Goal: Task Accomplishment & Management: Manage account settings

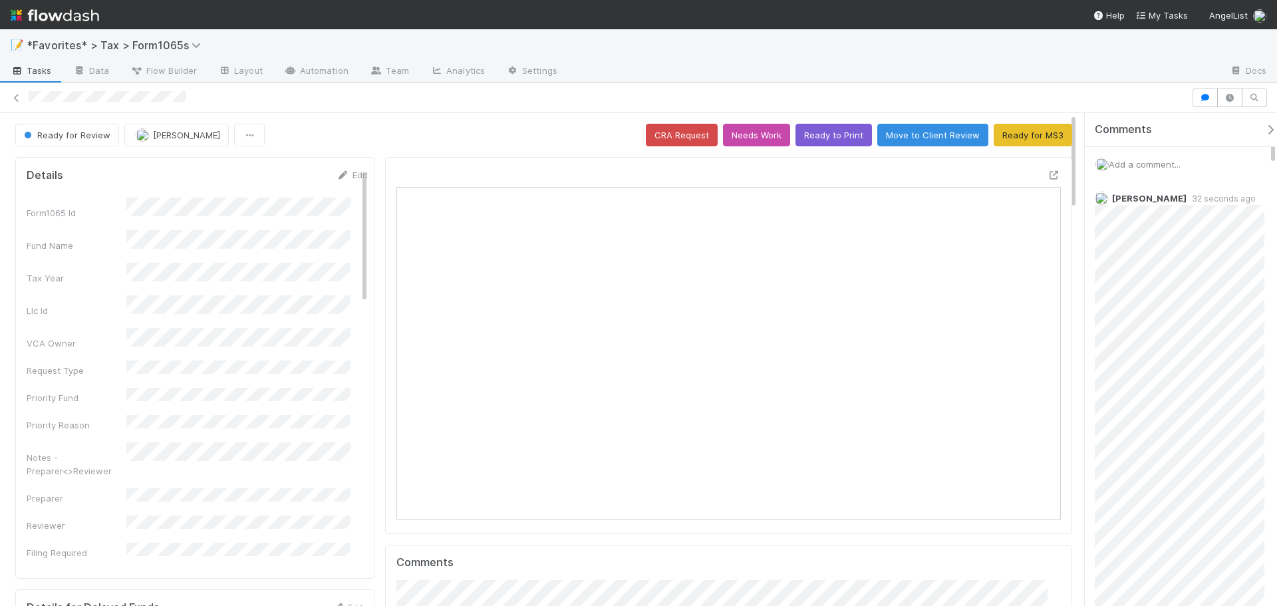
scroll to position [260, 642]
click at [1067, 97] on div at bounding box center [608, 98] width 1158 height 14
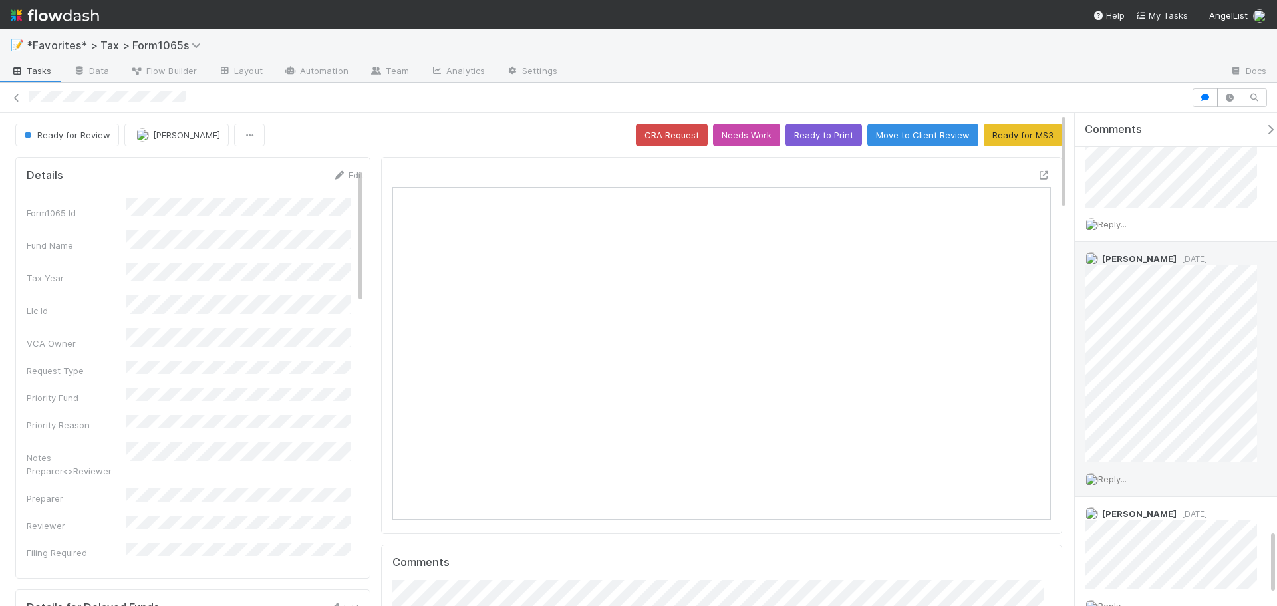
click at [1075, 442] on div "Helen Vo 4 days ago" at bounding box center [1175, 352] width 202 height 220
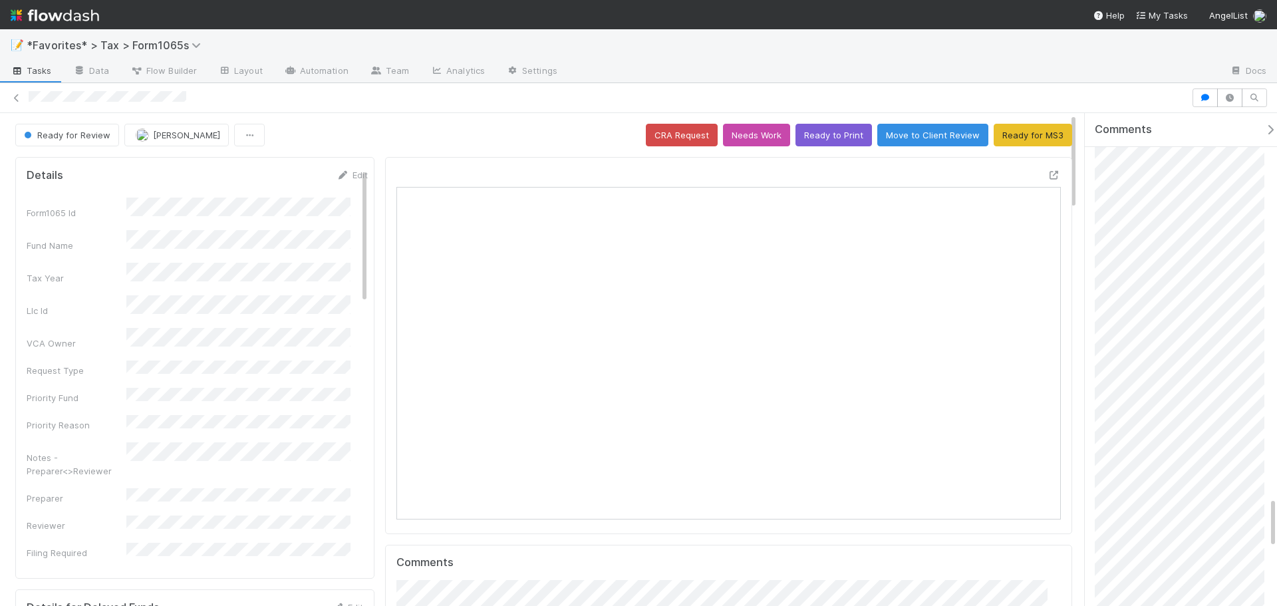
click at [1102, 53] on div "📝 *Favorites* > Tax > Form1065s" at bounding box center [638, 45] width 1277 height 32
drag, startPoint x: 1085, startPoint y: 73, endPoint x: 1153, endPoint y: 86, distance: 69.0
click at [1086, 83] on div at bounding box center [638, 98] width 1277 height 30
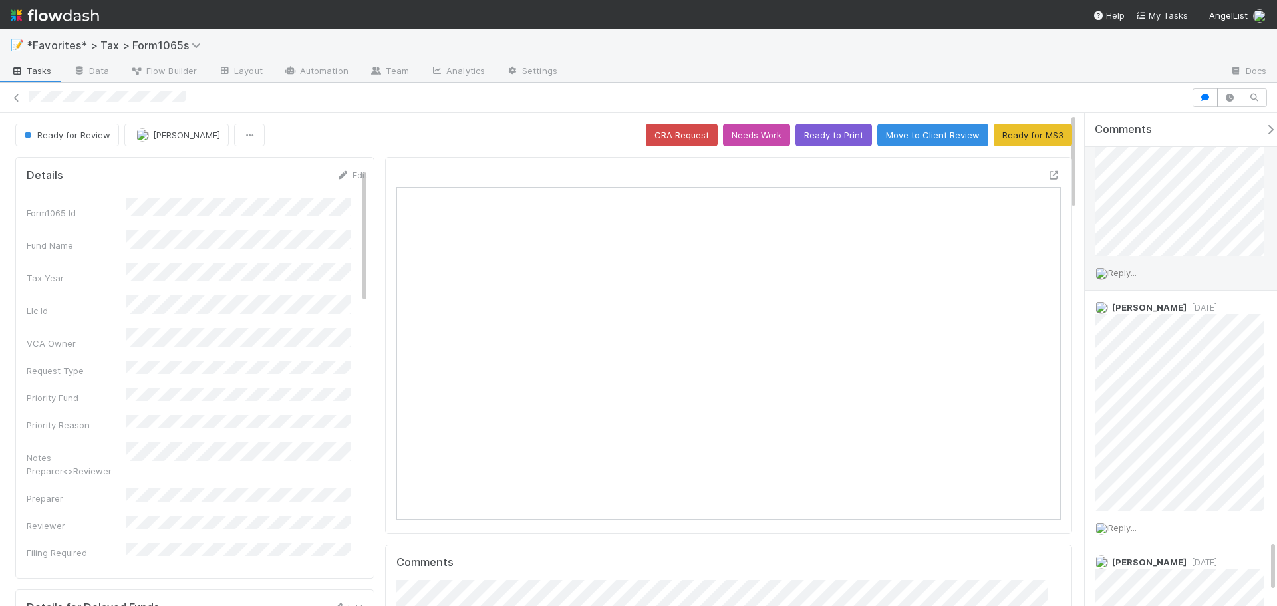
copy div "Amy Gregorius 54 seconds ago"
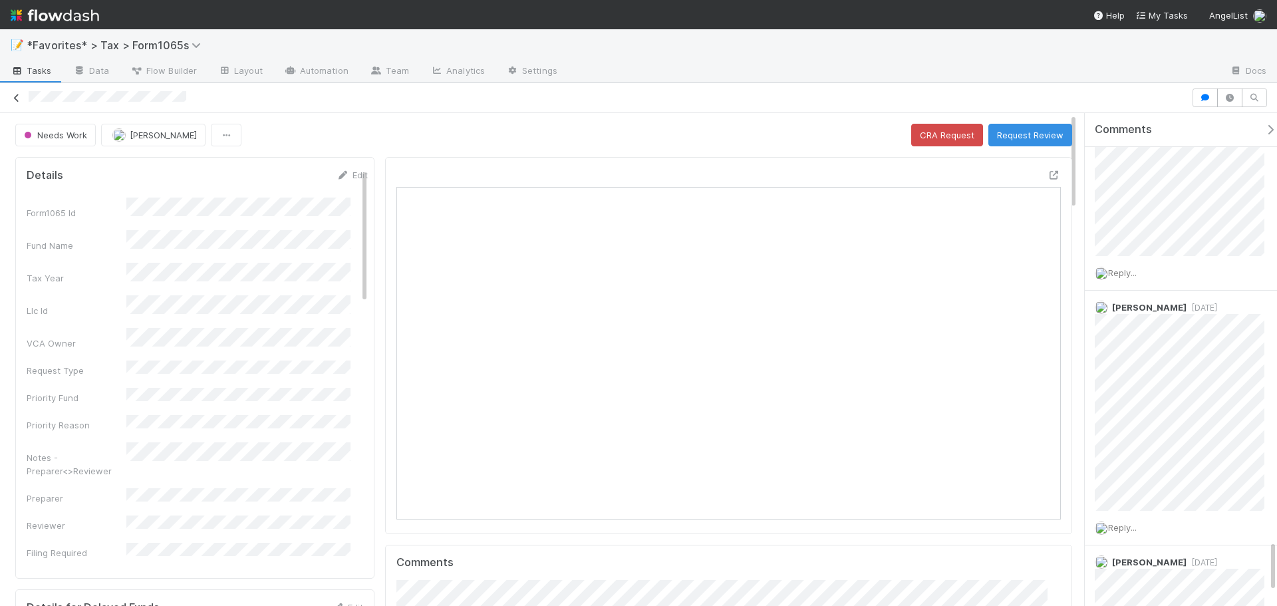
click at [16, 98] on icon at bounding box center [16, 98] width 13 height 9
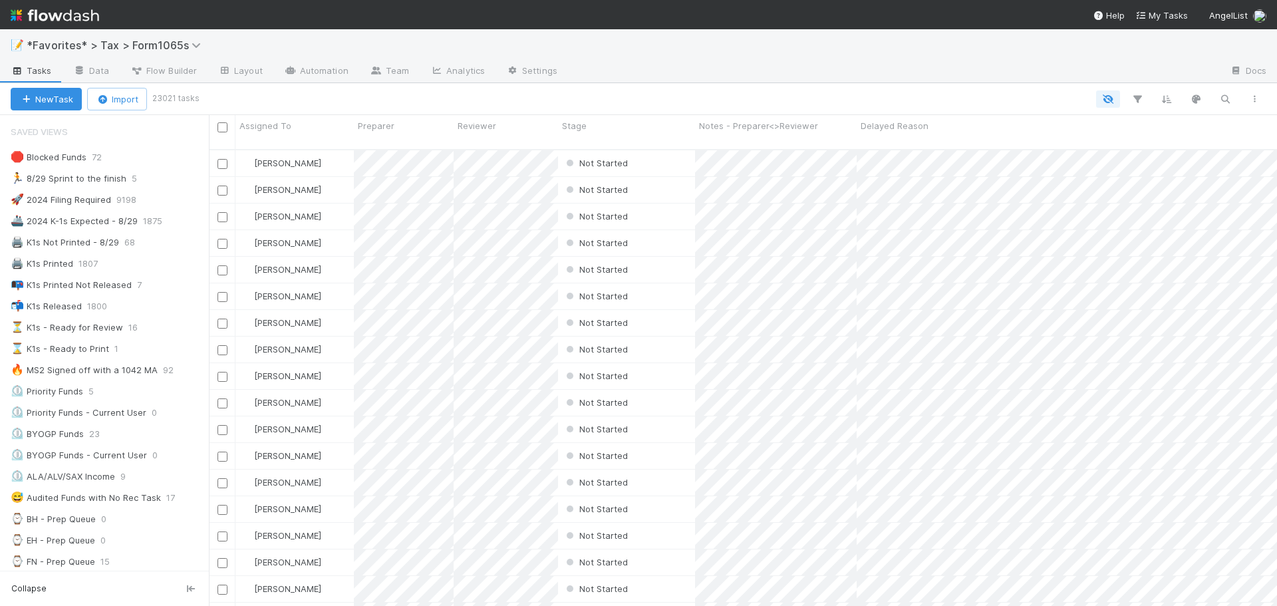
scroll to position [11, 11]
click at [72, 219] on div "🚢 2024 K-1s Expected - 8/29" at bounding box center [74, 221] width 127 height 17
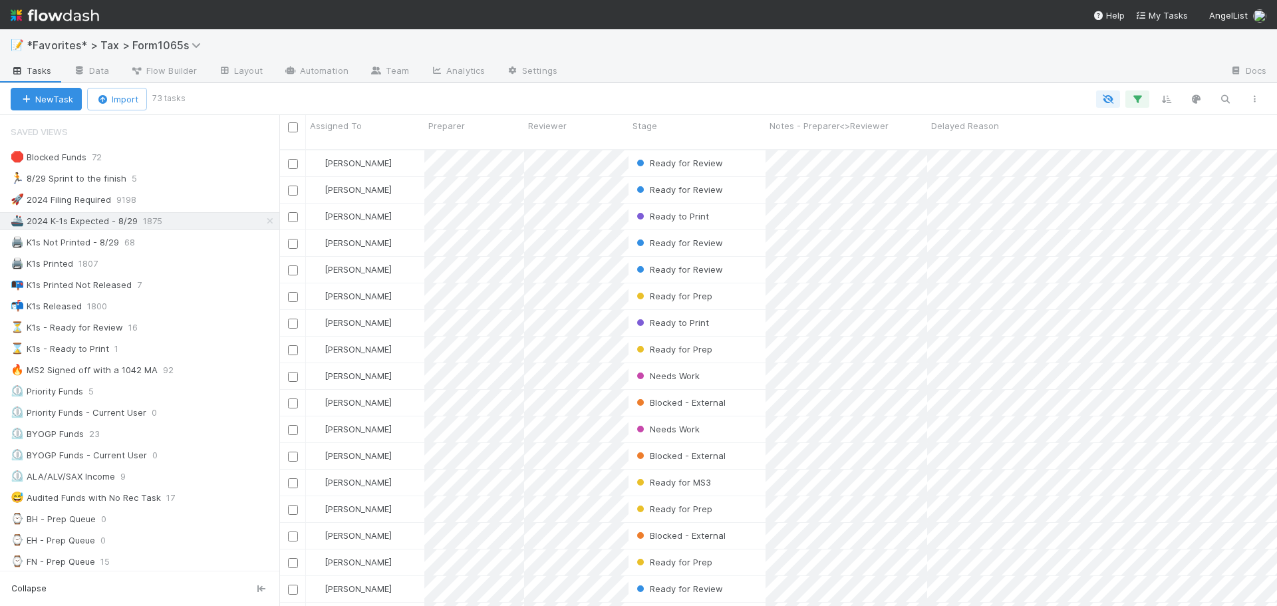
drag, startPoint x: 209, startPoint y: 291, endPoint x: 276, endPoint y: 293, distance: 67.2
click at [276, 293] on div "Saved Views 🛑 Blocked Funds 72 🏃 8/29 Sprint to the finish 5 🚀 2024 Filing Requ…" at bounding box center [139, 360] width 279 height 491
click at [666, 124] on div "Stage" at bounding box center [694, 125] width 130 height 13
click at [695, 152] on div "Sort First → Last" at bounding box center [706, 151] width 152 height 20
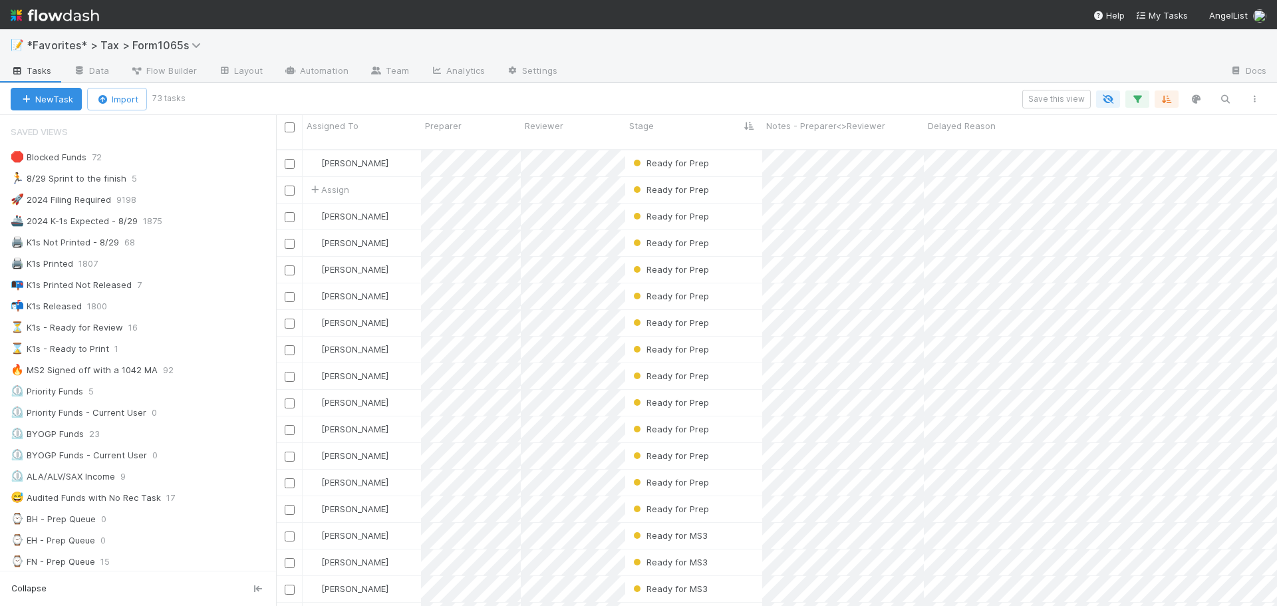
scroll to position [457, 991]
click at [208, 203] on div "🚀 2024 Filing Required 9198" at bounding box center [143, 199] width 265 height 17
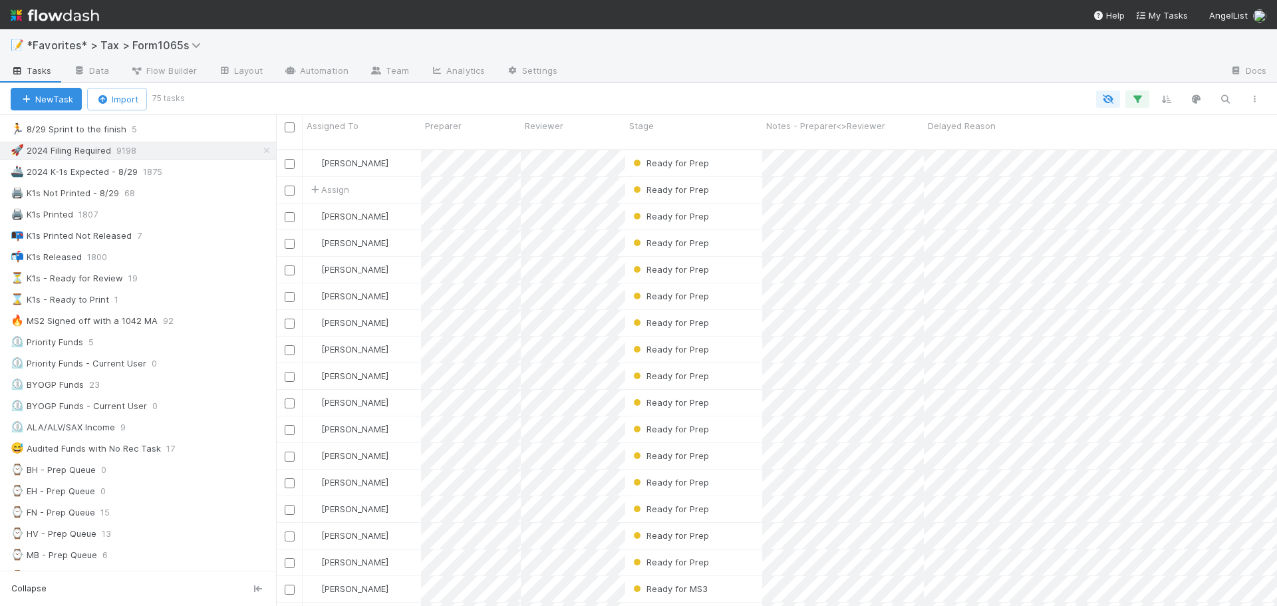
scroll to position [133, 0]
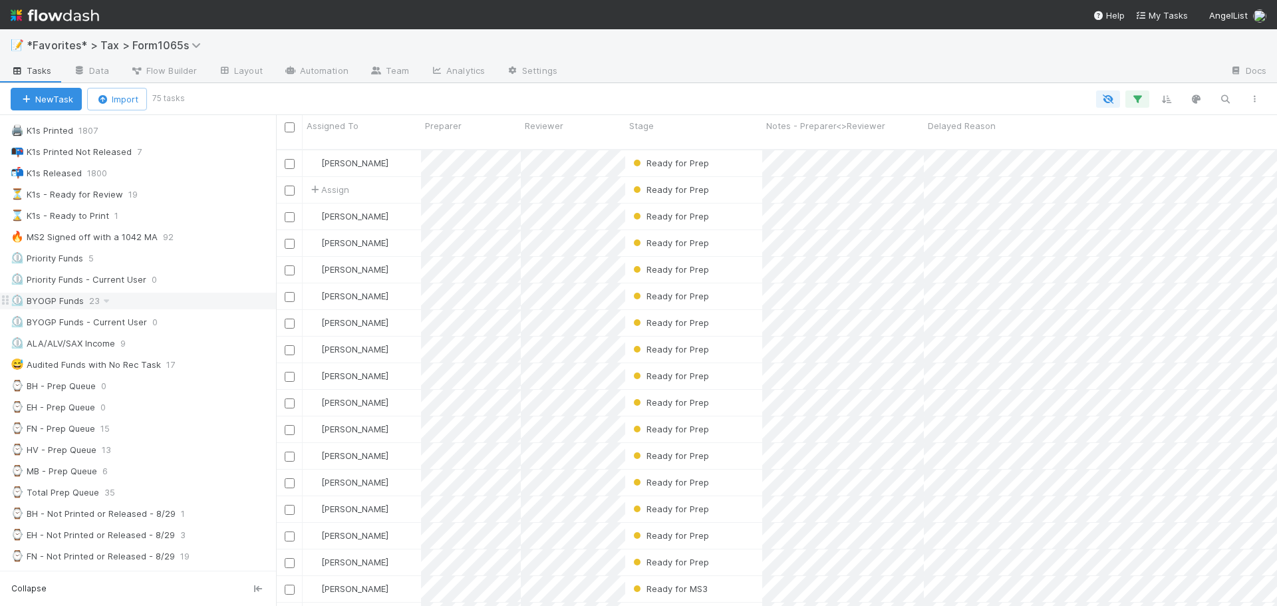
click at [117, 297] on div "⏲️ BYOGP Funds 23" at bounding box center [143, 301] width 265 height 17
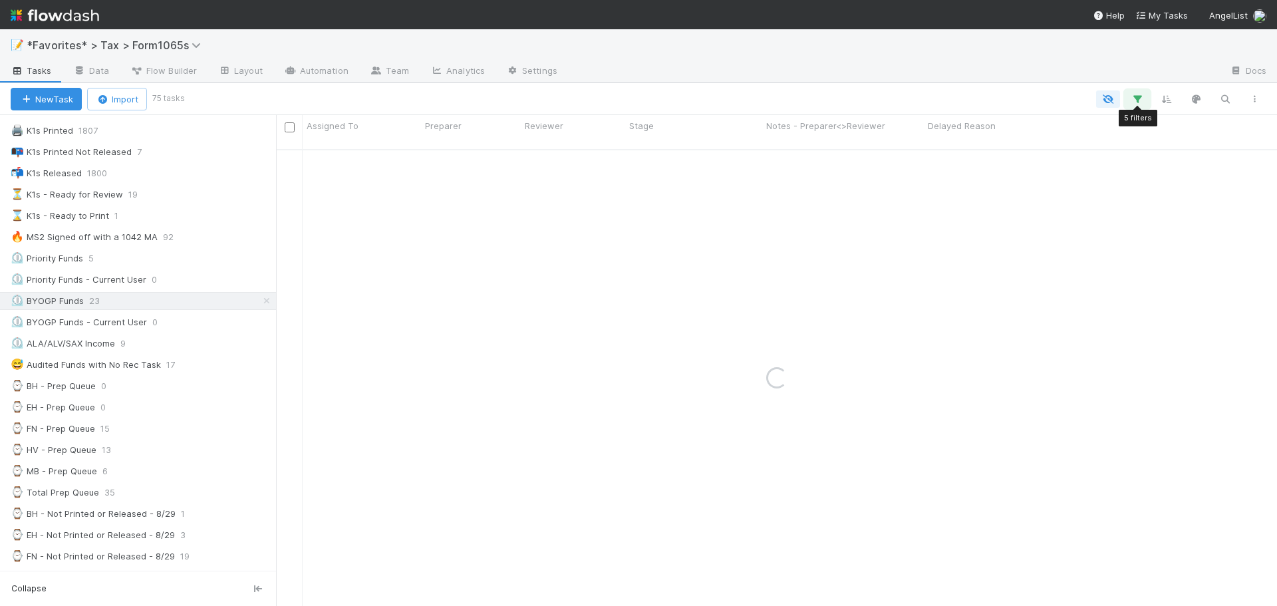
click at [1144, 90] on button "button" at bounding box center [1137, 98] width 24 height 17
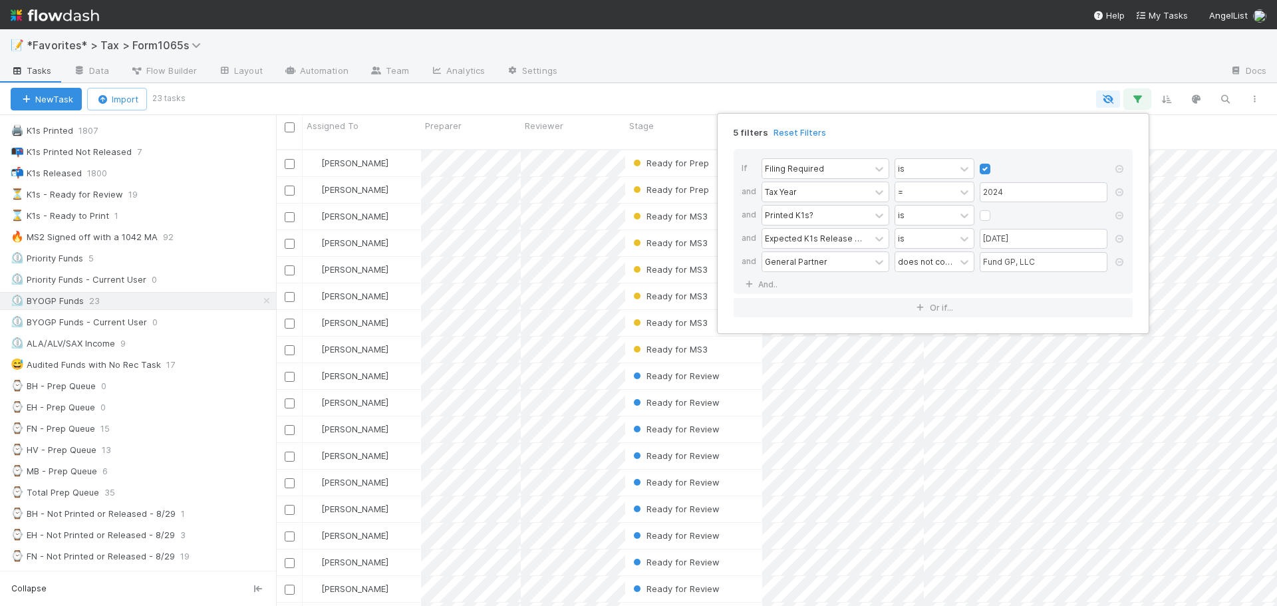
scroll to position [457, 991]
click at [989, 76] on div "5 filters Reset Filters If Filing Required is and Tax Year = 2024 and Printed K…" at bounding box center [638, 303] width 1277 height 606
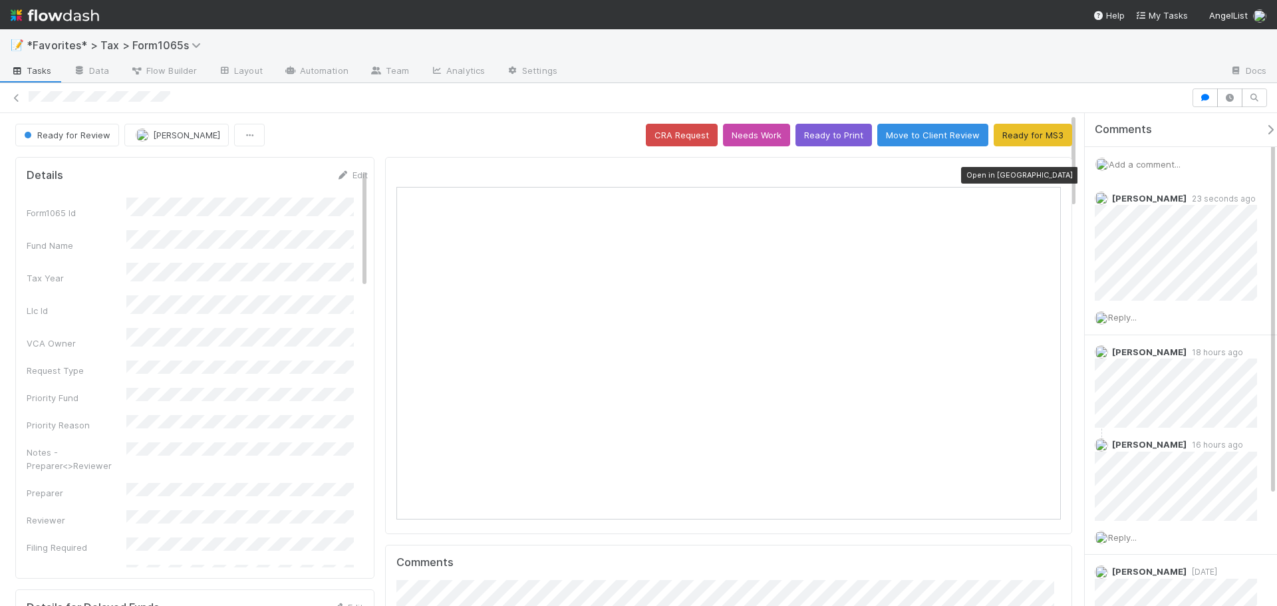
click at [1047, 176] on icon at bounding box center [1053, 175] width 13 height 9
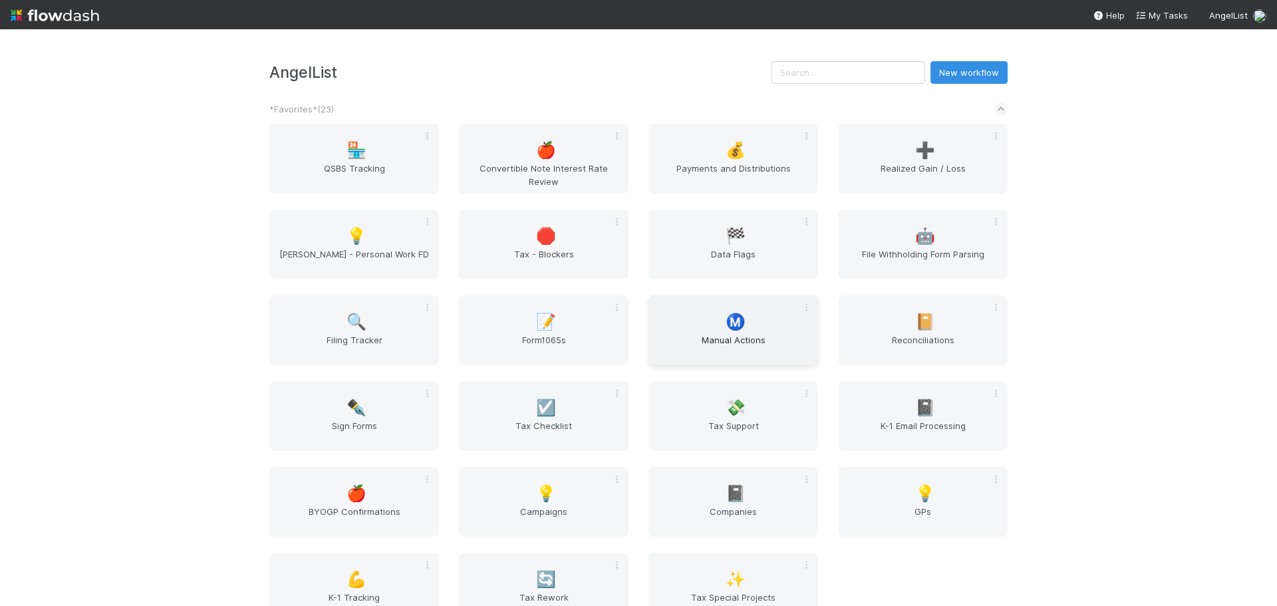
click at [767, 318] on div "Ⓜ️ Manual Actions" at bounding box center [733, 330] width 170 height 70
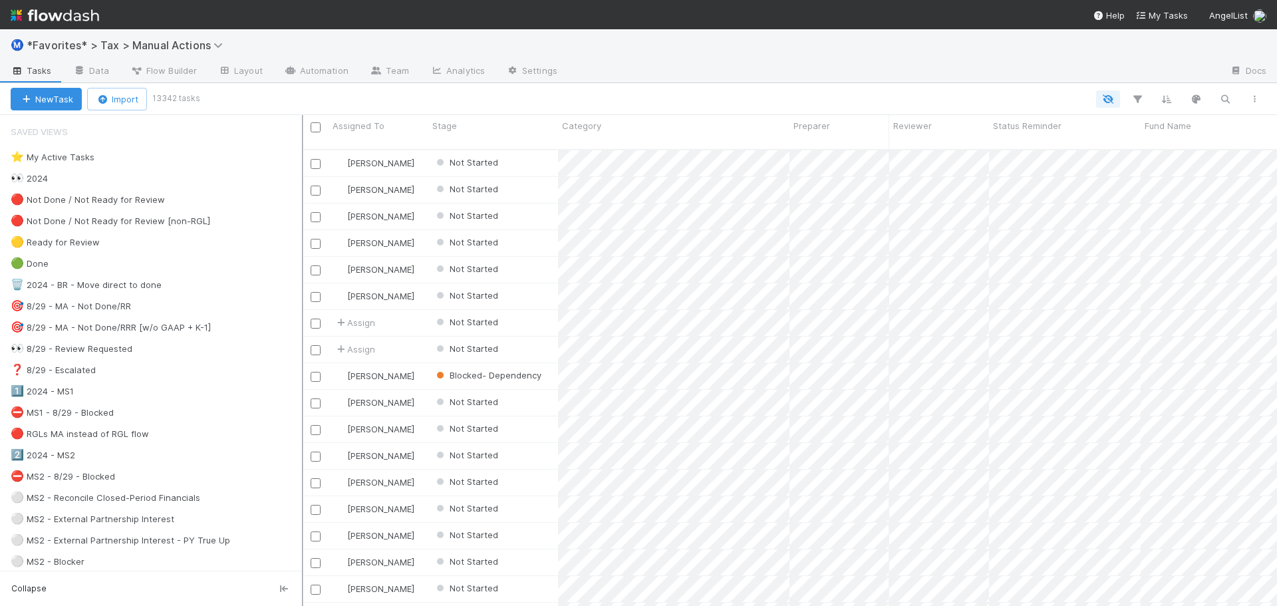
scroll to position [457, 964]
drag, startPoint x: 276, startPoint y: 243, endPoint x: 301, endPoint y: 243, distance: 25.3
click at [303, 243] on div at bounding box center [302, 360] width 1 height 491
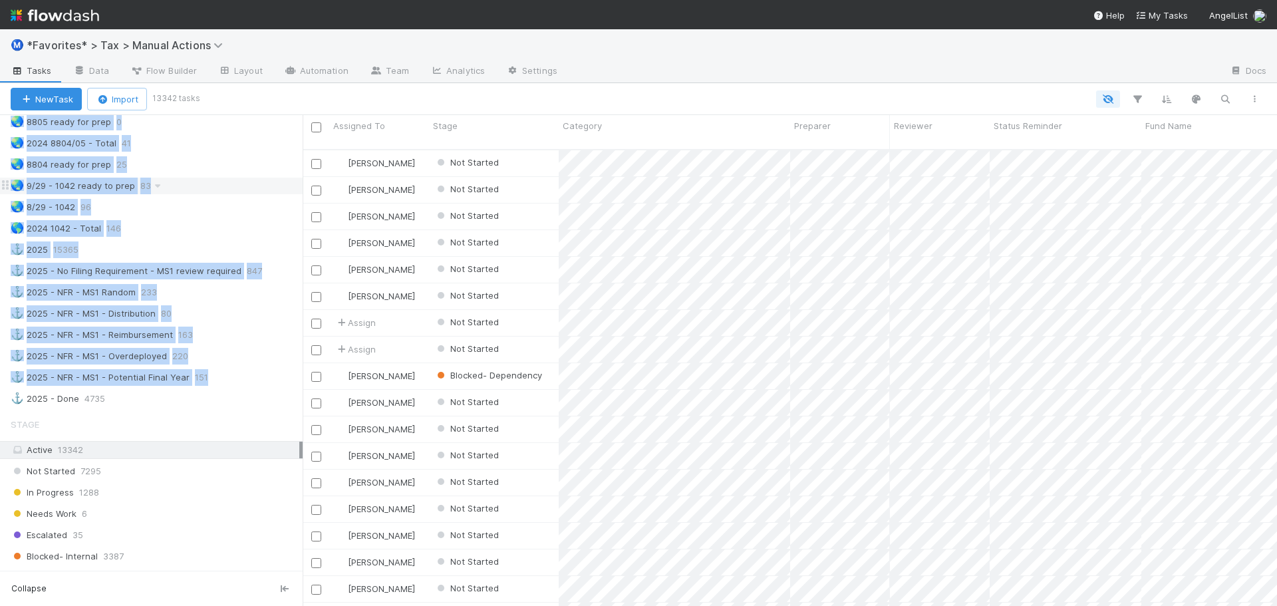
scroll to position [1130, 0]
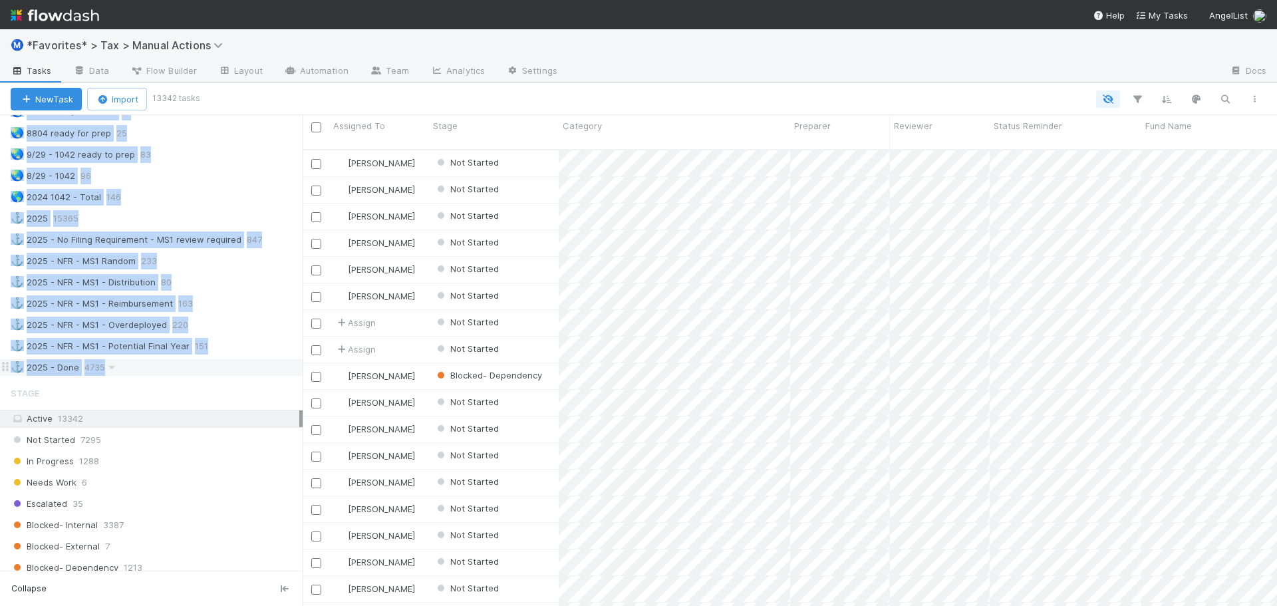
drag, startPoint x: 11, startPoint y: 140, endPoint x: 233, endPoint y: 365, distance: 316.4
copy div "Saved Views ⭐ My Active Tasks 10 👀 2024 21382 🔴 Not Done / Not Ready for Review…"
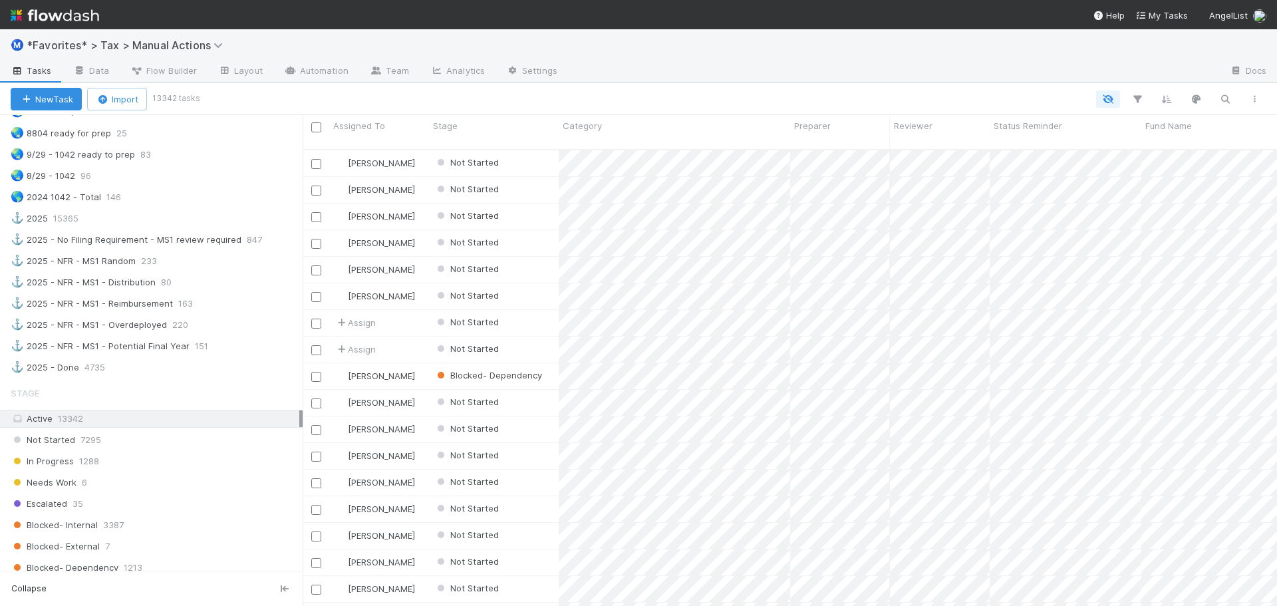
click at [844, 61] on div "Ⓜ️ *Favorites* > Tax > Manual Actions" at bounding box center [638, 45] width 1277 height 32
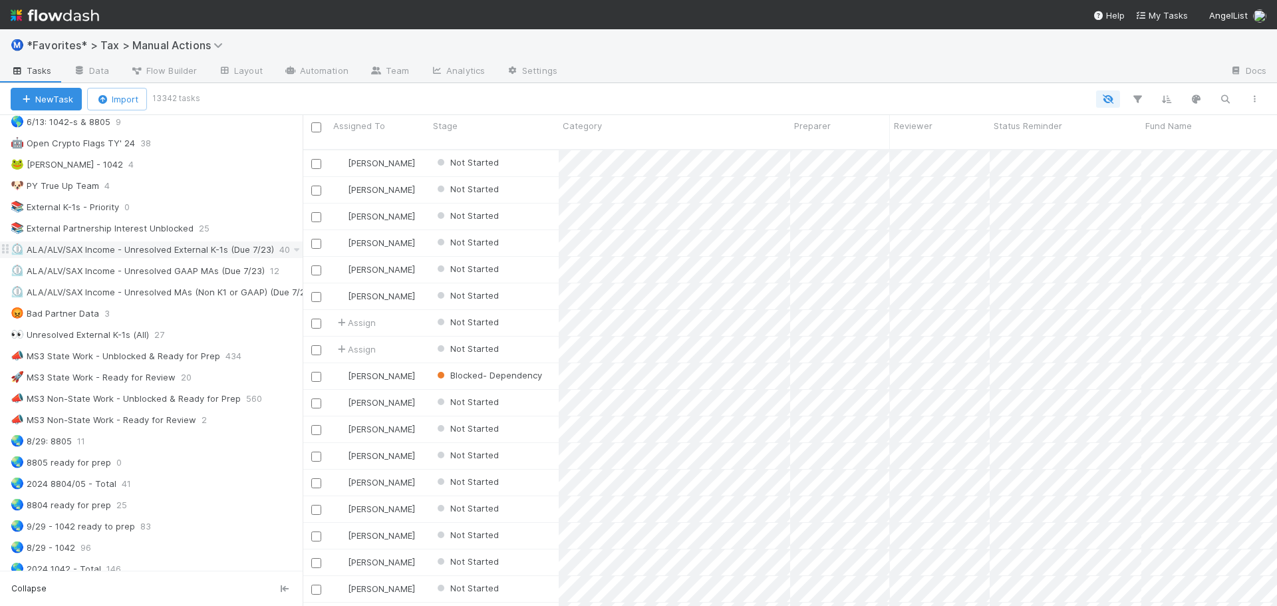
scroll to position [731, 0]
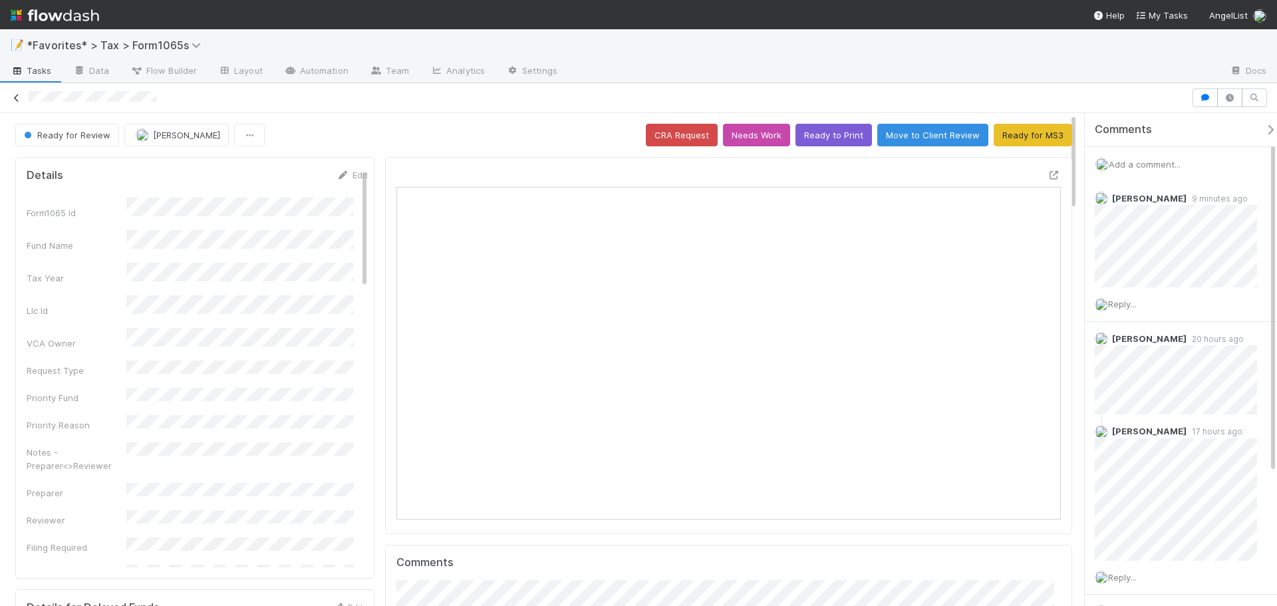
click at [17, 98] on icon at bounding box center [16, 98] width 13 height 9
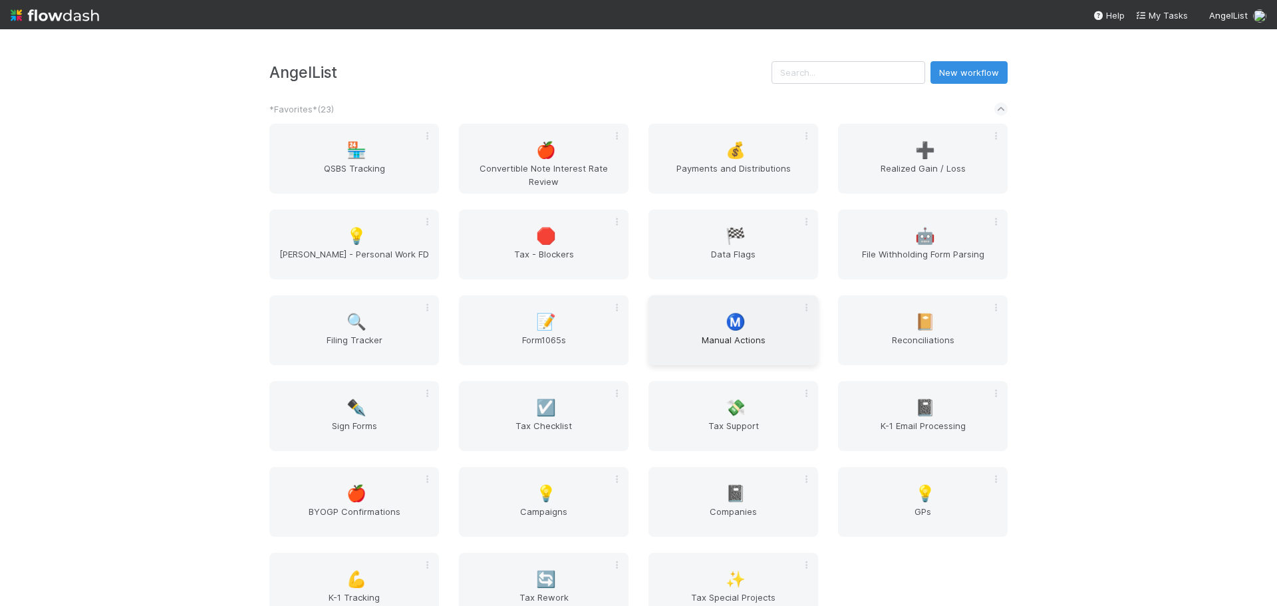
click at [670, 336] on span "Manual Actions" at bounding box center [733, 346] width 159 height 27
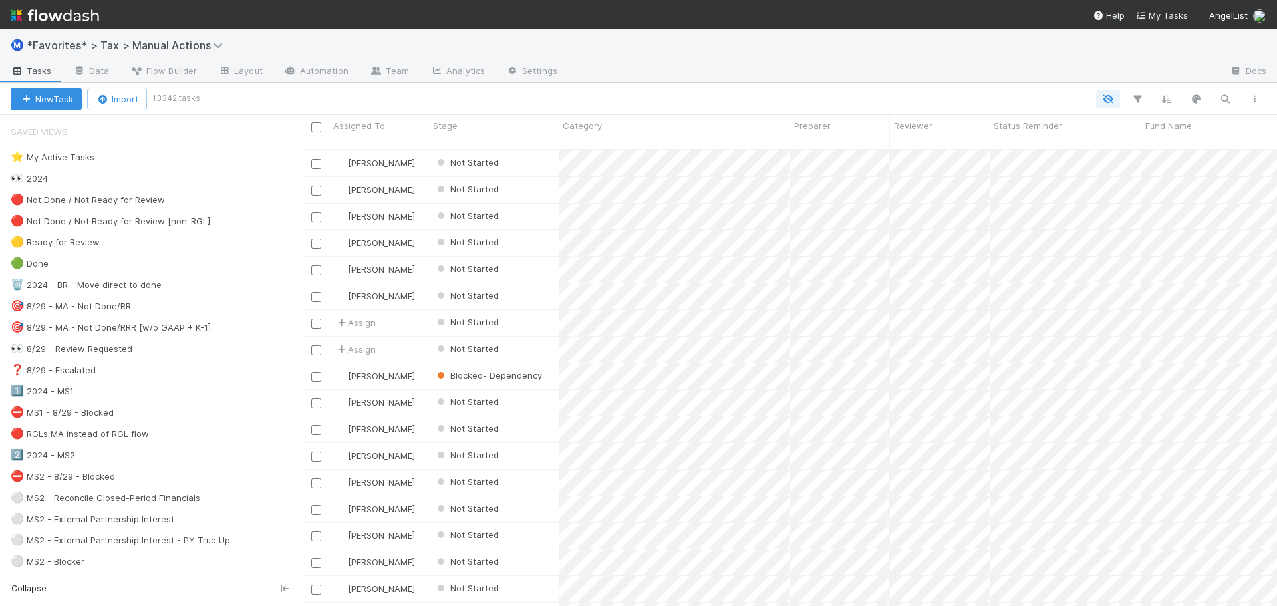
scroll to position [457, 964]
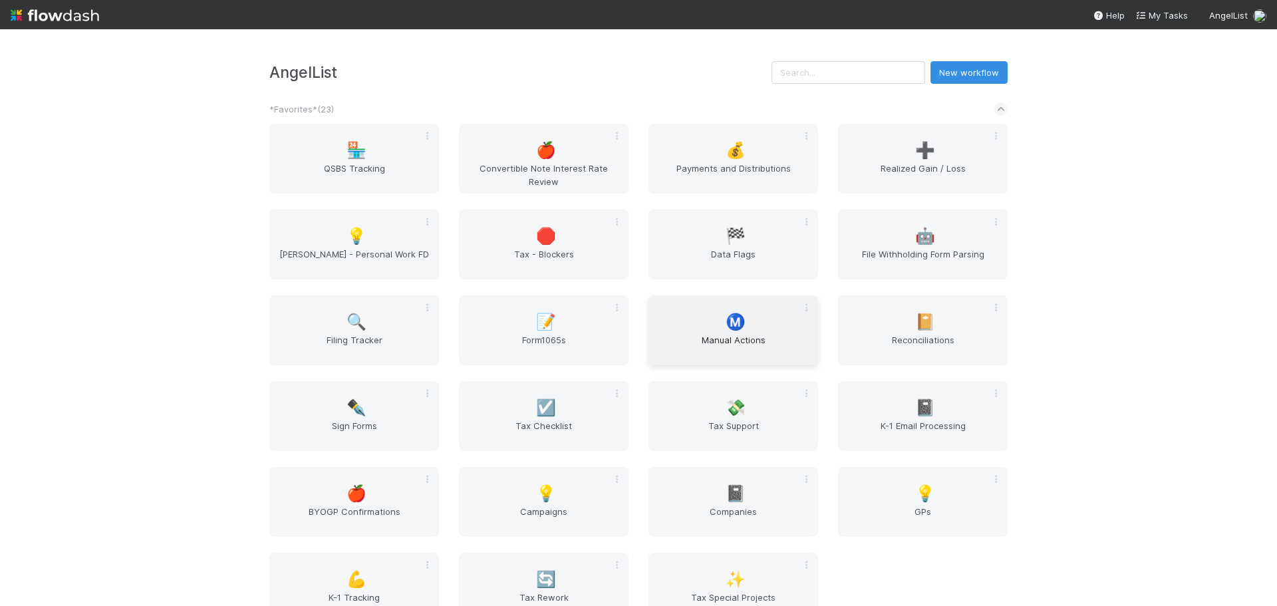
click at [726, 309] on div "Ⓜ️ Manual Actions" at bounding box center [733, 330] width 170 height 70
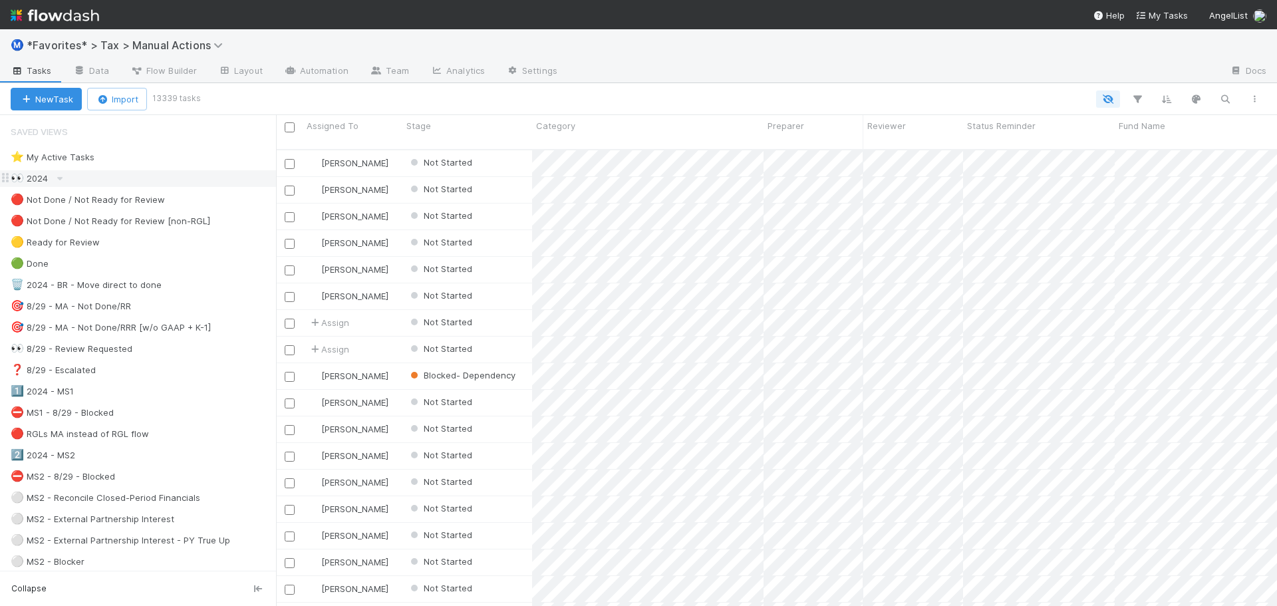
click at [98, 179] on div "👀 2024" at bounding box center [143, 178] width 265 height 17
click at [1135, 98] on icon "button" at bounding box center [1136, 99] width 13 height 12
click at [760, 217] on link "And.." at bounding box center [762, 214] width 42 height 19
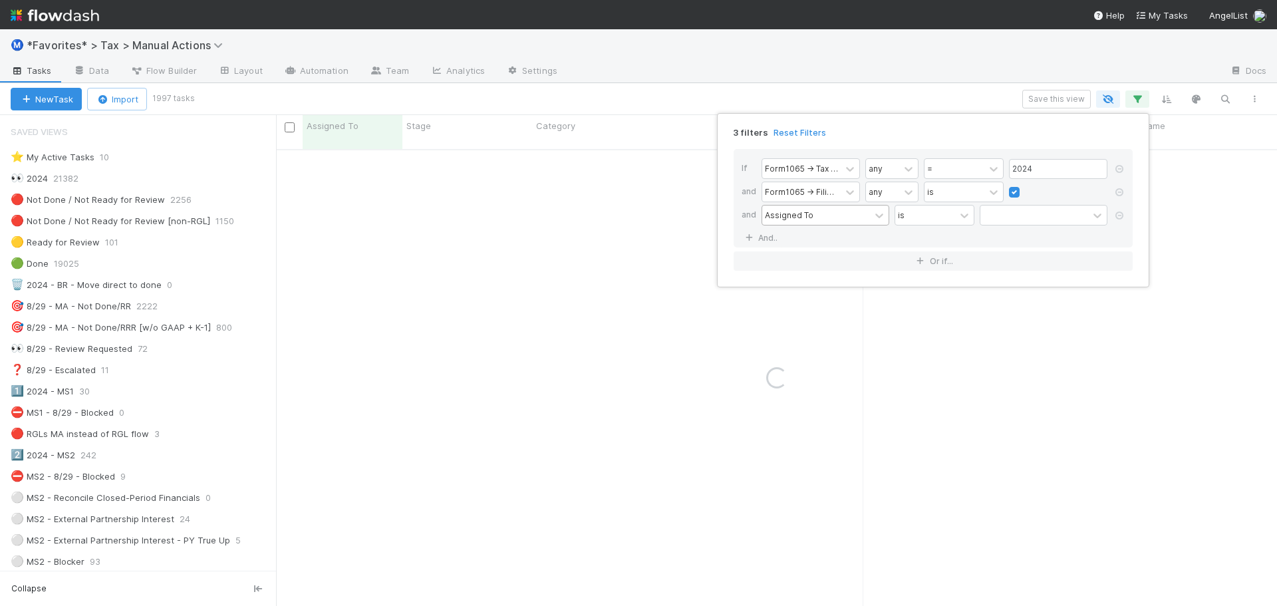
click at [777, 221] on div "Assigned To" at bounding box center [789, 215] width 49 height 12
type input "byogp"
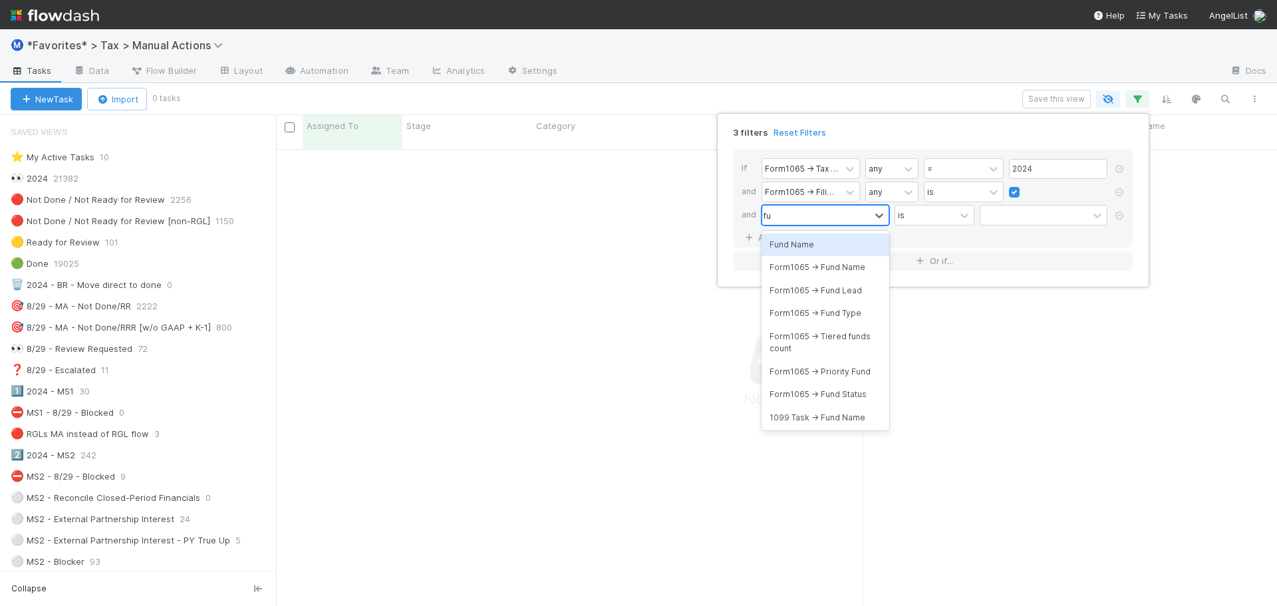
type input "f"
type input "gener"
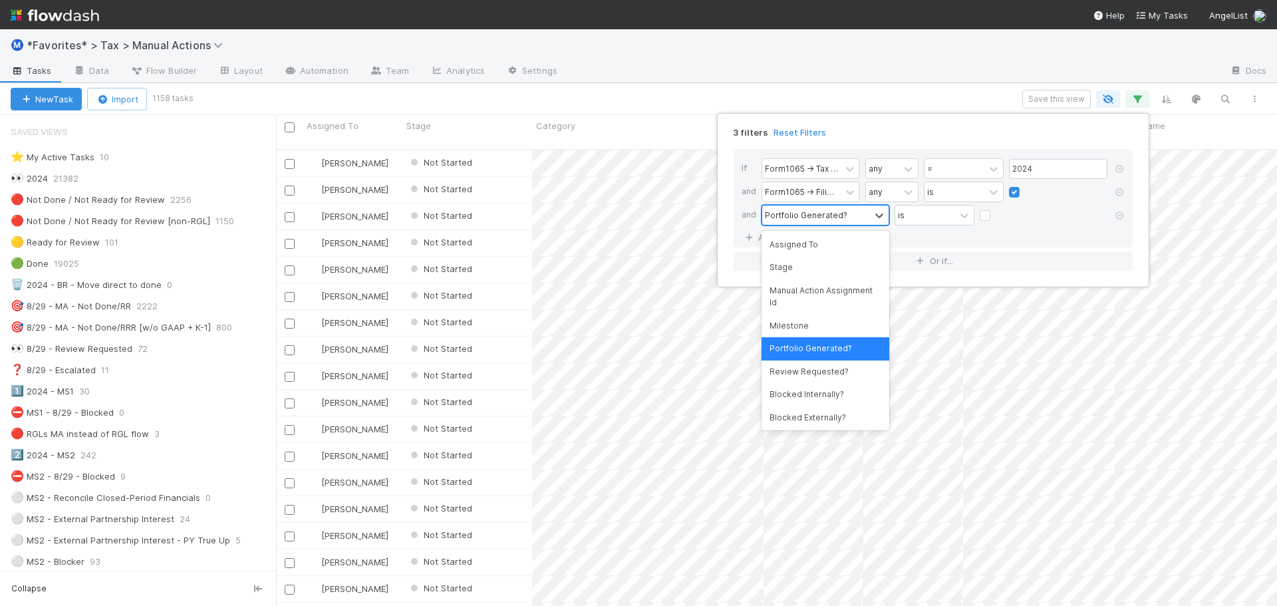
scroll to position [11, 11]
drag, startPoint x: 802, startPoint y: 220, endPoint x: 804, endPoint y: 213, distance: 6.9
click at [803, 217] on div "Portfolio Generated?" at bounding box center [806, 215] width 82 height 12
click at [824, 209] on div "Portfolio Generated?" at bounding box center [806, 215] width 82 height 12
click at [819, 217] on div "Portfolio Generated?" at bounding box center [806, 215] width 82 height 12
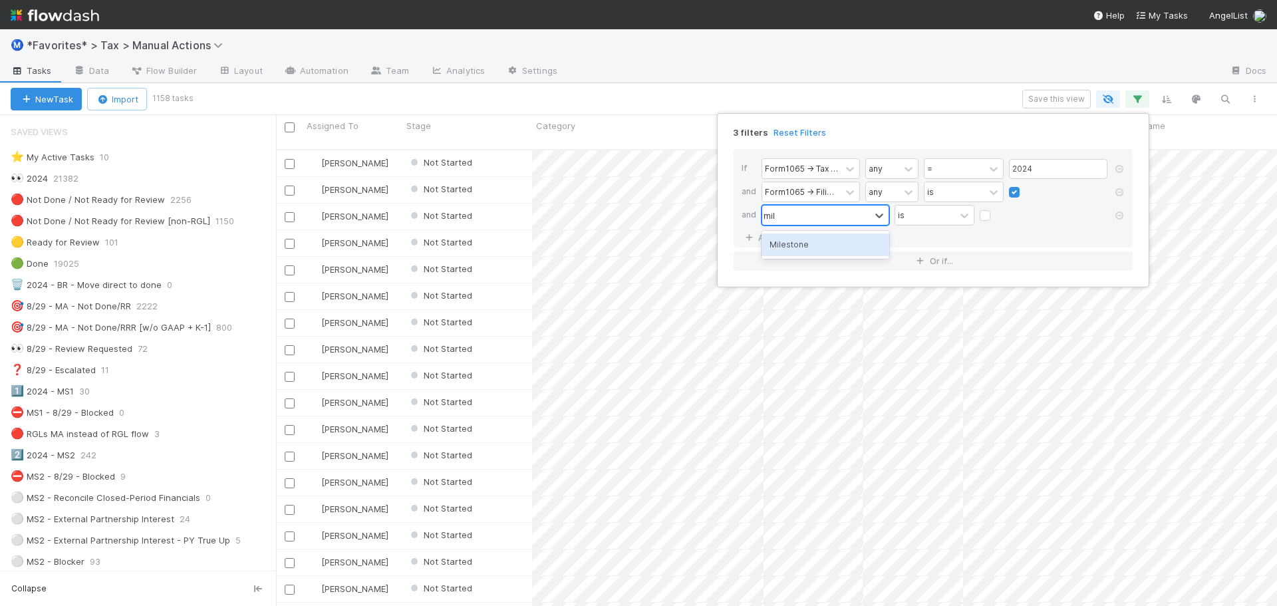
type input "mile"
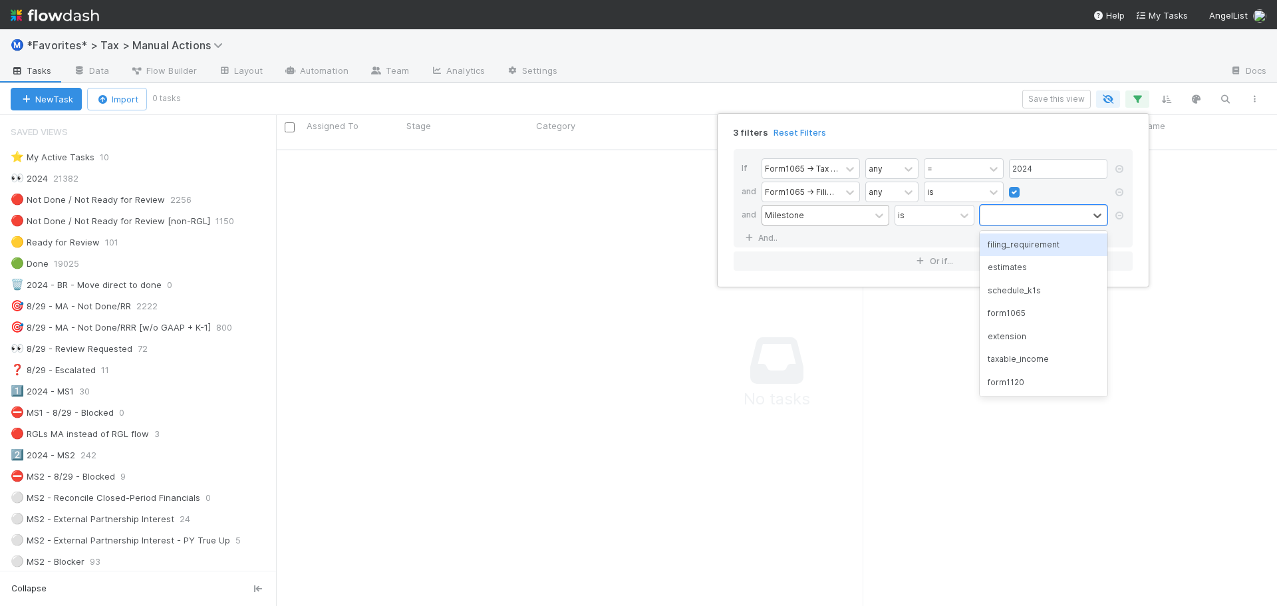
type input "s"
type input "form"
click at [803, 235] on div "If Form1065 -> Tax Year any = 2024 and Form1065 -> Filing Required any is and M…" at bounding box center [932, 198] width 399 height 98
click at [773, 239] on link "And.." at bounding box center [762, 237] width 42 height 19
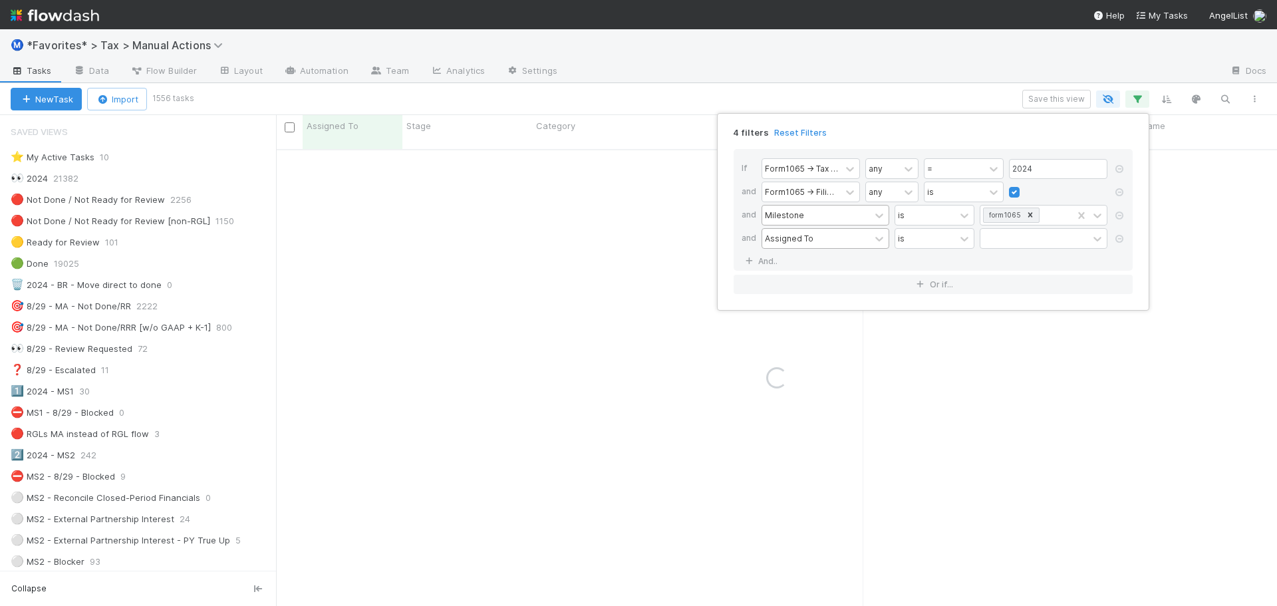
click at [793, 237] on div "Assigned To" at bounding box center [789, 238] width 49 height 12
click at [839, 239] on div "Assigned To" at bounding box center [816, 238] width 108 height 19
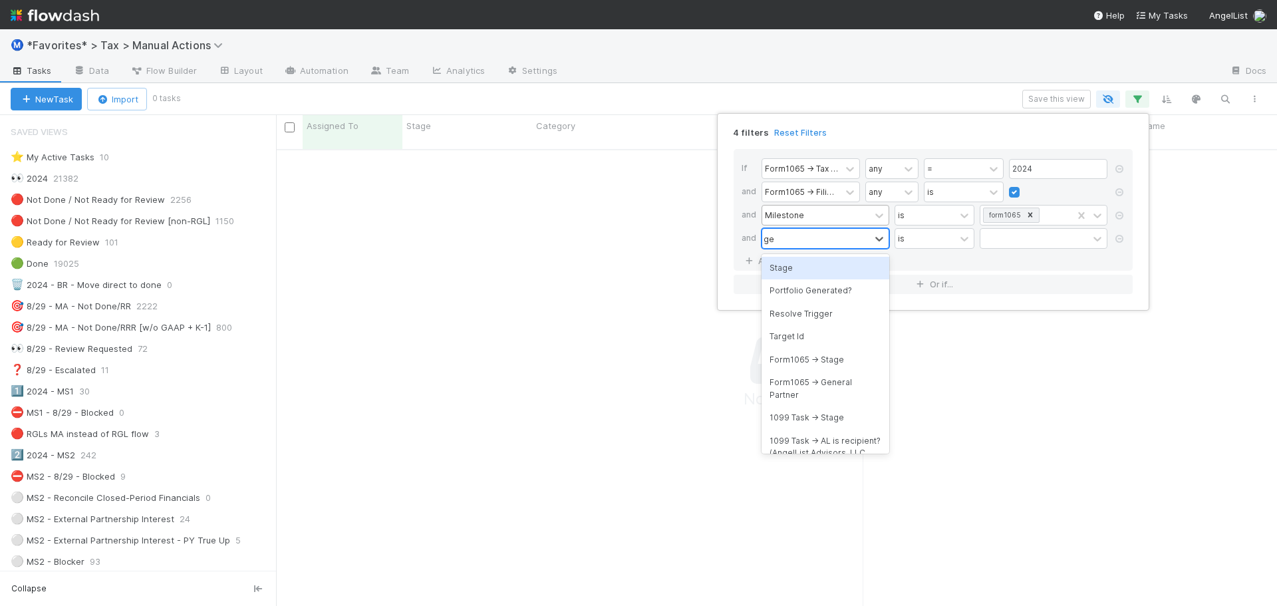
type input "gener"
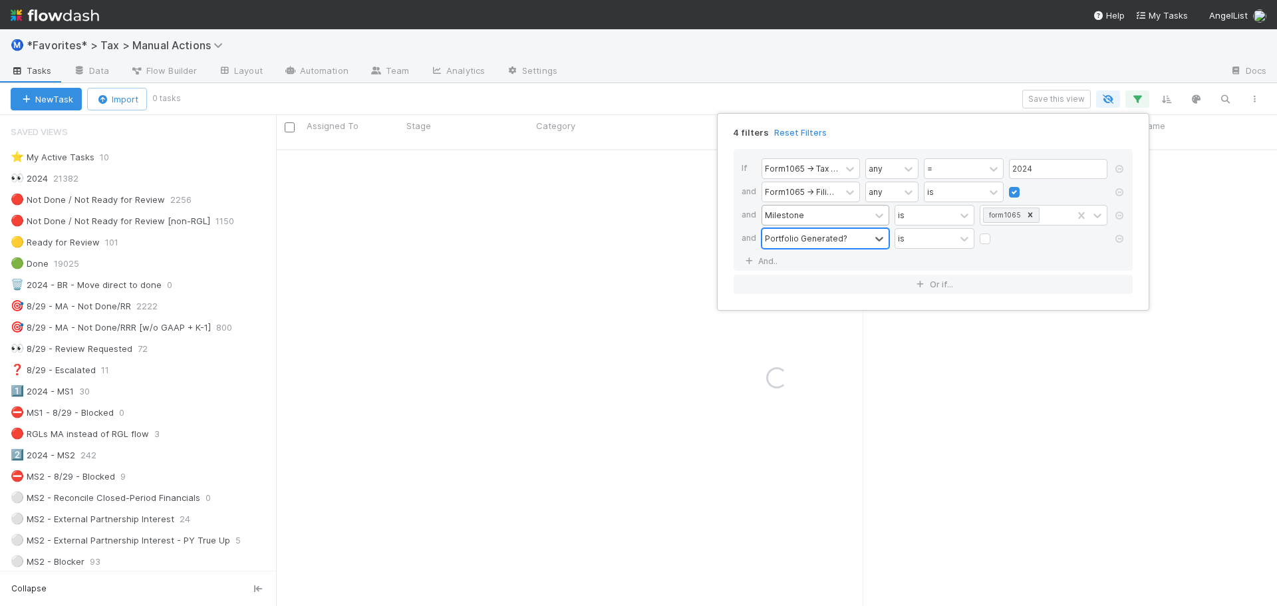
click at [838, 239] on div "Portfolio Generated?" at bounding box center [806, 238] width 82 height 12
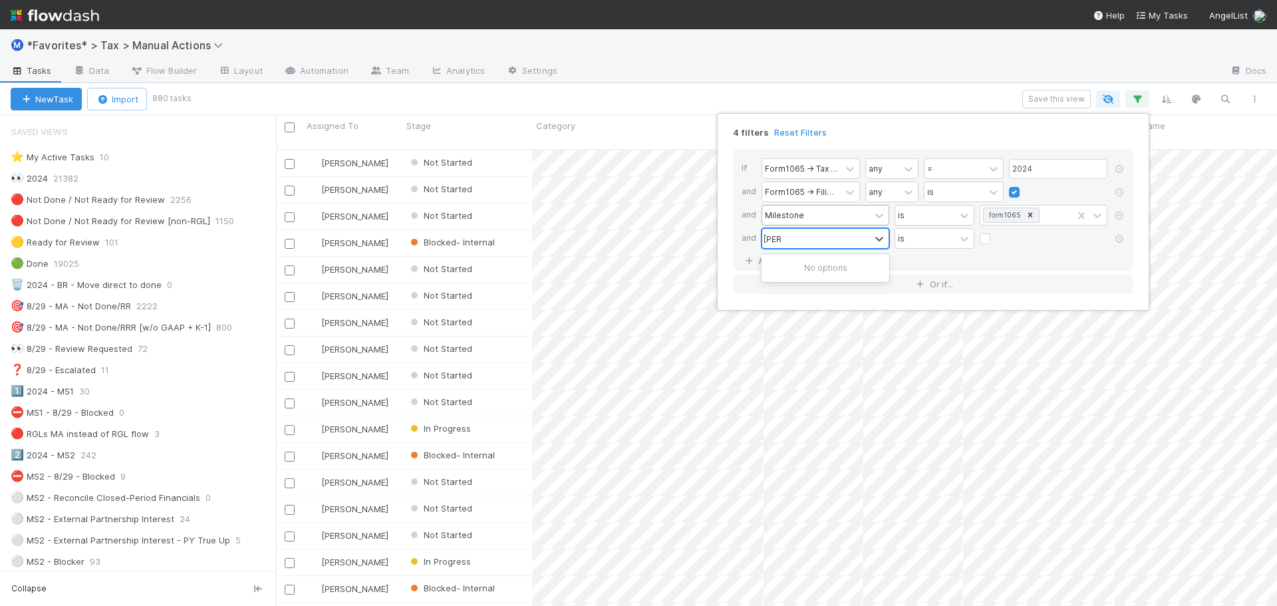
scroll to position [457, 991]
type input "general"
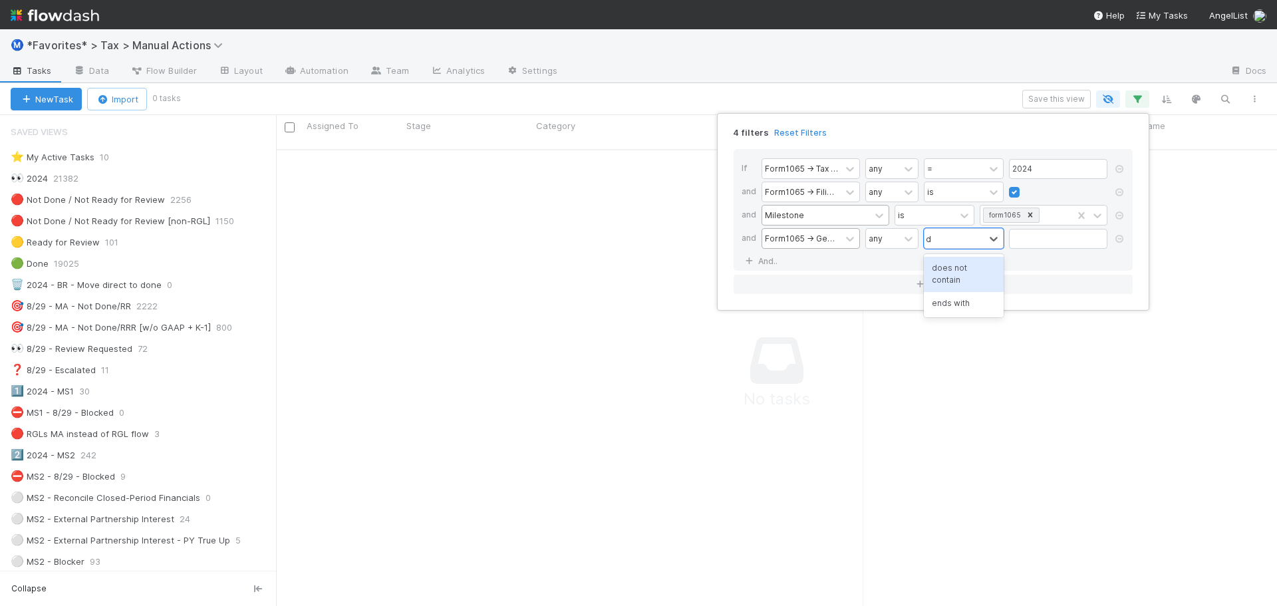
scroll to position [447, 991]
type input "does"
type input "f"
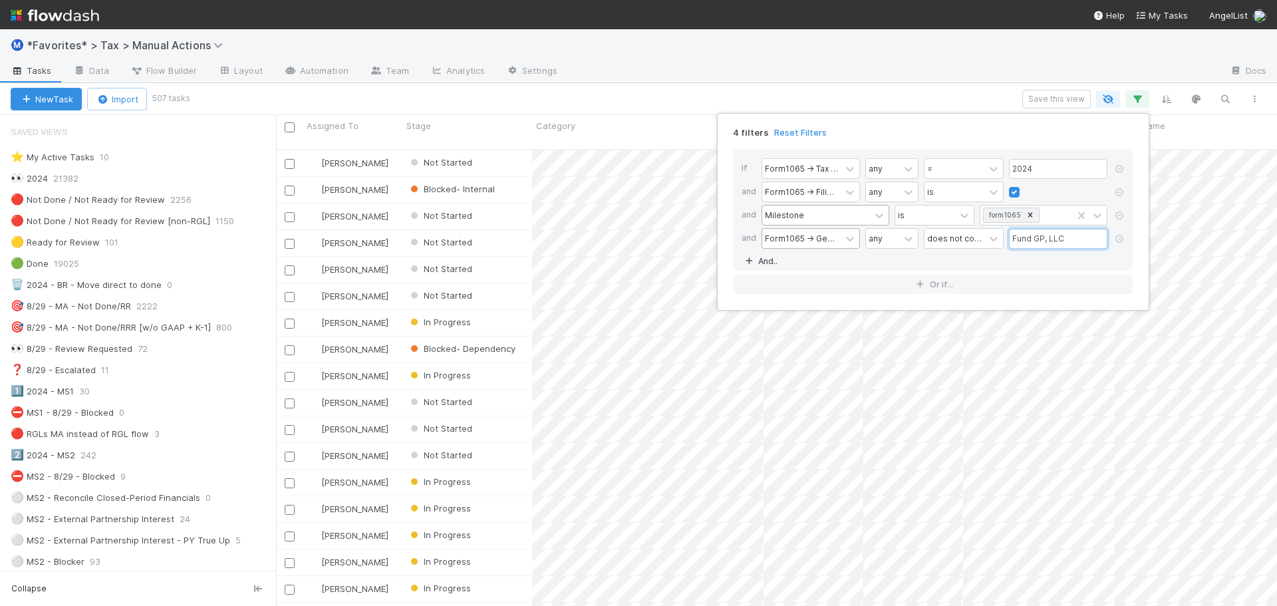
scroll to position [457, 991]
type input "Fund GP, LLC"
click at [770, 262] on link "And.." at bounding box center [762, 260] width 42 height 19
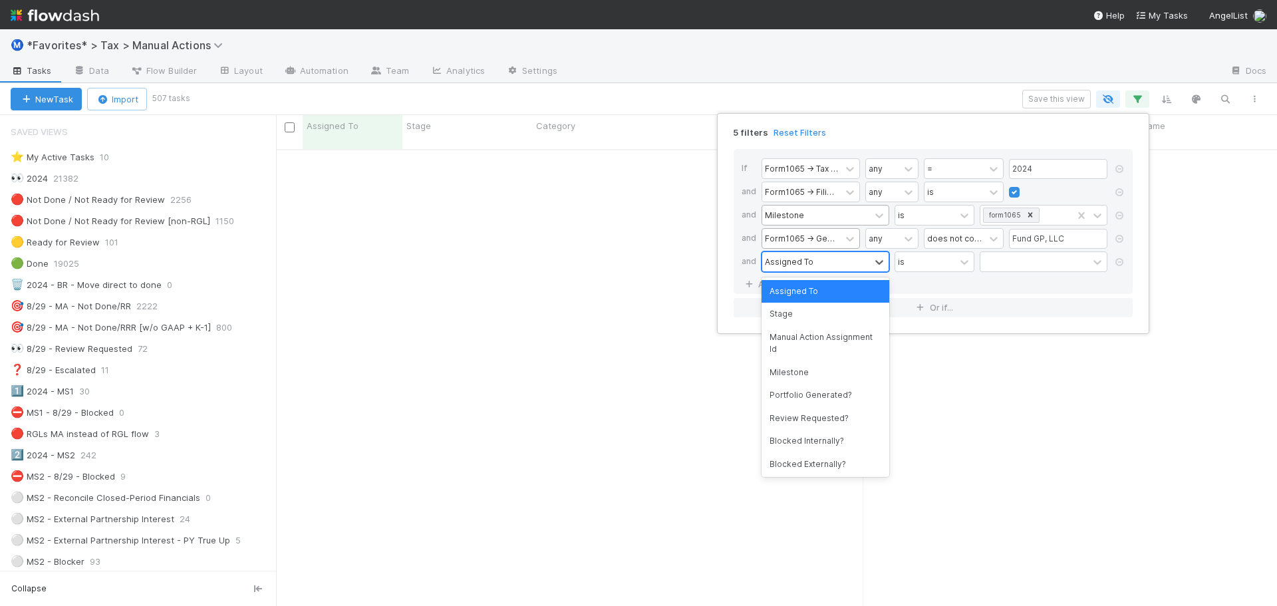
click at [777, 259] on div "Assigned To" at bounding box center [789, 261] width 49 height 12
type input "s"
type input "cate"
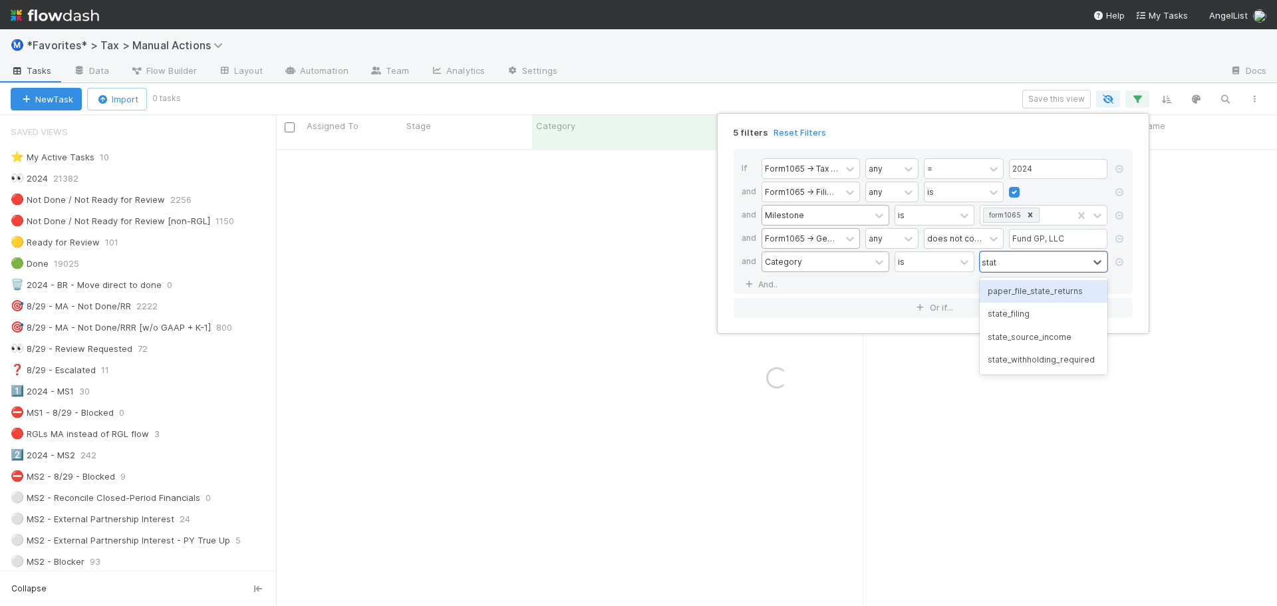
type input "state"
click at [741, 275] on link "And.." at bounding box center [762, 284] width 42 height 19
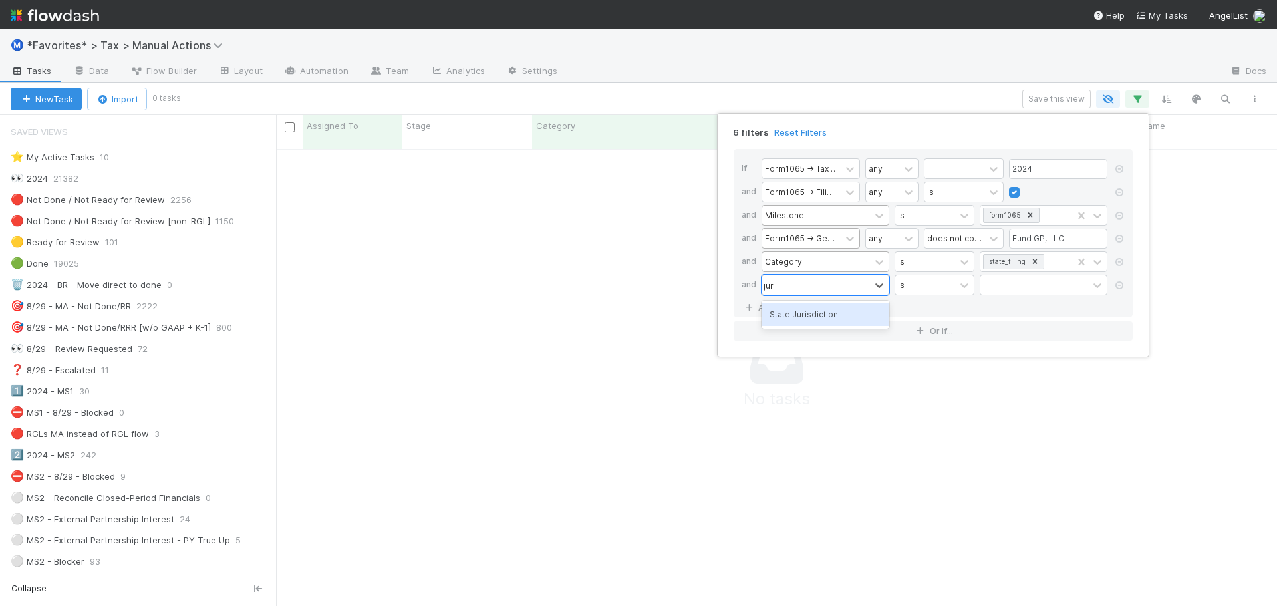
type input "juris"
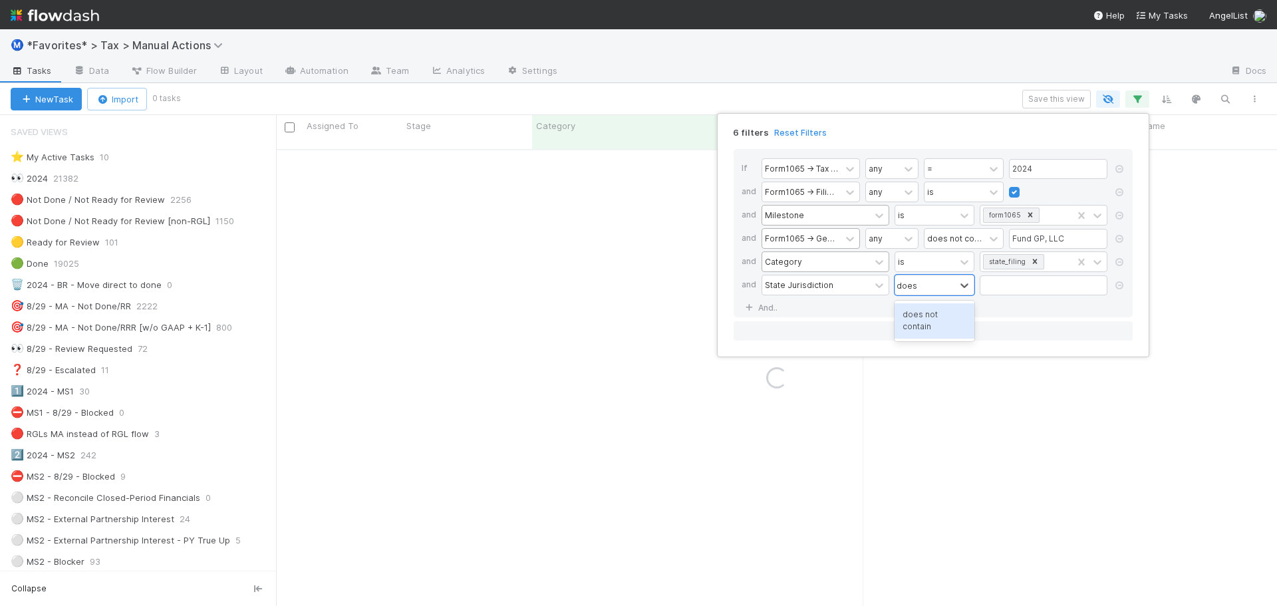
type input "does n"
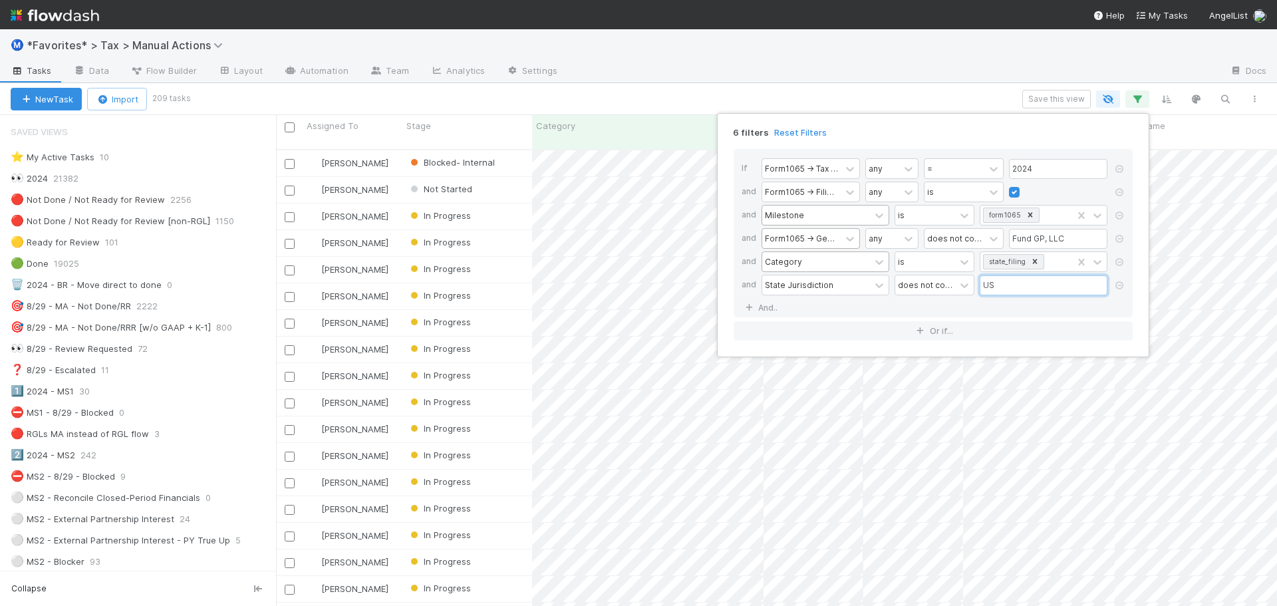
scroll to position [457, 991]
type input "US"
click at [773, 70] on div "6 filters Reset Filters If Form1065 -> Tax Year any = 2024 and Form1065 -> Fili…" at bounding box center [638, 303] width 1277 height 606
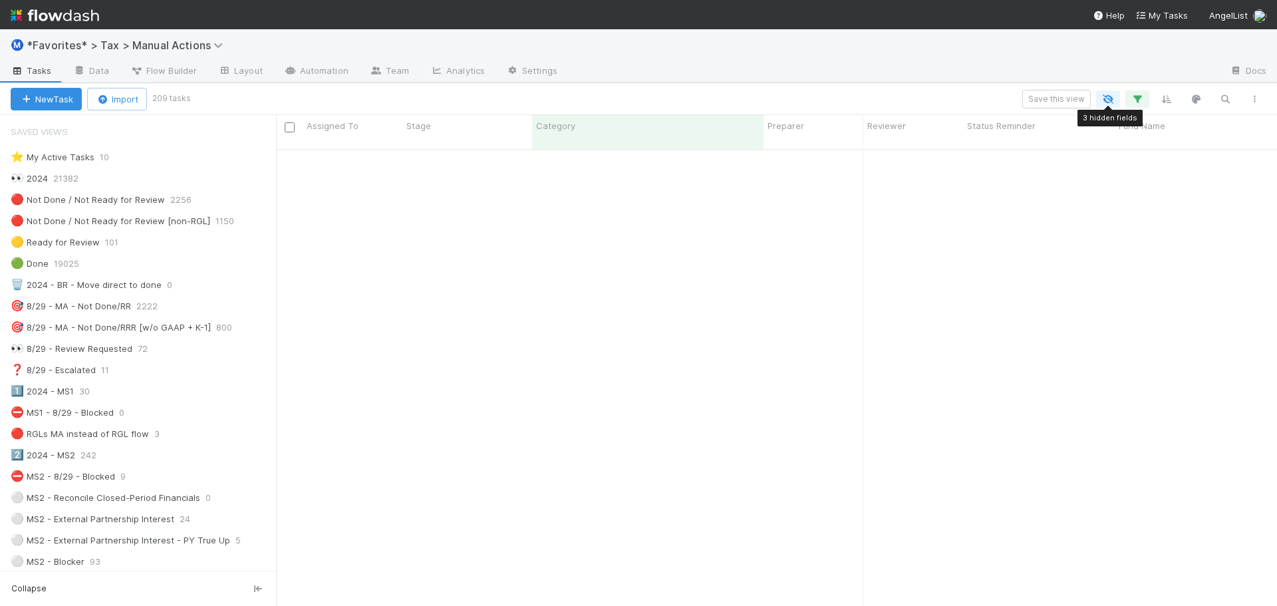
scroll to position [0, 0]
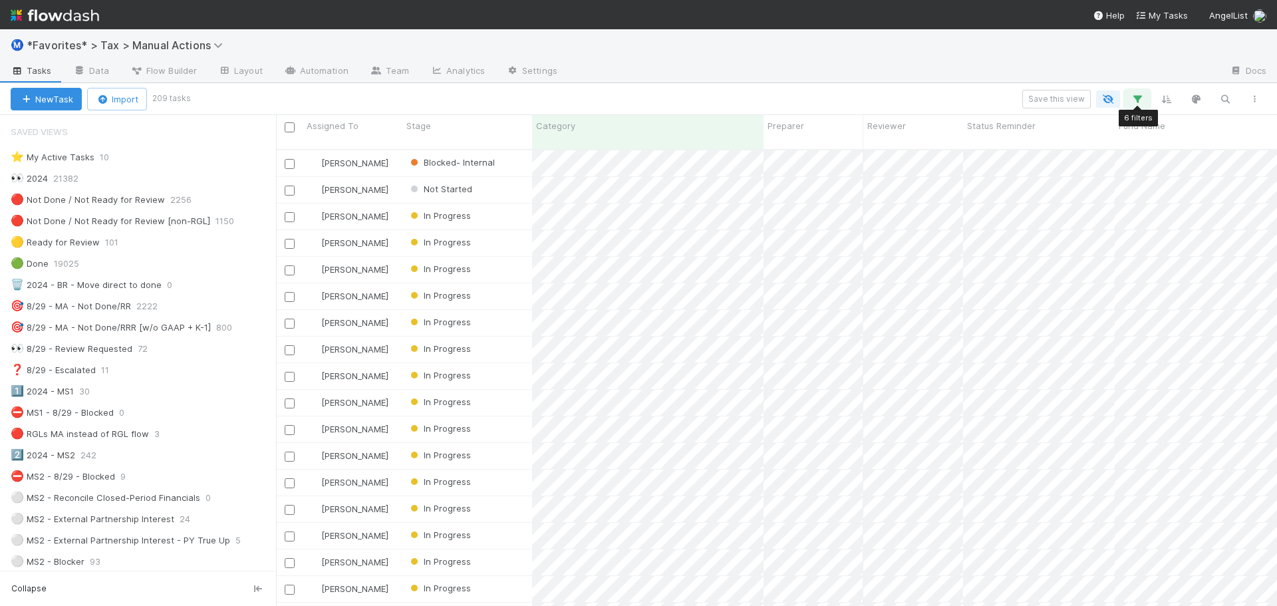
click at [1136, 94] on icon "button" at bounding box center [1136, 99] width 13 height 12
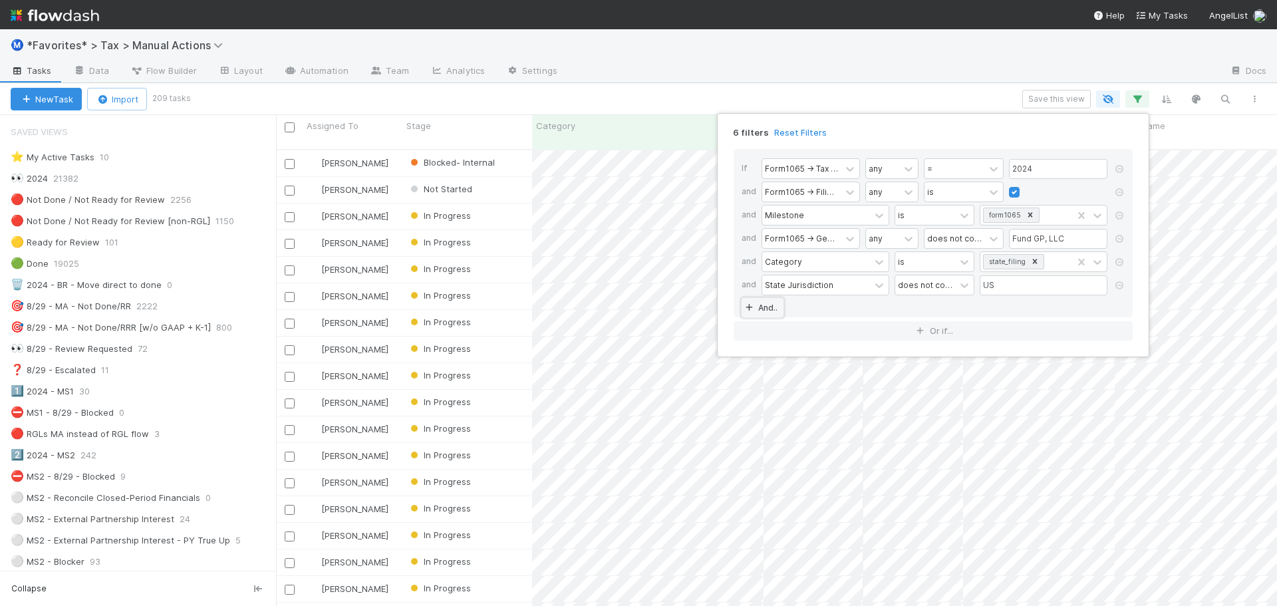
click at [759, 305] on link "And.." at bounding box center [762, 307] width 42 height 19
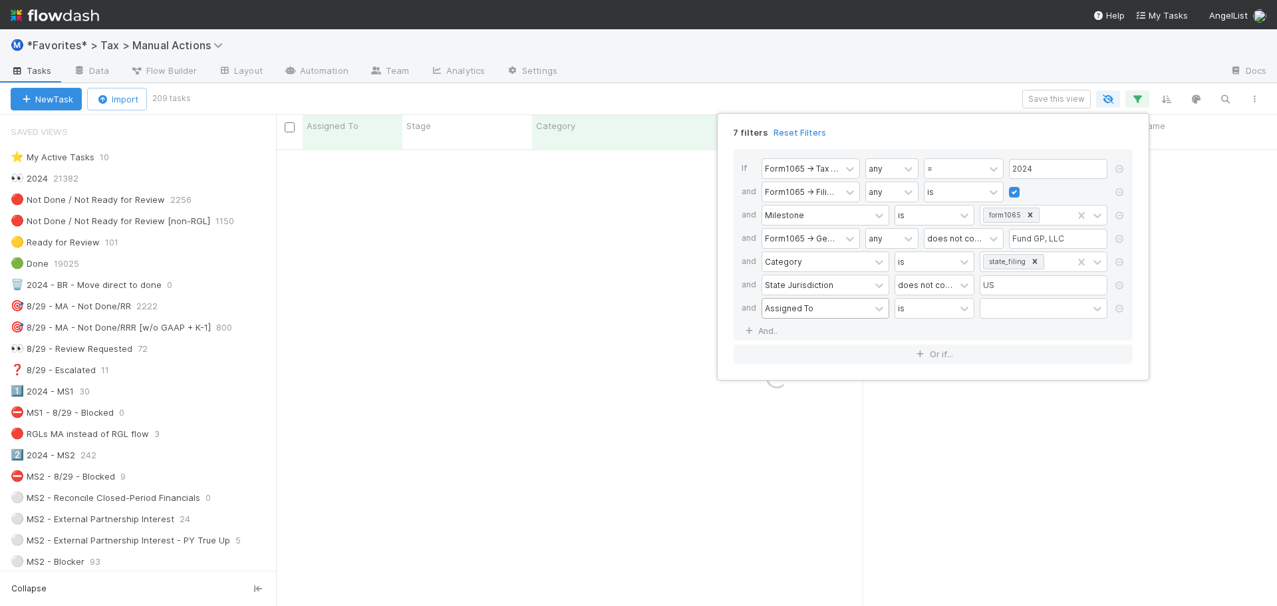
click at [796, 306] on div "Assigned To" at bounding box center [789, 308] width 49 height 12
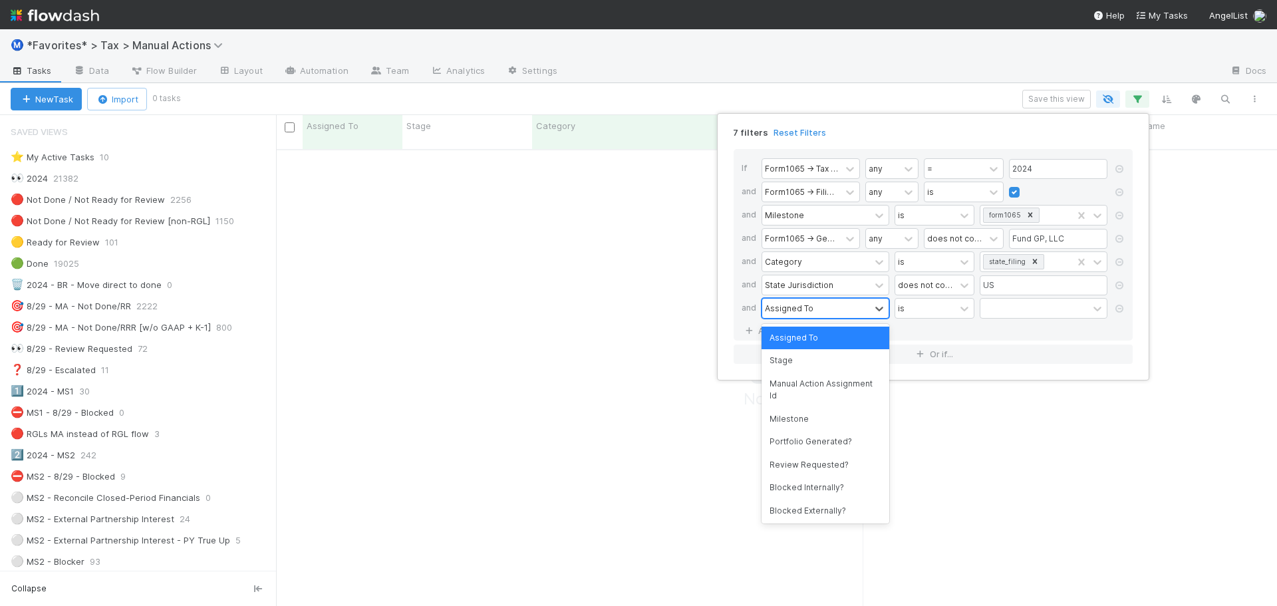
scroll to position [447, 991]
type input "e"
type input "signed off"
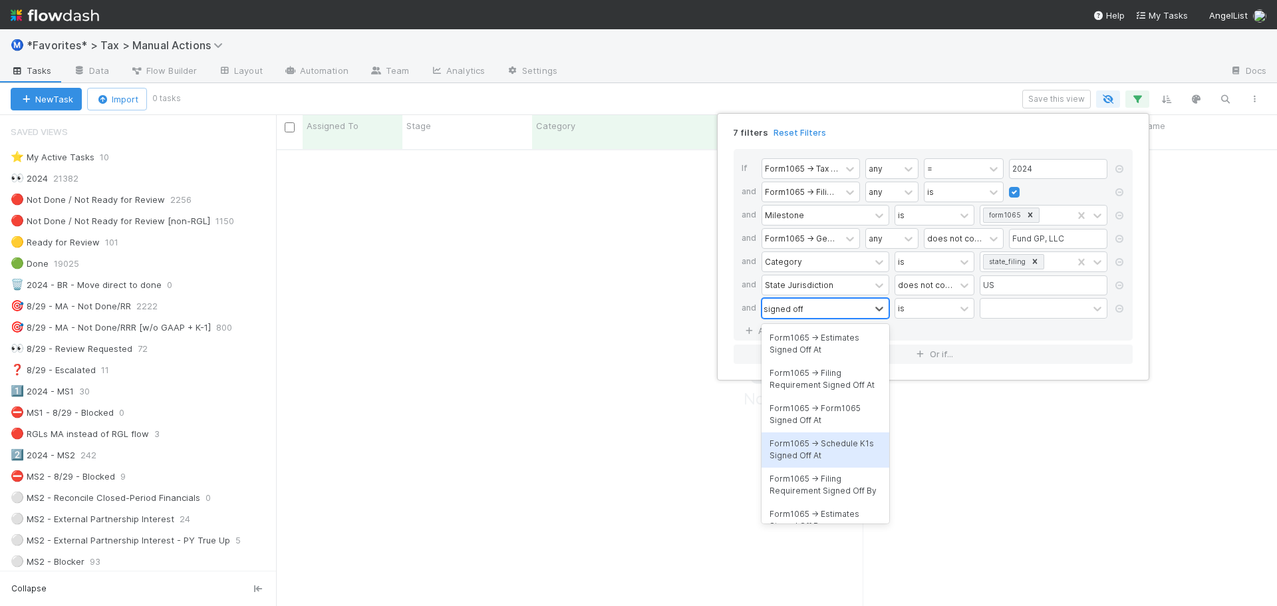
scroll to position [7, 0]
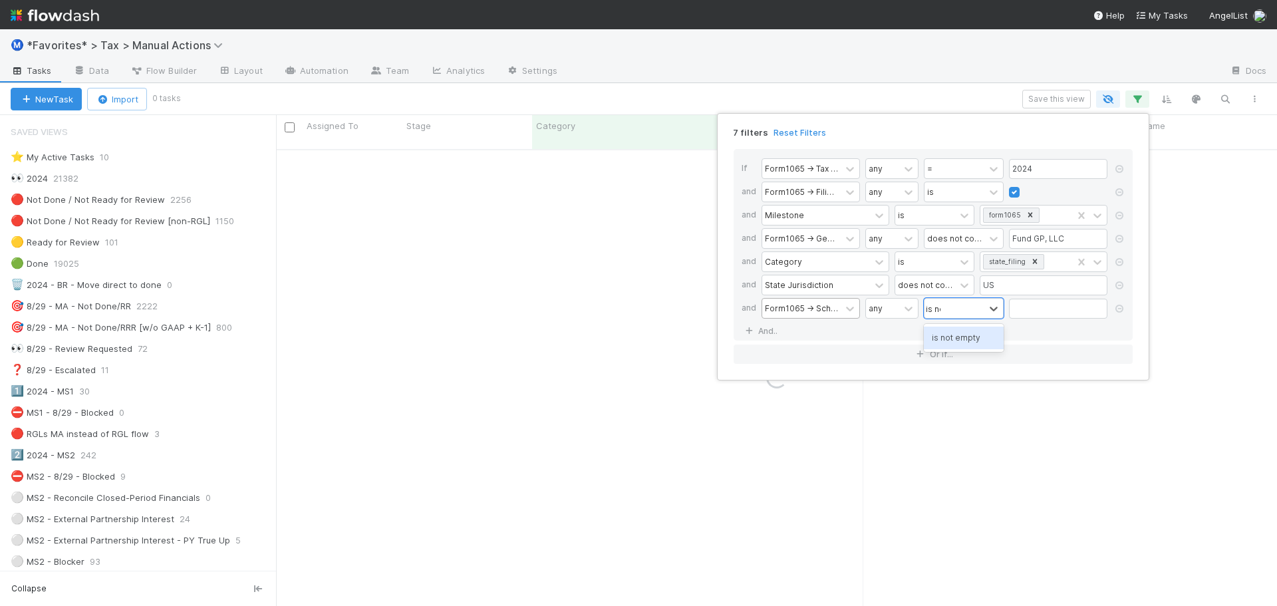
type input "is not"
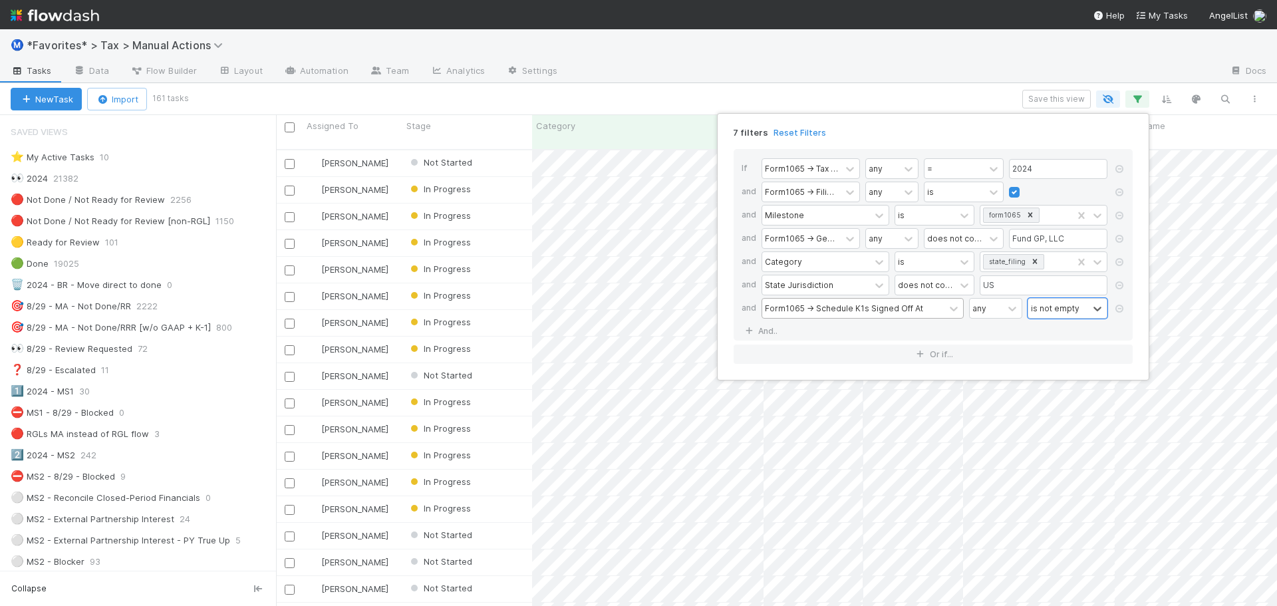
scroll to position [457, 991]
click at [823, 84] on div "7 filters Reset Filters If Form1065 -> Tax Year any = 2024 and Form1065 -> Fili…" at bounding box center [638, 303] width 1277 height 606
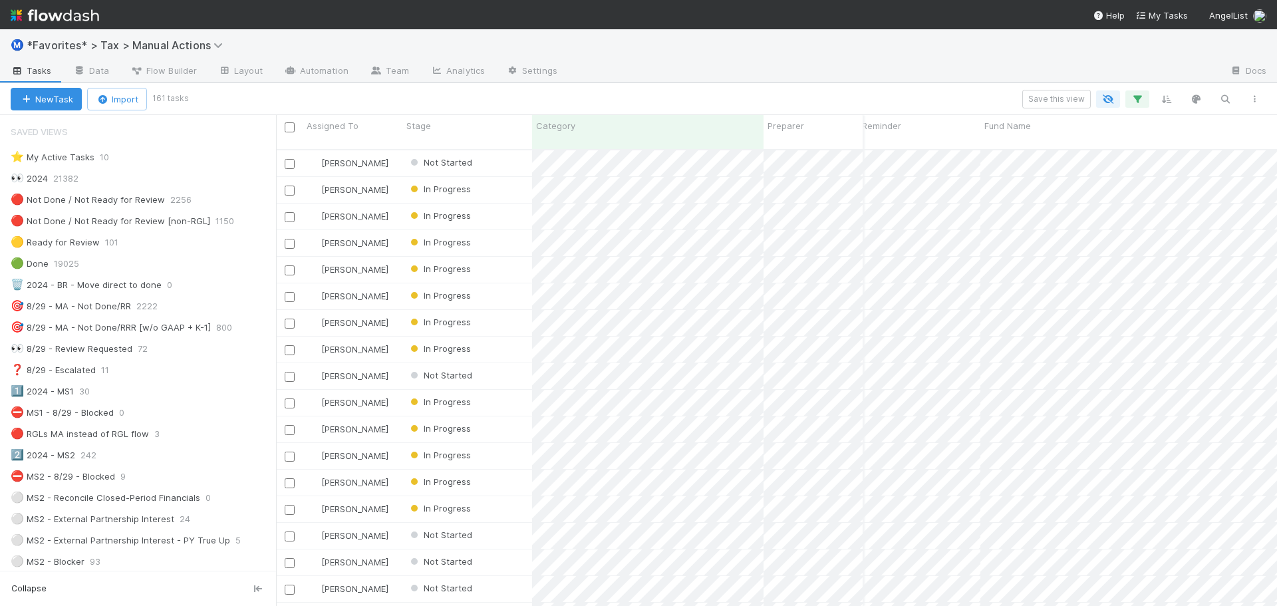
scroll to position [0, 0]
click at [1171, 100] on icon "button" at bounding box center [1166, 99] width 13 height 12
click at [992, 138] on button "Sort by" at bounding box center [1019, 138] width 286 height 19
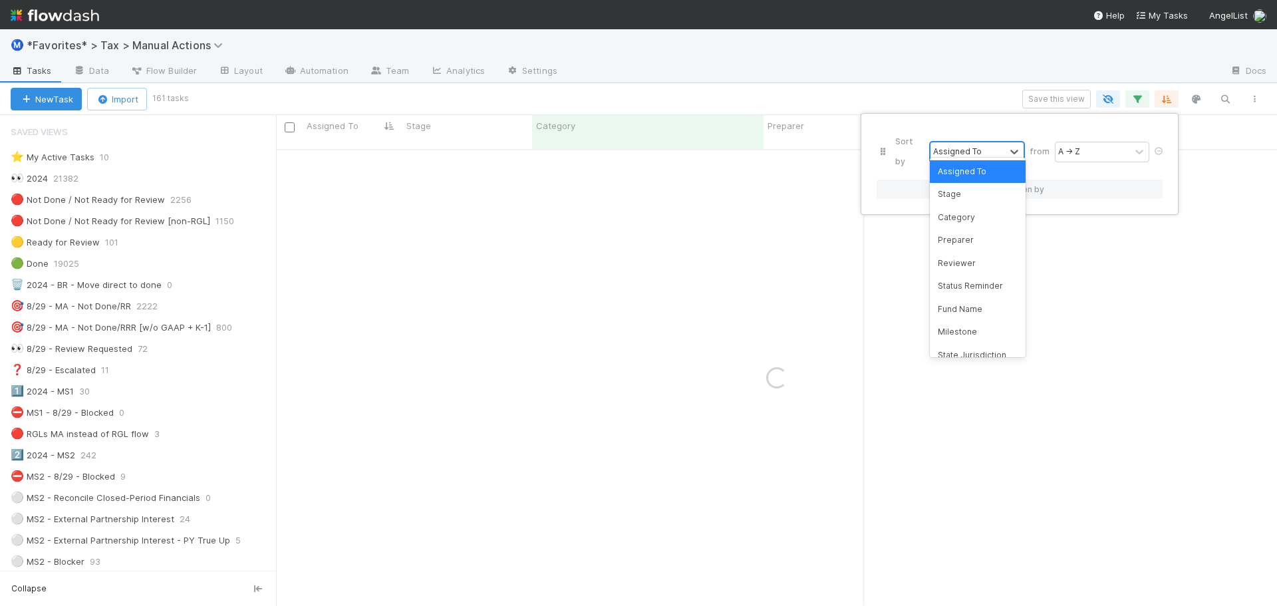
click at [990, 144] on div "Assigned To" at bounding box center [967, 151] width 74 height 19
type input "fund"
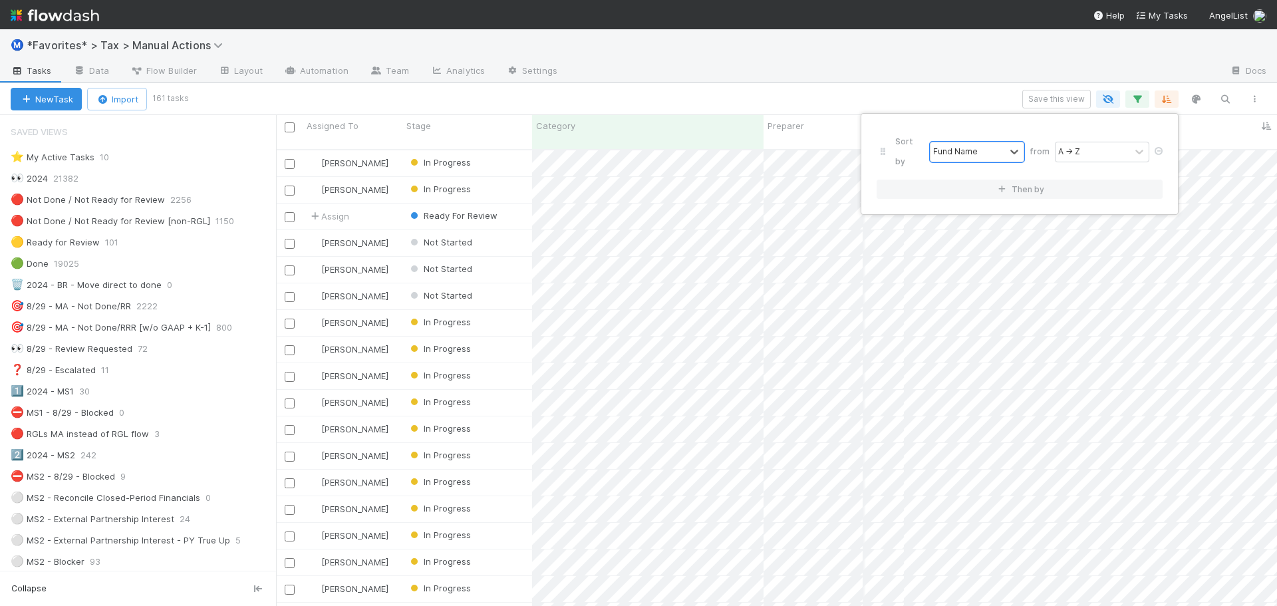
click at [995, 182] on div "Sort by option Fund Name, selected. 0 results available. Select is focused ,typ…" at bounding box center [1019, 164] width 306 height 90
click at [997, 180] on button "Then by" at bounding box center [1019, 189] width 286 height 19
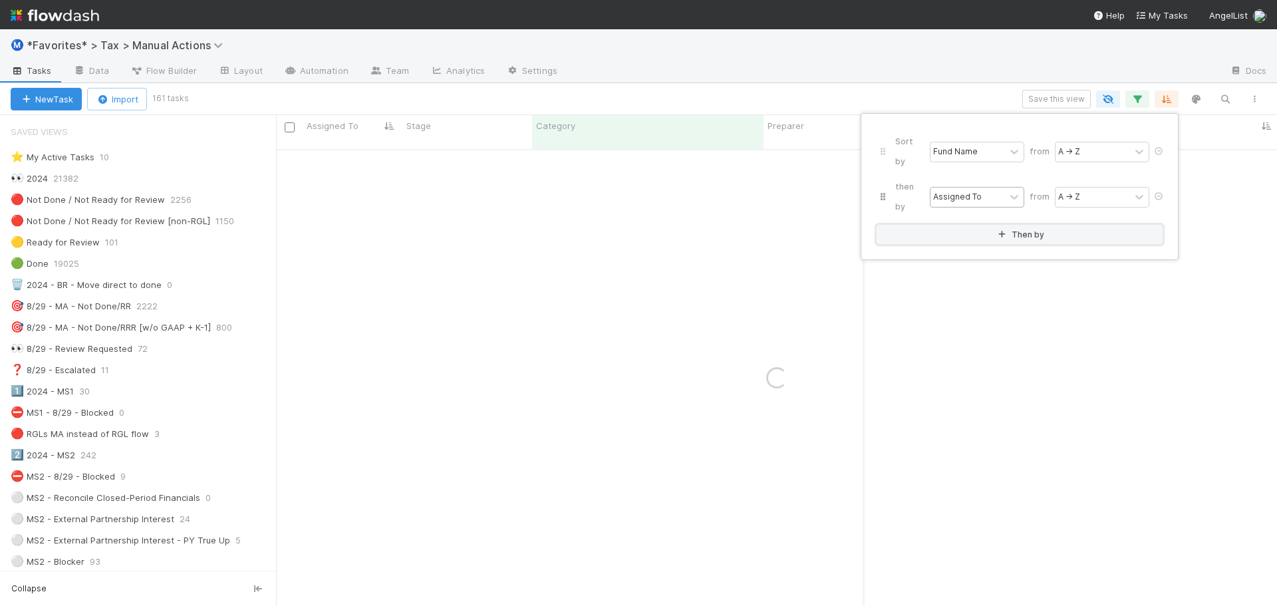
drag, startPoint x: 951, startPoint y: 186, endPoint x: 953, endPoint y: 174, distance: 12.9
click at [951, 184] on div "Sort by Fund Name from A → Z then by Assigned To from A → Z Then by" at bounding box center [1019, 186] width 286 height 115
click at [954, 191] on div "Assigned To" at bounding box center [957, 197] width 49 height 12
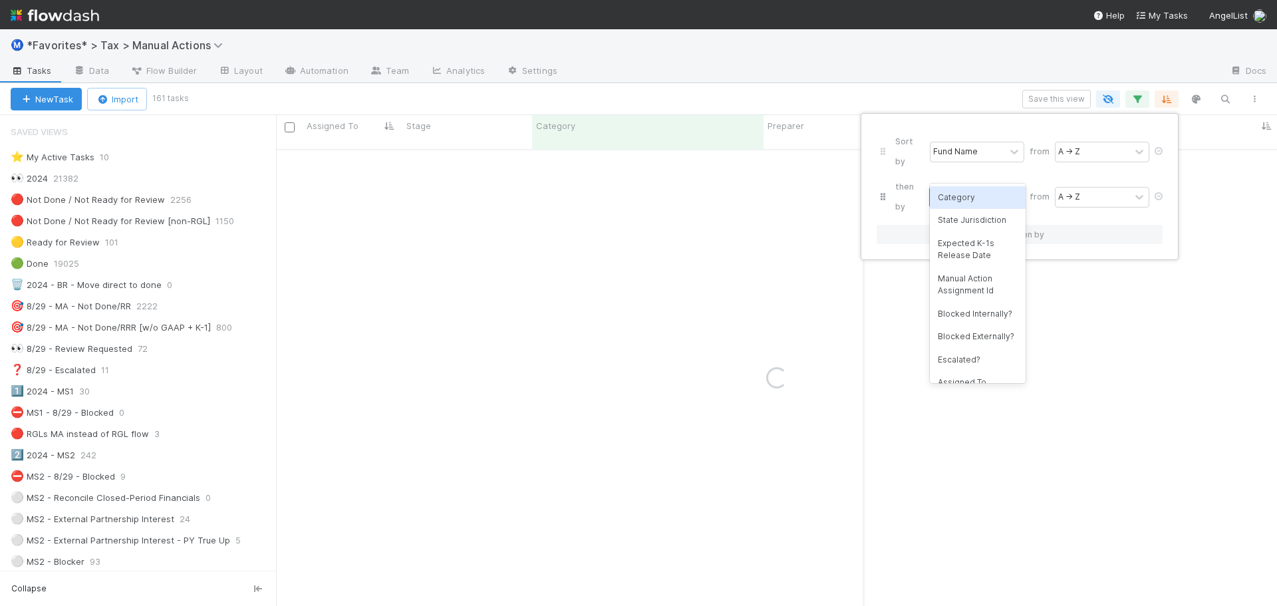
type input "cate"
drag, startPoint x: 951, startPoint y: 193, endPoint x: 1055, endPoint y: 182, distance: 104.4
click at [951, 194] on div "Category" at bounding box center [978, 197] width 96 height 23
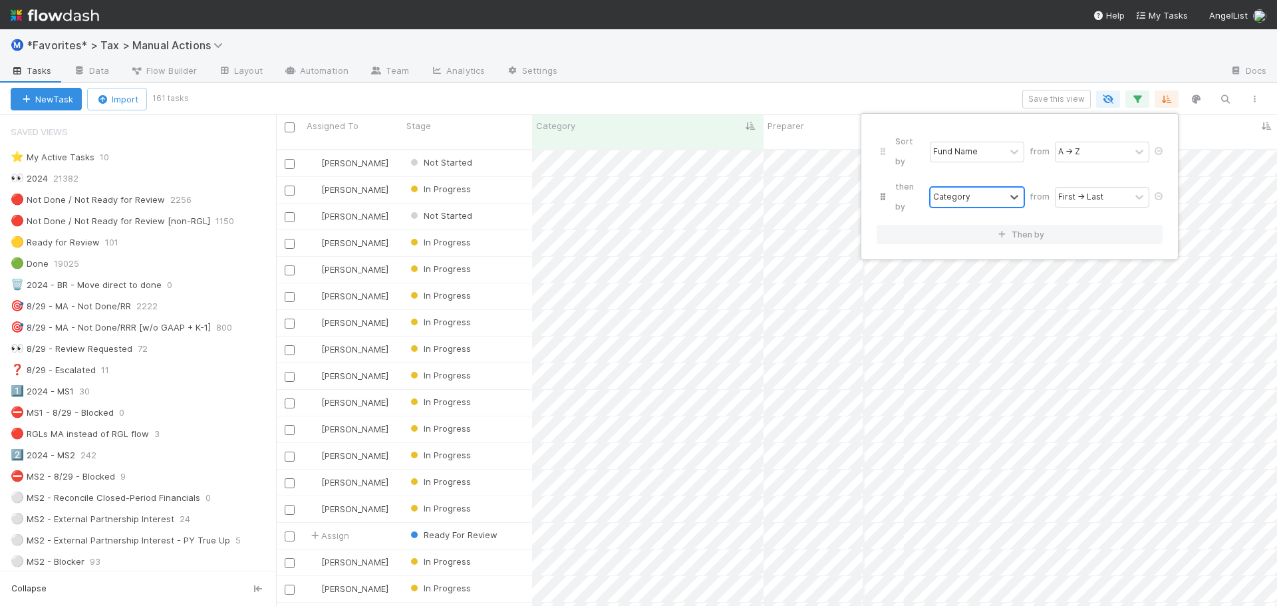
click at [999, 188] on div "Category" at bounding box center [967, 197] width 74 height 19
type input "s"
type input "juri"
click at [956, 71] on div "Sort by Fund Name from A → Z then by option State Jurisdiction, selected. 0 res…" at bounding box center [638, 303] width 1277 height 606
click at [952, 77] on div at bounding box center [893, 71] width 651 height 21
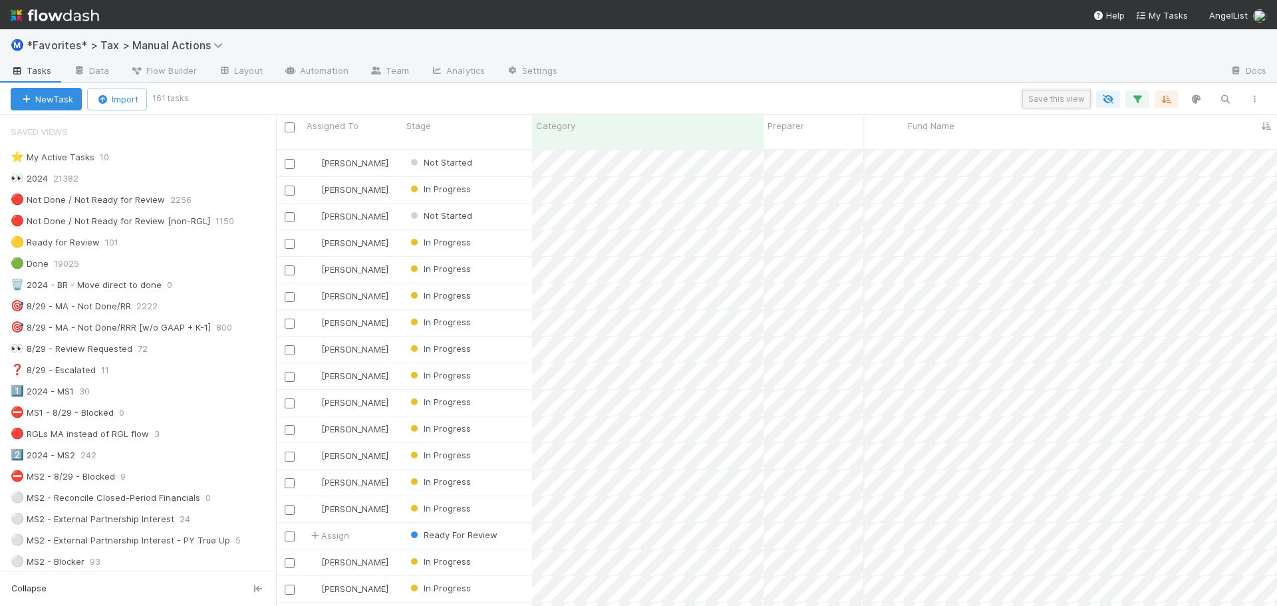
click at [1057, 97] on button "Save this view" at bounding box center [1056, 99] width 68 height 19
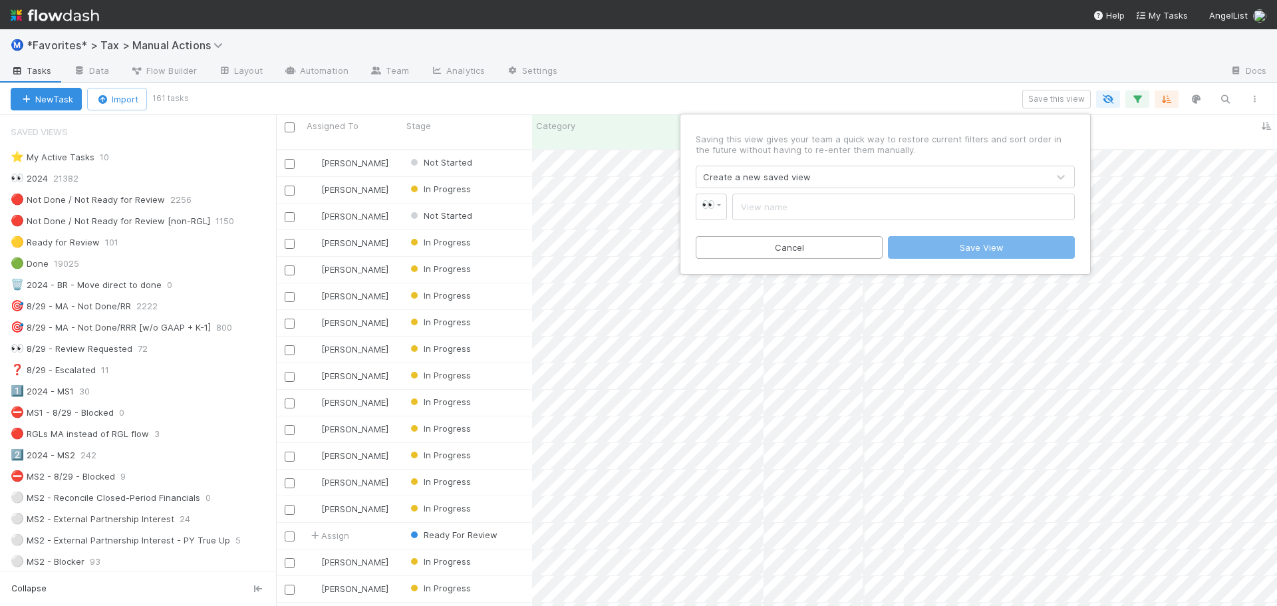
click at [728, 198] on div "👀" at bounding box center [884, 206] width 379 height 27
click at [716, 199] on link "👀" at bounding box center [710, 206] width 31 height 27
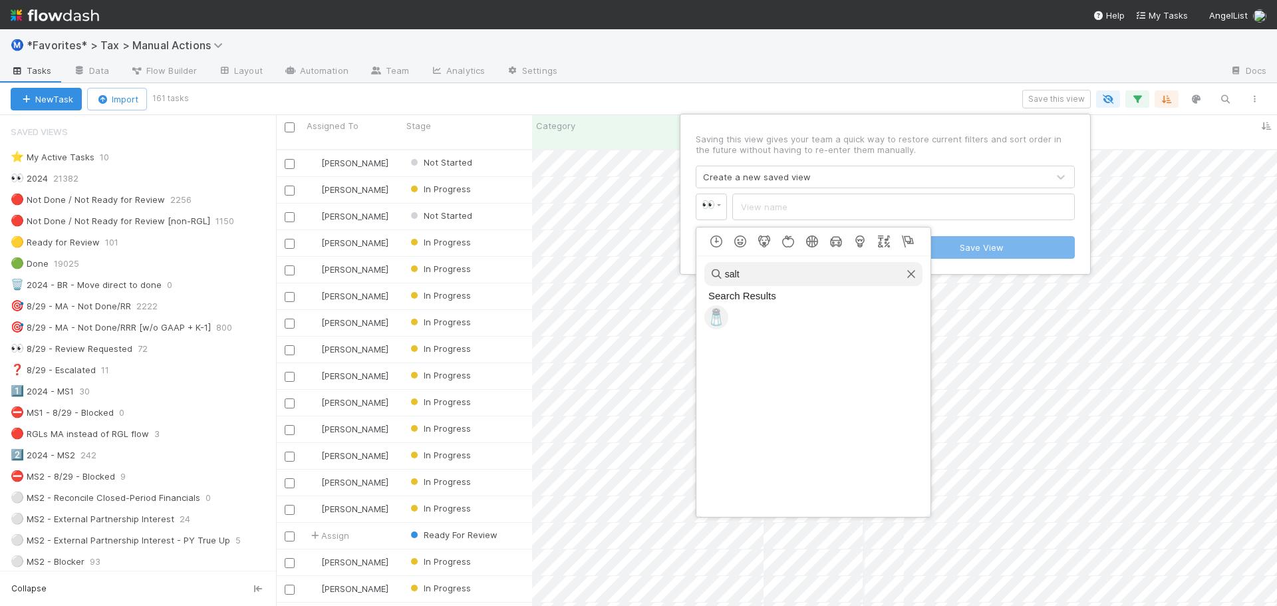
type input "salt"
click at [715, 315] on span "🧂" at bounding box center [716, 317] width 20 height 19
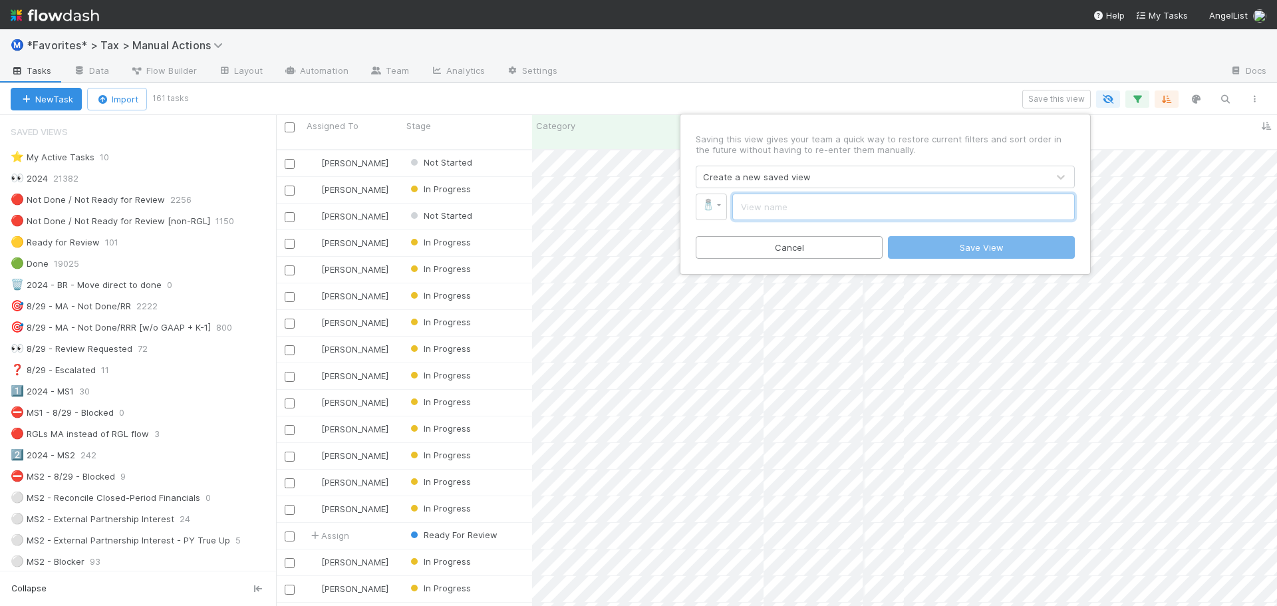
click at [780, 218] on input "text" at bounding box center [903, 206] width 342 height 27
type input "MS4 - States Unblocked"
click at [1047, 251] on button "Save View" at bounding box center [981, 247] width 187 height 23
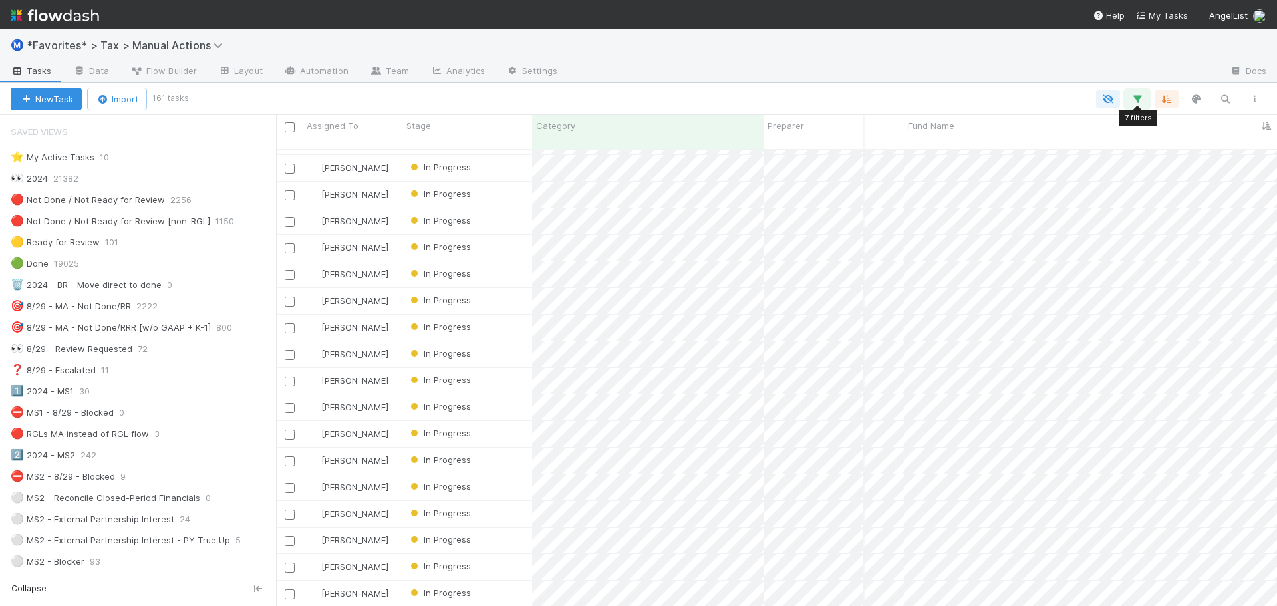
click at [1138, 97] on icon "button" at bounding box center [1136, 99] width 13 height 12
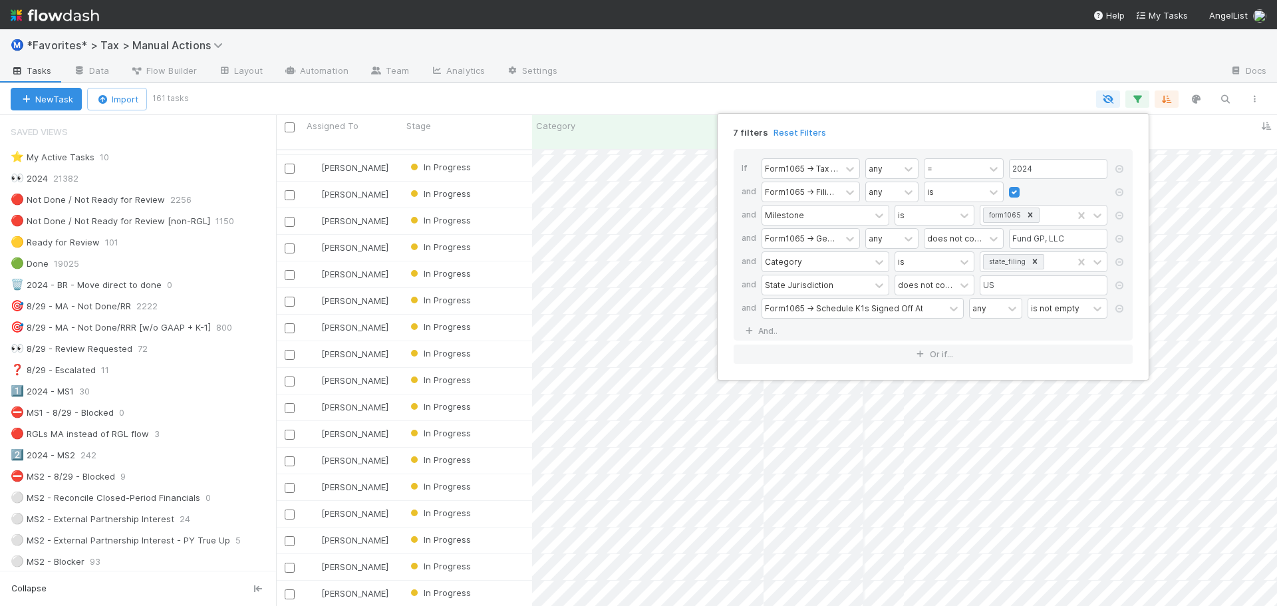
click at [1021, 75] on div "7 filters Reset Filters If Form1065 -> Tax Year any = 2024 and Form1065 -> Fili…" at bounding box center [638, 303] width 1277 height 606
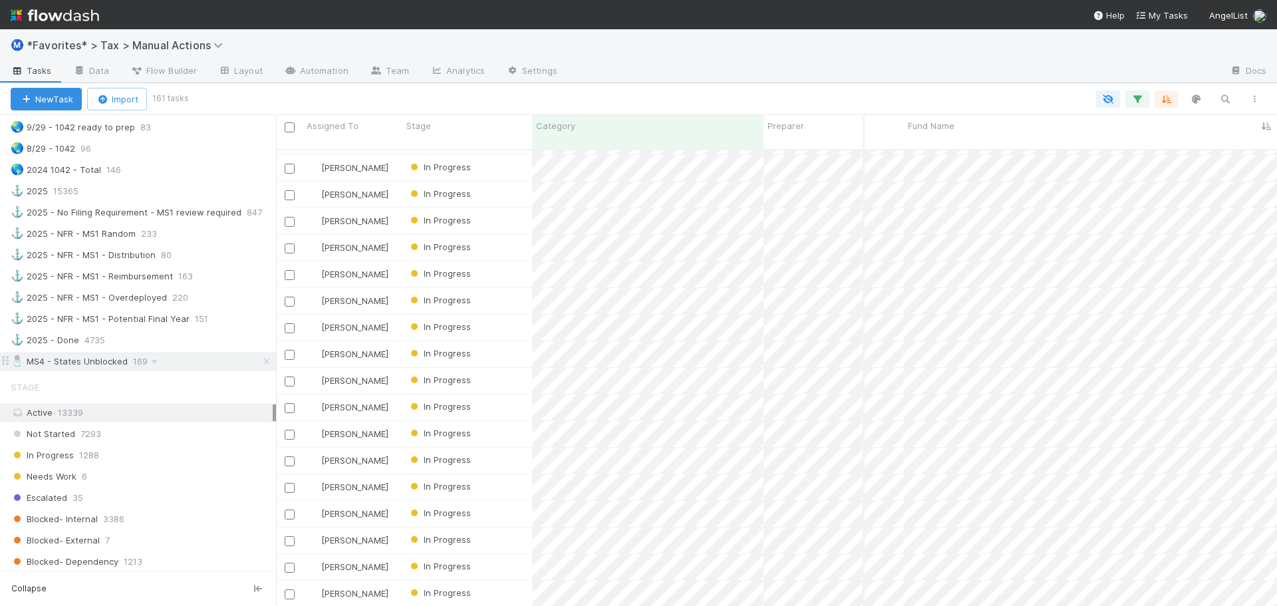
click at [200, 362] on div "🧂 MS4 - States Unblocked 169" at bounding box center [143, 361] width 265 height 17
click at [154, 363] on icon at bounding box center [154, 361] width 13 height 9
click at [192, 439] on div "Rename this view" at bounding box center [194, 443] width 135 height 20
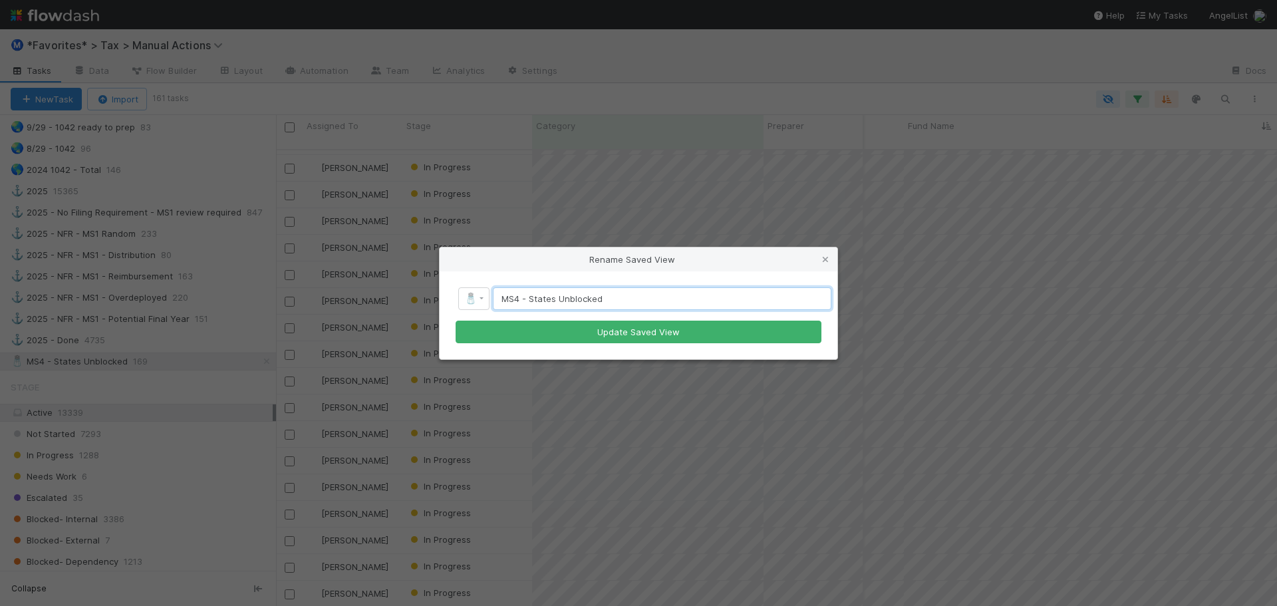
click at [620, 299] on input "MS4 - States Unblocked" at bounding box center [662, 298] width 338 height 23
type input "MS4 - States Unblocked (BYOGP)"
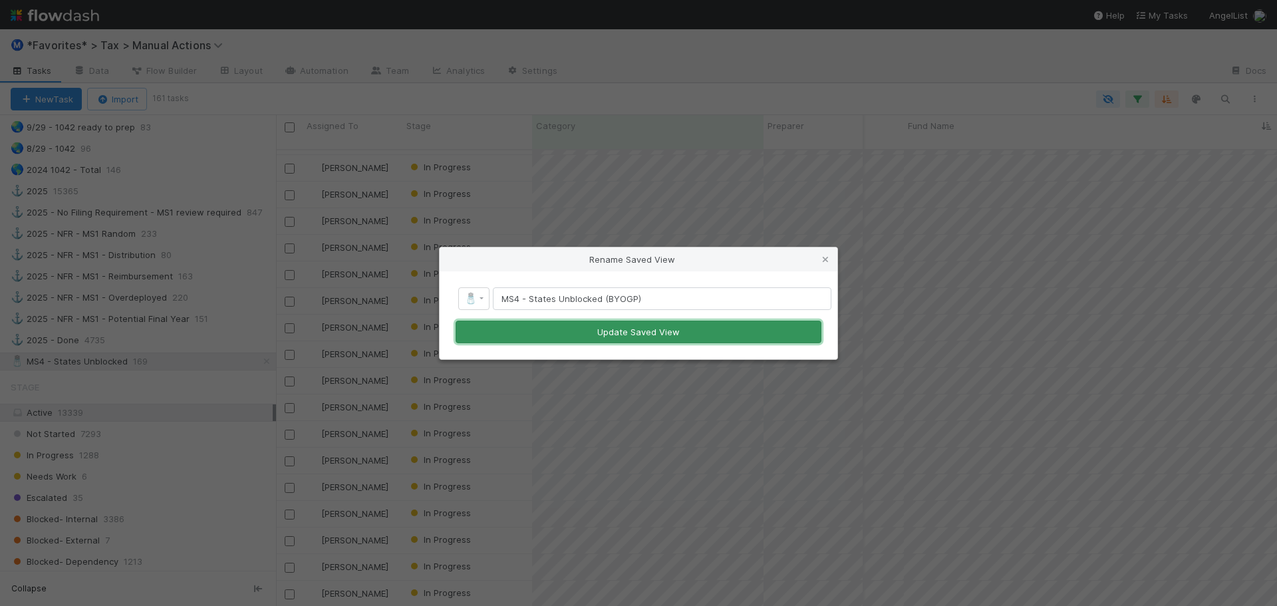
click at [715, 329] on button "Update Saved View" at bounding box center [638, 331] width 366 height 23
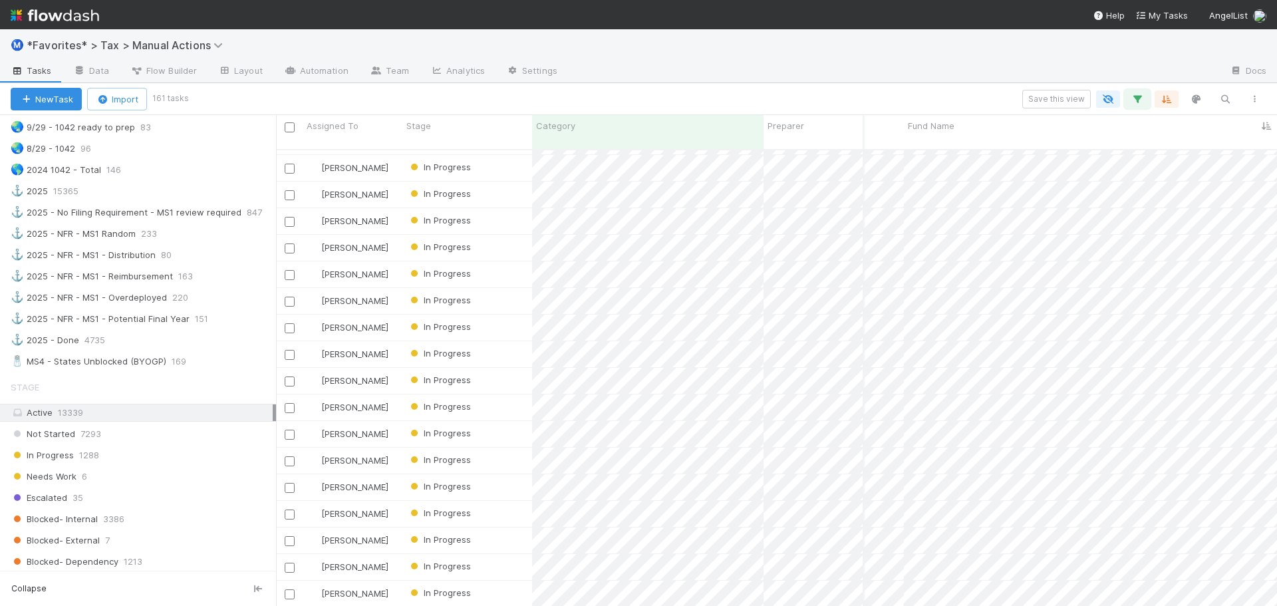
click at [1140, 104] on icon "button" at bounding box center [1136, 99] width 13 height 12
click at [1112, 67] on div "Loading..." at bounding box center [638, 303] width 1277 height 606
click at [204, 362] on div "🧂 MS4 - States Unblocked (BYOGP) 169" at bounding box center [143, 361] width 265 height 17
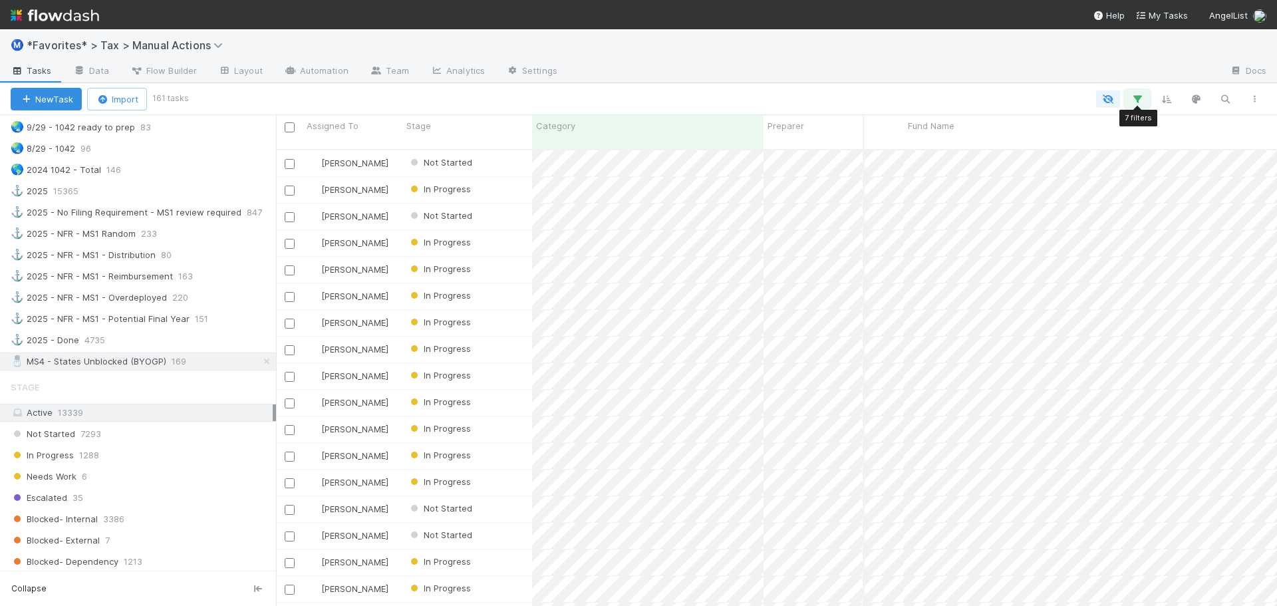
click at [1132, 103] on icon "button" at bounding box center [1136, 99] width 13 height 12
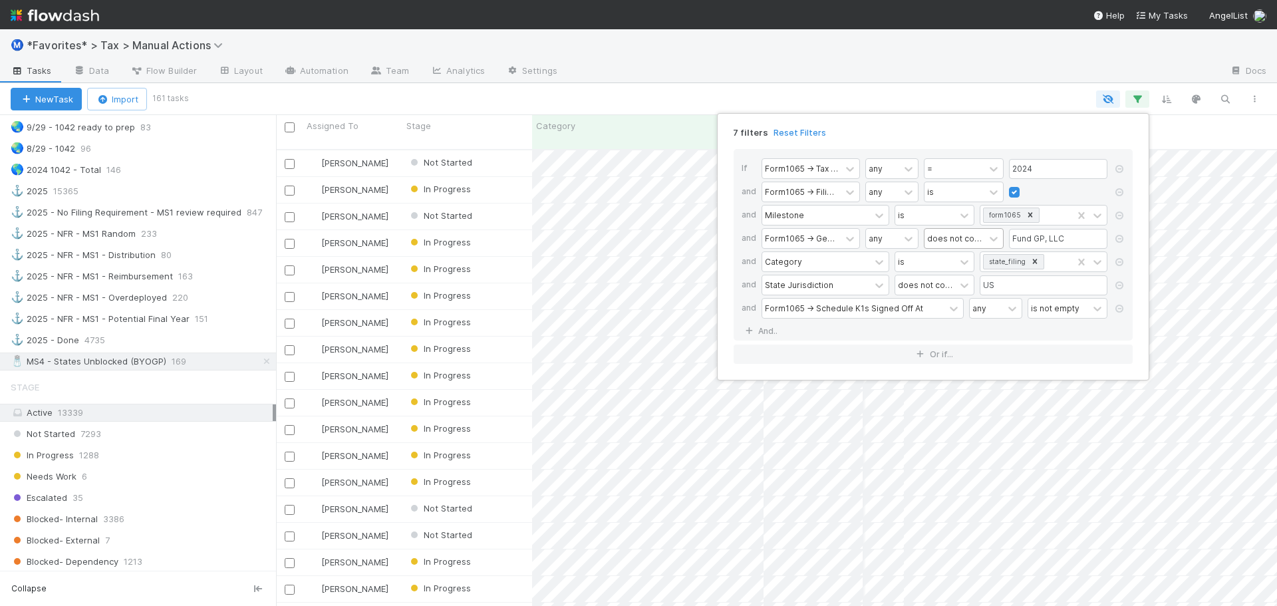
click at [976, 235] on div "does not contain" at bounding box center [954, 238] width 55 height 12
click at [960, 269] on div "contains" at bounding box center [964, 268] width 80 height 23
click at [1063, 101] on div "7 filters Reset Filters If Form1065 -> Tax Year any = 2024 and Form1065 -> Fili…" at bounding box center [638, 303] width 1277 height 606
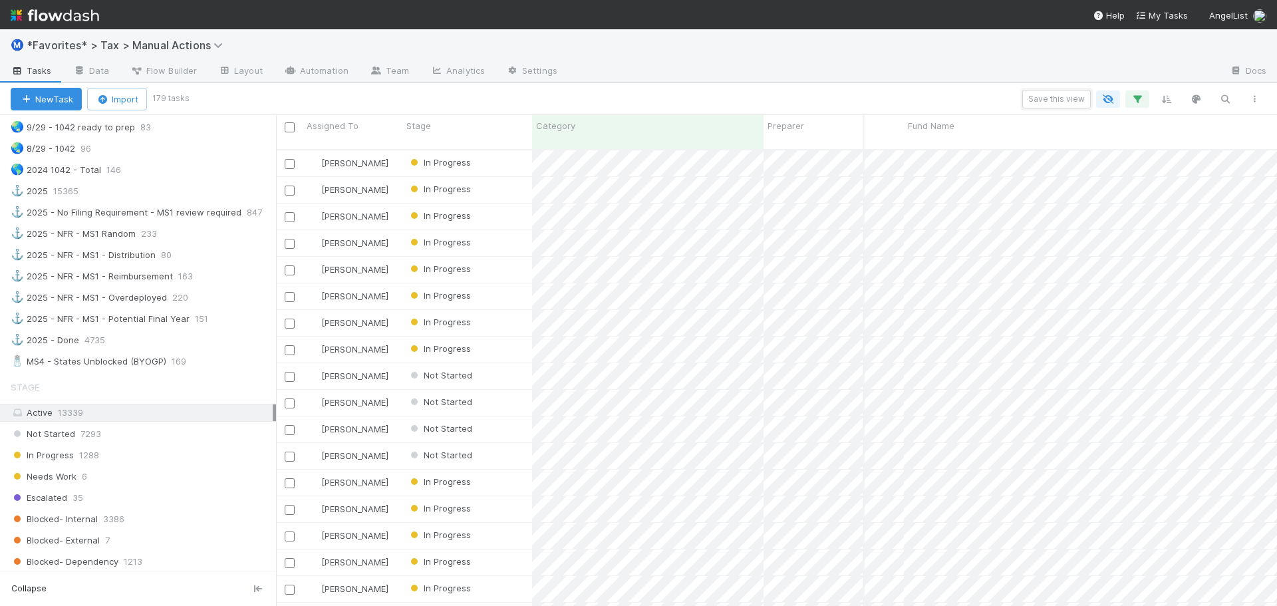
click at [1063, 101] on button "Save this view" at bounding box center [1056, 99] width 68 height 19
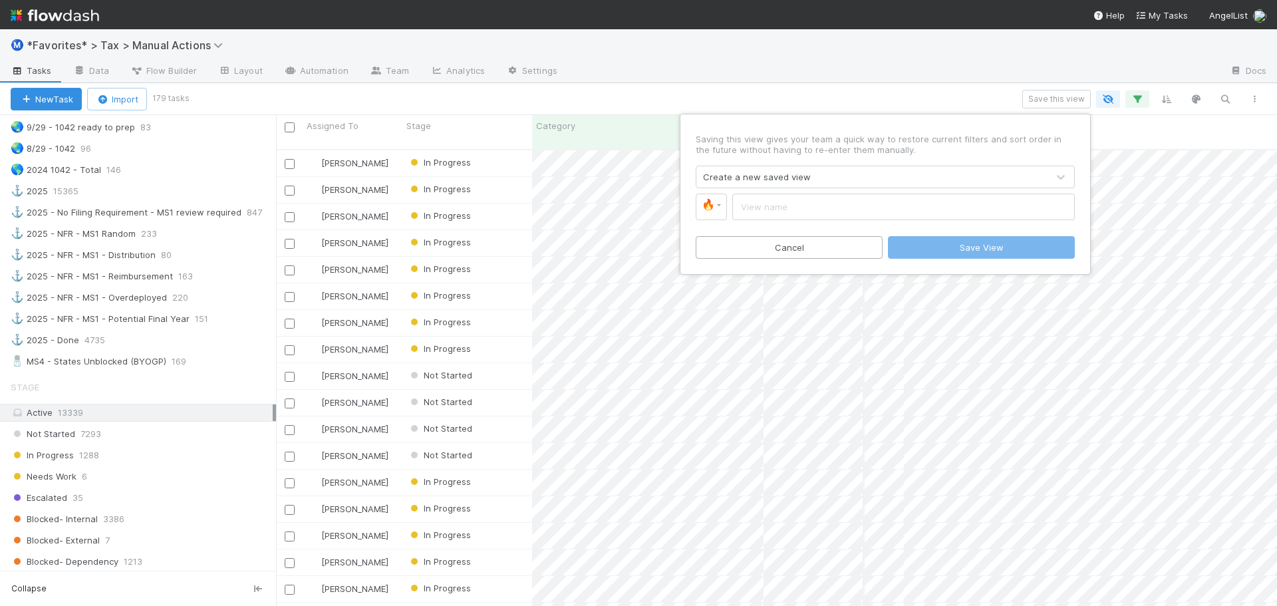
click at [856, 205] on input "text" at bounding box center [903, 206] width 342 height 27
type input "MS4 - States Unblocked (Fund GP, LLC)"
click at [710, 202] on span "🔥" at bounding box center [707, 204] width 13 height 11
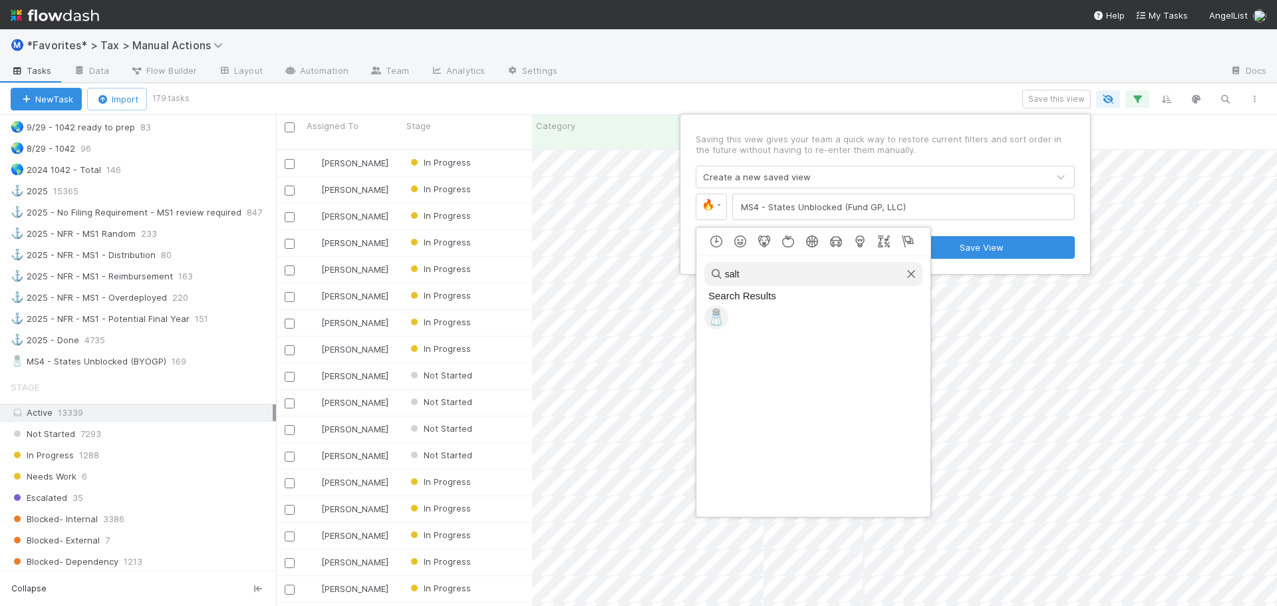
type input "salt"
click at [718, 316] on span "🧂" at bounding box center [716, 317] width 20 height 19
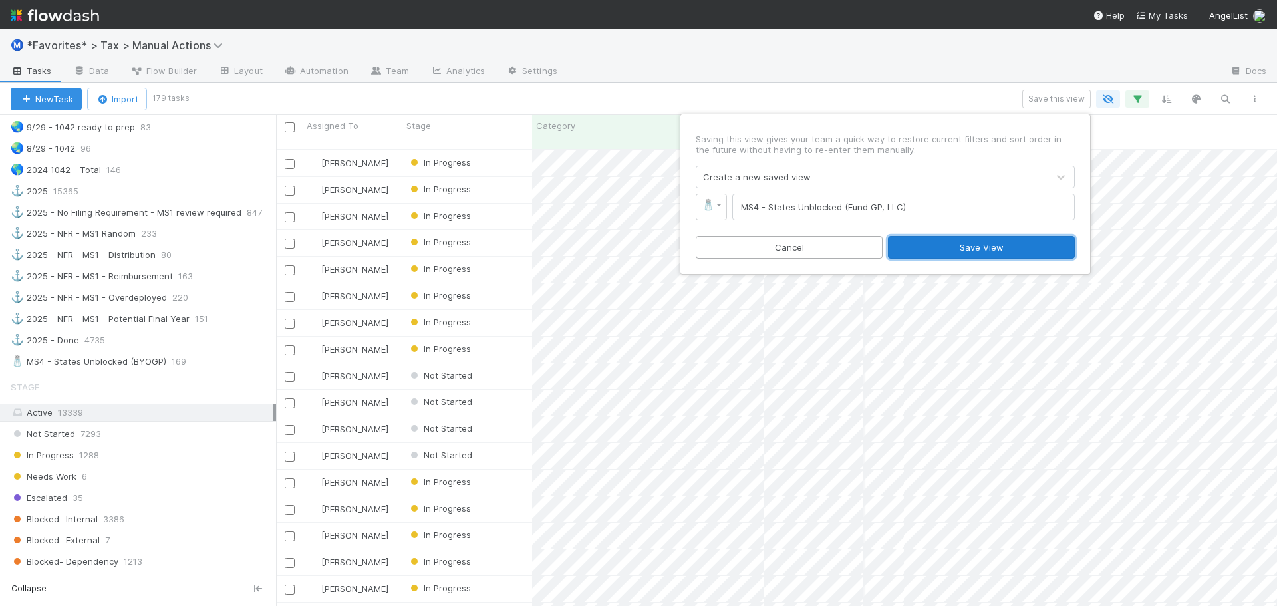
click at [953, 249] on button "Save View" at bounding box center [981, 247] width 187 height 23
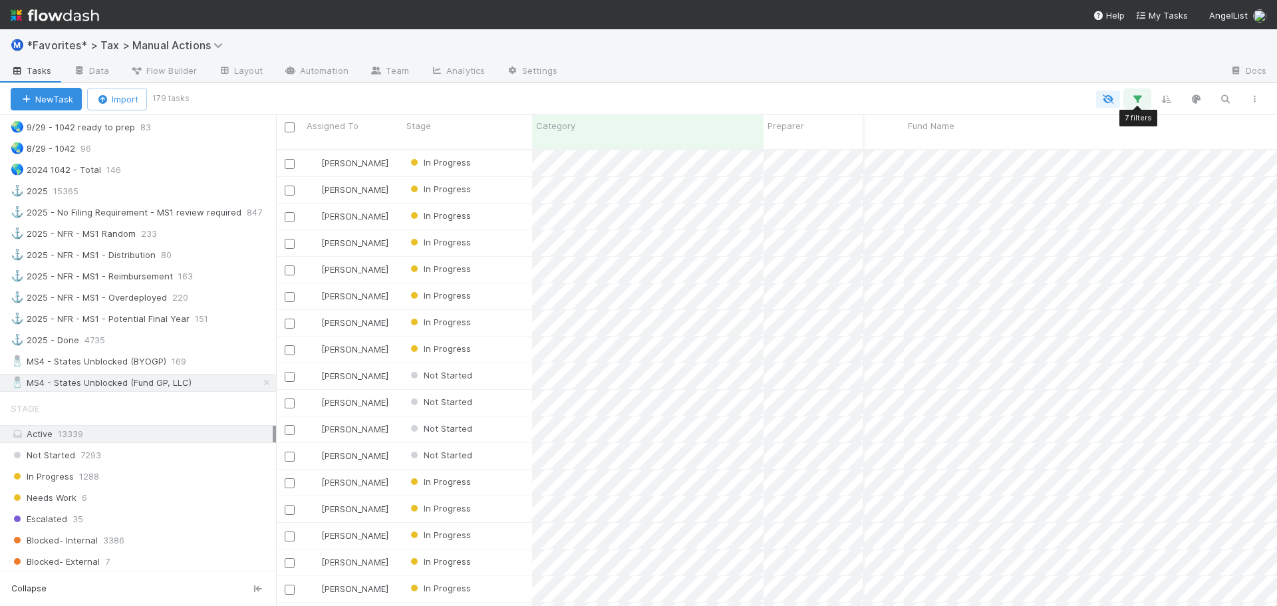
click at [1136, 102] on icon "button" at bounding box center [1136, 99] width 13 height 12
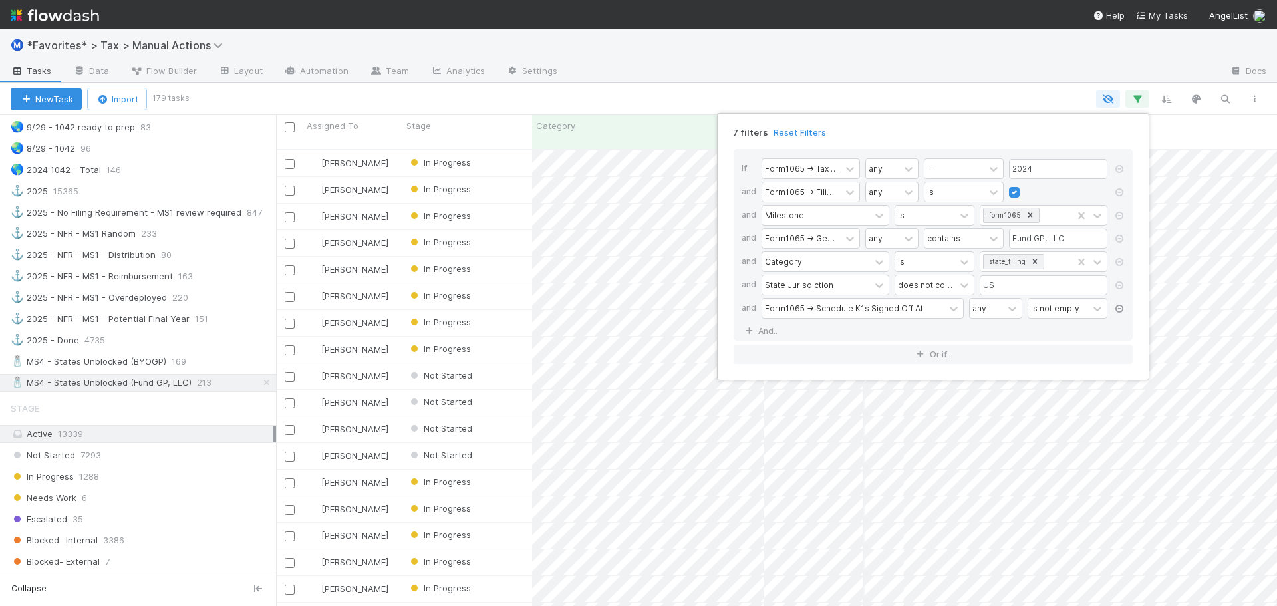
click at [1120, 309] on icon at bounding box center [1118, 309] width 13 height 8
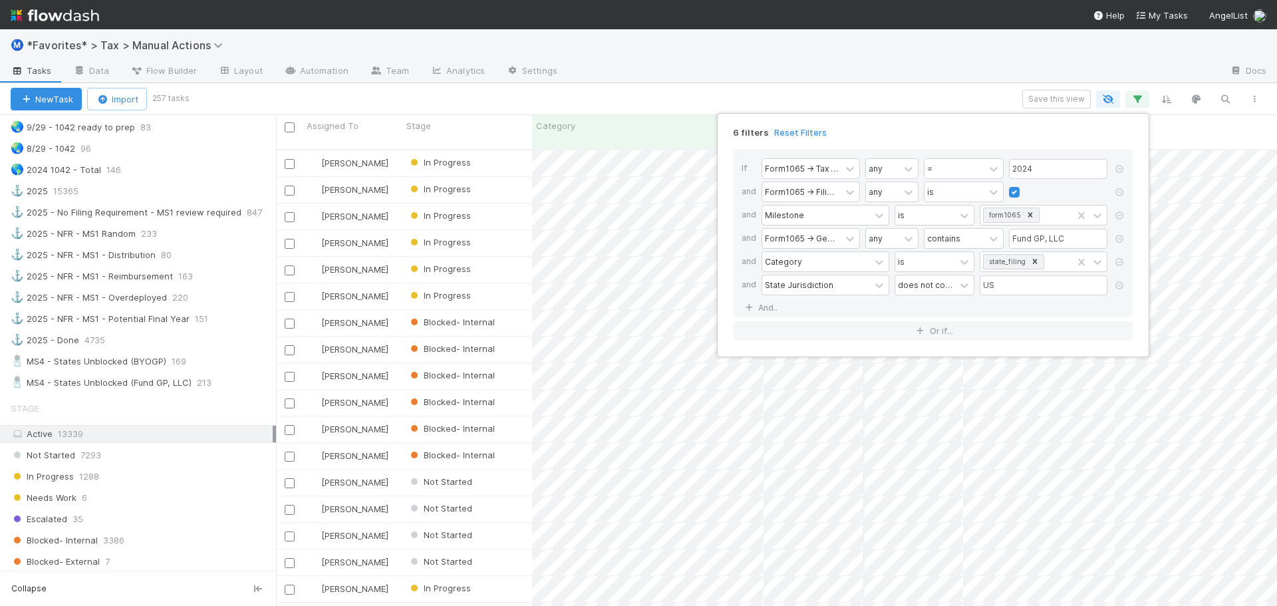
scroll to position [457, 991]
click at [1063, 100] on div "6 filters Reset Filters If Form1065 -> Tax Year any = 2024 and Form1065 -> Fili…" at bounding box center [638, 303] width 1277 height 606
click at [1055, 67] on div "6 filters Reset Filters If Form1065 -> Tax Year any = 2024 and Form1065 -> Fili…" at bounding box center [638, 303] width 1277 height 606
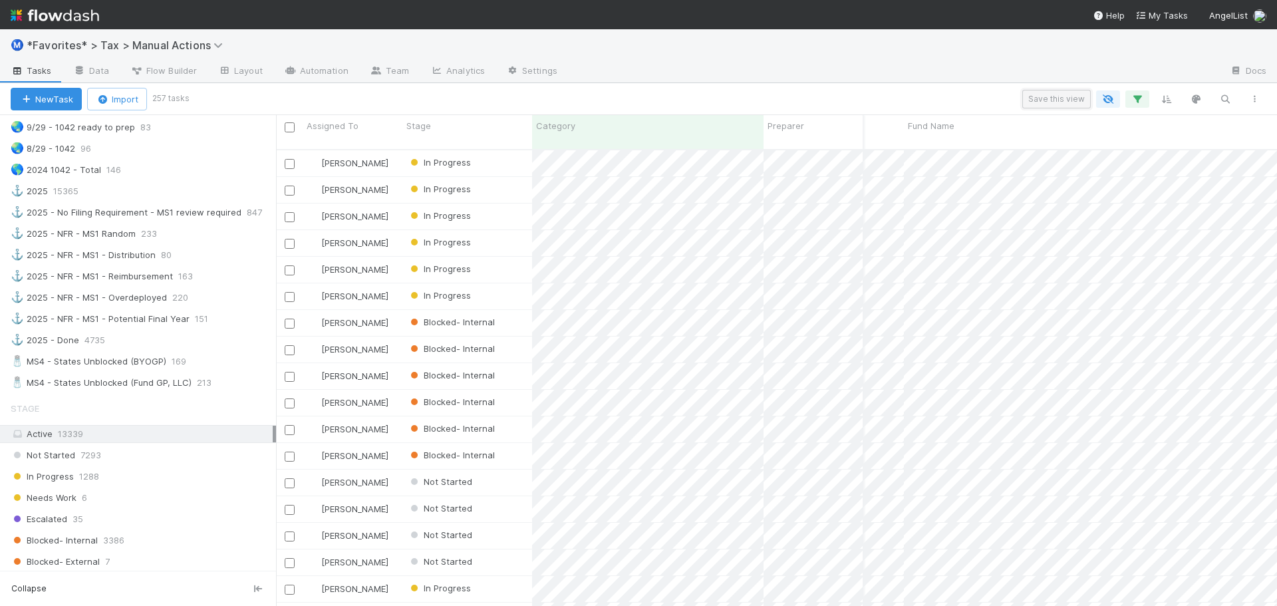
click at [1053, 97] on button "Save this view" at bounding box center [1056, 99] width 68 height 19
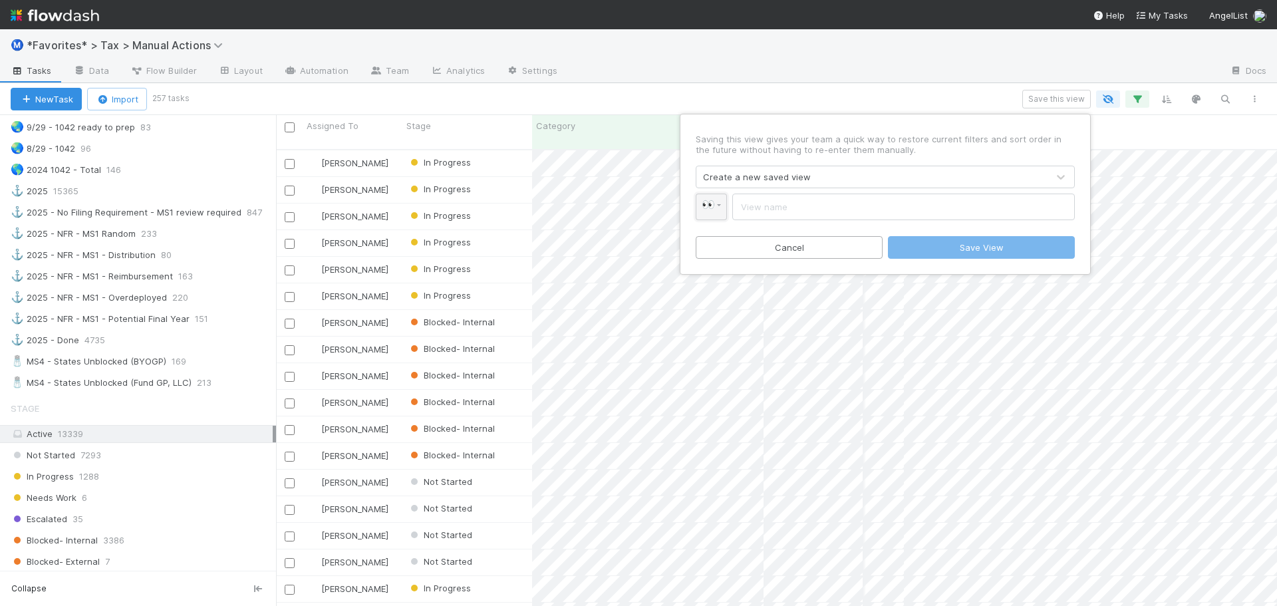
click at [710, 205] on span "👀" at bounding box center [707, 204] width 13 height 11
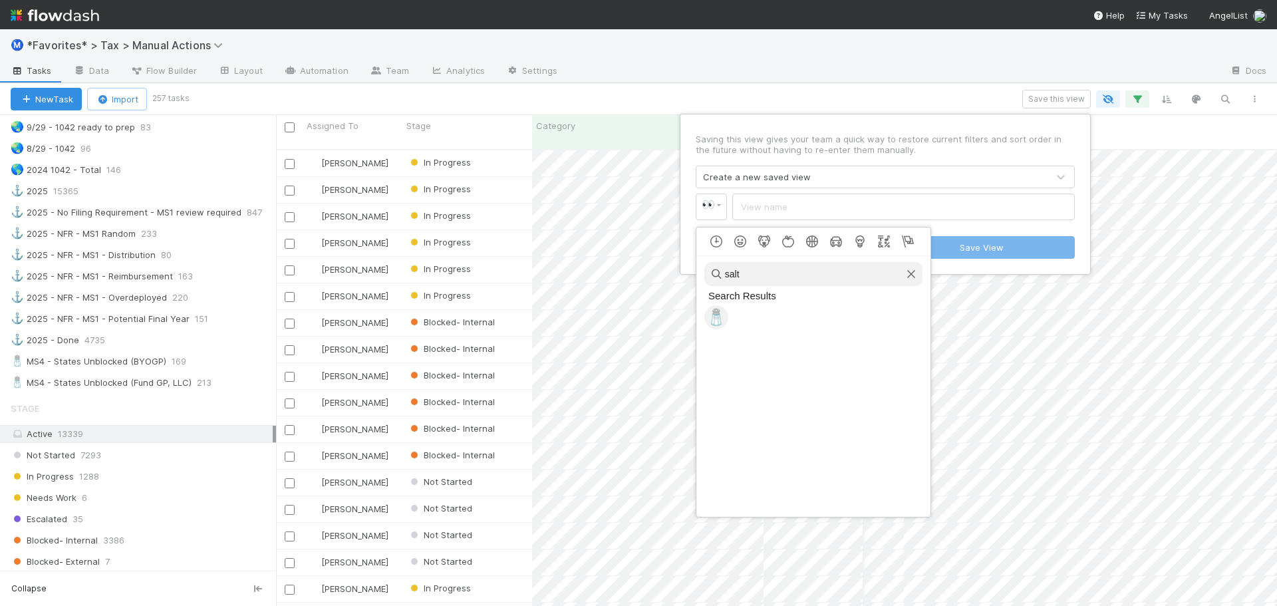
type input "salt"
click at [710, 326] on span "🧂" at bounding box center [716, 317] width 20 height 19
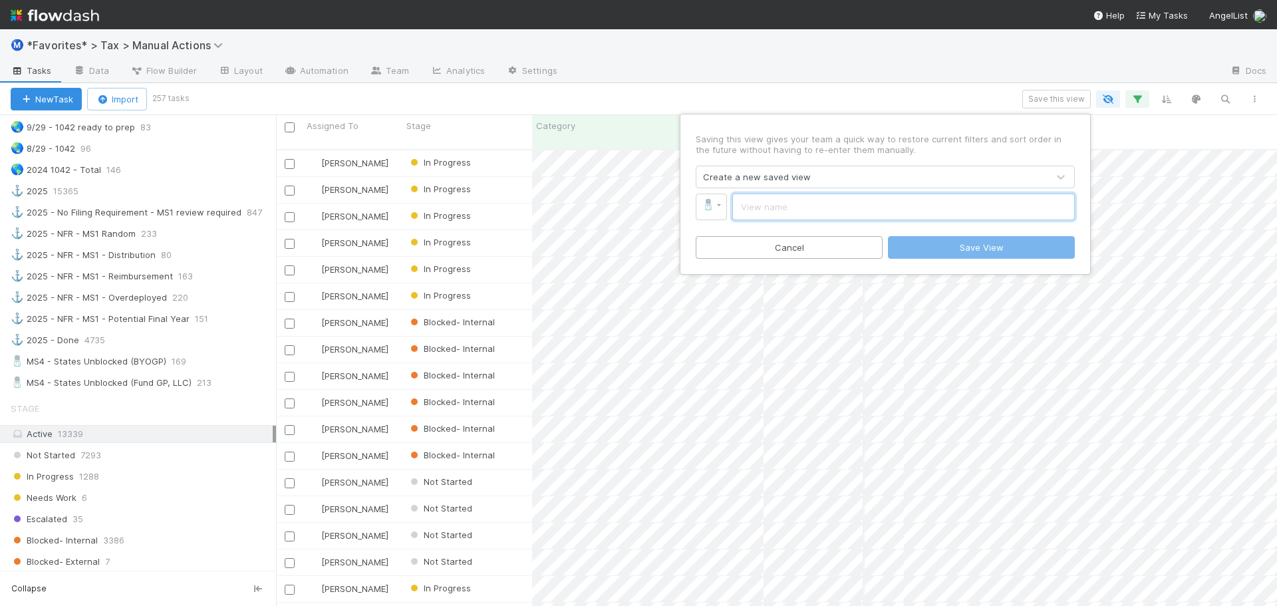
click at [781, 204] on input "text" at bounding box center [903, 206] width 342 height 27
type input "S"
type input "MS4 - States All (Fund GP, LLC)"
click at [963, 243] on button "Save View" at bounding box center [981, 247] width 187 height 23
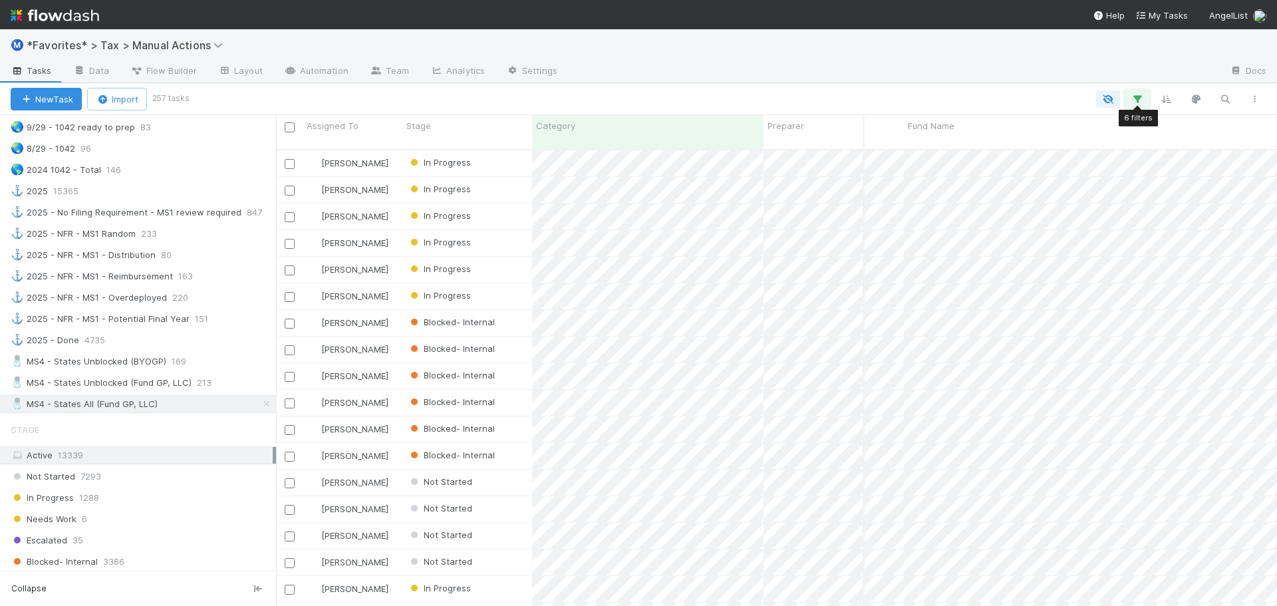
click at [1134, 101] on icon "button" at bounding box center [1136, 99] width 13 height 12
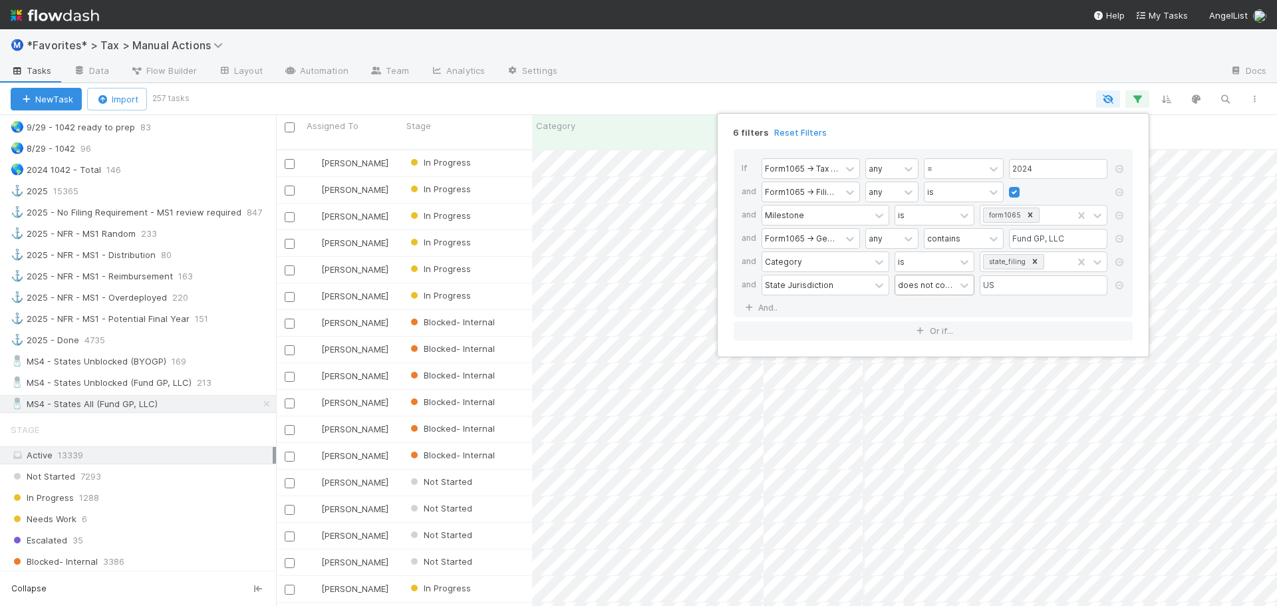
click at [939, 283] on div "does not contain" at bounding box center [925, 285] width 55 height 12
click at [941, 289] on div "does not contain" at bounding box center [925, 285] width 55 height 12
click at [953, 237] on div "contains" at bounding box center [943, 238] width 33 height 12
click at [951, 290] on div "does not contain" at bounding box center [964, 296] width 80 height 35
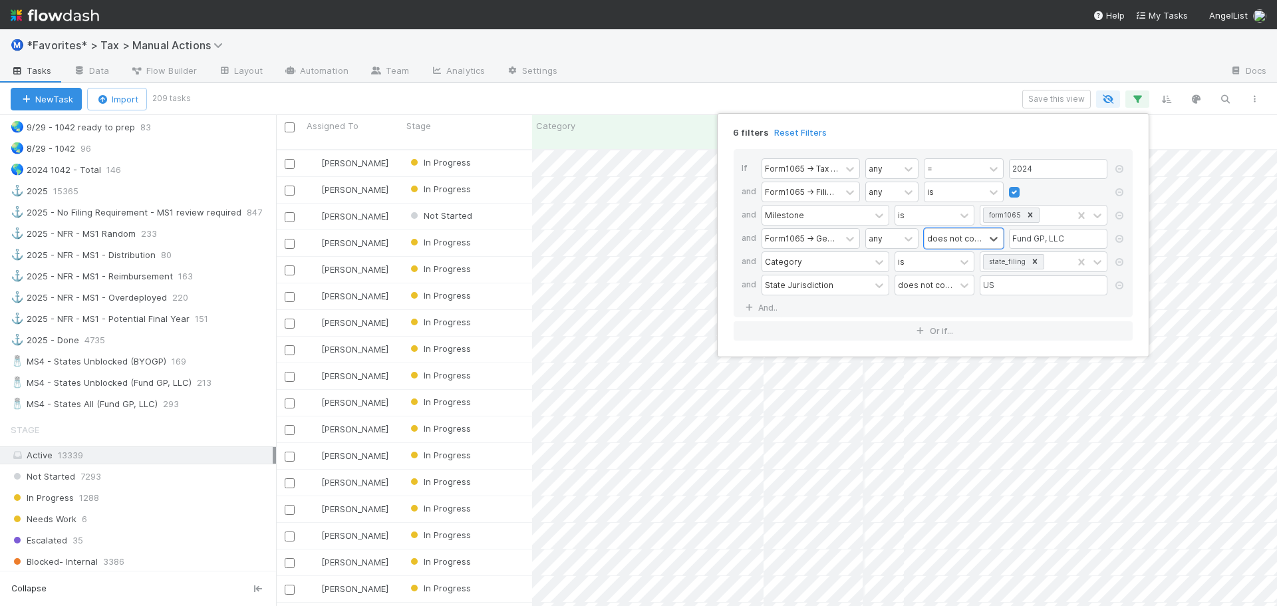
click at [1046, 95] on div "6 filters Reset Filters If Form1065 -> Tax Year any = 2024 and Form1065 -> Fili…" at bounding box center [638, 303] width 1277 height 606
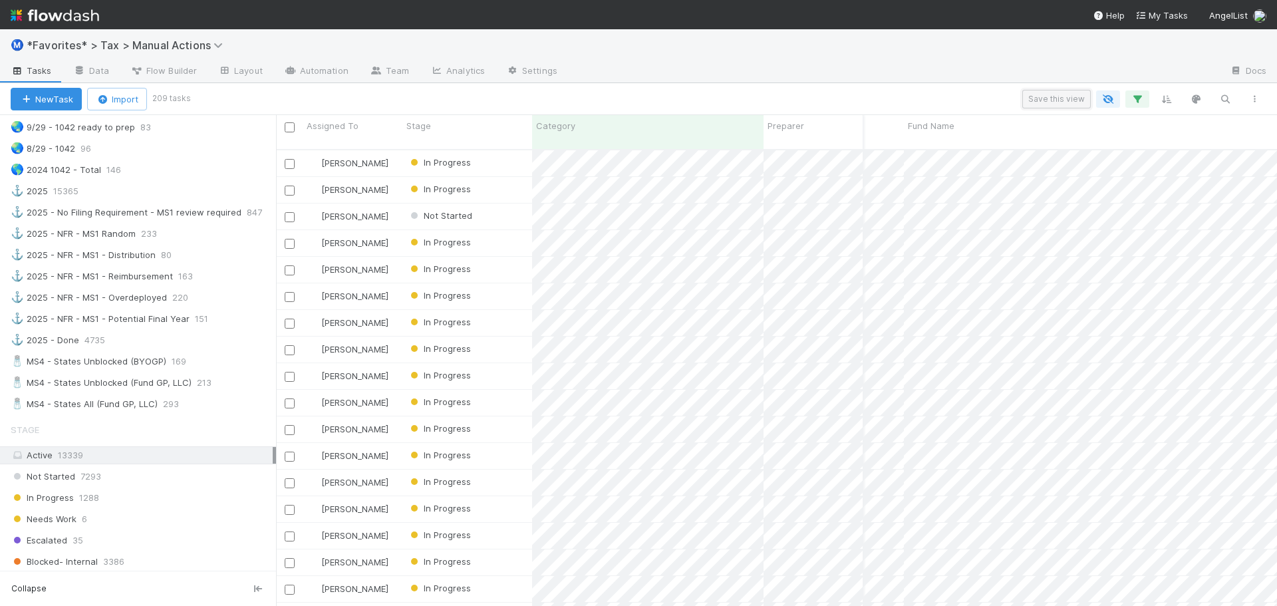
click at [1043, 96] on button "Save this view" at bounding box center [1056, 99] width 68 height 19
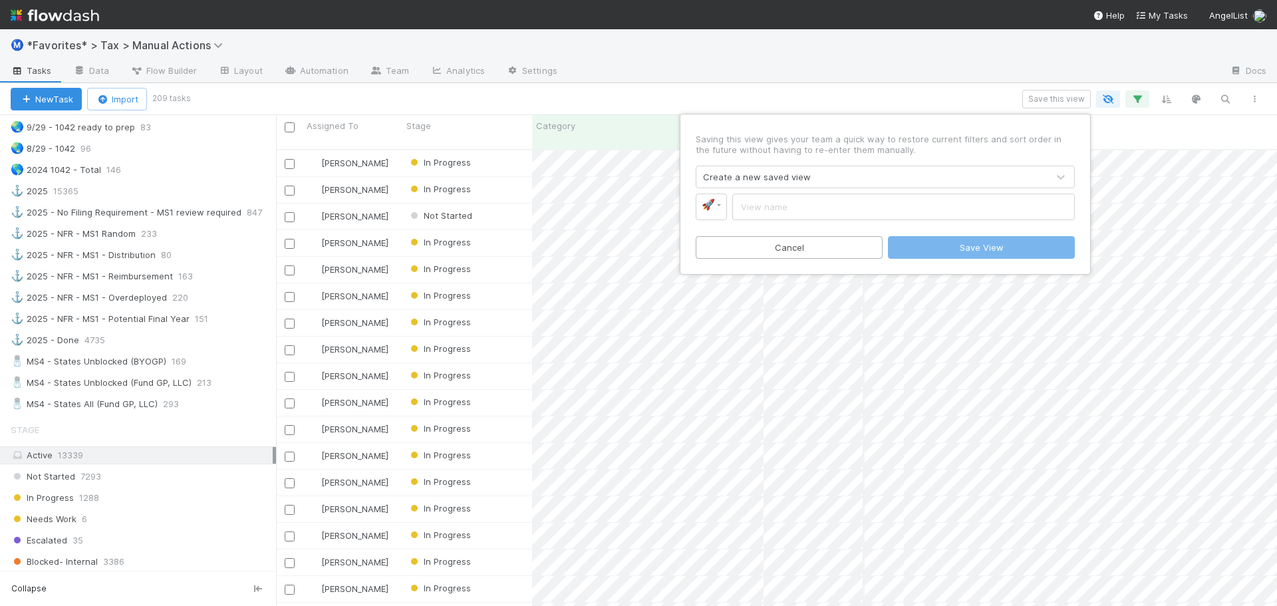
drag, startPoint x: 865, startPoint y: 191, endPoint x: 795, endPoint y: 202, distance: 71.4
click at [849, 198] on div "Saving this view gives your team a quick way to restore current filters and sor…" at bounding box center [885, 194] width 399 height 149
click at [705, 205] on span "🚀" at bounding box center [707, 204] width 13 height 11
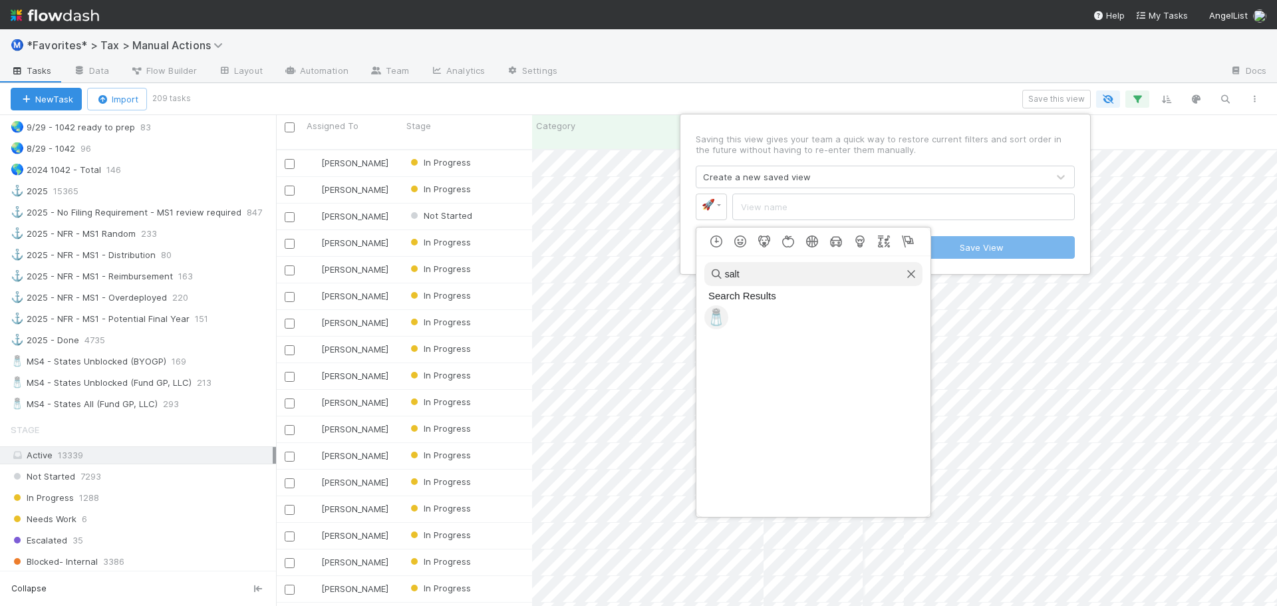
type input "salt"
drag, startPoint x: 714, startPoint y: 318, endPoint x: 733, endPoint y: 299, distance: 26.8
click at [715, 316] on span "🧂" at bounding box center [716, 317] width 20 height 19
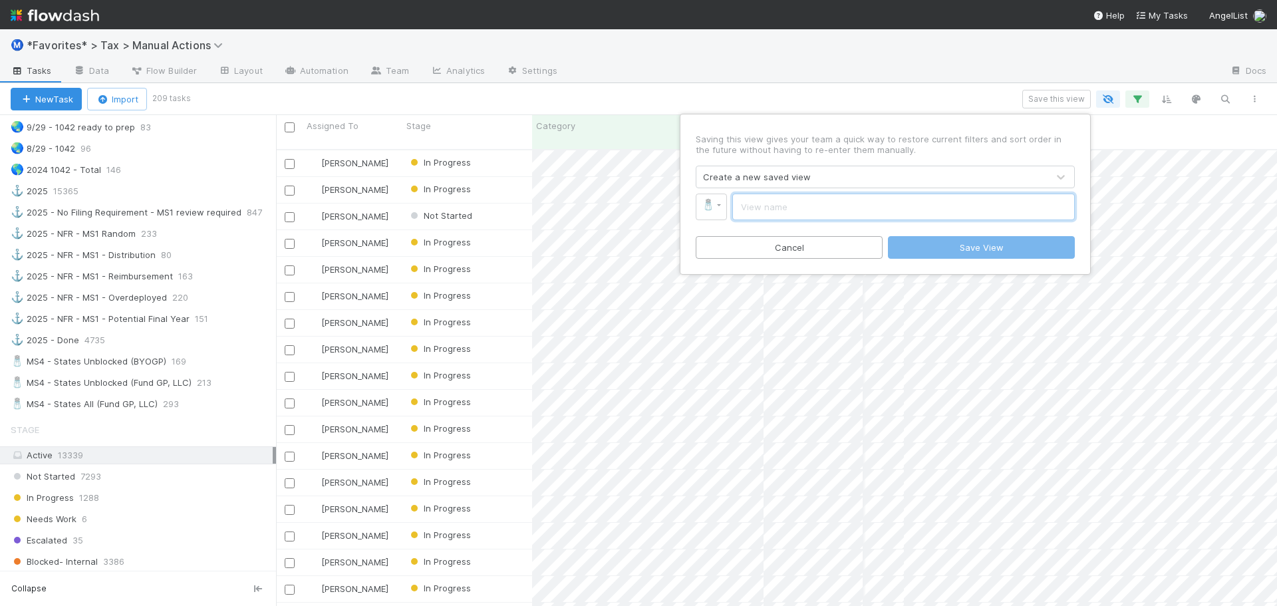
click at [787, 210] on input "text" at bounding box center [903, 206] width 342 height 27
type input "MS4 - States All (BYOGP)"
click at [975, 246] on button "Save View" at bounding box center [981, 247] width 187 height 23
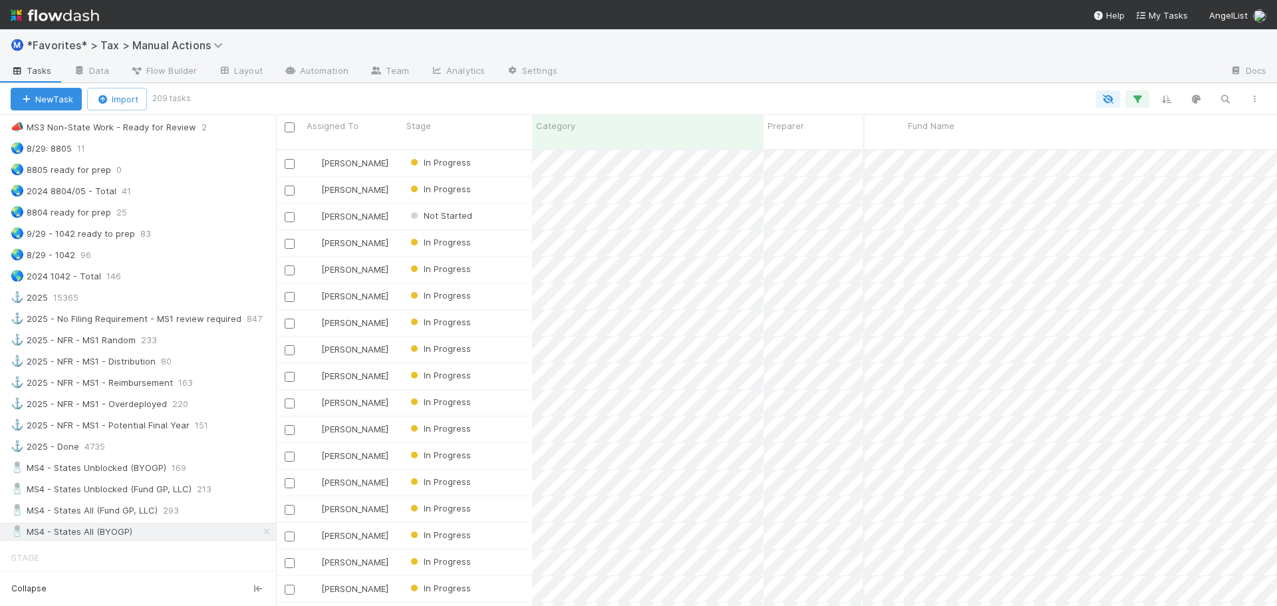
scroll to position [1038, 0]
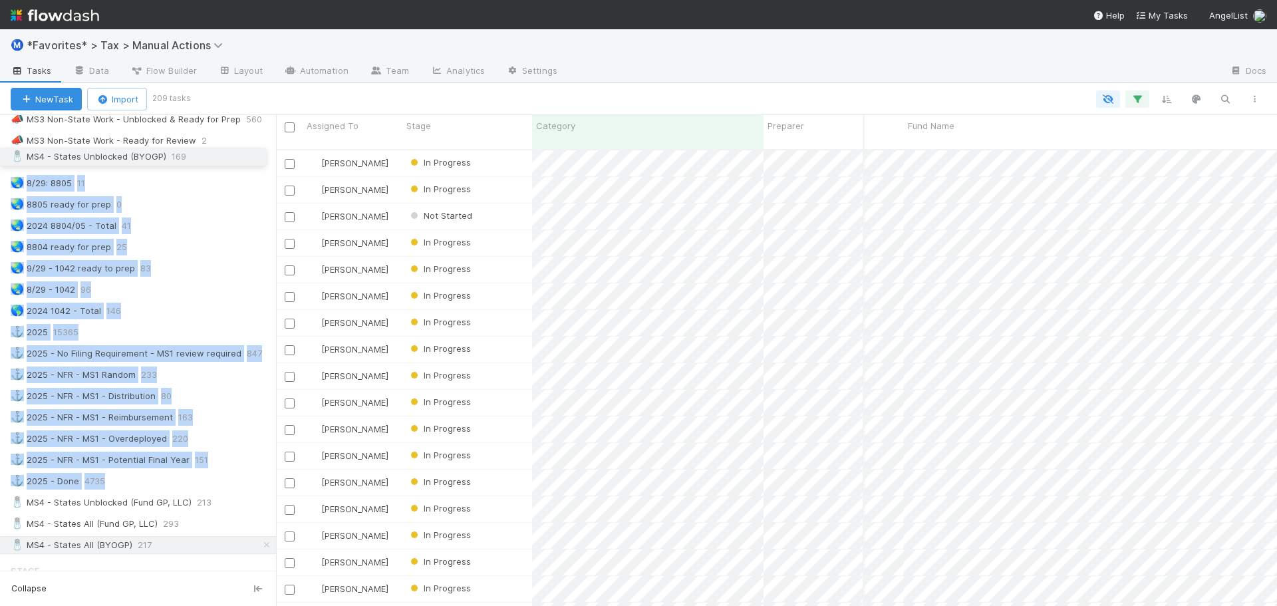
drag, startPoint x: 6, startPoint y: 482, endPoint x: 16, endPoint y: 160, distance: 322.6
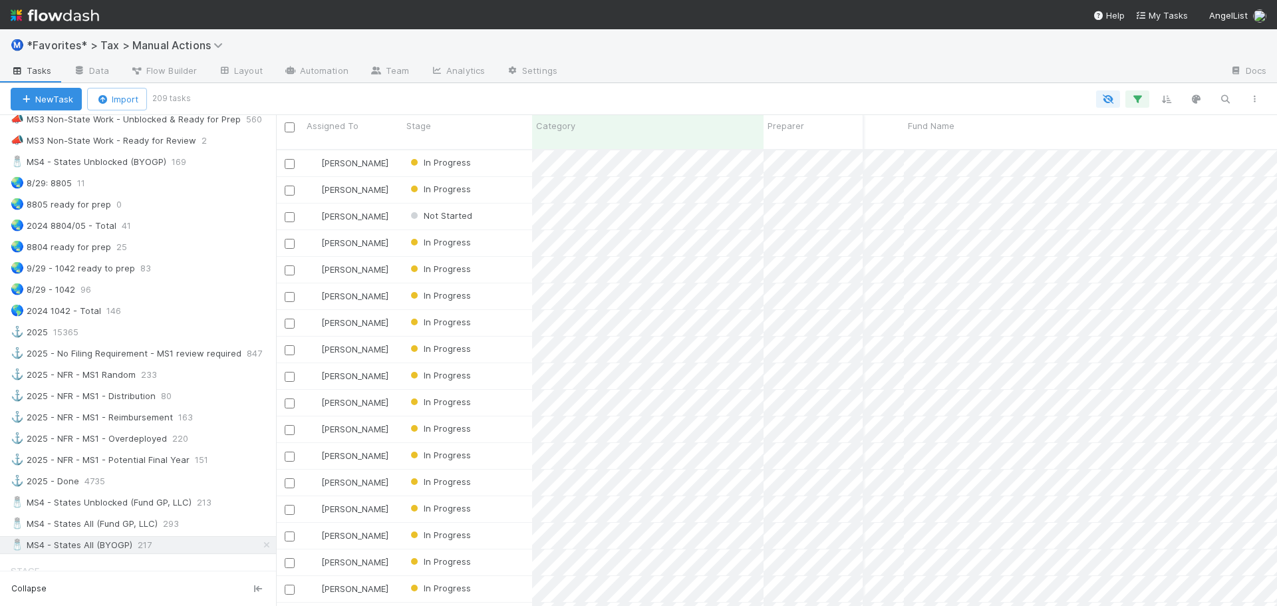
click at [430, 95] on div at bounding box center [728, 98] width 1080 height 17
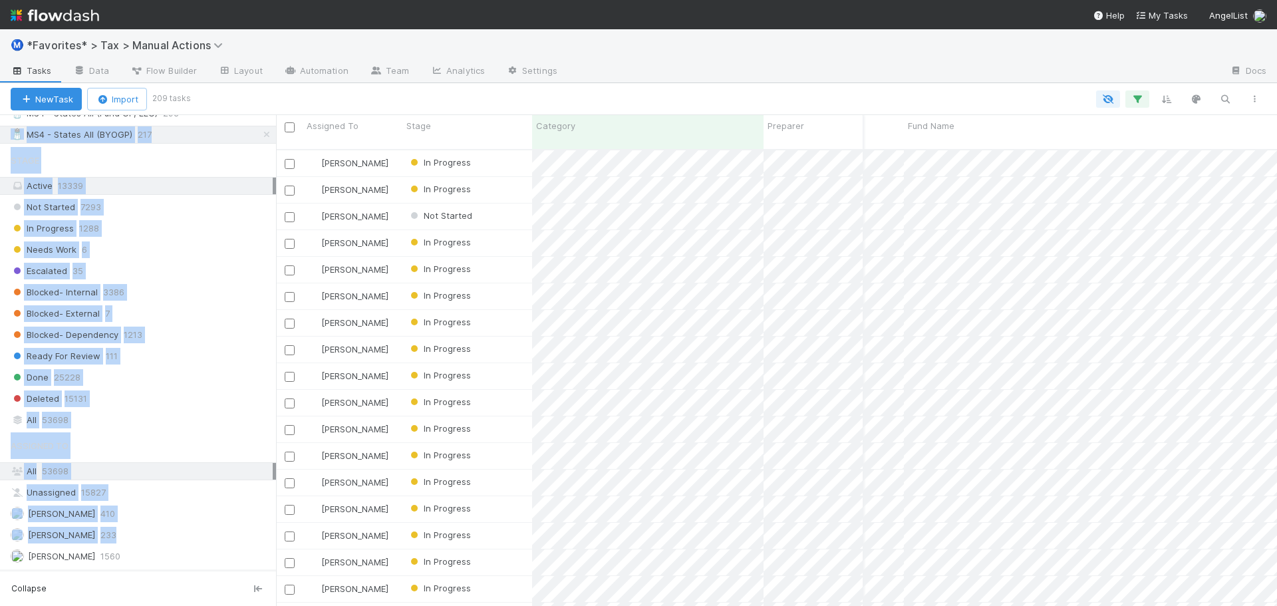
drag, startPoint x: 14, startPoint y: 542, endPoint x: 6, endPoint y: 549, distance: 10.8
click at [3, 566] on div "Saved Views ⭐ My Active Tasks 10 👀 2024 21382 🔴 Not Done / Not Ready for Review…" at bounding box center [138, 342] width 276 height 455
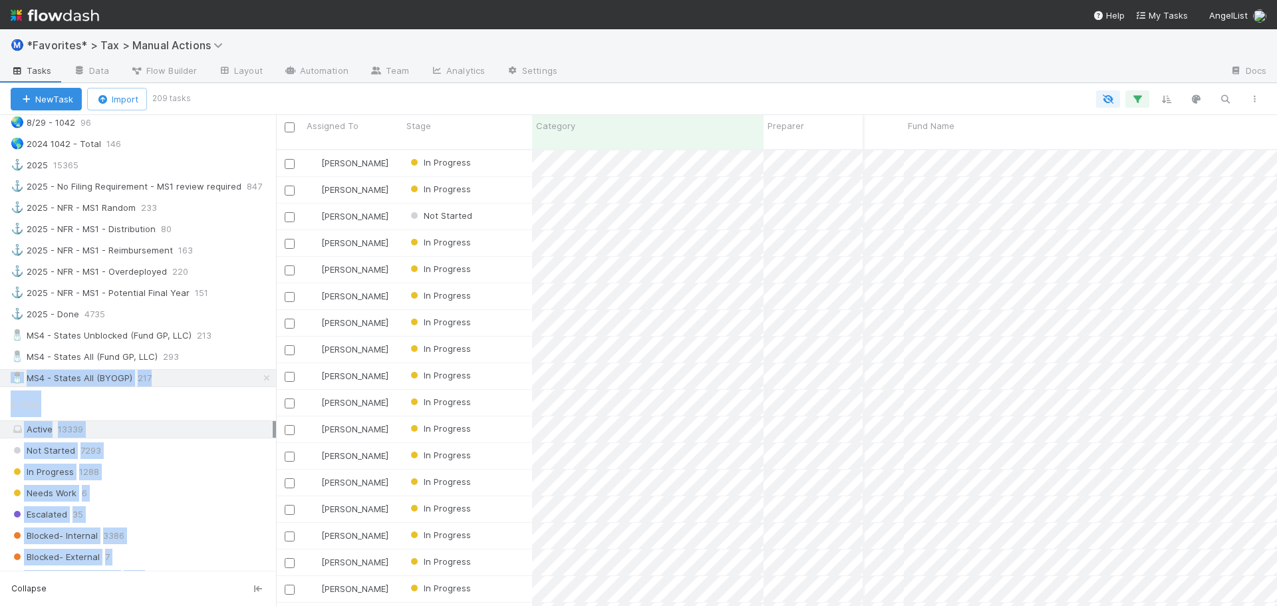
scroll to position [1203, 0]
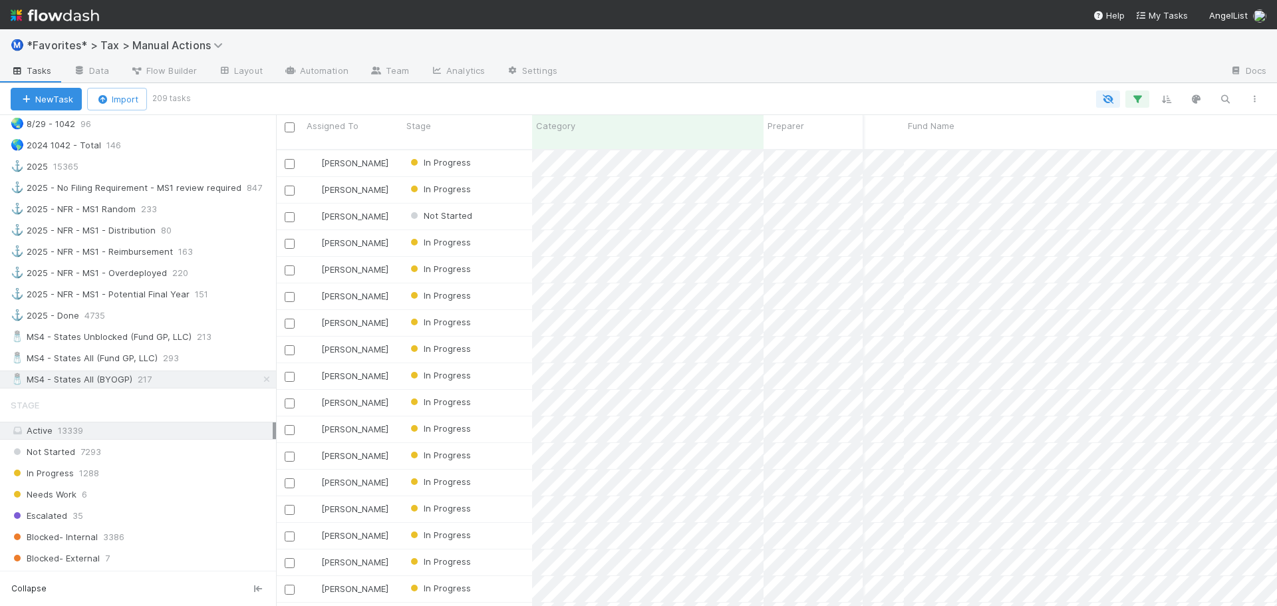
drag, startPoint x: 526, startPoint y: 96, endPoint x: 497, endPoint y: 104, distance: 30.2
click at [526, 97] on div at bounding box center [728, 98] width 1080 height 17
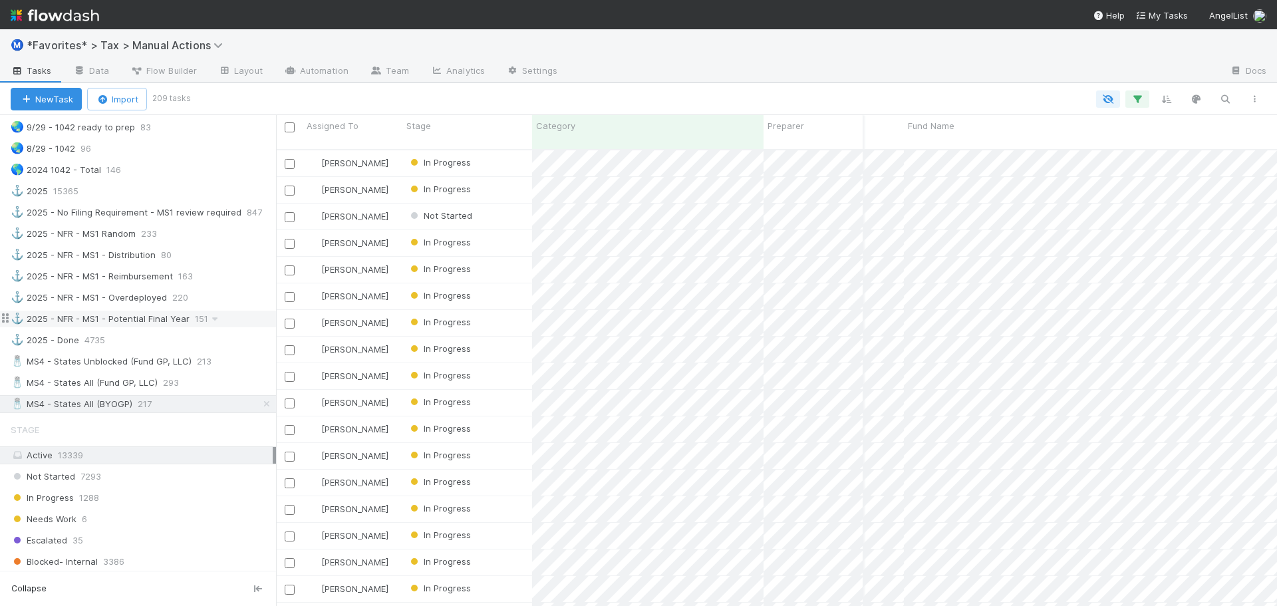
scroll to position [1070, 0]
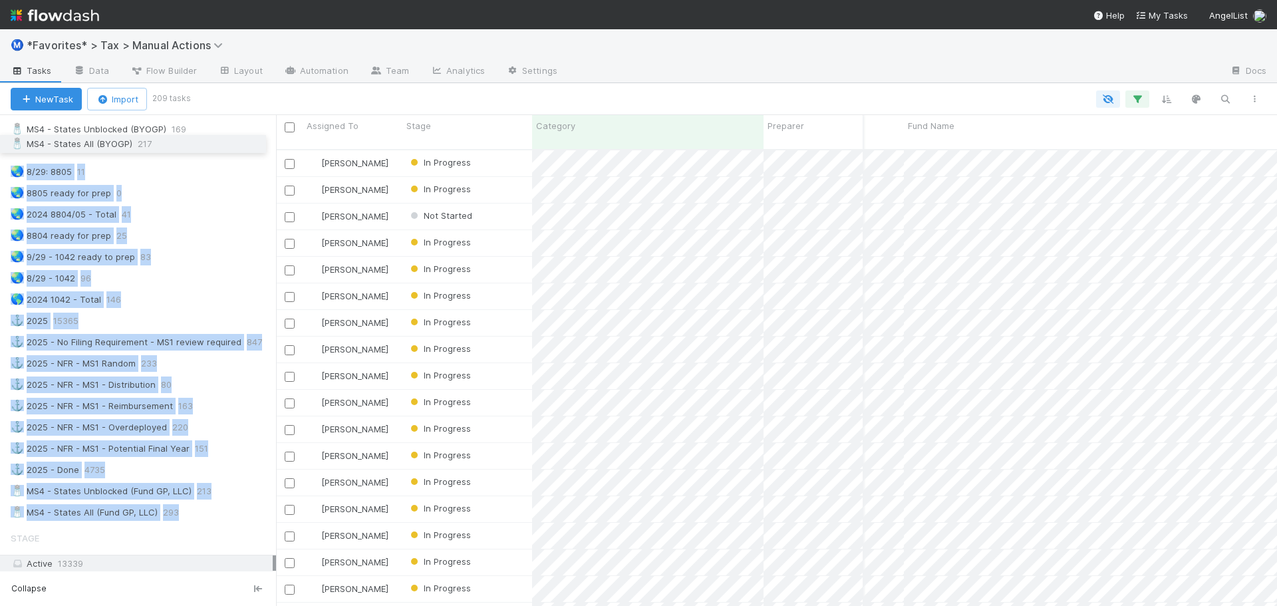
drag, startPoint x: 3, startPoint y: 513, endPoint x: 13, endPoint y: 145, distance: 367.8
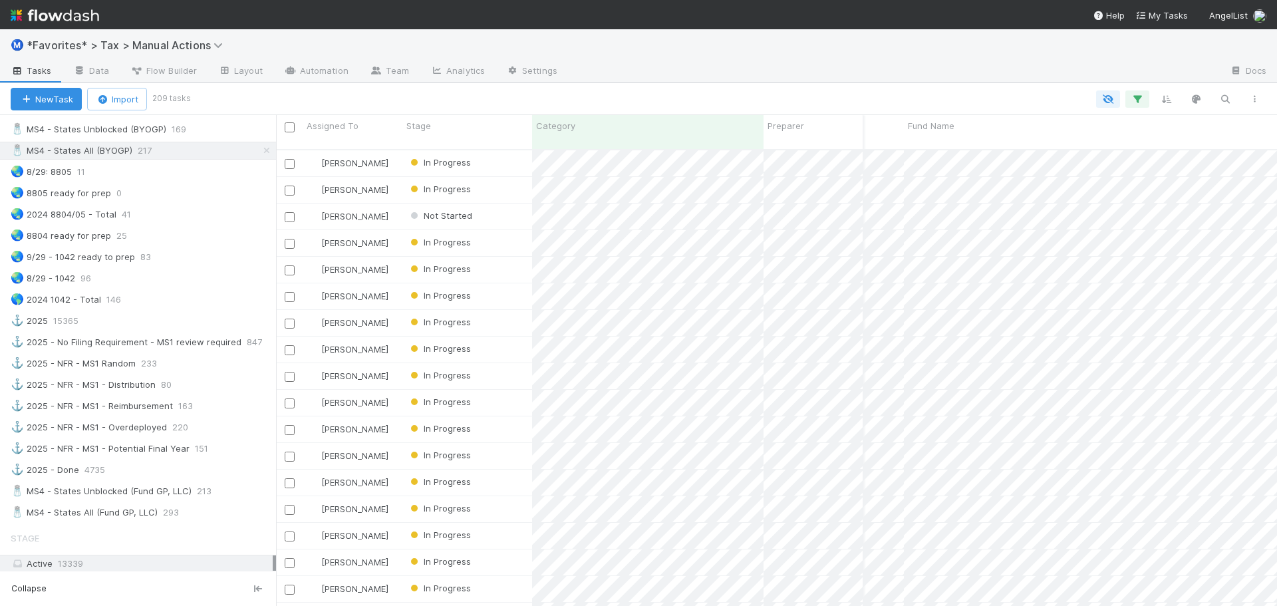
click at [548, 92] on div at bounding box center [728, 98] width 1080 height 17
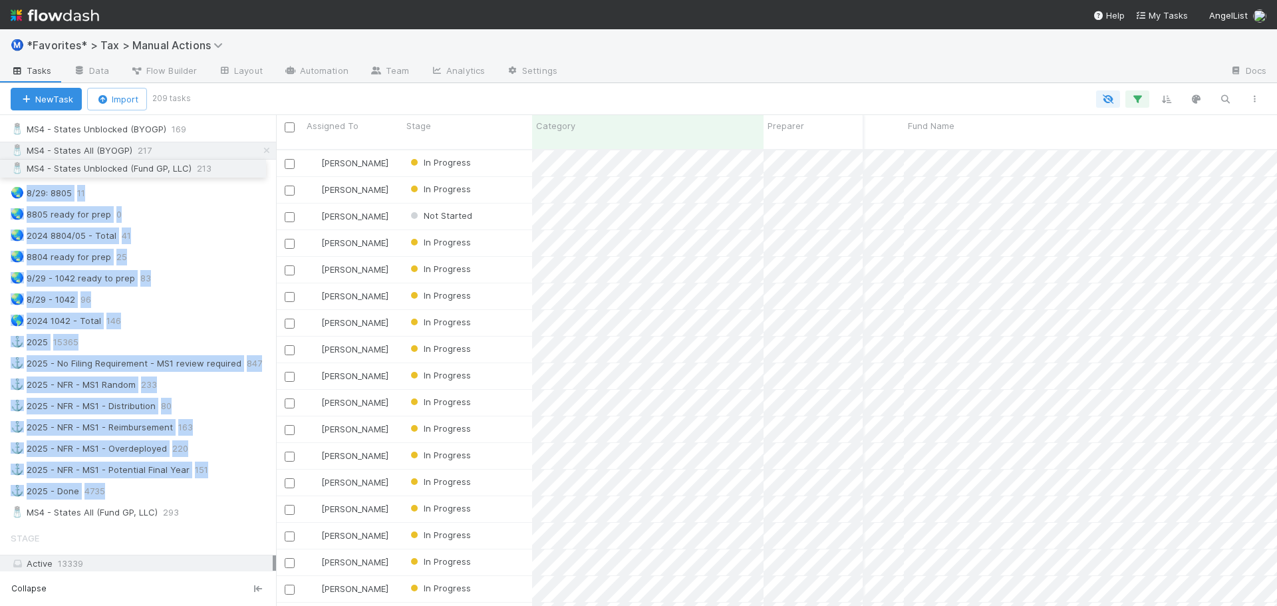
drag, startPoint x: 7, startPoint y: 493, endPoint x: 27, endPoint y: 171, distance: 323.1
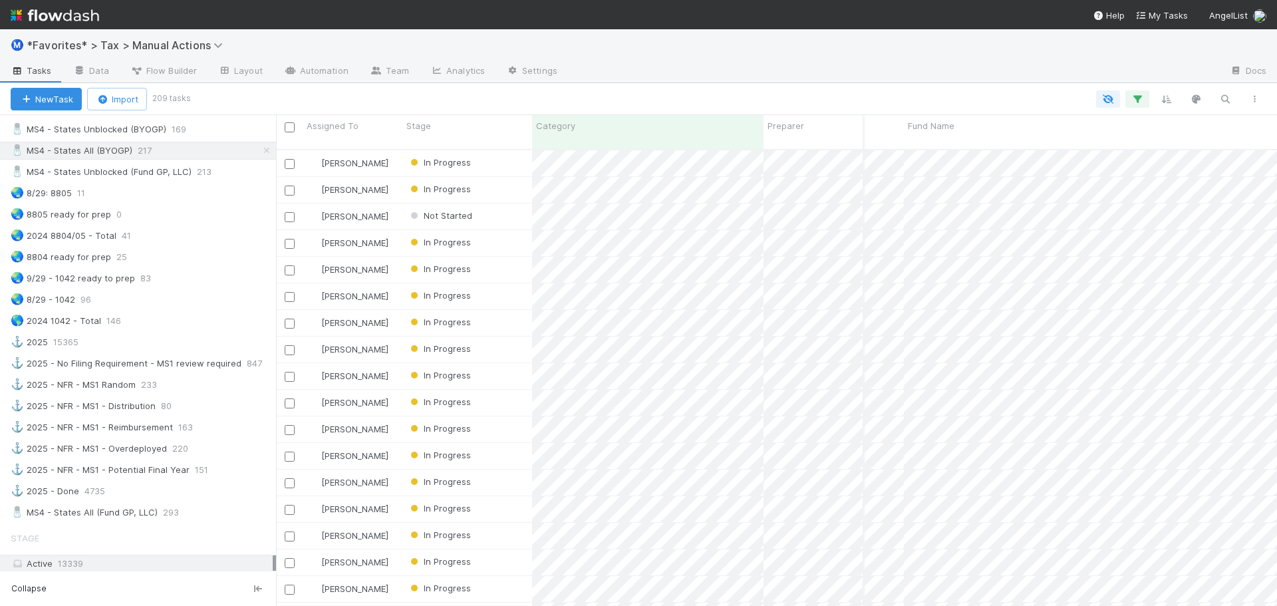
click at [688, 93] on div at bounding box center [728, 98] width 1080 height 17
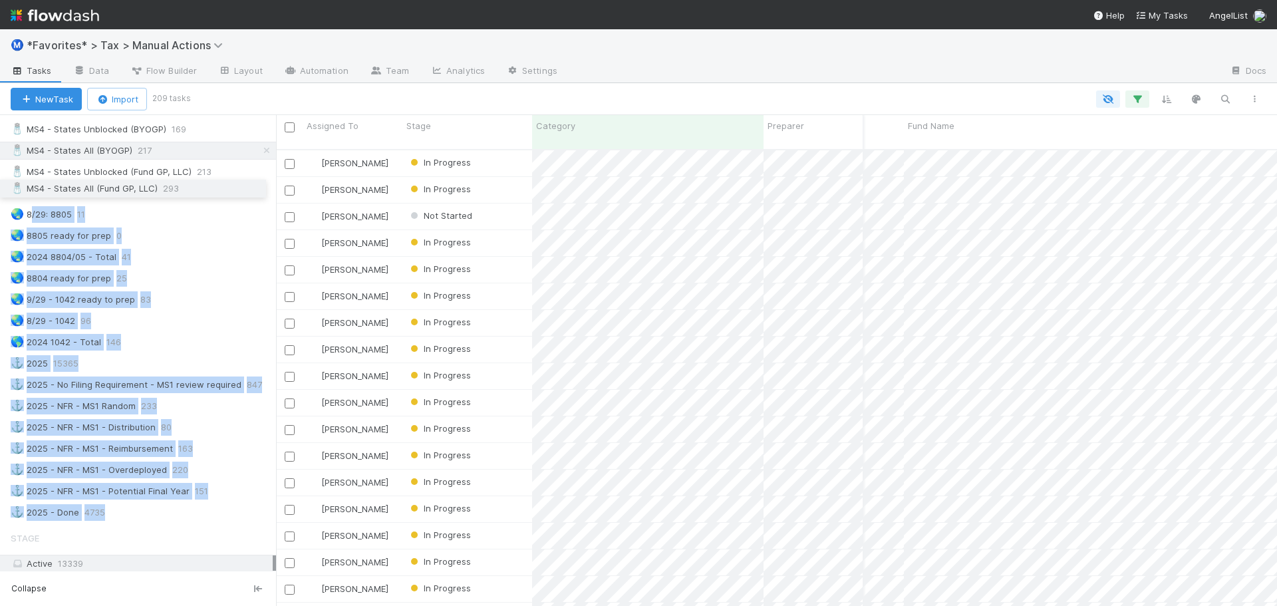
drag, startPoint x: 5, startPoint y: 511, endPoint x: 34, endPoint y: 187, distance: 325.1
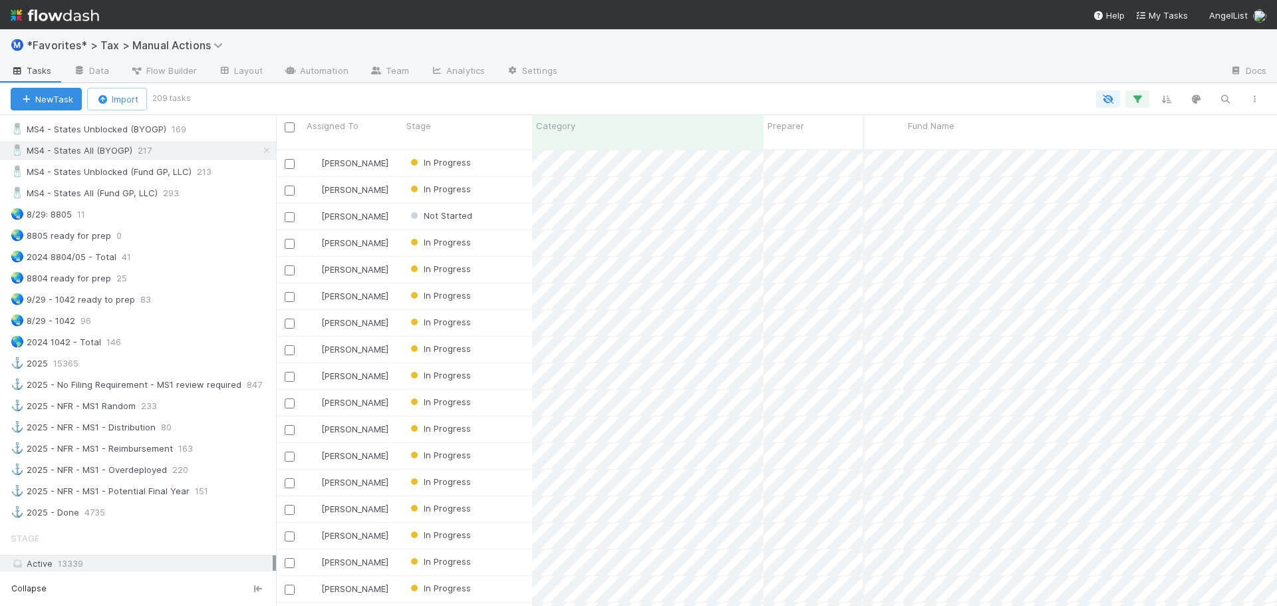
click at [528, 97] on div at bounding box center [728, 98] width 1080 height 17
click at [226, 194] on div "🧂 MS4 - States All (Fund GP, LLC) 293" at bounding box center [143, 193] width 265 height 17
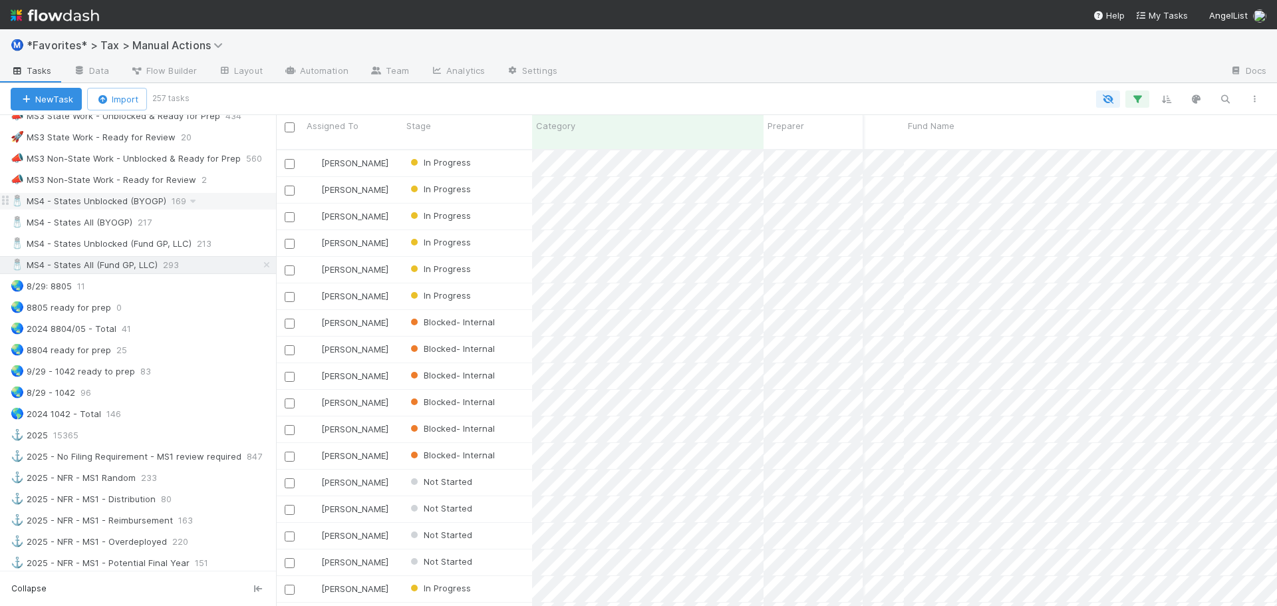
scroll to position [938, 0]
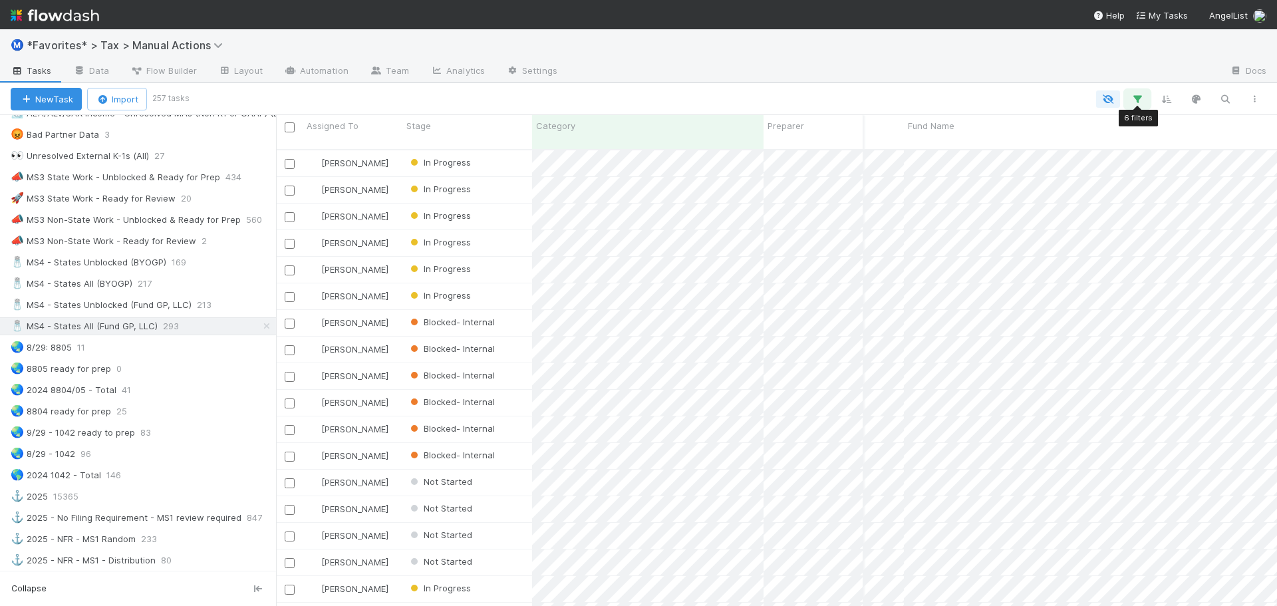
click at [1130, 96] on icon "button" at bounding box center [1136, 99] width 13 height 12
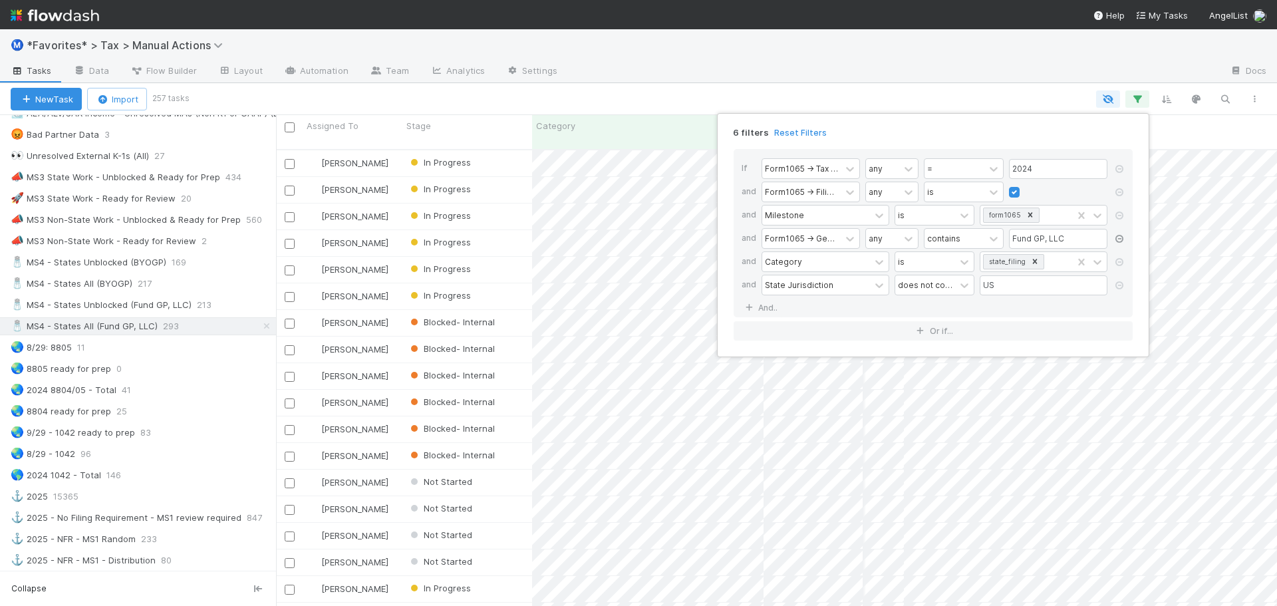
click at [1122, 238] on icon at bounding box center [1118, 239] width 13 height 8
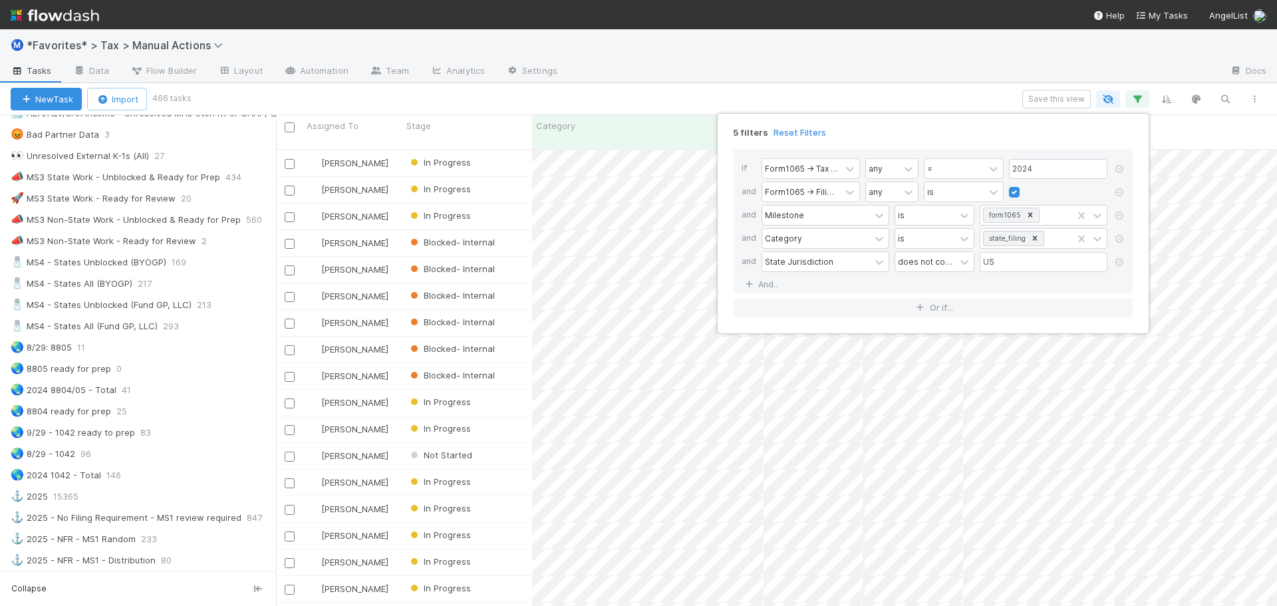
scroll to position [457, 991]
click at [1076, 94] on div "5 filters Reset Filters If Form1065 -> Tax Year any = 2024 and Form1065 -> Fili…" at bounding box center [638, 303] width 1277 height 606
click at [982, 108] on div "5 filters Reset Filters If Form1065 -> Tax Year any = 2024 and Form1065 -> Fili…" at bounding box center [638, 303] width 1277 height 606
click at [1033, 98] on button "Save this view" at bounding box center [1056, 99] width 68 height 19
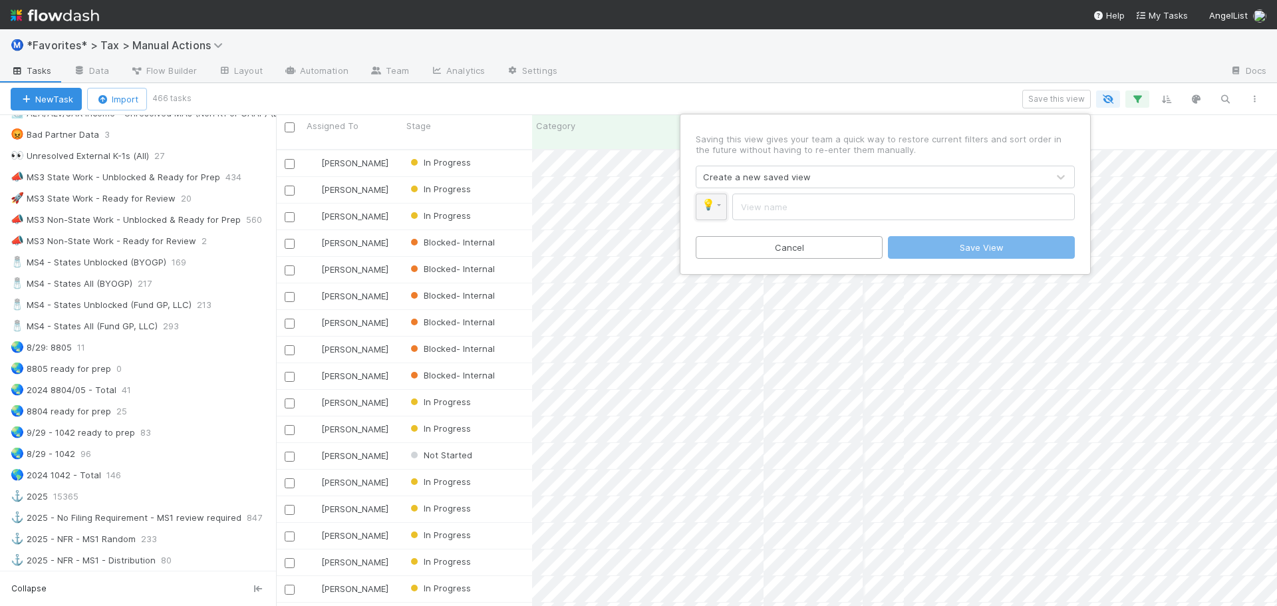
click at [723, 211] on link "💡" at bounding box center [710, 206] width 31 height 27
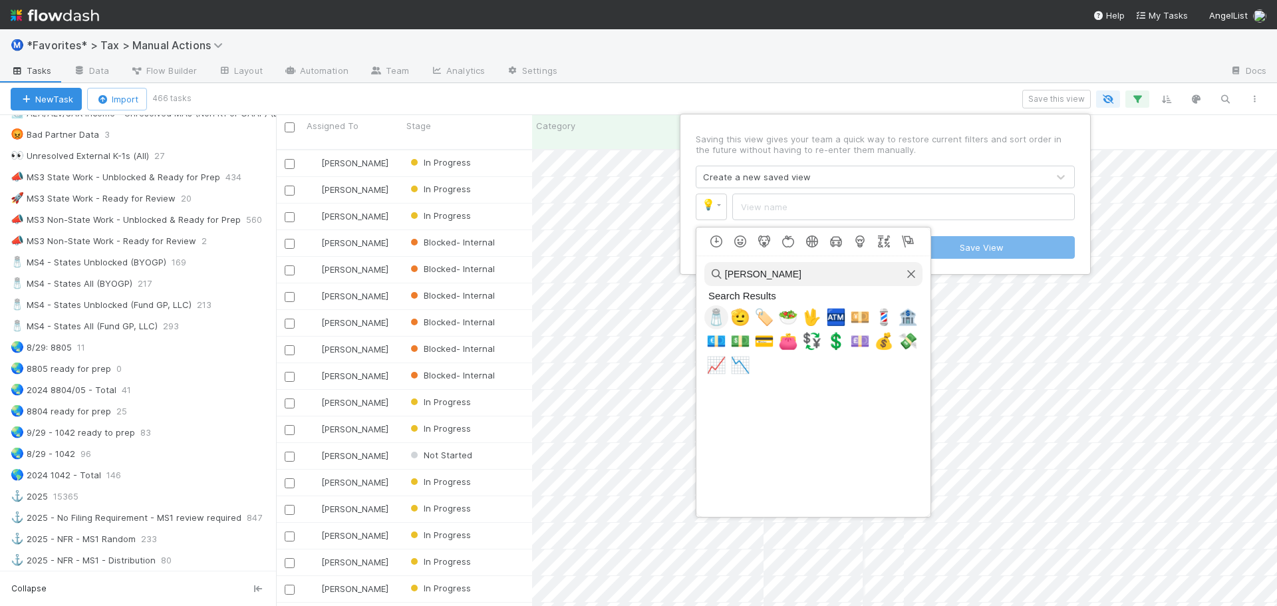
type input "salt"
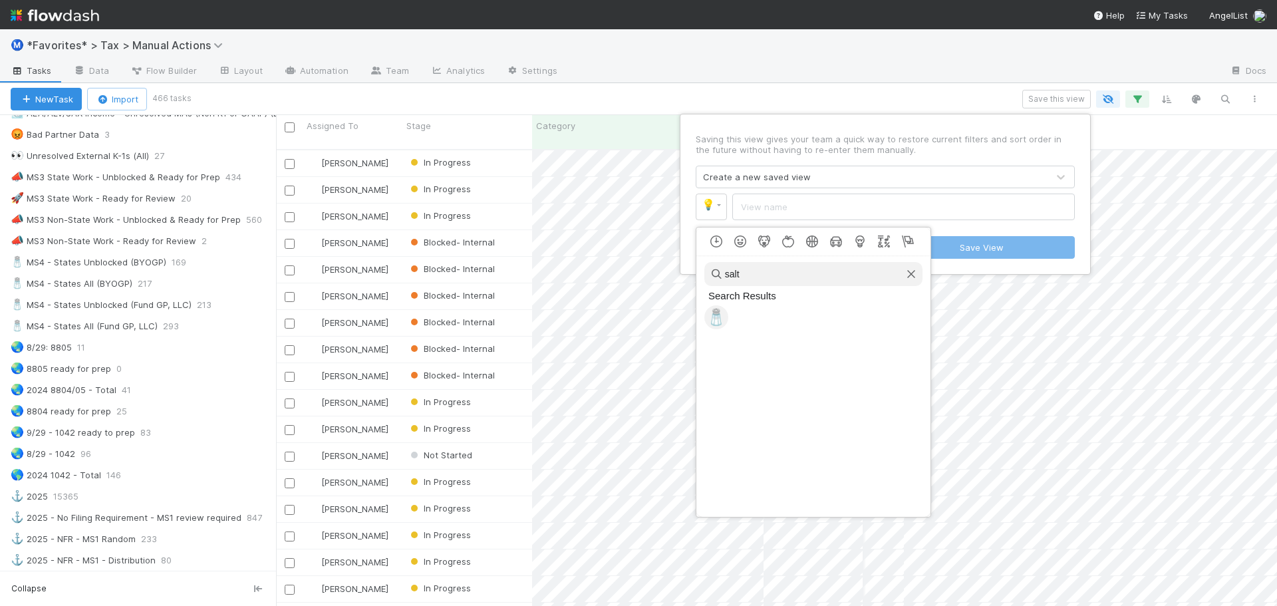
click at [715, 318] on span "🧂" at bounding box center [716, 317] width 20 height 19
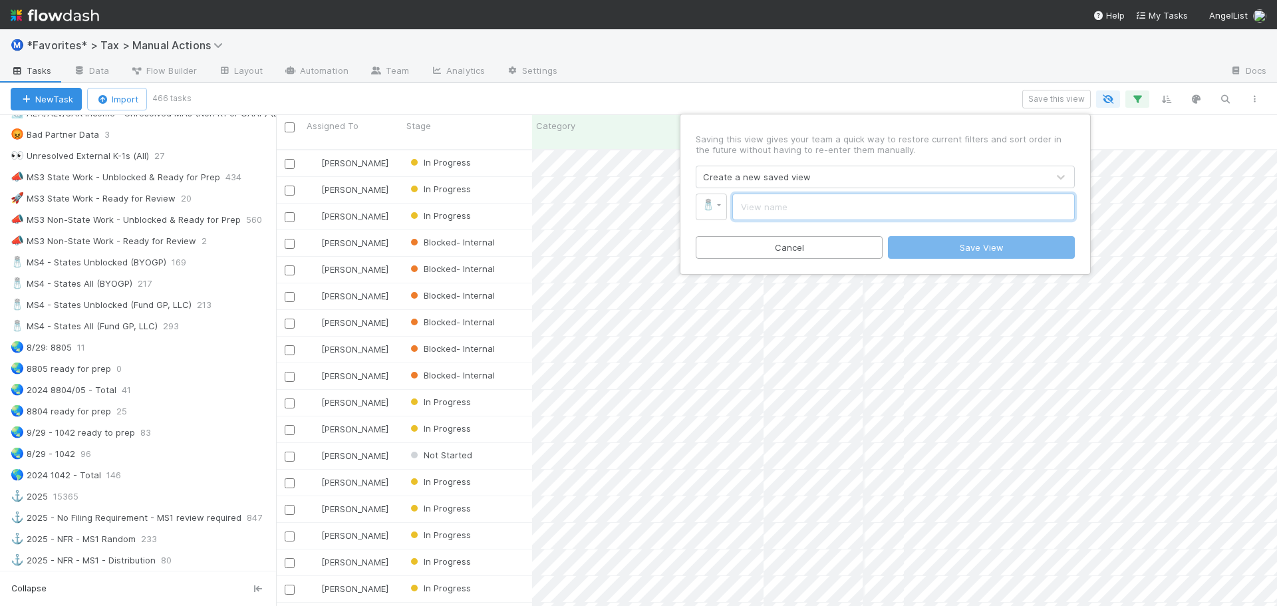
drag, startPoint x: 783, startPoint y: 206, endPoint x: 782, endPoint y: 223, distance: 17.3
click at [783, 203] on input "text" at bounding box center [903, 206] width 342 height 27
type input "MS4 - States All"
click at [971, 245] on button "Save View" at bounding box center [981, 247] width 187 height 23
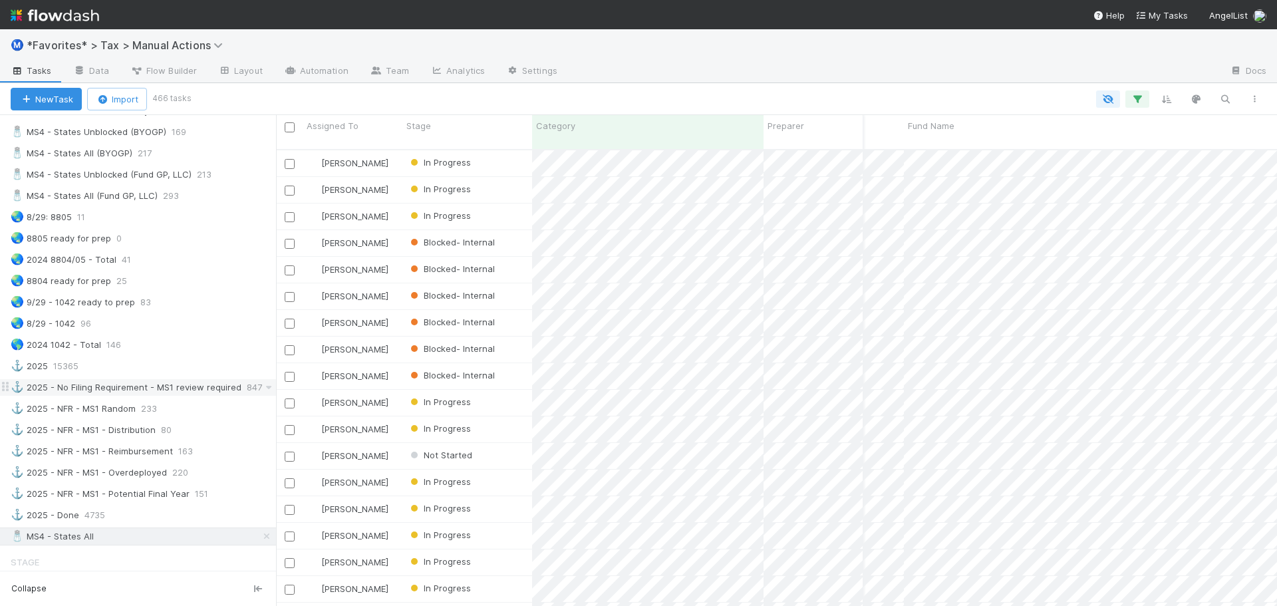
scroll to position [1070, 0]
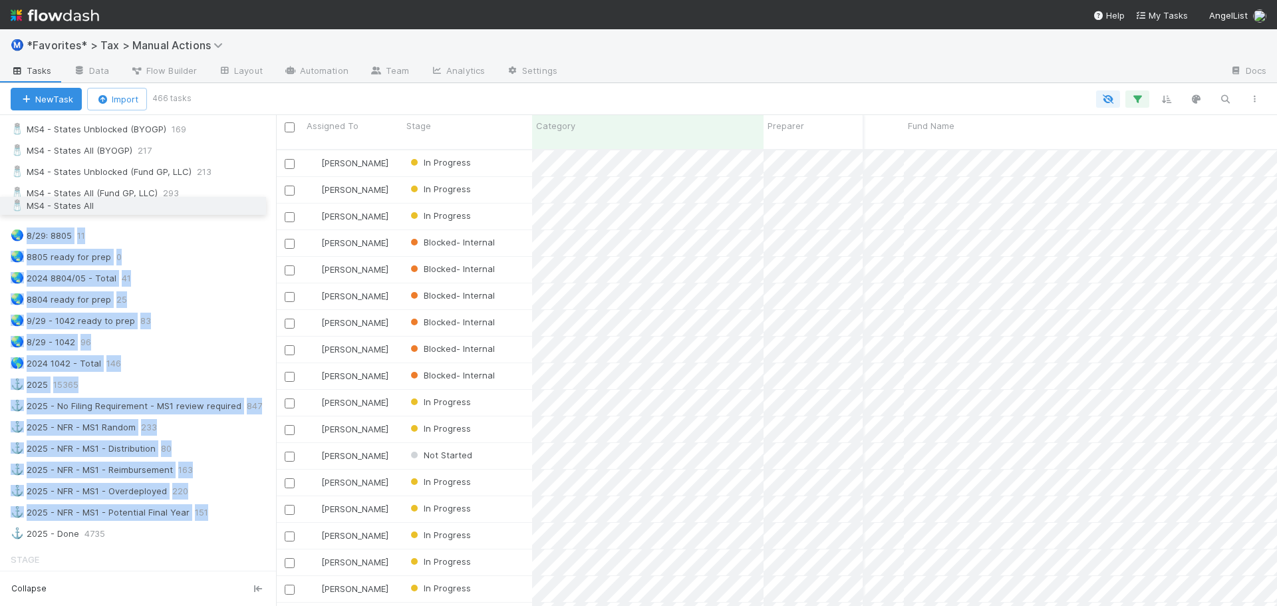
drag, startPoint x: 7, startPoint y: 535, endPoint x: 27, endPoint y: 207, distance: 328.4
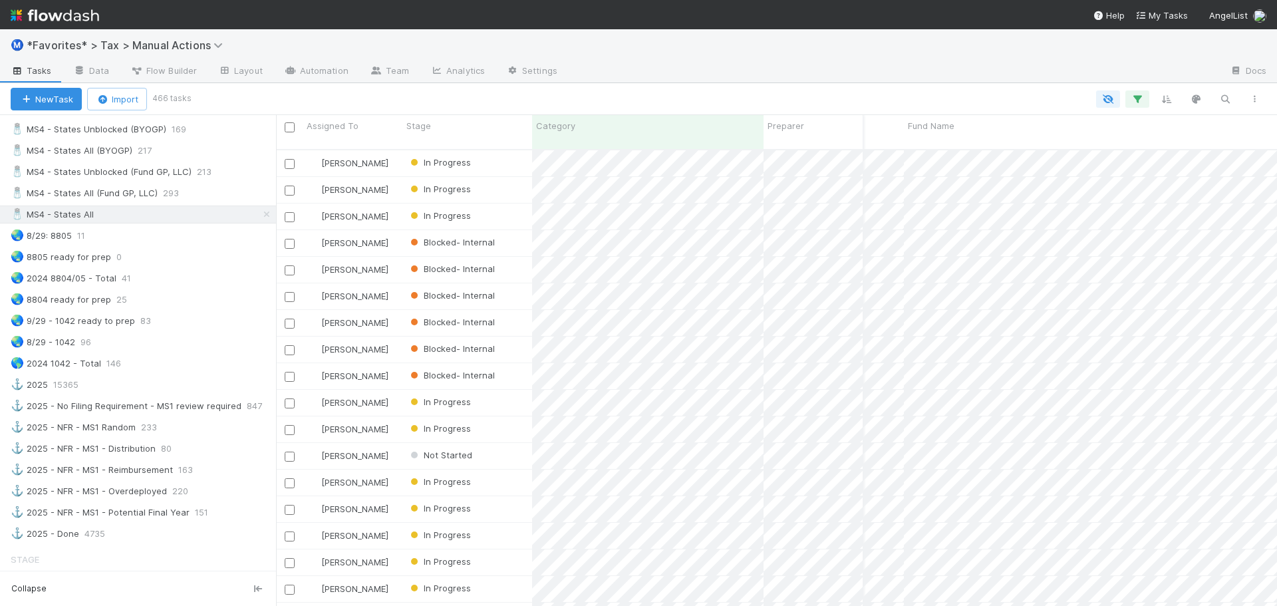
click at [590, 91] on div at bounding box center [729, 98] width 1080 height 17
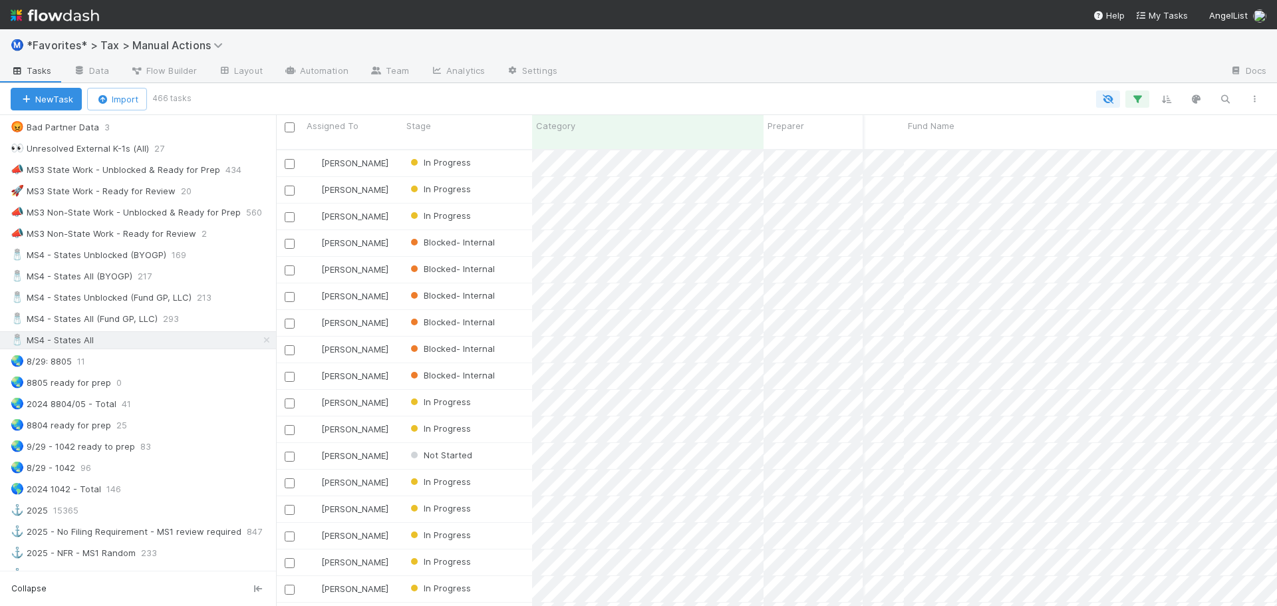
scroll to position [938, 0]
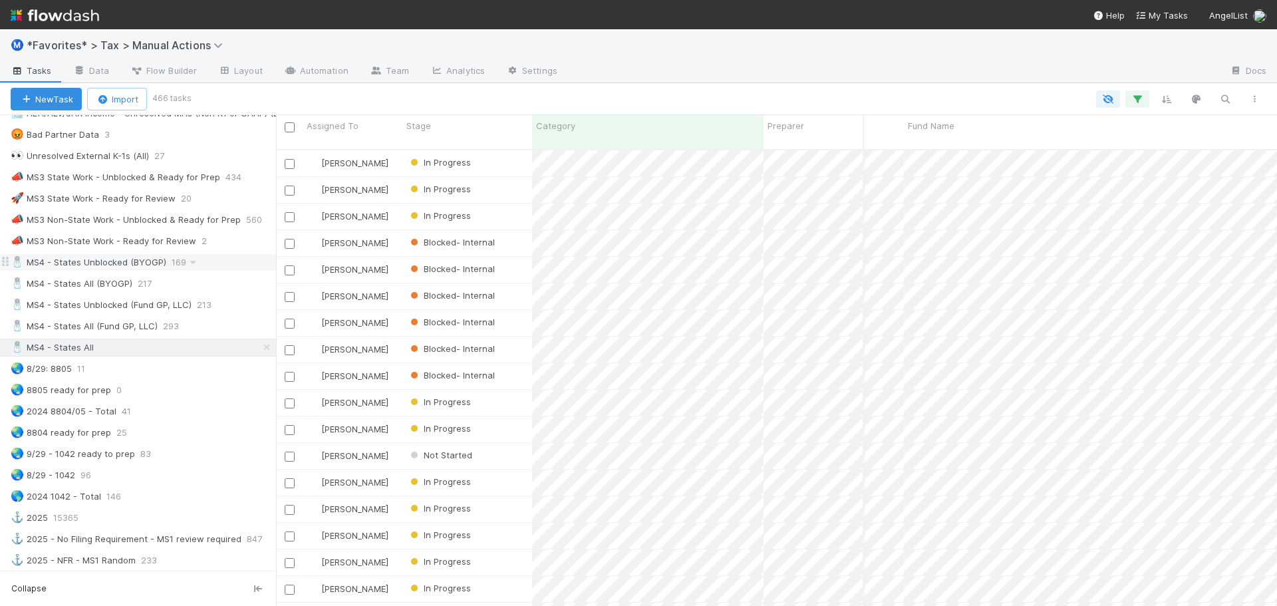
click at [223, 262] on div "🧂 MS4 - States Unblocked (BYOGP) 169" at bounding box center [143, 262] width 265 height 17
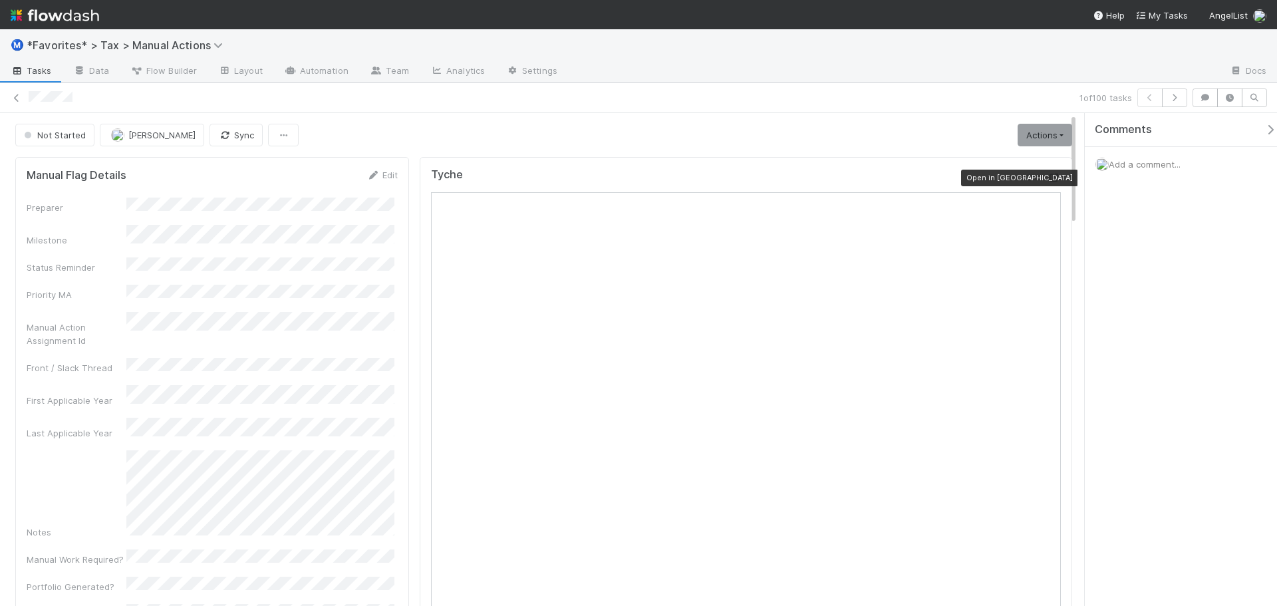
click at [1047, 179] on icon at bounding box center [1053, 178] width 13 height 9
click at [1170, 96] on icon "button" at bounding box center [1174, 98] width 13 height 8
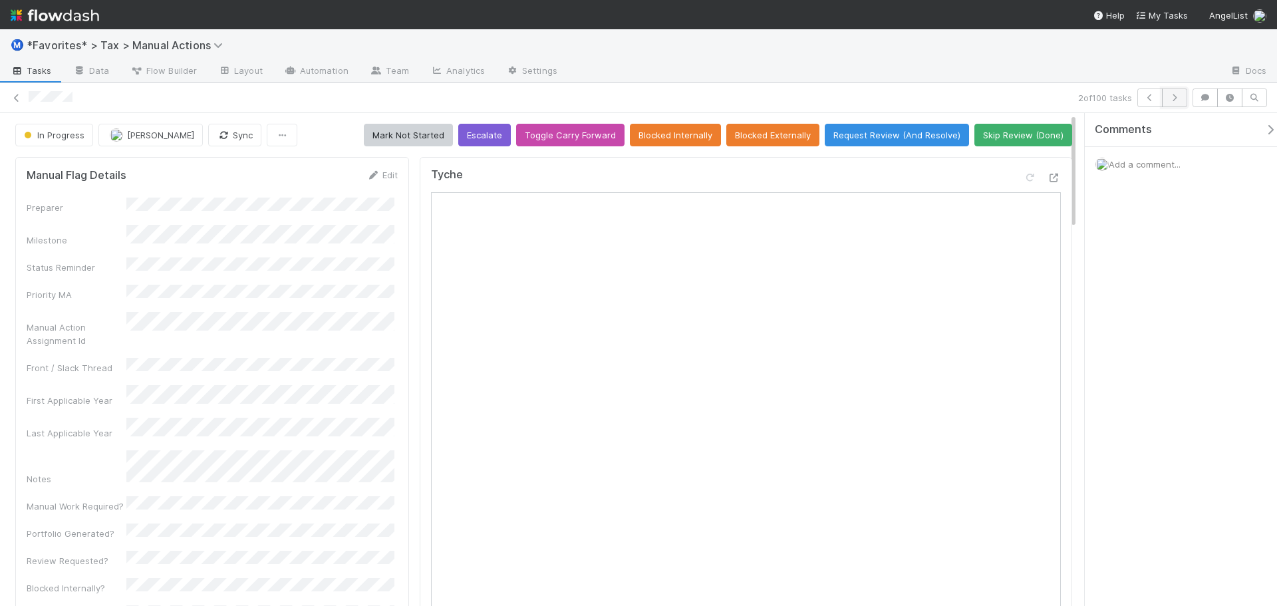
click at [1182, 102] on button "button" at bounding box center [1174, 97] width 25 height 19
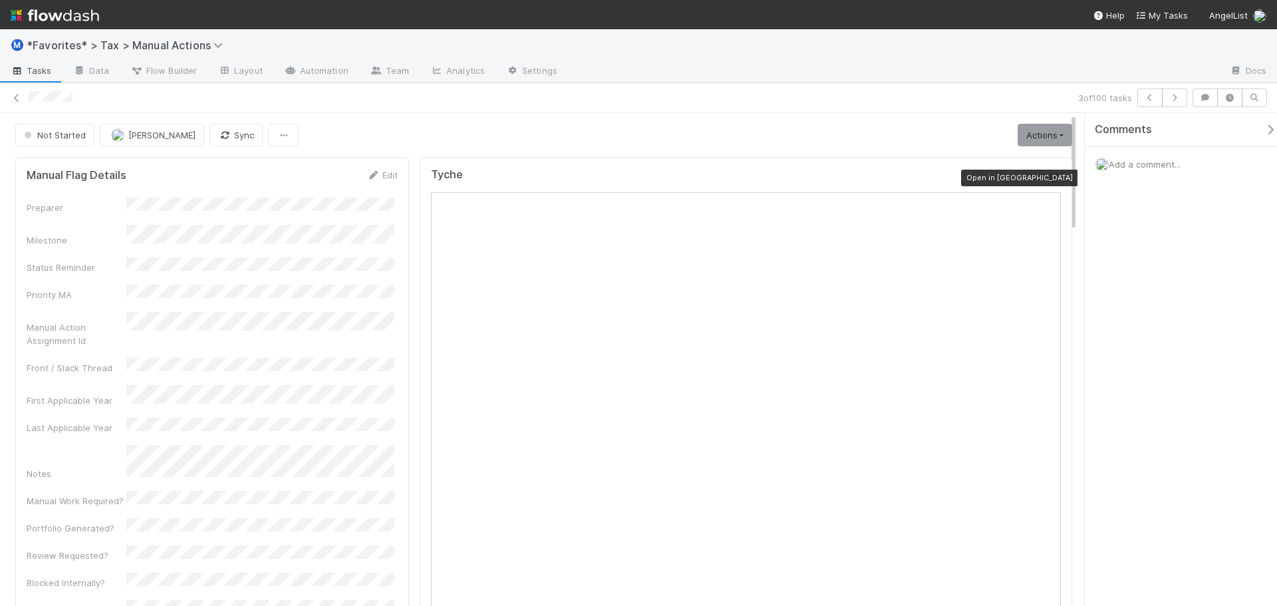
click at [1047, 179] on icon at bounding box center [1053, 178] width 13 height 9
click at [1053, 94] on div at bounding box center [551, 98] width 1044 height 14
click at [1174, 98] on icon "button" at bounding box center [1174, 98] width 13 height 8
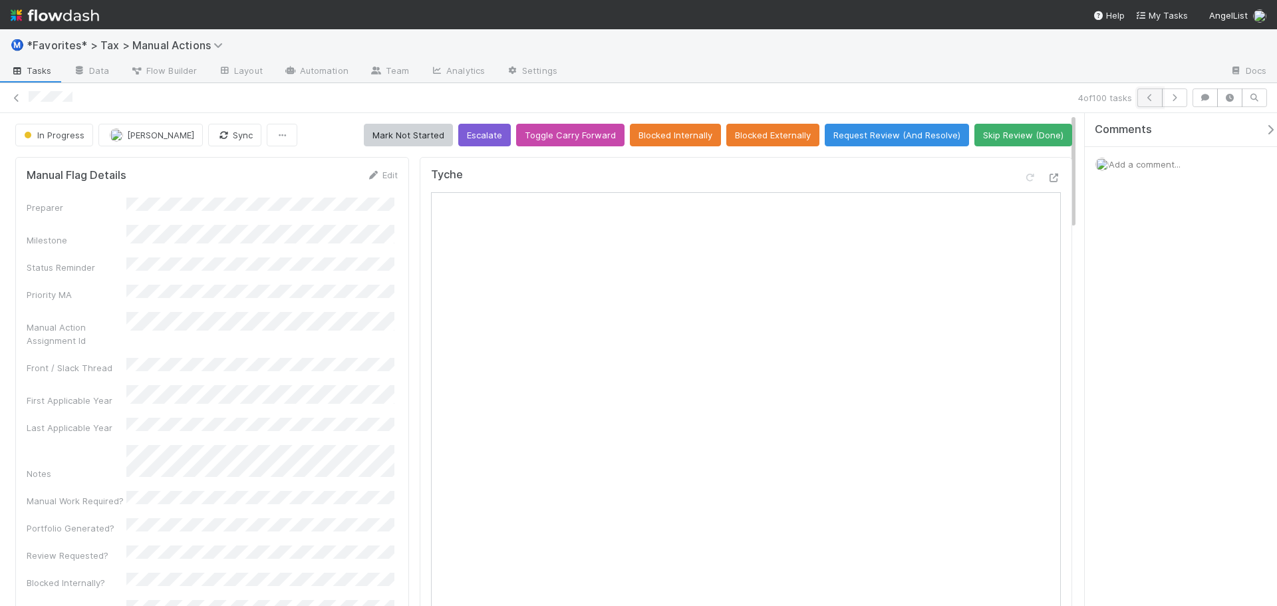
click at [1150, 94] on icon "button" at bounding box center [1149, 98] width 13 height 8
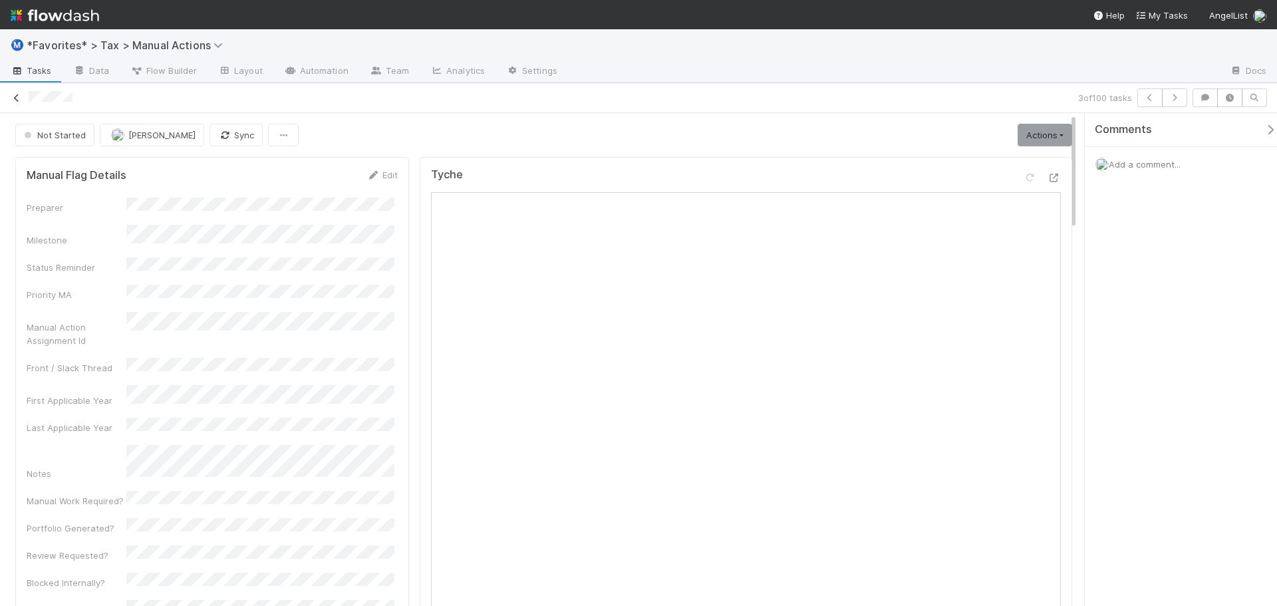
click at [15, 97] on icon at bounding box center [16, 98] width 13 height 9
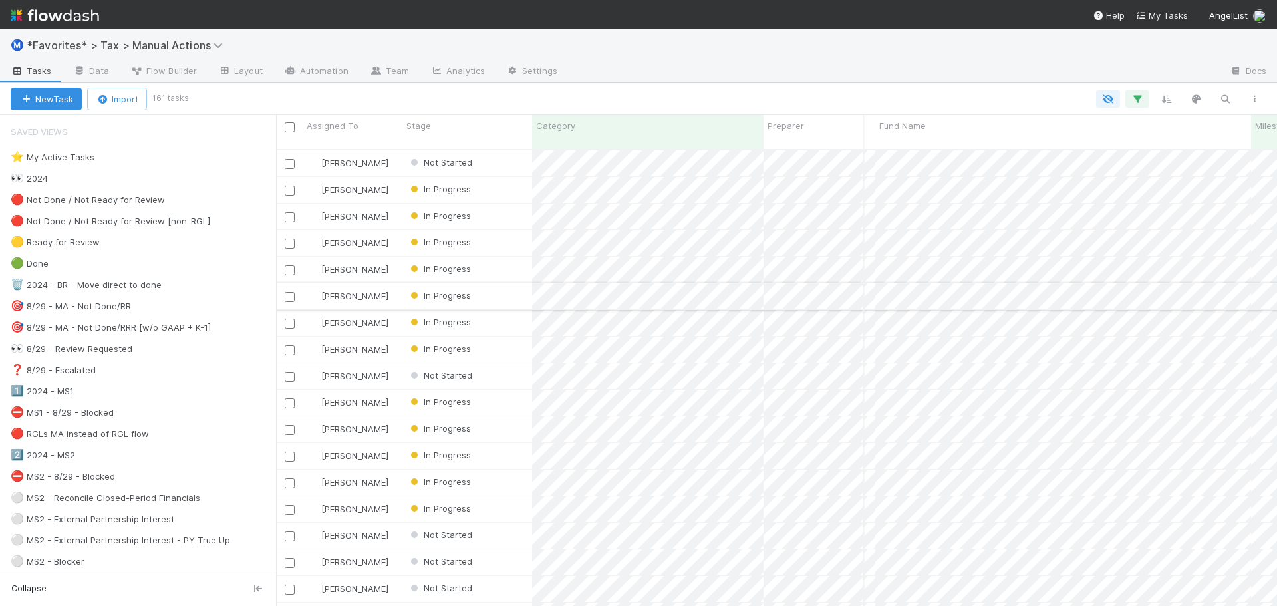
scroll to position [0, 259]
click at [1131, 98] on icon "button" at bounding box center [1136, 99] width 13 height 12
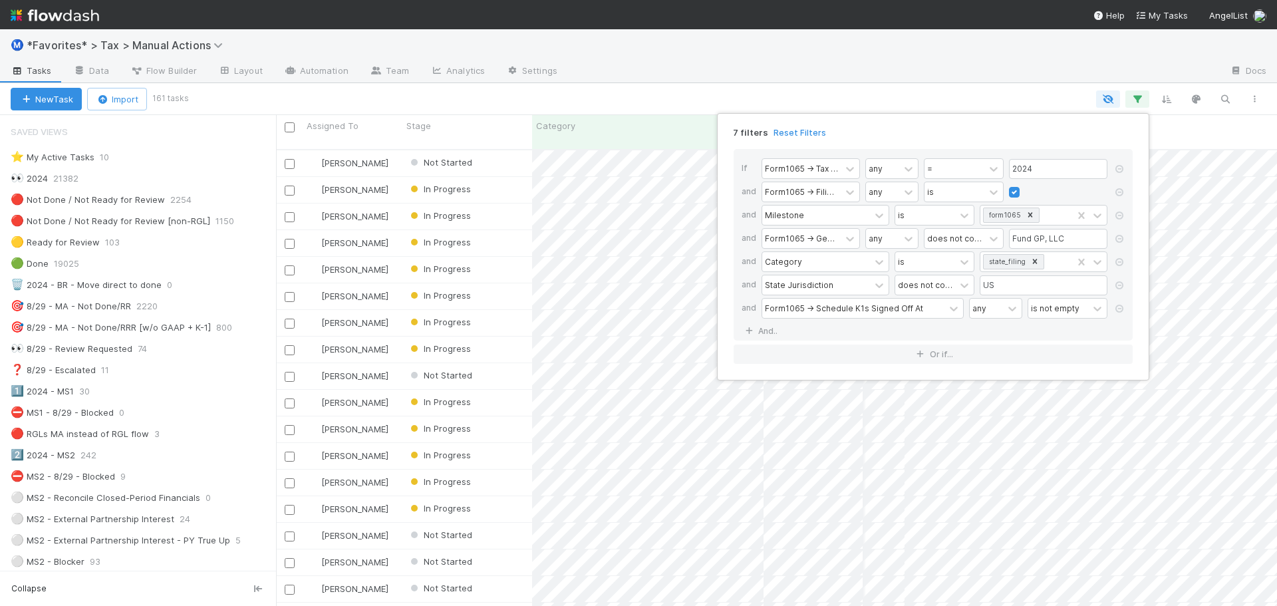
click at [1133, 95] on div "7 filters Reset Filters If Form1065 -> Tax Year any = 2024 and Form1065 -> Fili…" at bounding box center [638, 303] width 1277 height 606
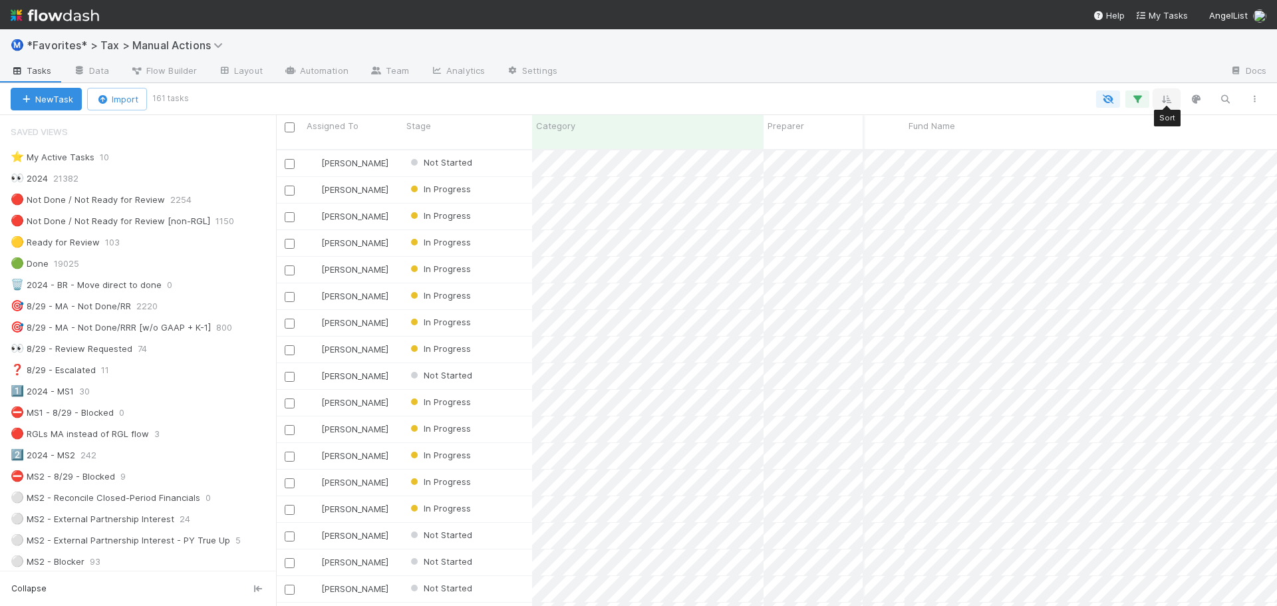
click at [1162, 96] on icon "button" at bounding box center [1166, 99] width 13 height 12
click at [954, 86] on div "Sort by" at bounding box center [638, 303] width 1277 height 606
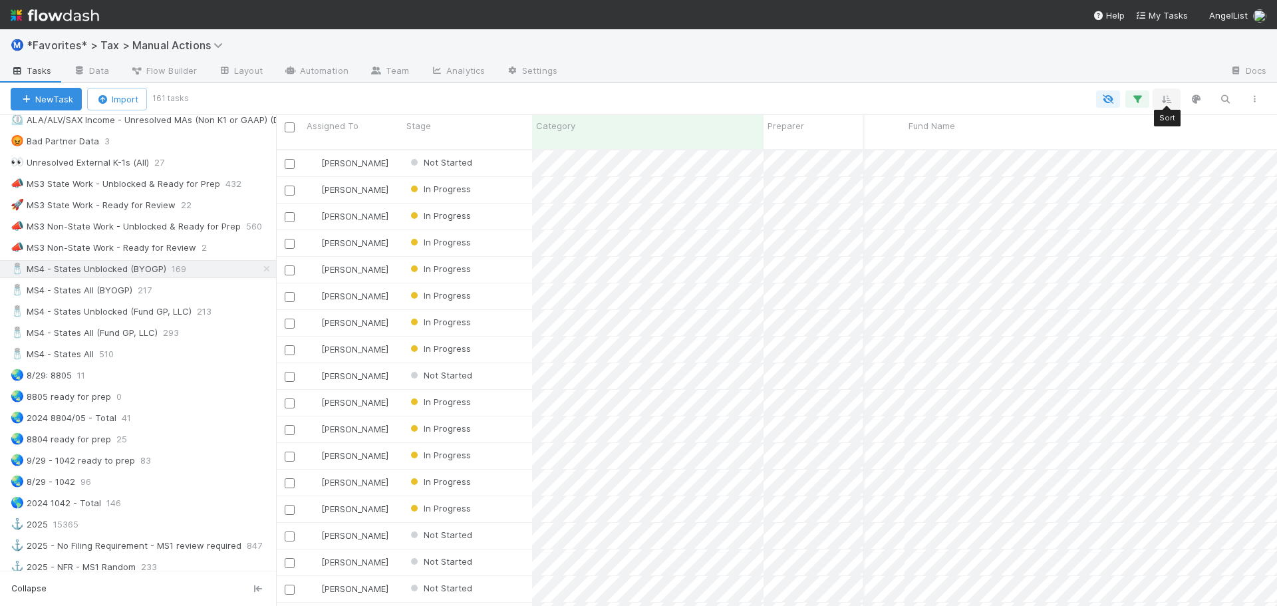
click at [1169, 95] on icon "button" at bounding box center [1166, 99] width 13 height 12
click at [1041, 138] on button "Sort by" at bounding box center [1019, 138] width 286 height 19
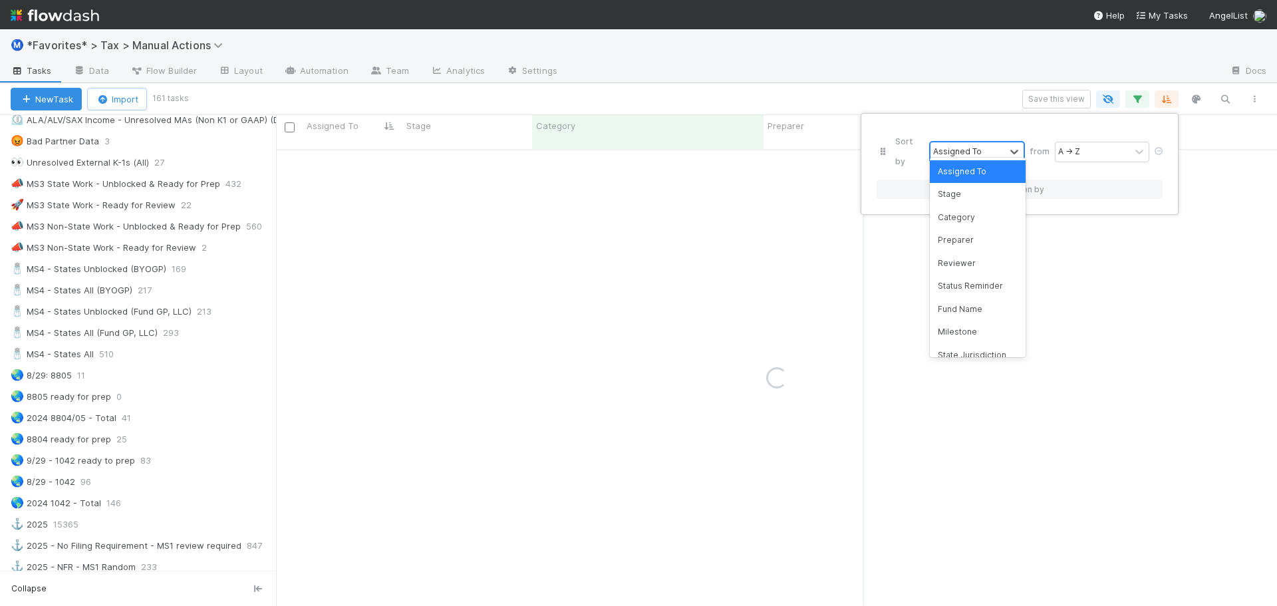
click at [965, 146] on div "Assigned To" at bounding box center [957, 152] width 49 height 12
type input "fund"
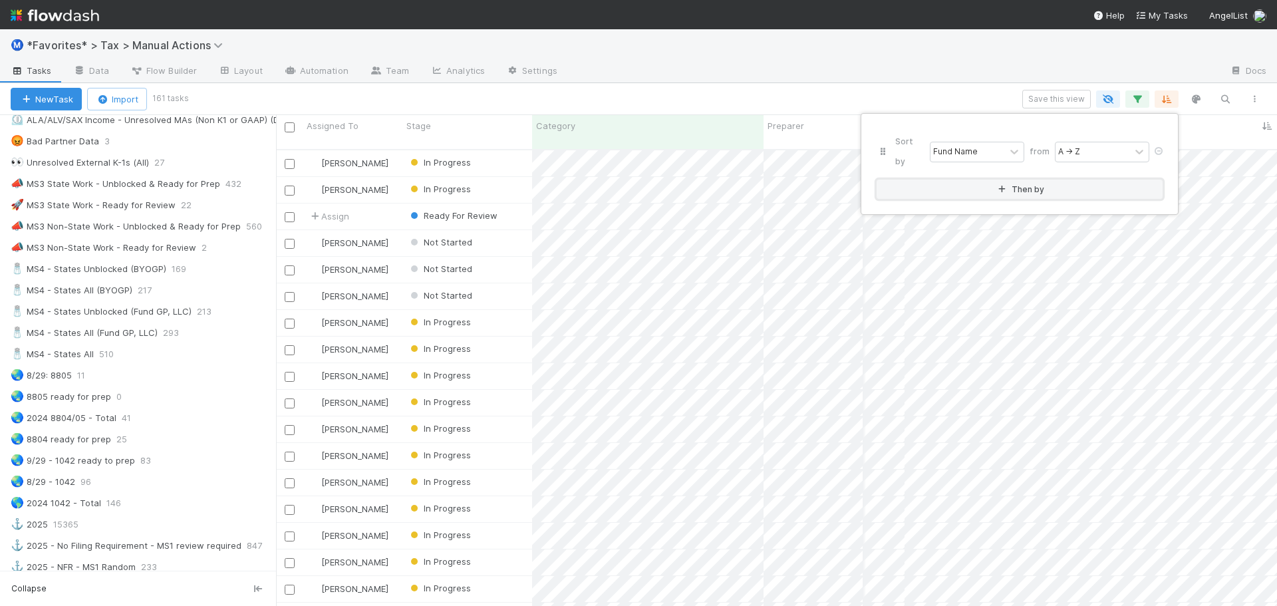
click at [876, 180] on button "Then by" at bounding box center [1019, 189] width 286 height 19
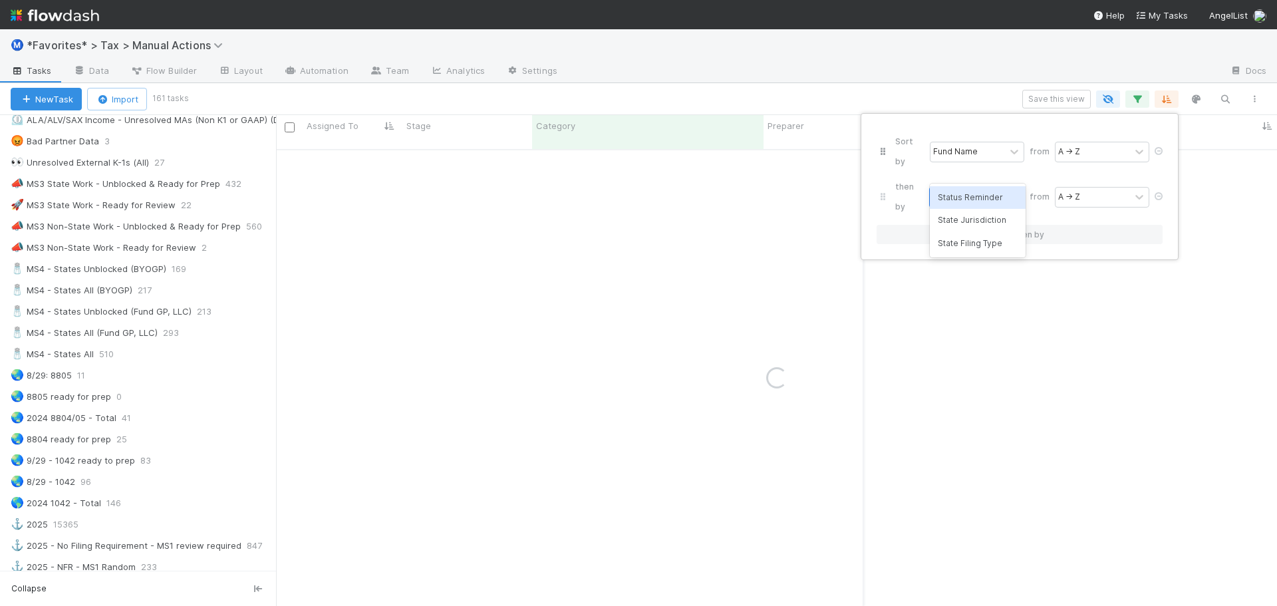
type input "state"
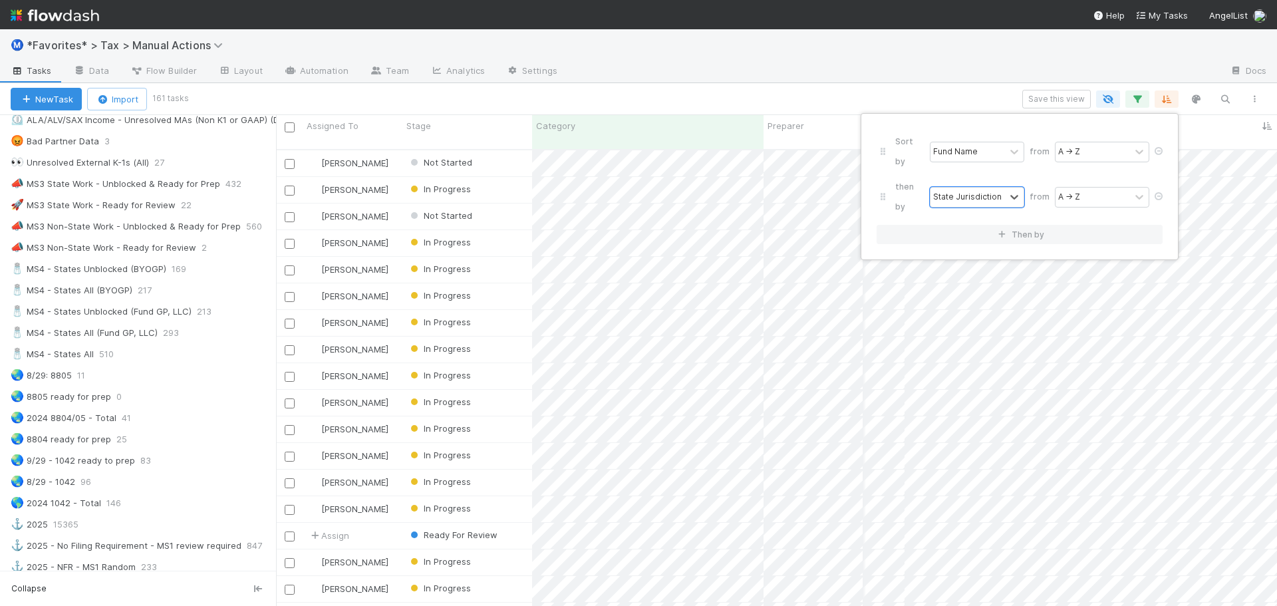
click at [924, 87] on div "Sort by Fund Name from A → Z then by option State Jurisdiction, selected. 0 res…" at bounding box center [638, 303] width 1277 height 606
click at [923, 84] on div "New Task Import 161 tasks Save this view" at bounding box center [638, 99] width 1277 height 32
click at [1075, 100] on button "Save this view" at bounding box center [1056, 99] width 68 height 19
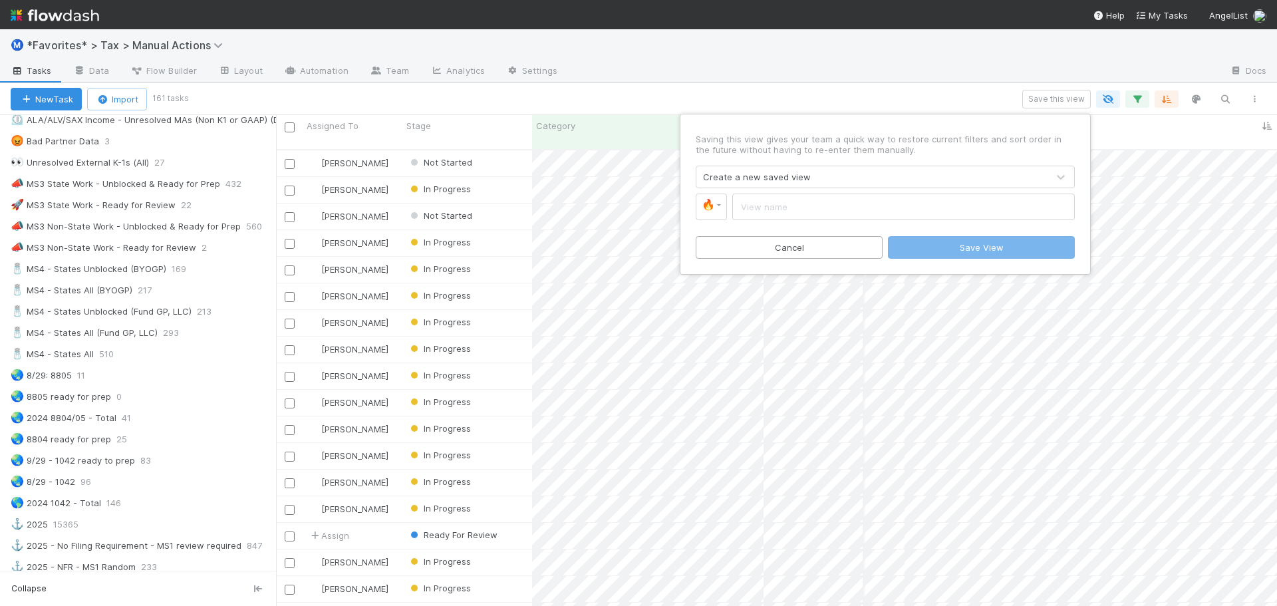
click at [841, 180] on div "Create a new saved view" at bounding box center [871, 176] width 351 height 21
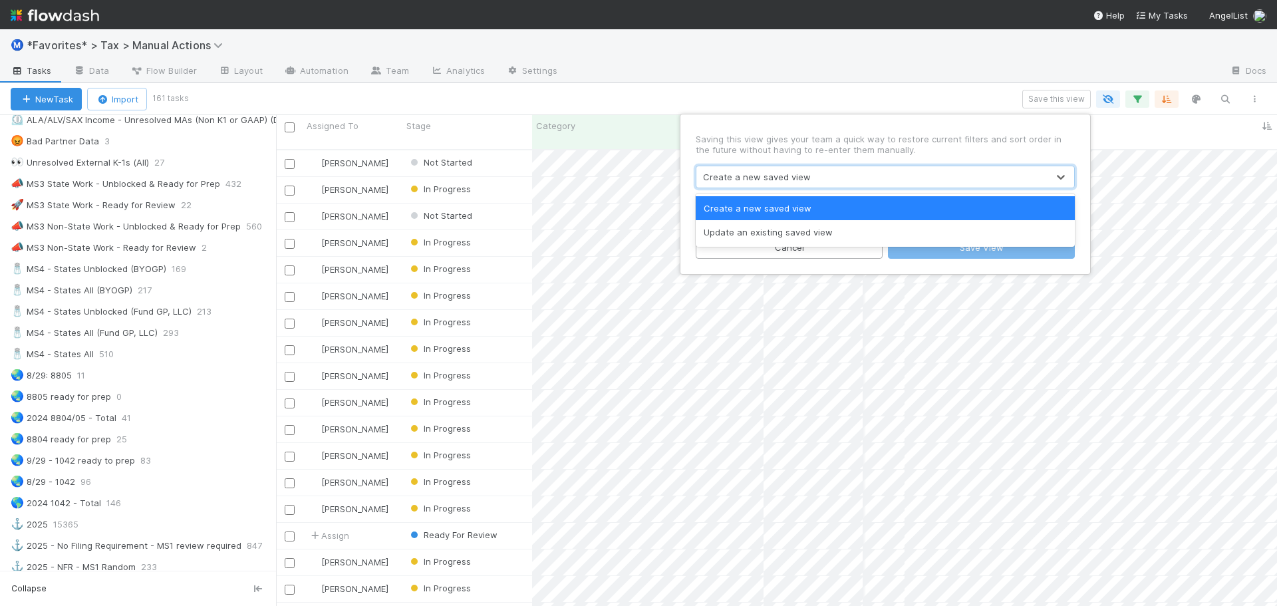
click at [813, 176] on div "Create a new saved view" at bounding box center [871, 176] width 351 height 21
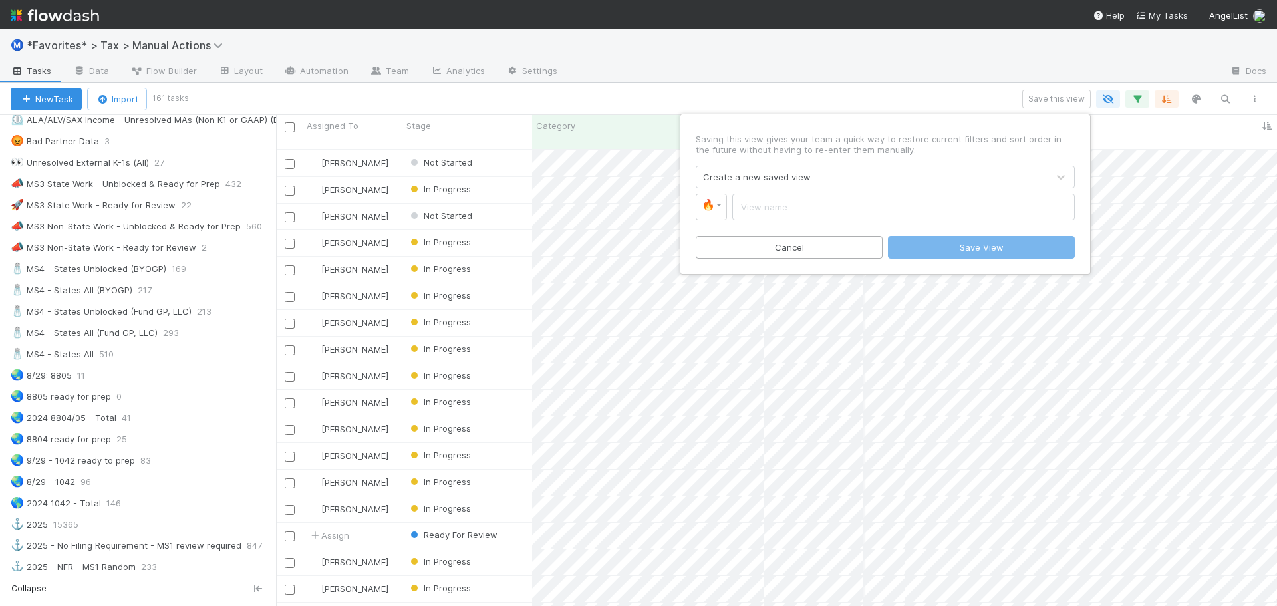
click at [834, 83] on div "Saving this view gives your team a quick way to restore current filters and sor…" at bounding box center [638, 303] width 1277 height 606
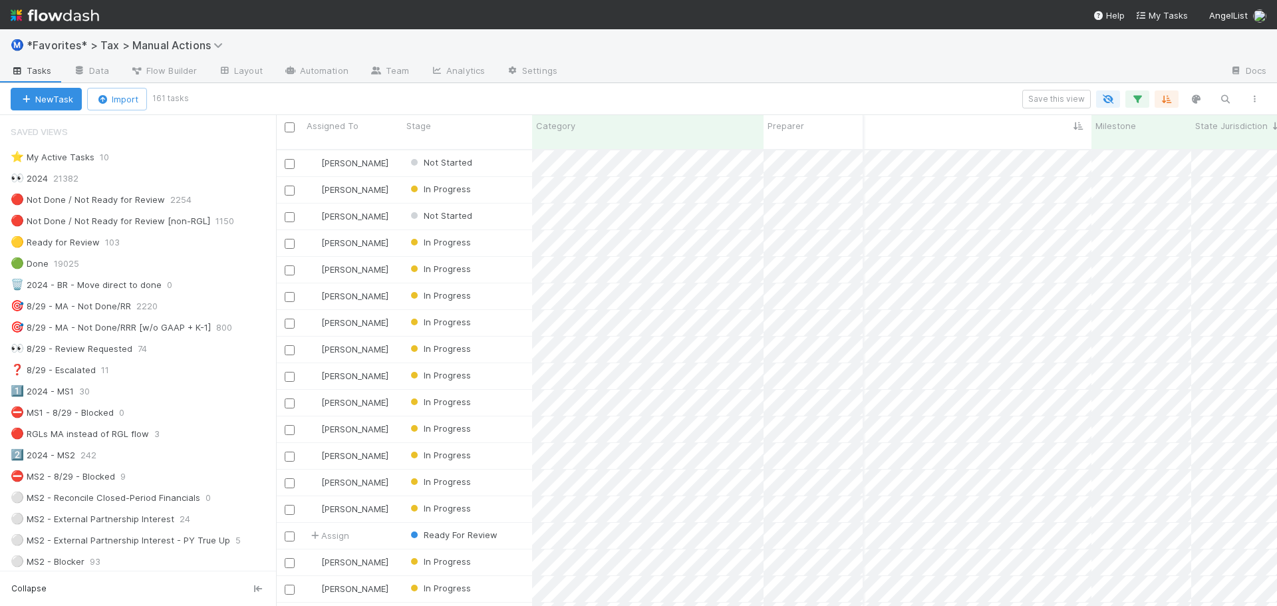
click at [1041, 49] on div "Ⓜ️ *Favorites* > Tax > Manual Actions" at bounding box center [638, 45] width 1277 height 32
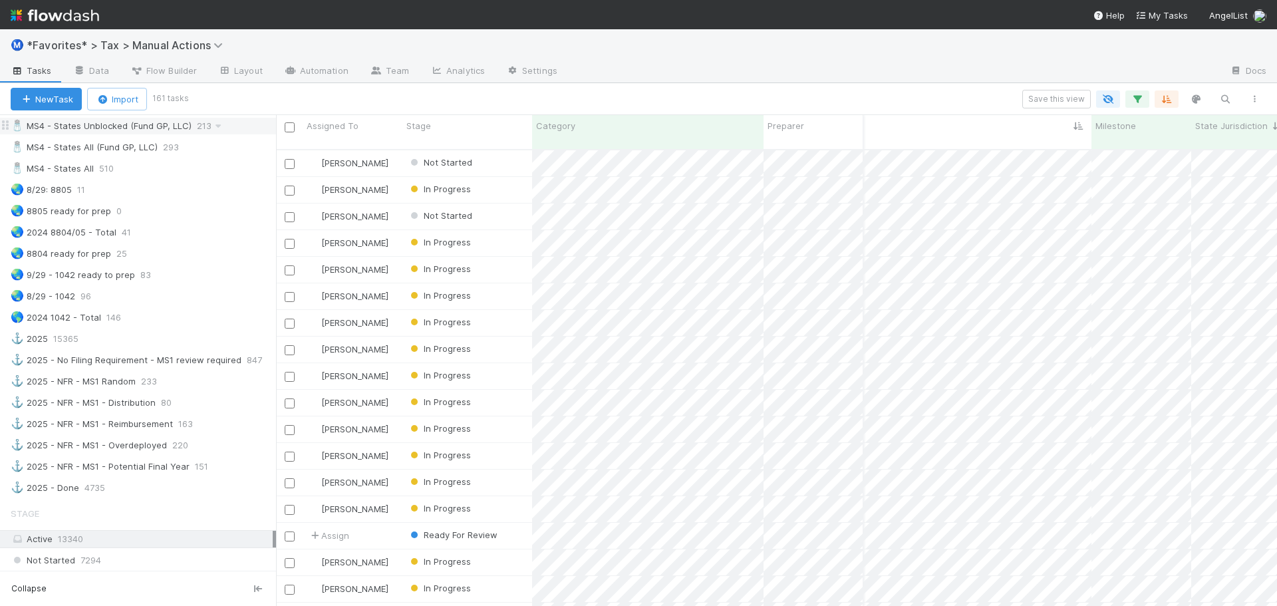
scroll to position [931, 0]
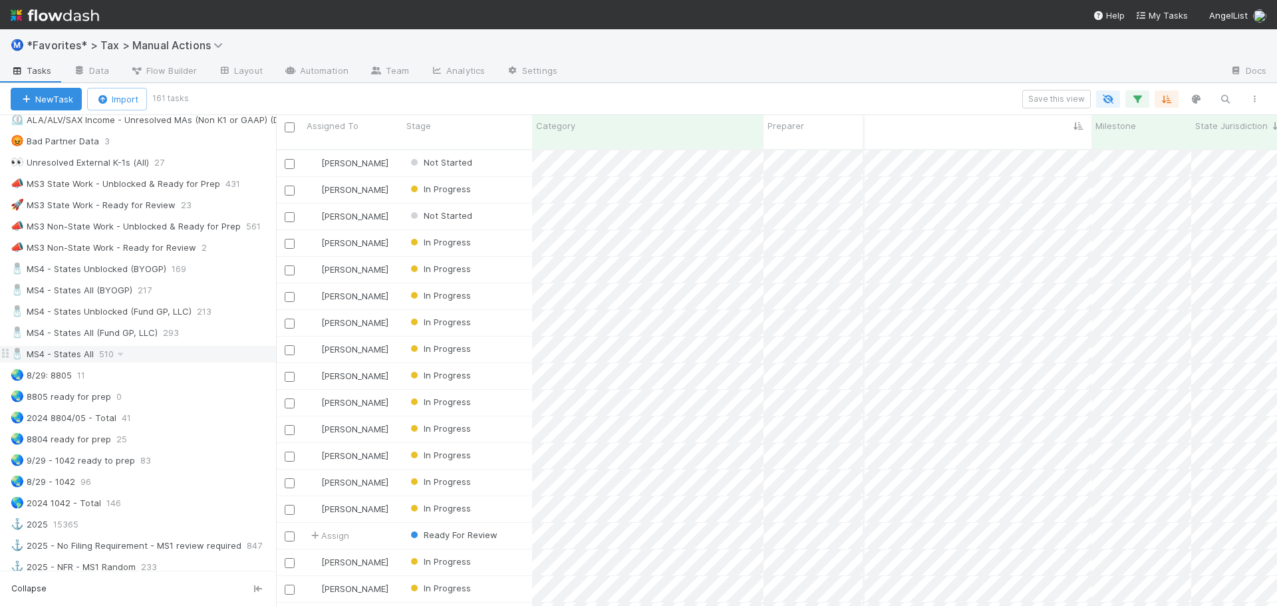
drag, startPoint x: 108, startPoint y: 358, endPoint x: 158, endPoint y: 355, distance: 50.0
click at [108, 358] on span "510" at bounding box center [113, 354] width 28 height 17
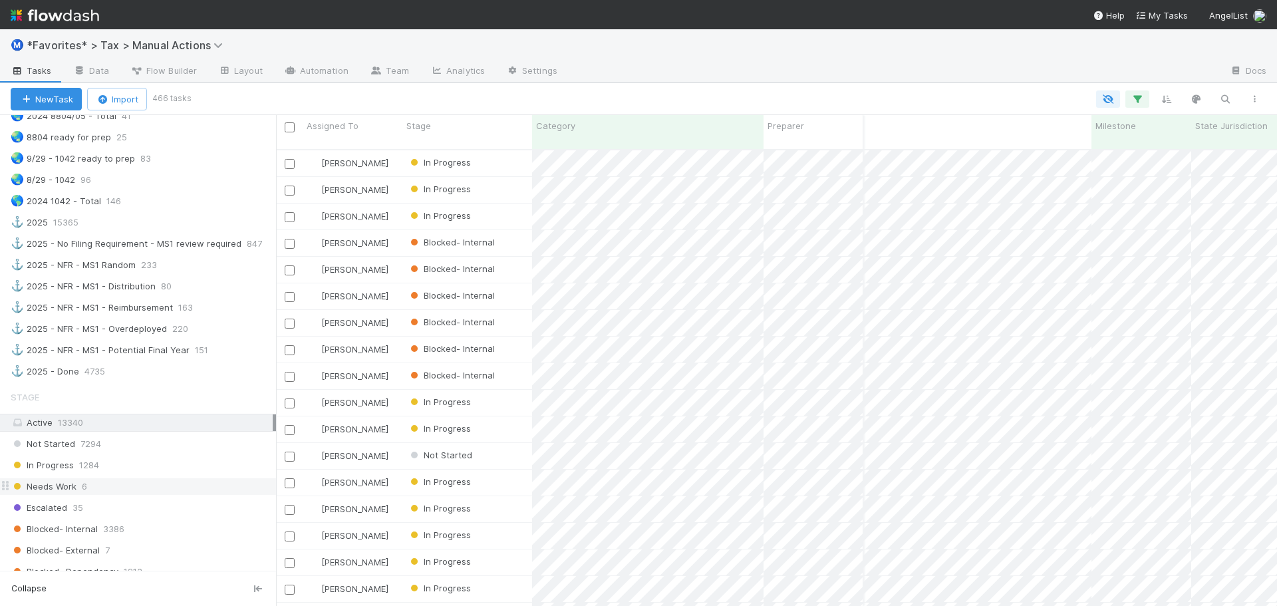
scroll to position [1197, 0]
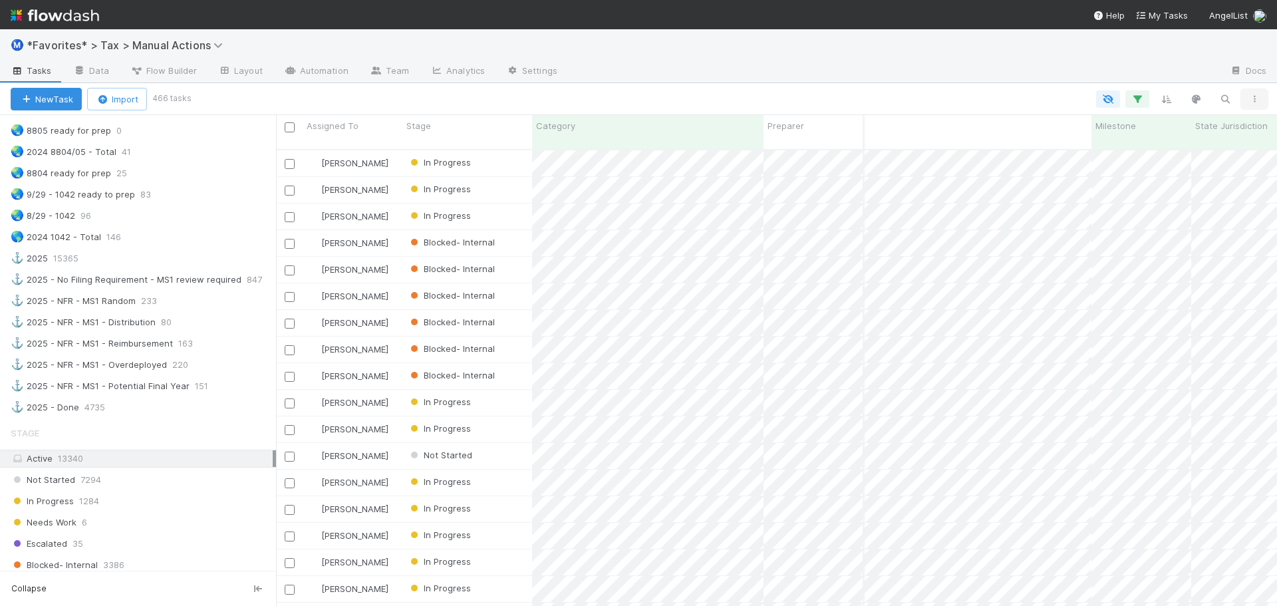
click at [1259, 99] on icon "button" at bounding box center [1253, 99] width 13 height 8
click at [787, 55] on div "View as list Comments Export view to CSV" at bounding box center [638, 303] width 1277 height 606
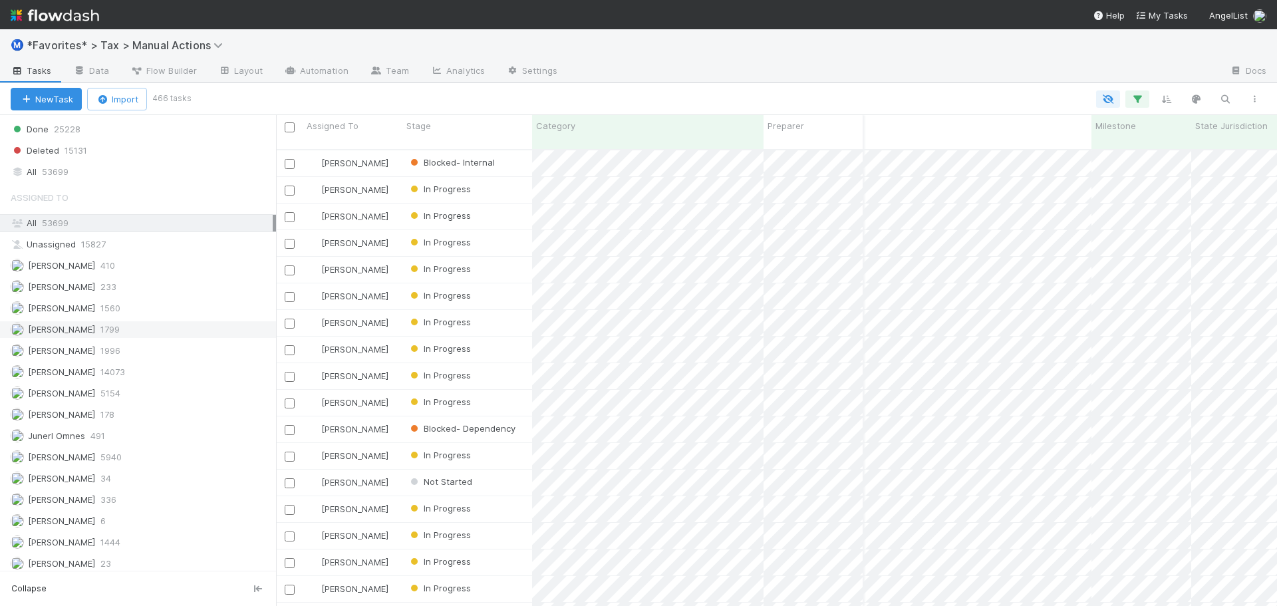
scroll to position [1723, 0]
click at [101, 168] on div "All 53699" at bounding box center [142, 166] width 262 height 17
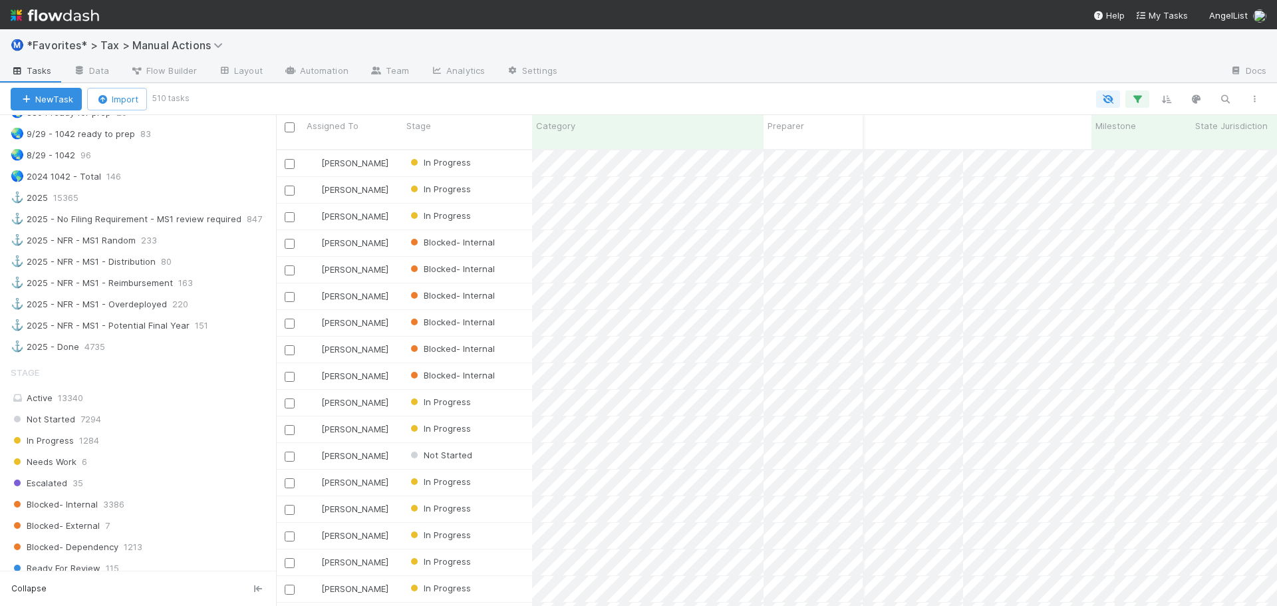
scroll to position [457, 991]
click at [1251, 106] on button "button" at bounding box center [1254, 98] width 24 height 17
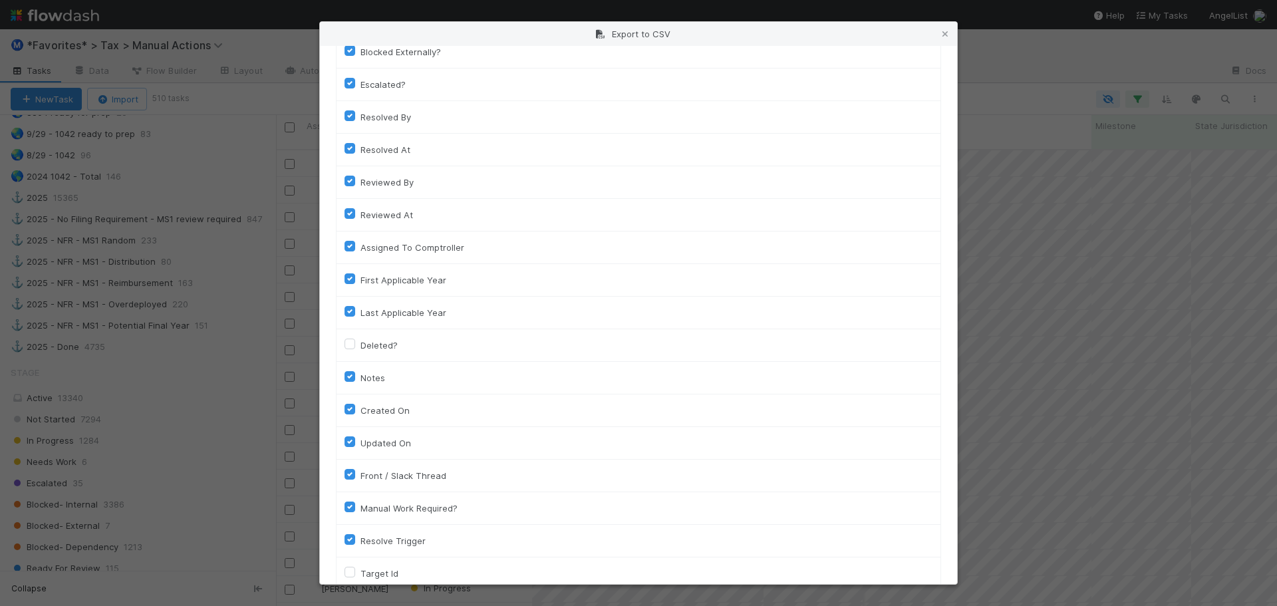
scroll to position [951, 0]
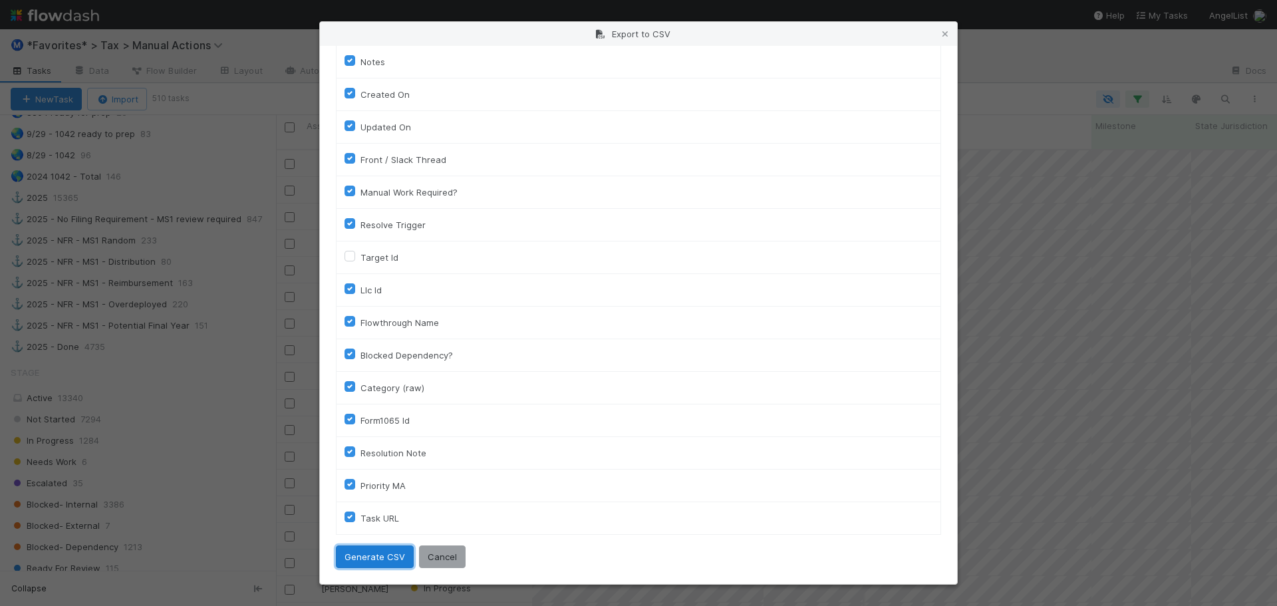
click at [376, 548] on button "Generate CSV" at bounding box center [375, 556] width 78 height 23
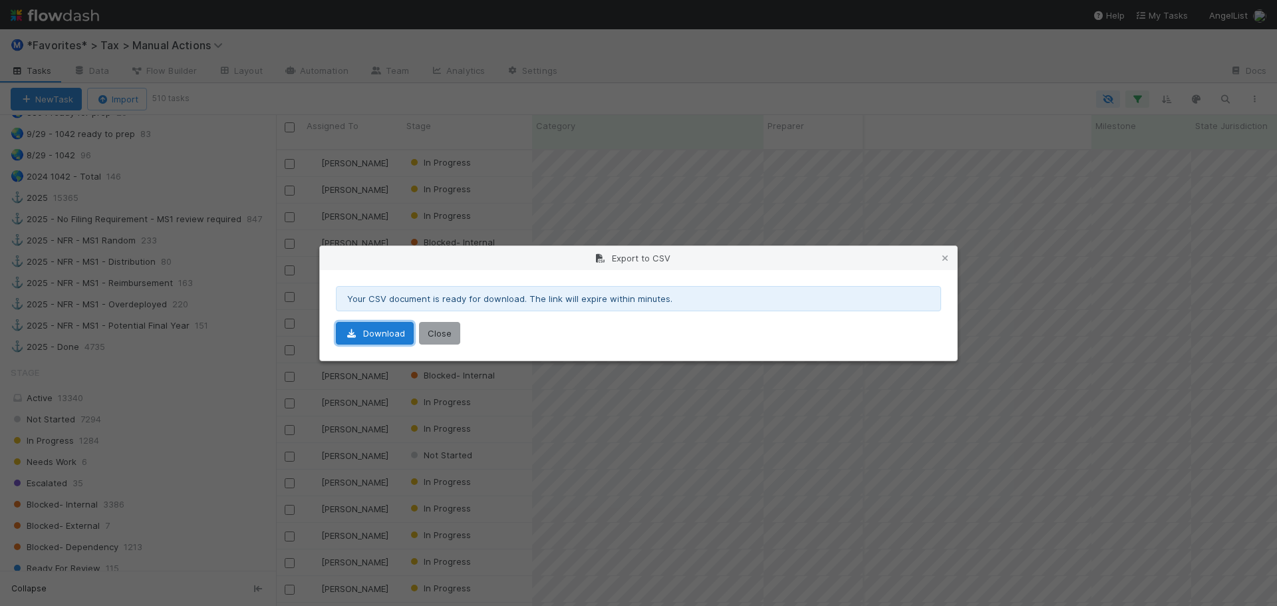
click at [371, 335] on link "Download" at bounding box center [375, 333] width 78 height 23
click at [449, 332] on button "Close" at bounding box center [439, 333] width 41 height 23
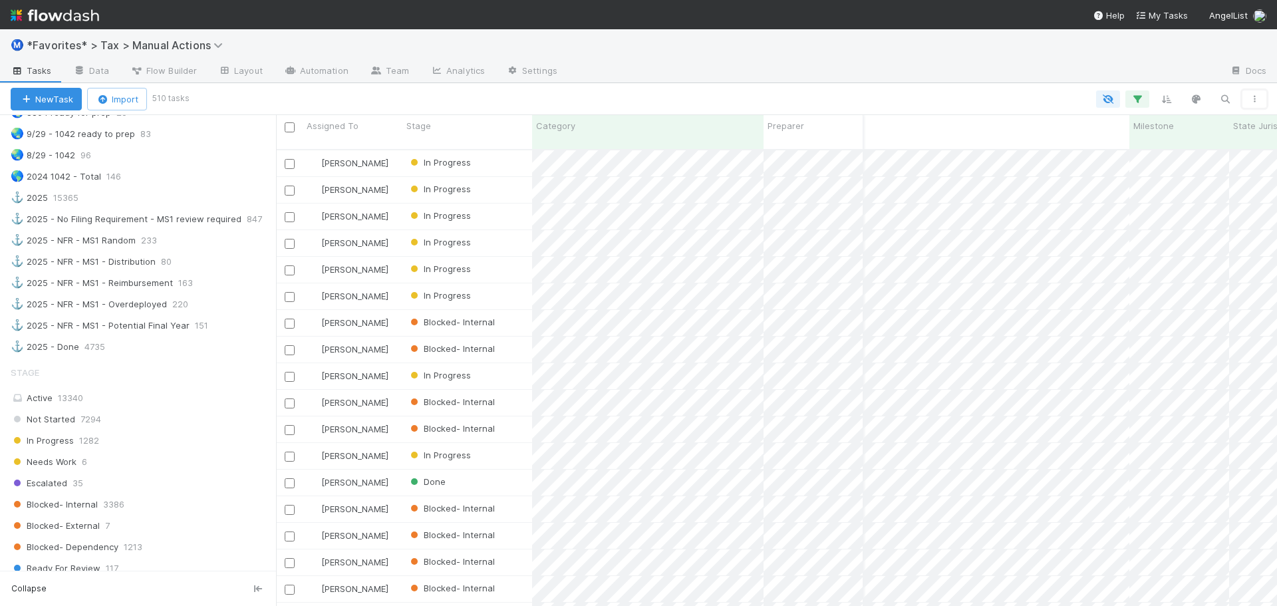
scroll to position [0, 358]
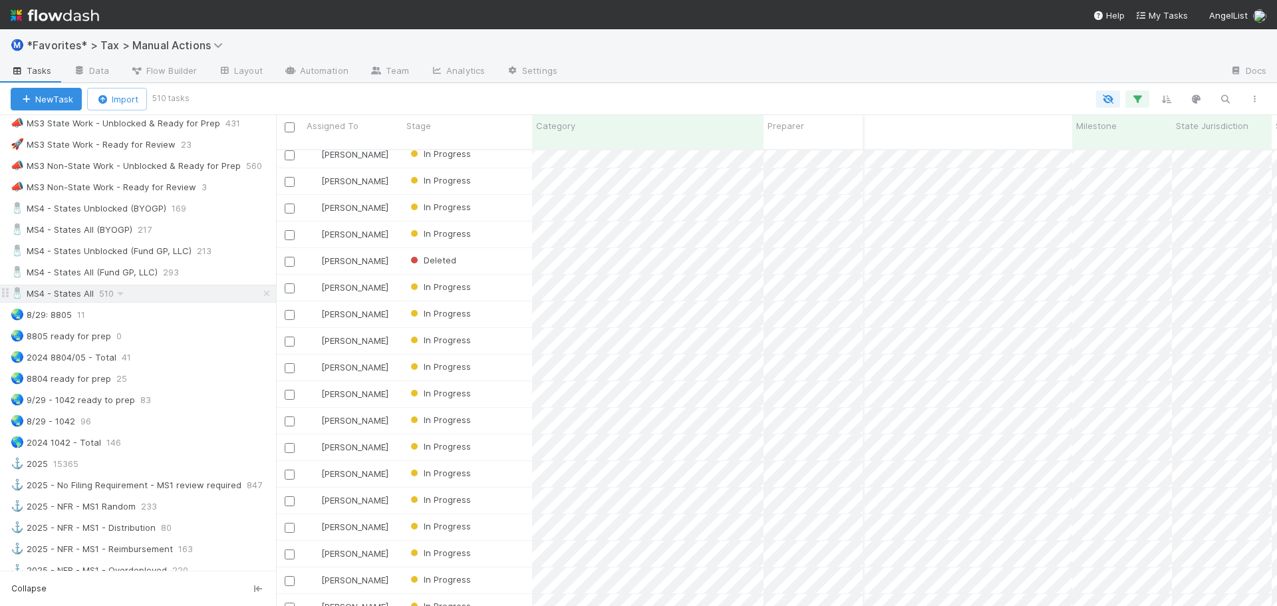
drag, startPoint x: 164, startPoint y: 296, endPoint x: 170, endPoint y: 286, distance: 11.6
click at [164, 296] on div "🧂 MS4 - States All 510" at bounding box center [143, 293] width 265 height 17
click at [207, 211] on div "🧂 MS4 - States Unblocked (BYOGP) 169" at bounding box center [143, 208] width 265 height 17
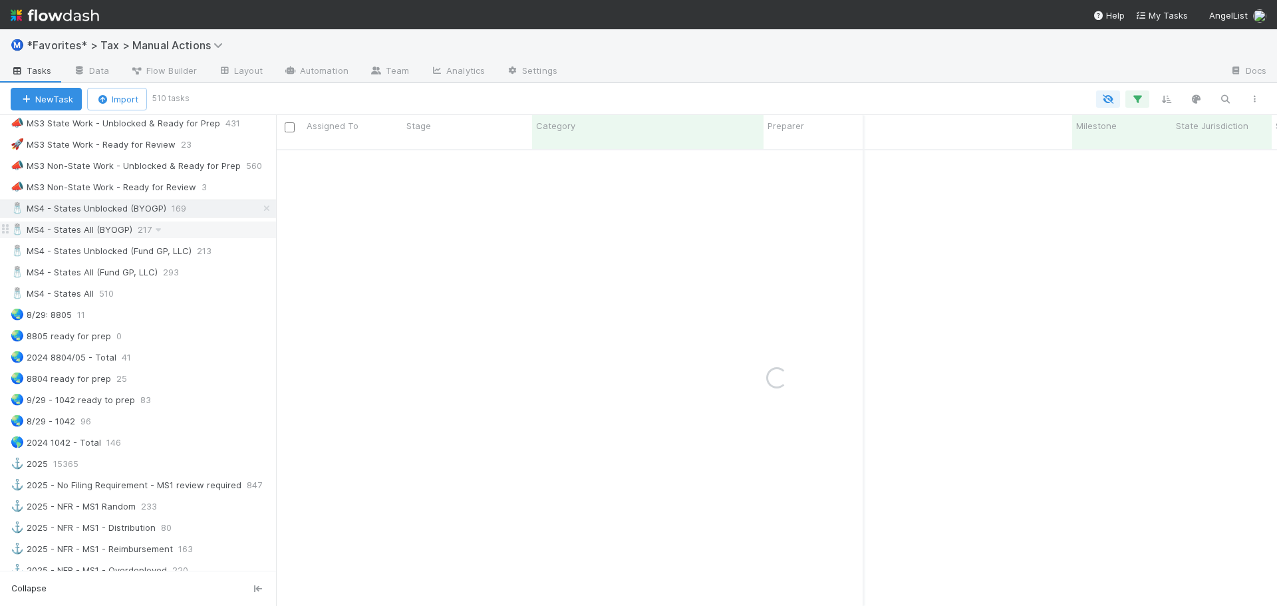
click at [224, 234] on div "🧂 MS4 - States All (BYOGP) 217" at bounding box center [143, 229] width 265 height 17
click at [1136, 105] on button "button" at bounding box center [1137, 98] width 24 height 17
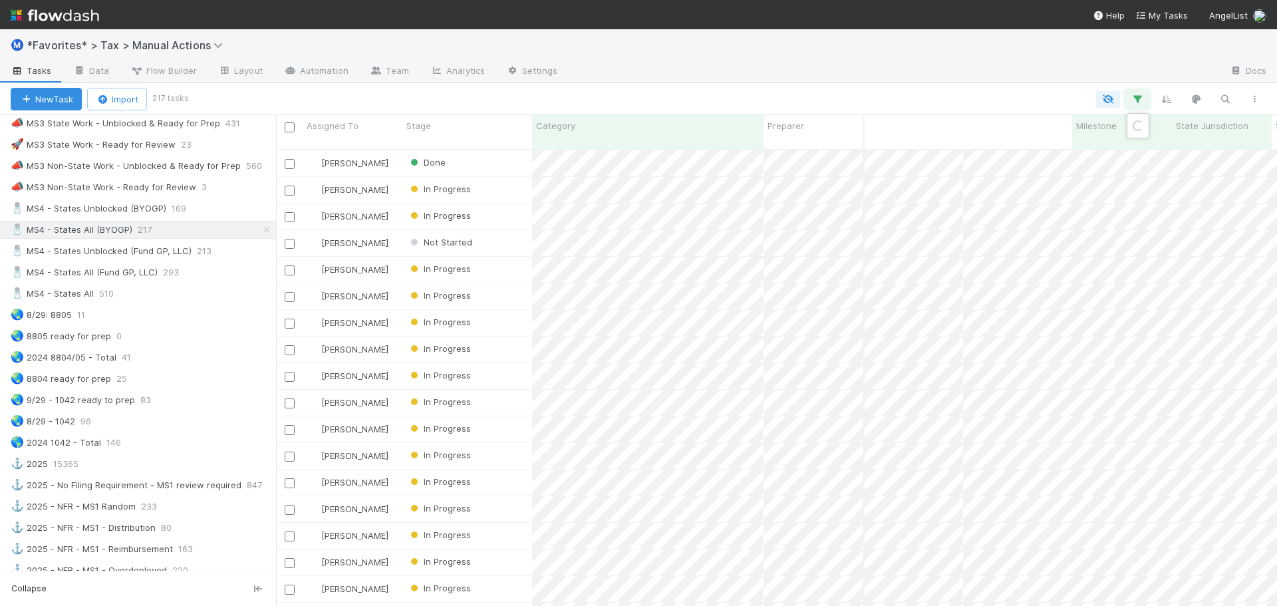
scroll to position [457, 991]
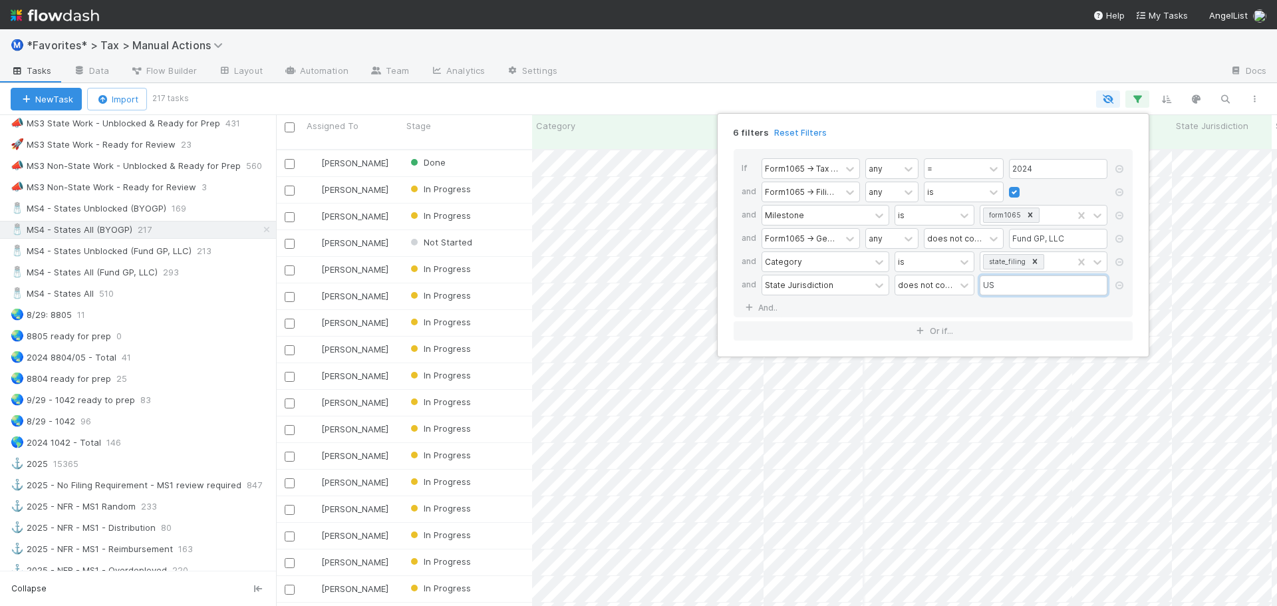
click at [1014, 286] on input "US" at bounding box center [1043, 285] width 128 height 20
click at [947, 286] on div "does not contain" at bounding box center [925, 285] width 55 height 12
click at [934, 314] on div "contains" at bounding box center [934, 314] width 80 height 23
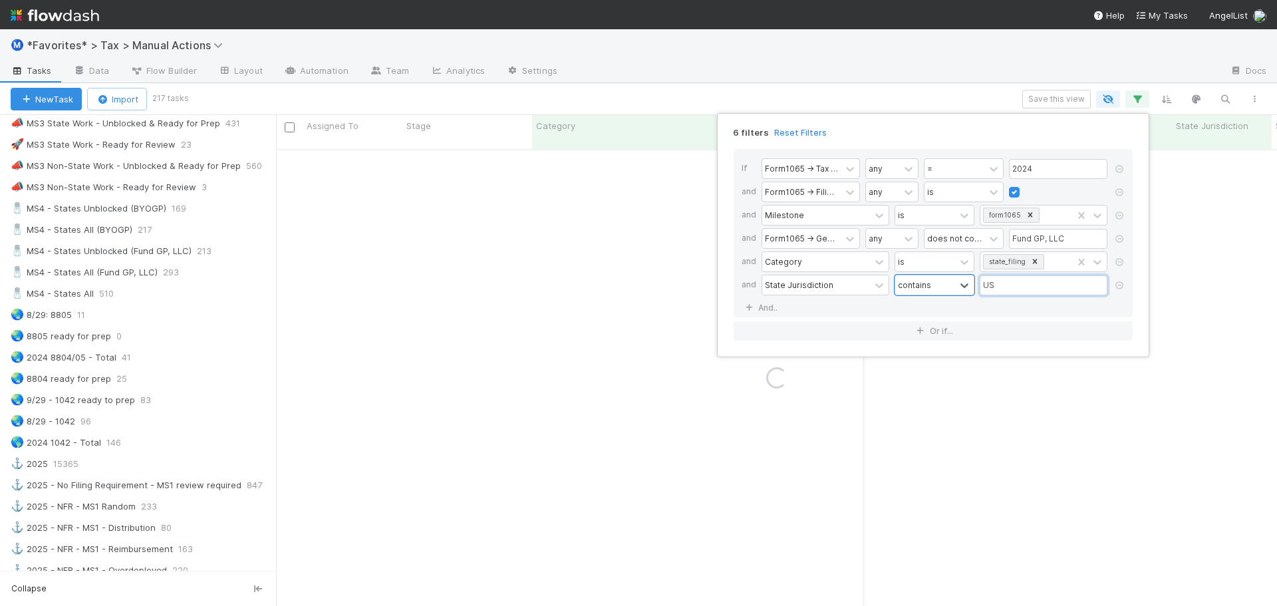
click at [1009, 290] on input "US" at bounding box center [1043, 285] width 128 height 20
drag, startPoint x: 1018, startPoint y: 284, endPoint x: 971, endPoint y: 287, distance: 46.6
click at [971, 287] on div "State Jurisdiction contains US" at bounding box center [936, 286] width 351 height 23
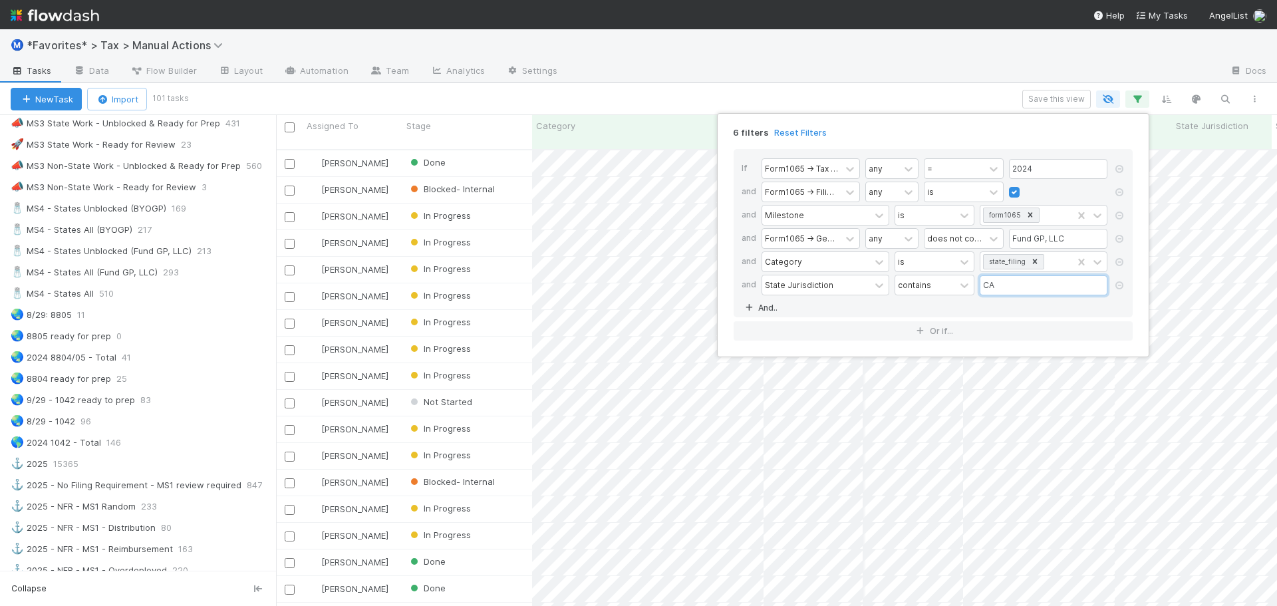
scroll to position [457, 991]
type input "CA"
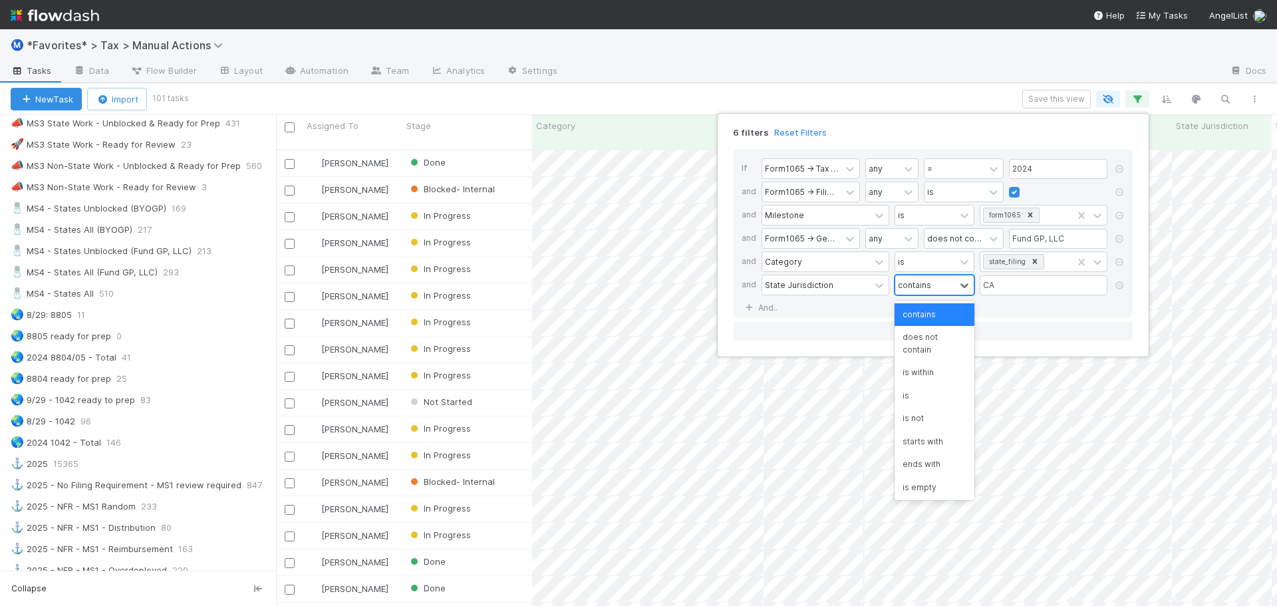
click at [920, 289] on div "contains" at bounding box center [914, 285] width 33 height 12
click at [837, 309] on div "If Form1065 -> Tax Year any = 2024 and Form1065 -> Filing Required any is and M…" at bounding box center [932, 233] width 399 height 168
click at [763, 307] on link "And.." at bounding box center [762, 307] width 42 height 19
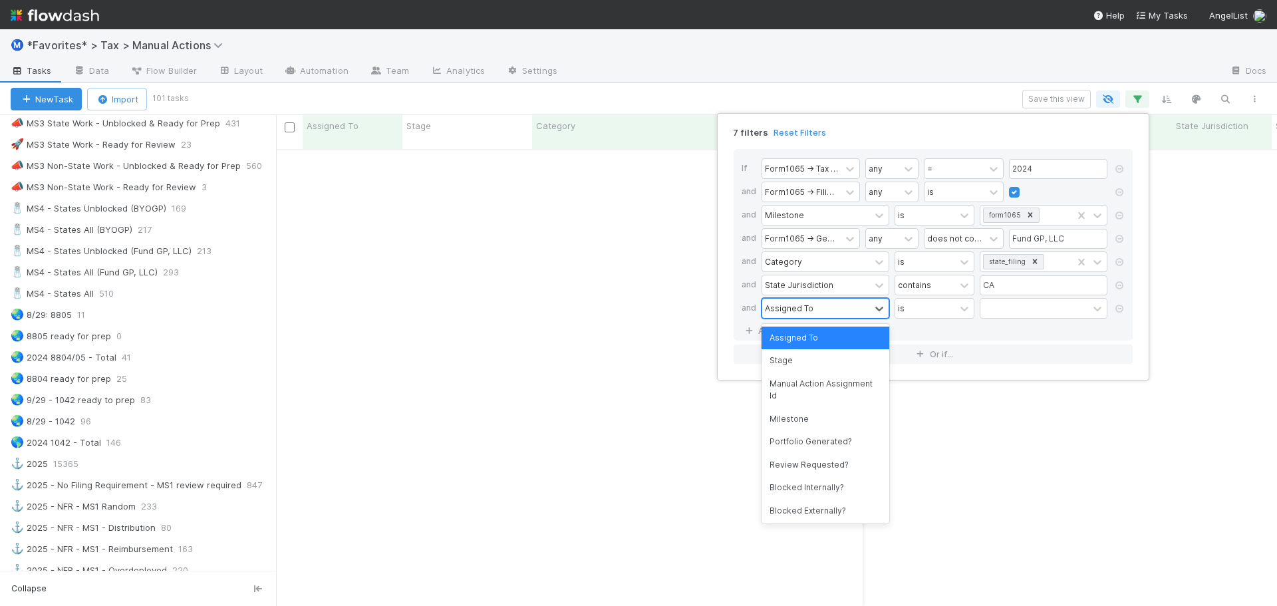
click at [793, 307] on div "Assigned To" at bounding box center [789, 308] width 49 height 12
type input "n"
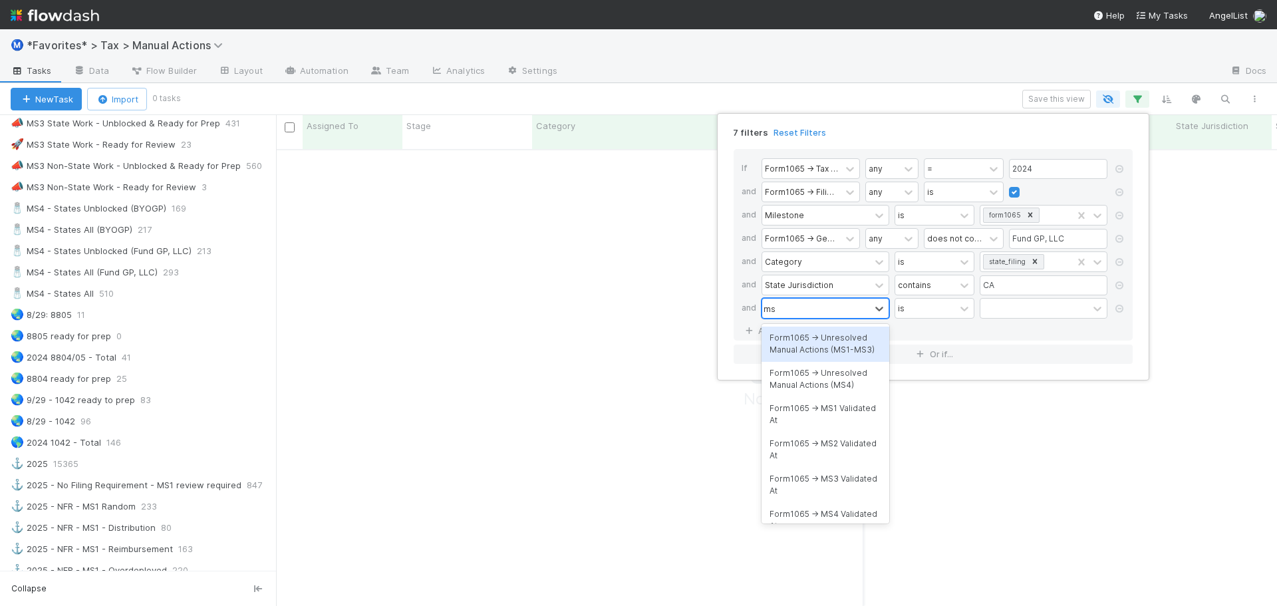
type input "ms4"
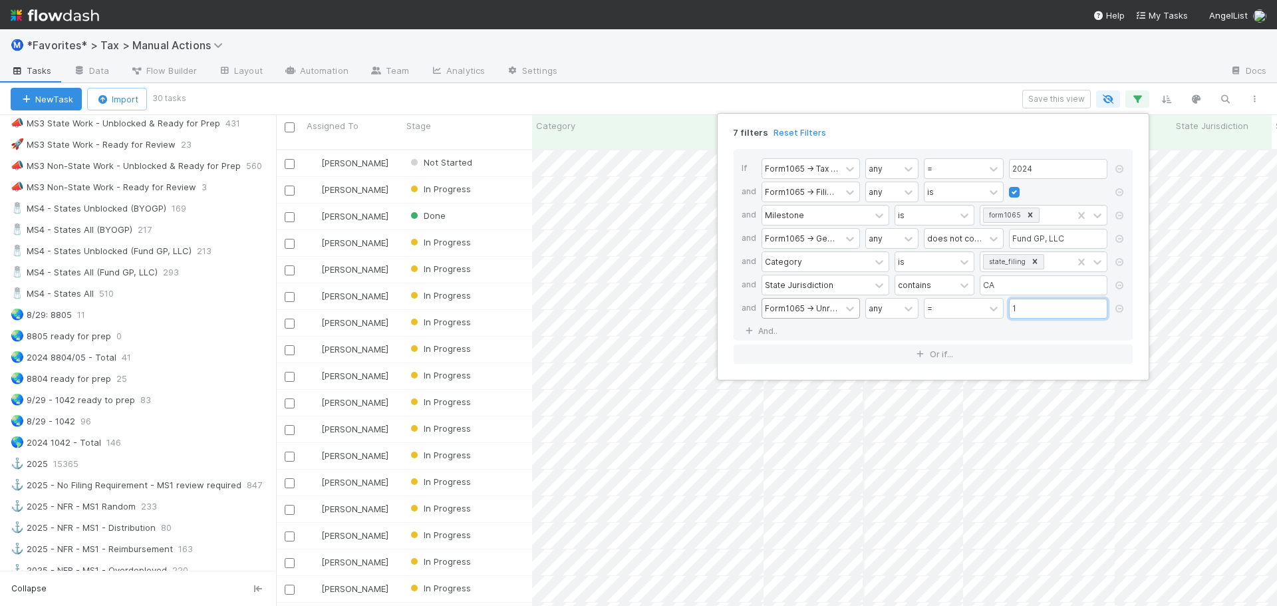
scroll to position [457, 991]
type input "1"
click at [1117, 310] on icon at bounding box center [1118, 309] width 13 height 8
click at [789, 80] on div "6 filters Reset Filters If Form1065 -> Tax Year any = 2024 and Form1065 -> Fili…" at bounding box center [638, 303] width 1277 height 606
click at [854, 88] on div "6 filters Reset Filters If Form1065 -> Tax Year any = 2024 and Form1065 -> Fili…" at bounding box center [638, 303] width 1277 height 606
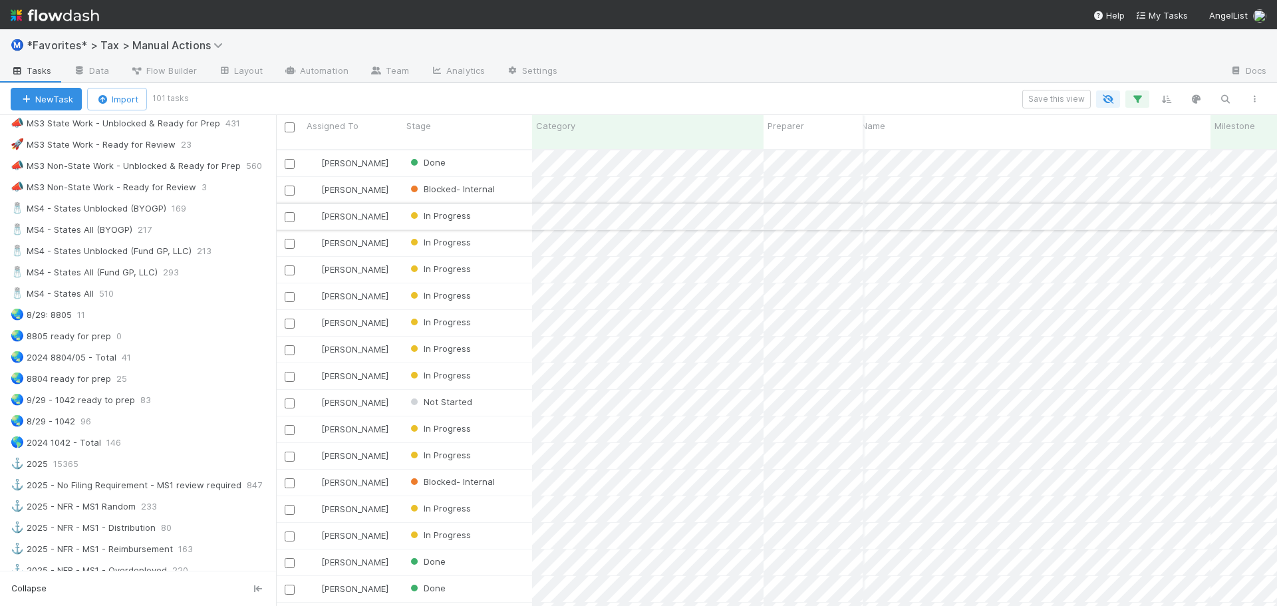
scroll to position [0, 279]
click at [1136, 96] on icon "button" at bounding box center [1136, 99] width 13 height 12
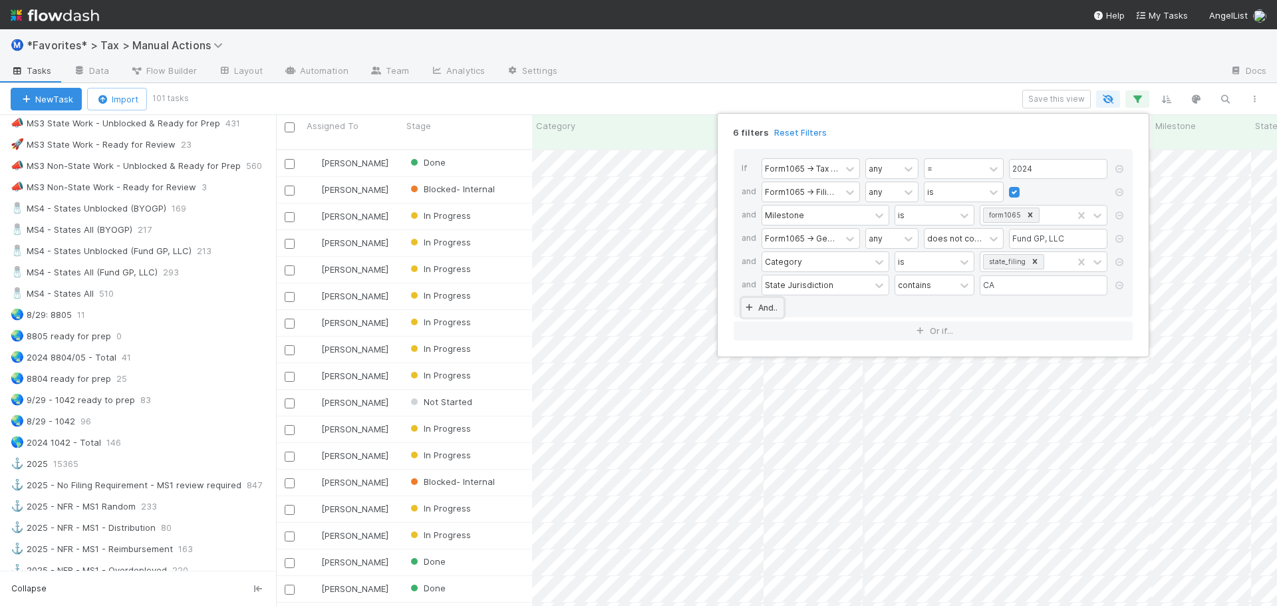
click at [768, 304] on link "And.." at bounding box center [762, 307] width 42 height 19
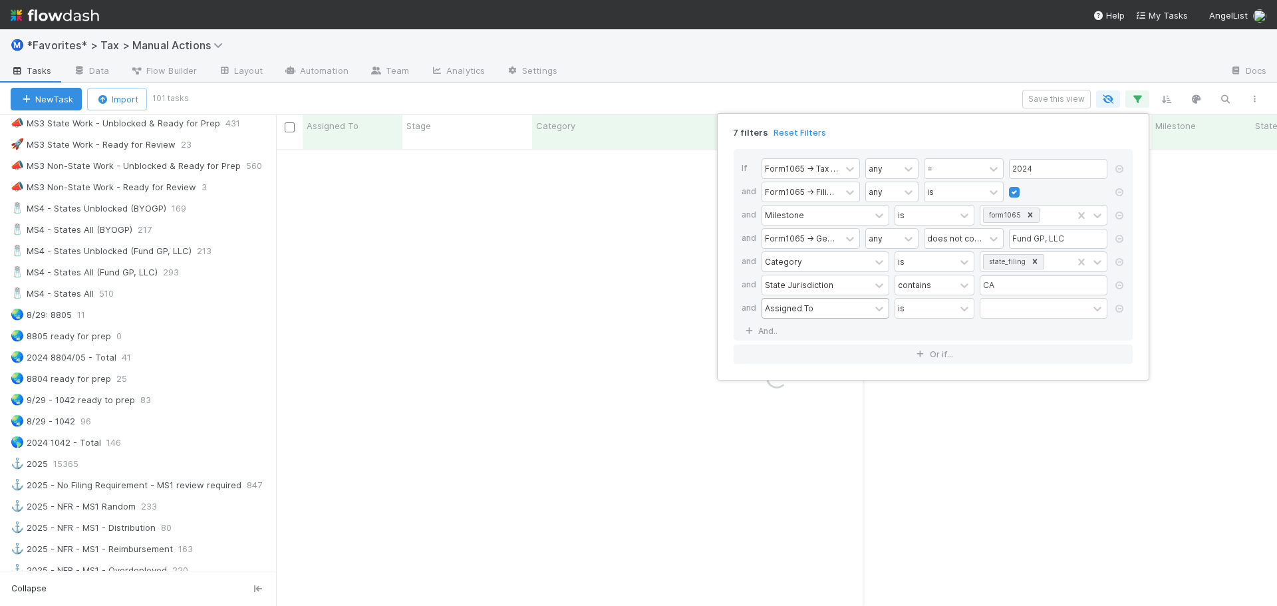
click at [808, 303] on div "Assigned To" at bounding box center [789, 308] width 49 height 12
click at [1119, 308] on icon at bounding box center [1118, 309] width 13 height 8
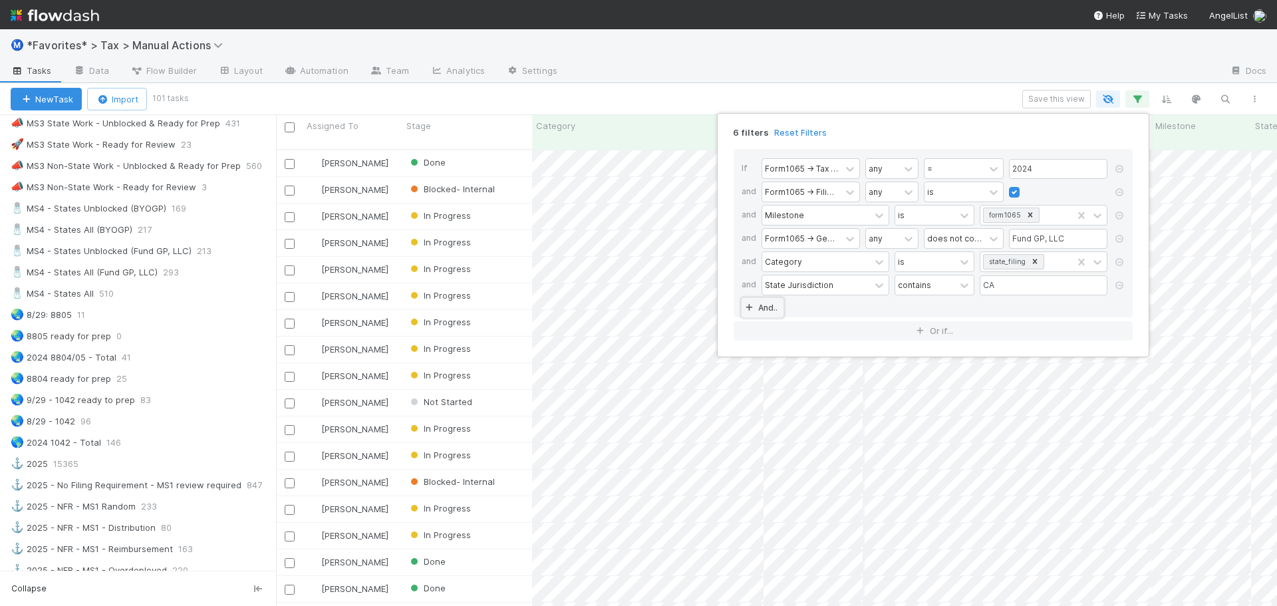
click at [766, 309] on link "And.." at bounding box center [762, 307] width 42 height 19
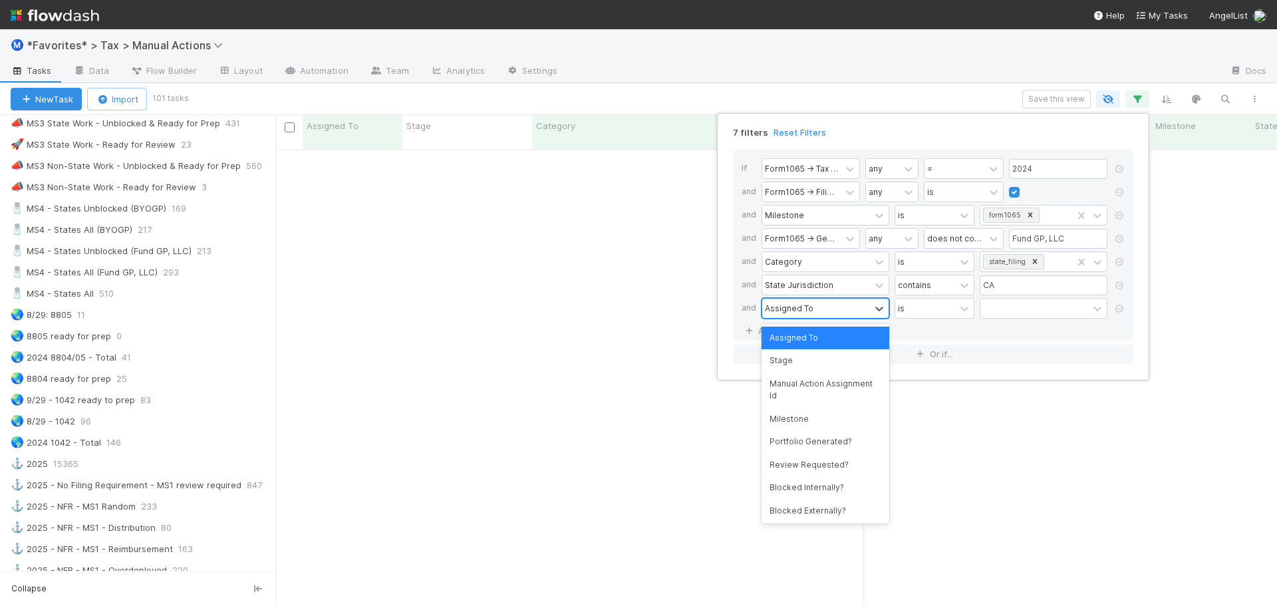
click at [840, 306] on div "Assigned To" at bounding box center [816, 308] width 108 height 19
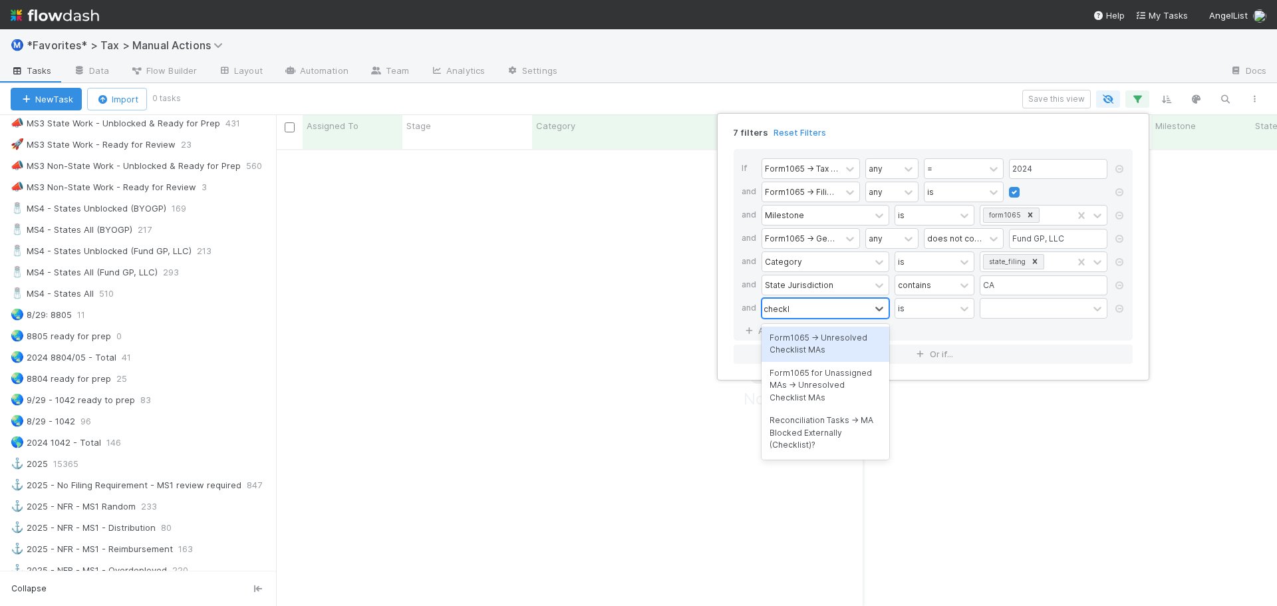
type input "checklist"
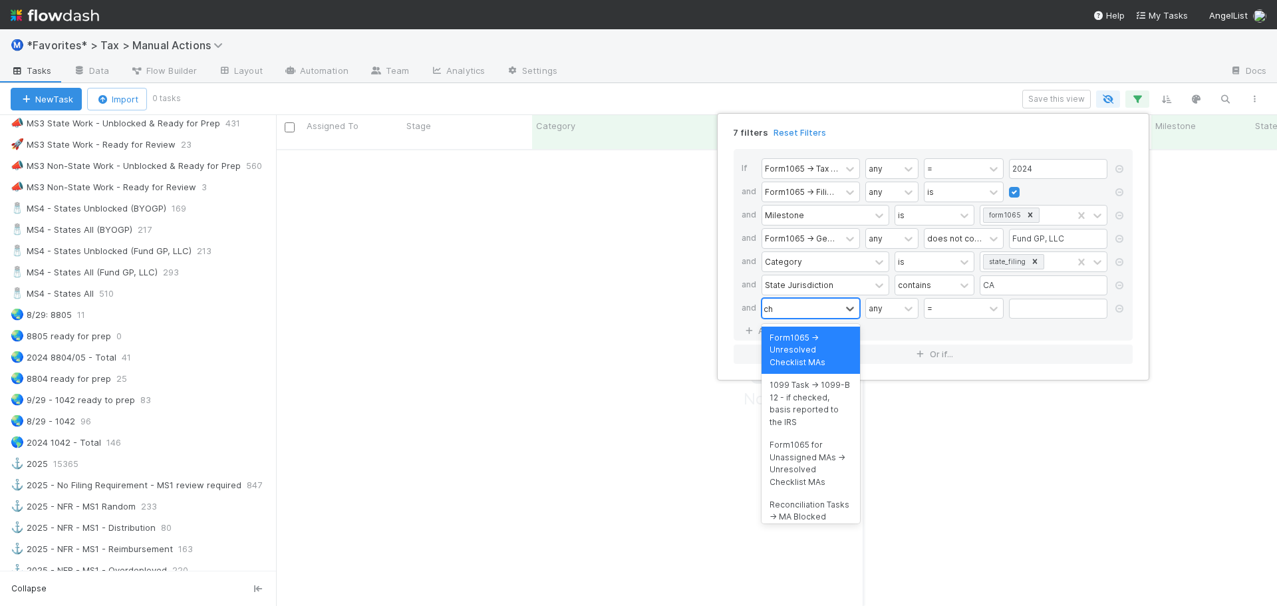
type input "c"
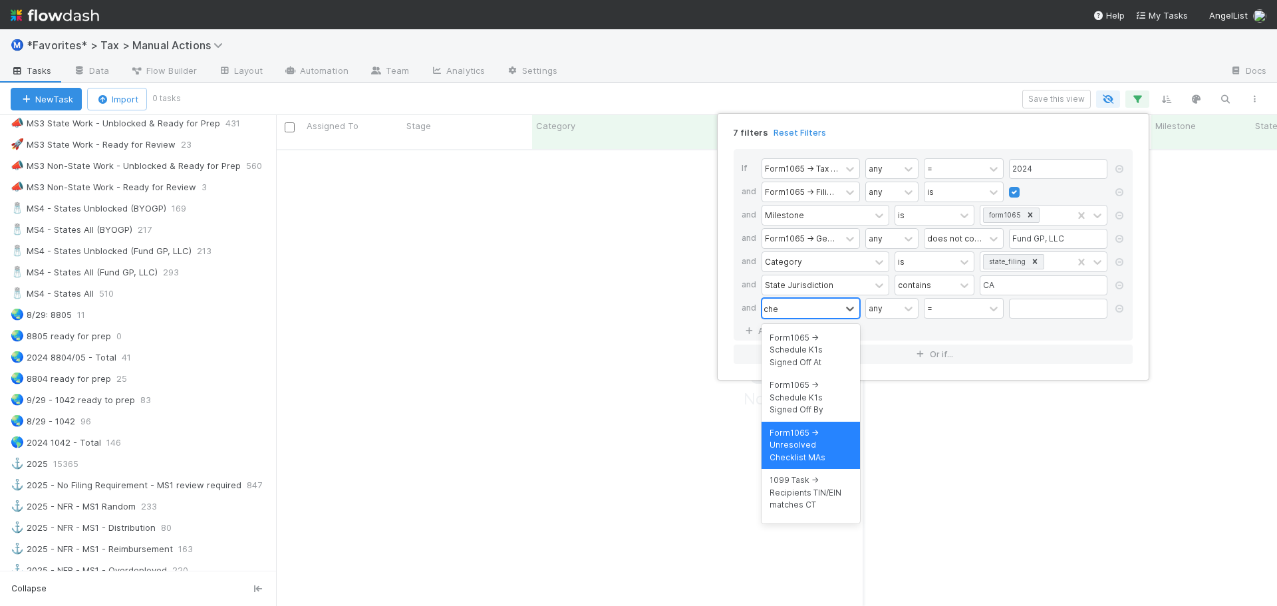
type input "check"
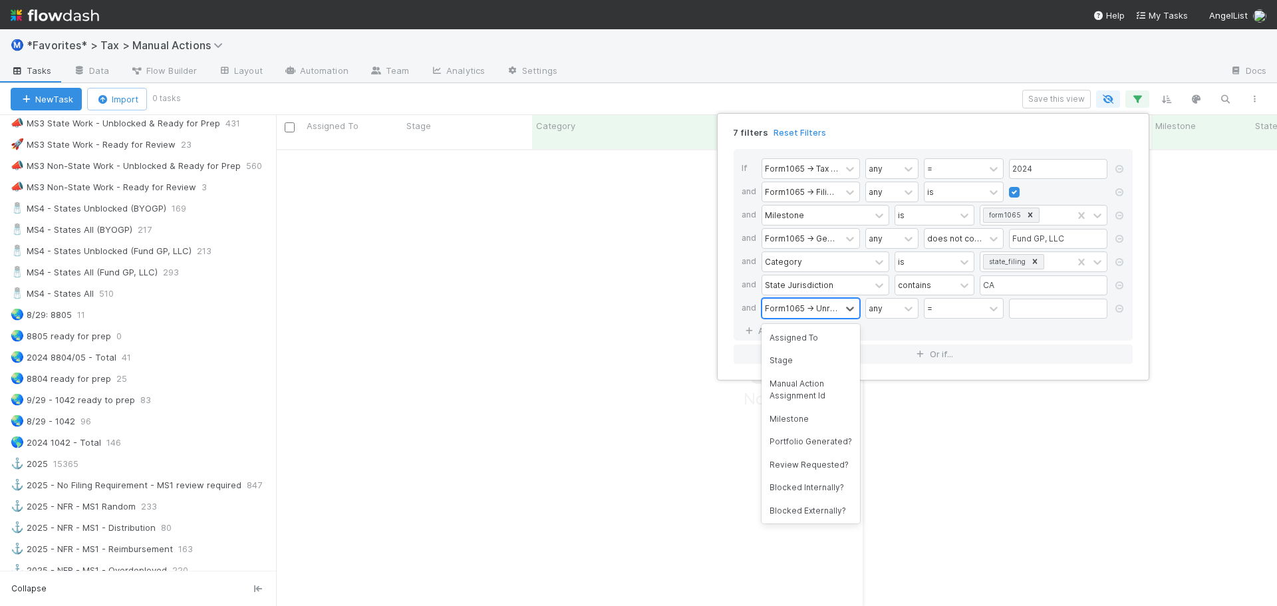
type input "m"
type input "categ"
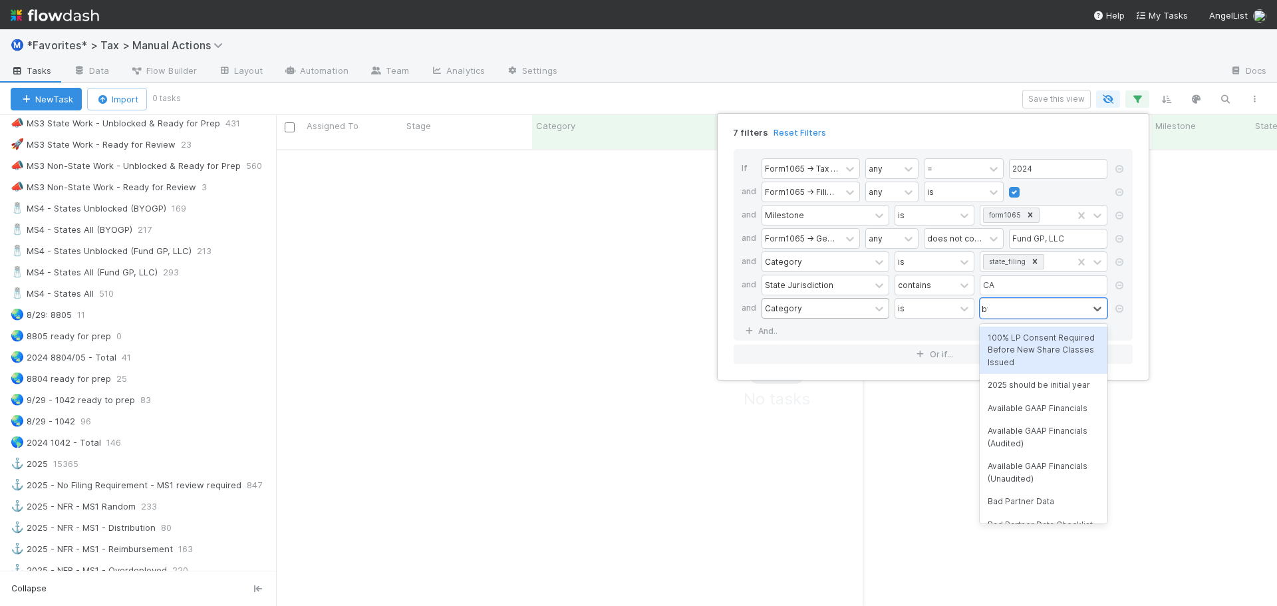
type input "byo"
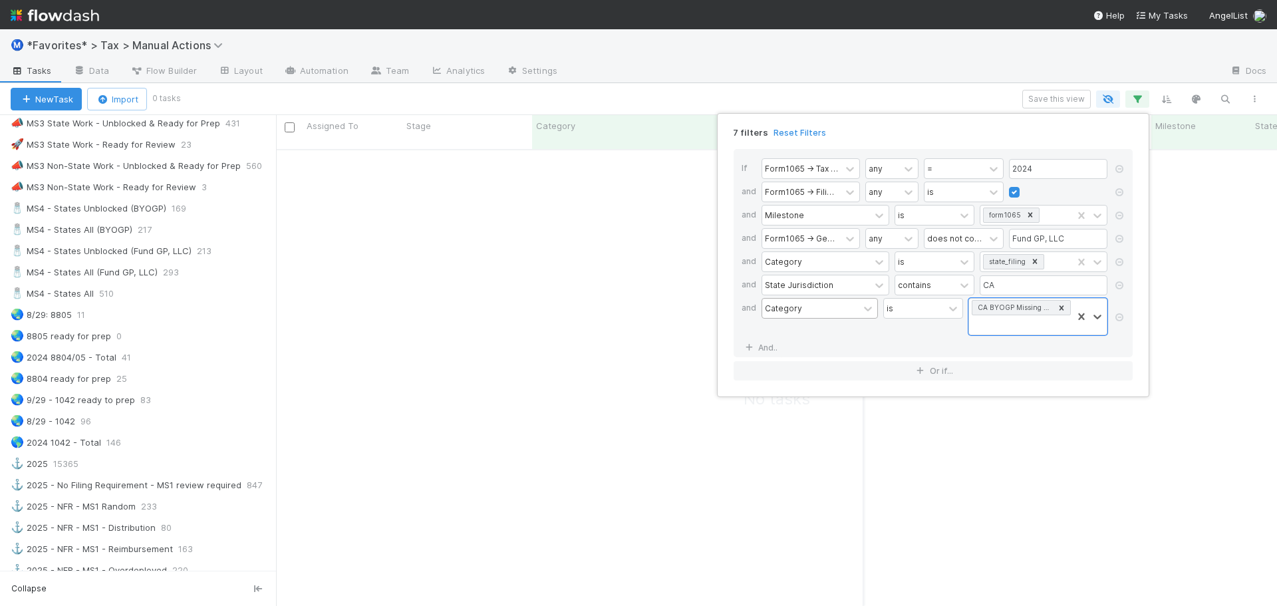
drag, startPoint x: 838, startPoint y: 305, endPoint x: 898, endPoint y: 305, distance: 59.8
click at [838, 304] on div "Category" at bounding box center [810, 308] width 96 height 19
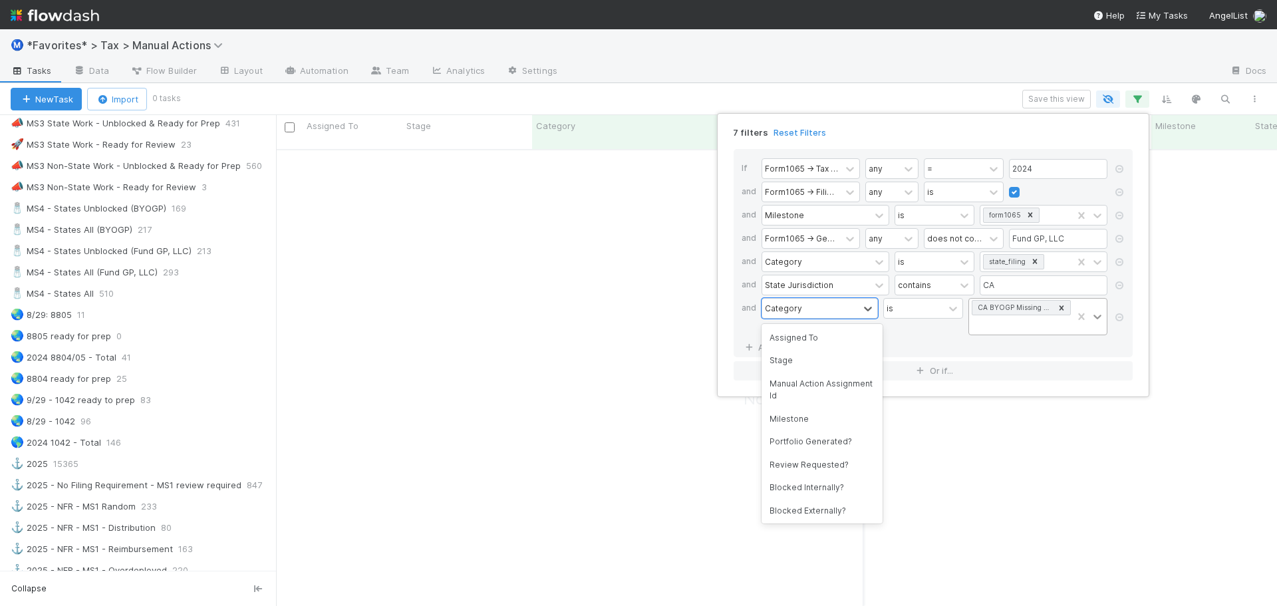
scroll to position [349, 0]
click at [926, 324] on div "is" at bounding box center [923, 316] width 80 height 37
click at [1118, 261] on icon at bounding box center [1118, 262] width 13 height 8
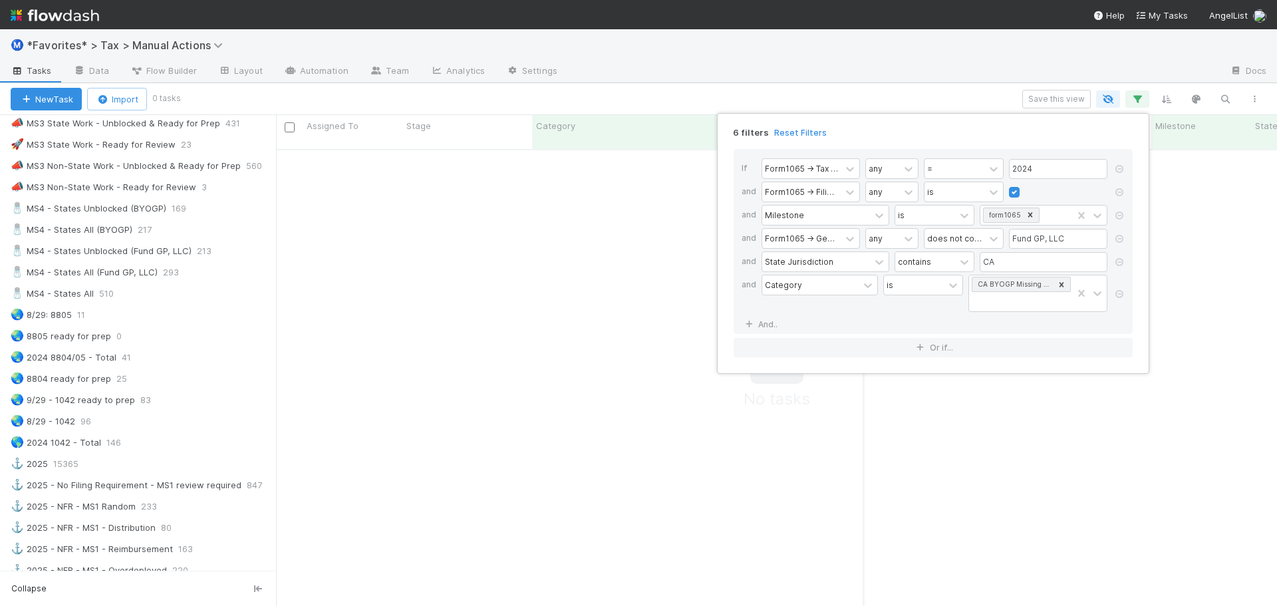
scroll to position [447, 991]
click at [1114, 261] on icon at bounding box center [1118, 262] width 13 height 8
click at [836, 289] on div "Category is CA BYOGP Missing Confirmation" at bounding box center [936, 271] width 351 height 40
click at [810, 267] on div "Category" at bounding box center [810, 261] width 96 height 19
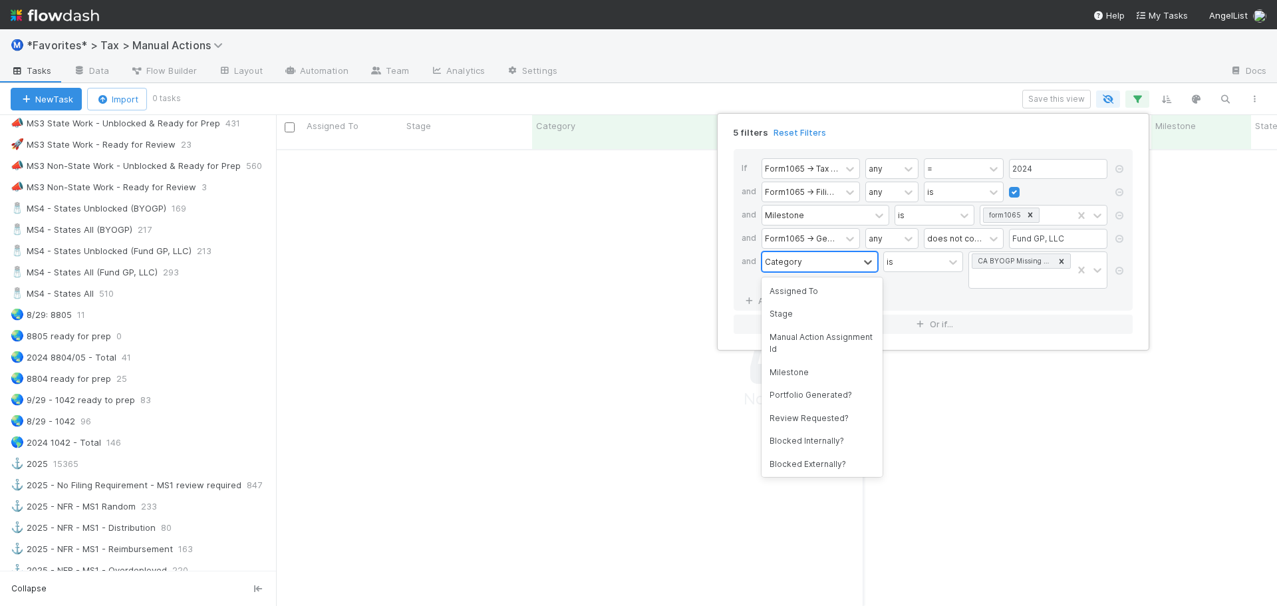
scroll to position [349, 0]
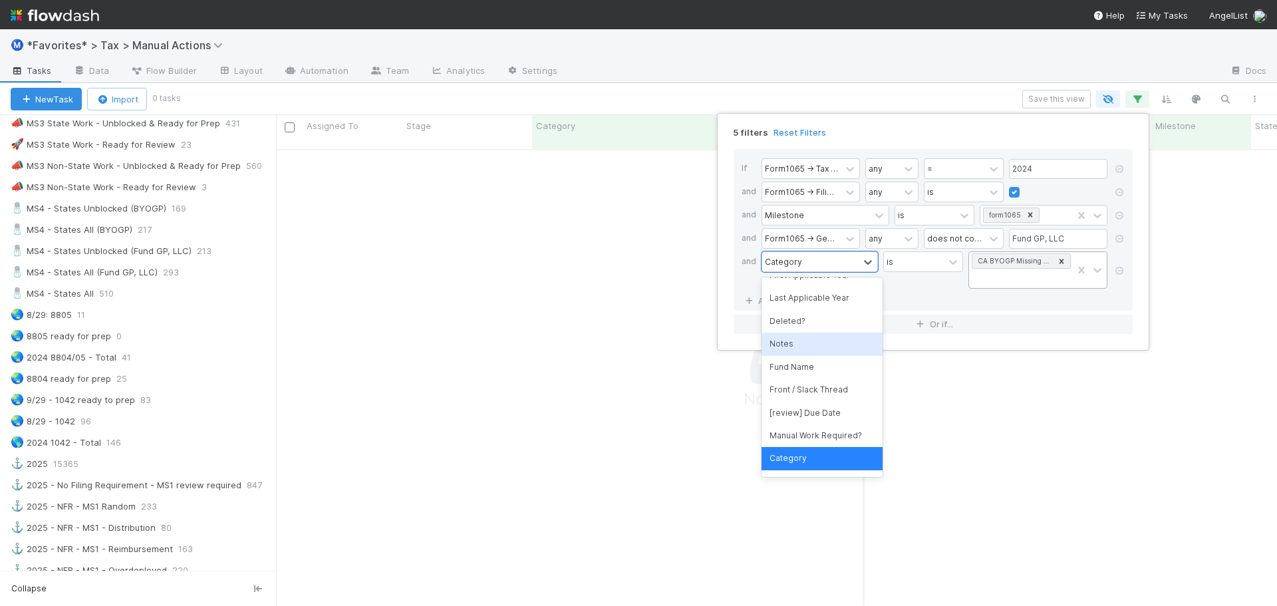
click at [1049, 281] on div "CA BYOGP Missing Confirmation" at bounding box center [1020, 270] width 103 height 36
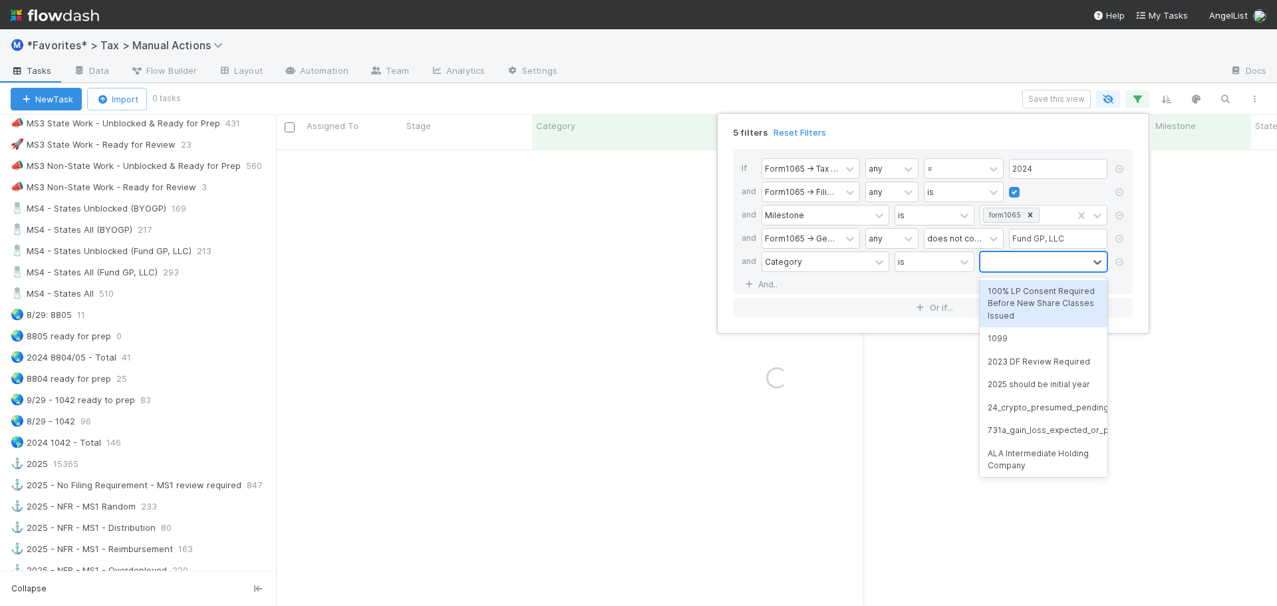
scroll to position [0, 0]
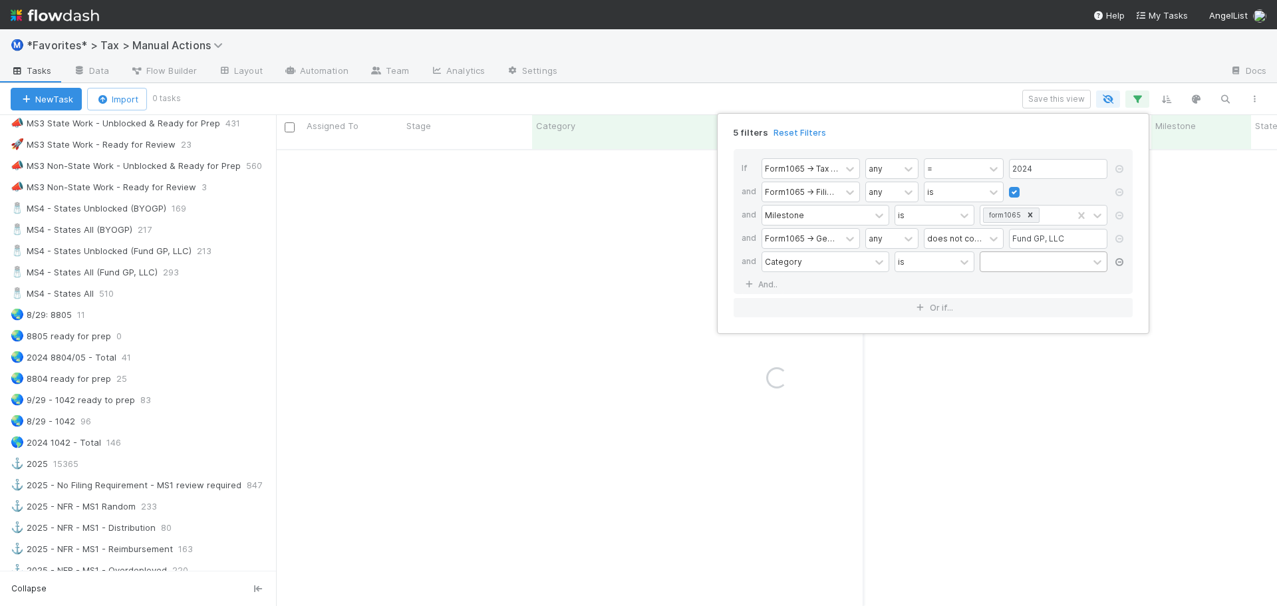
click at [1117, 260] on icon at bounding box center [1118, 262] width 13 height 8
click at [864, 78] on div "4 filters Reset Filters If Form1065 -> Tax Year any = 2024 and Form1065 -> Fili…" at bounding box center [638, 303] width 1277 height 606
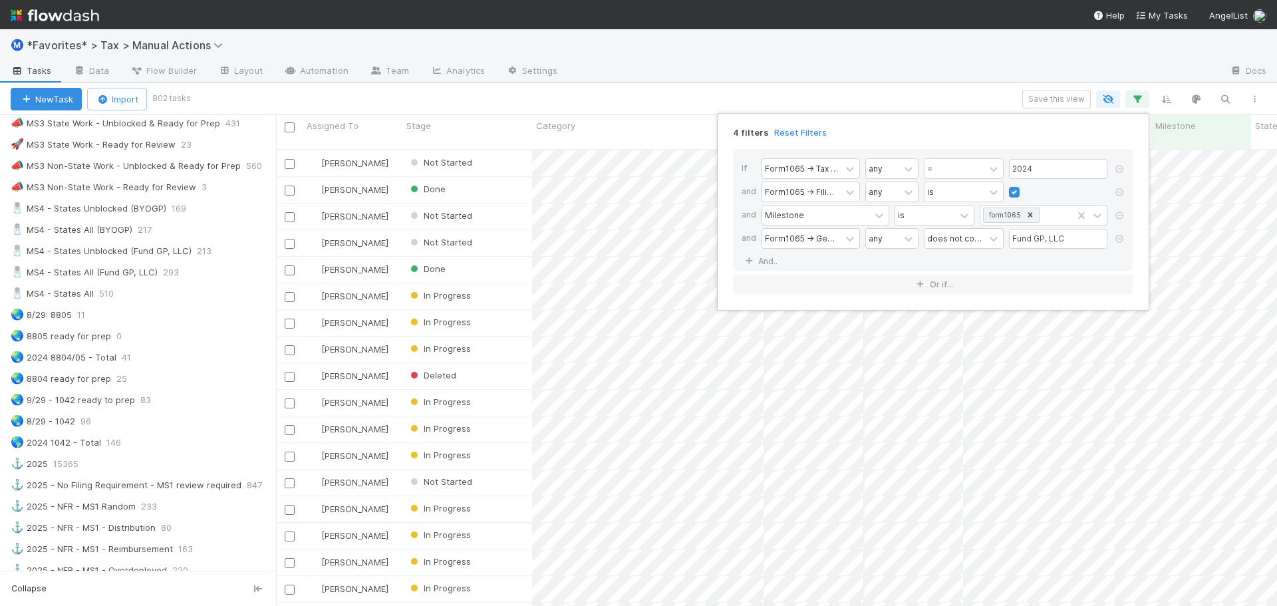
scroll to position [457, 991]
click at [959, 84] on div "4 filters Reset Filters If Form1065 -> Tax Year any = 2024 and Form1065 -> Fili…" at bounding box center [638, 303] width 1277 height 606
click at [130, 211] on div "🧂 MS4 - States Unblocked (BYOGP)" at bounding box center [89, 208] width 156 height 17
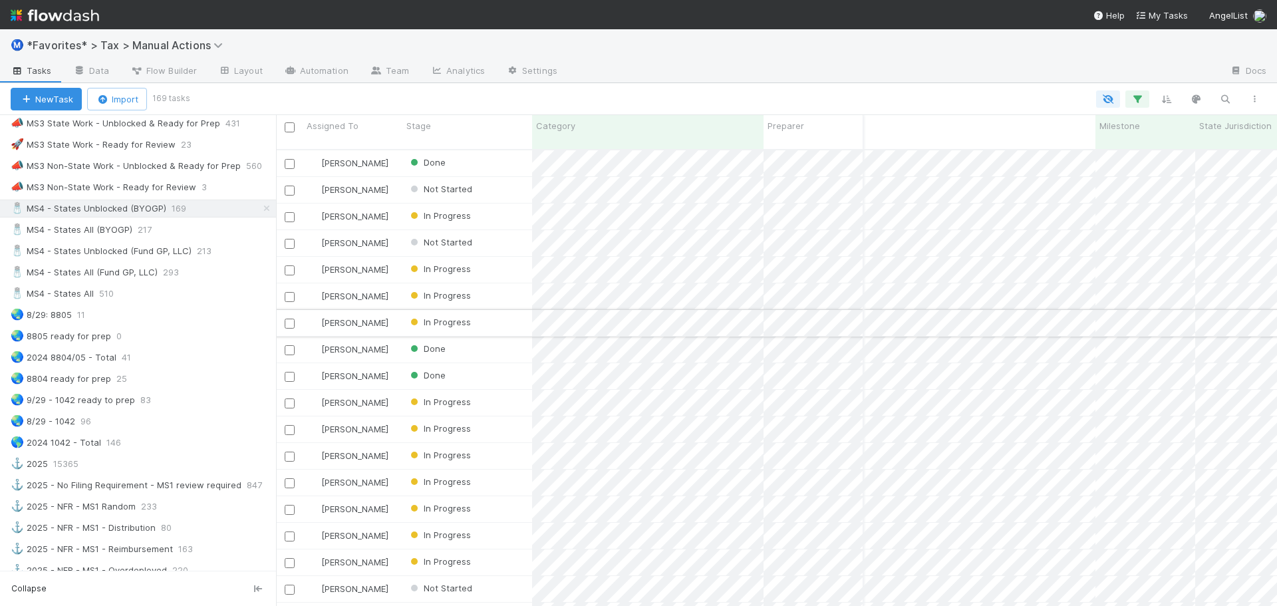
scroll to position [0, 396]
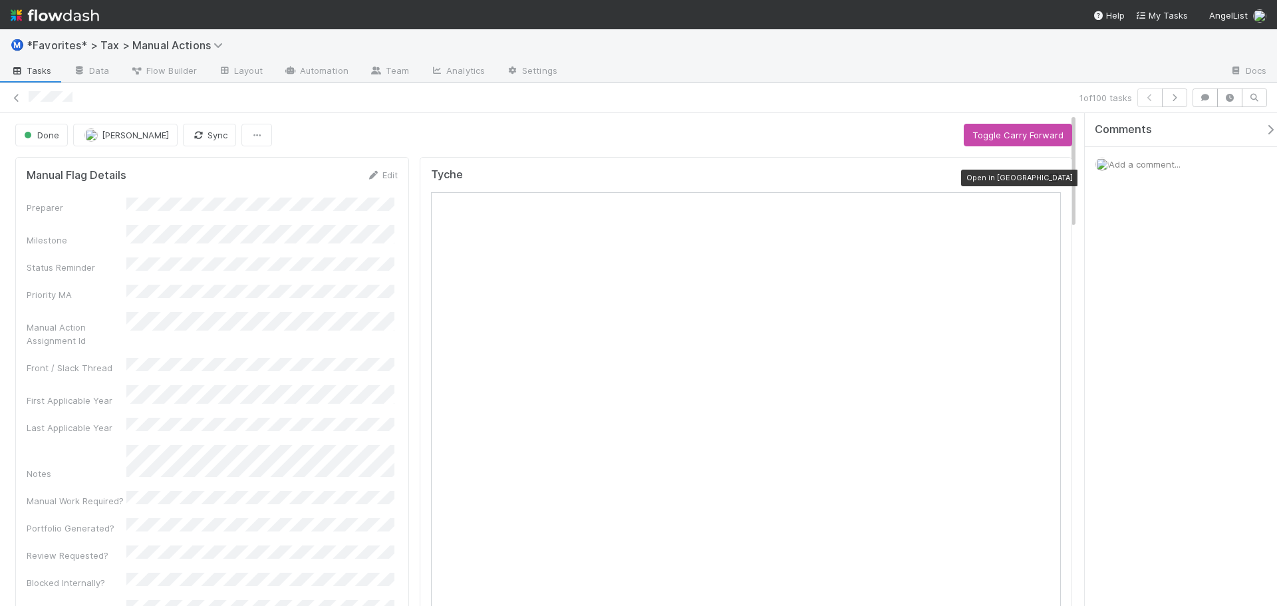
click at [1047, 174] on icon at bounding box center [1053, 178] width 13 height 9
click at [13, 94] on icon at bounding box center [16, 98] width 13 height 9
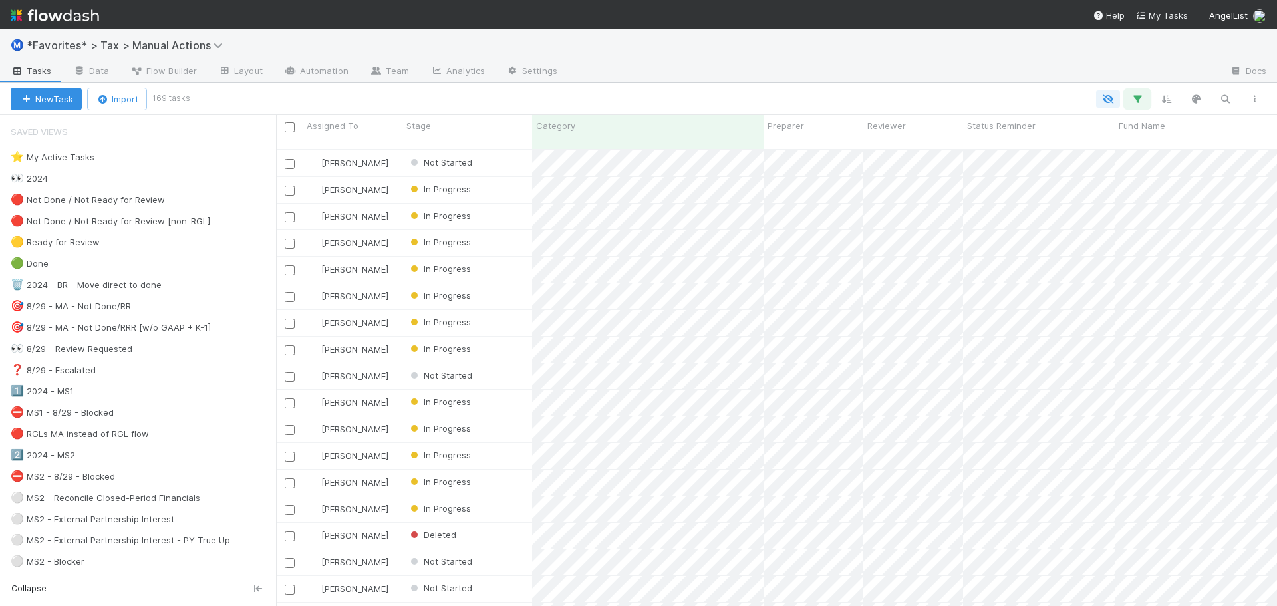
click at [1144, 95] on button "button" at bounding box center [1137, 98] width 24 height 17
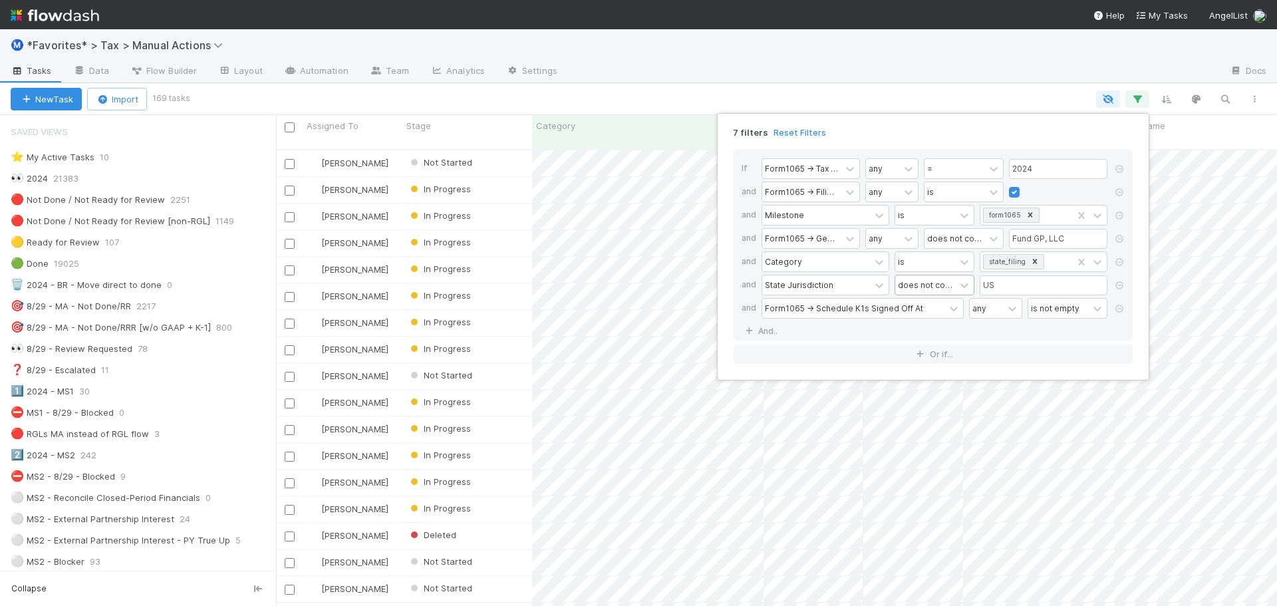
click at [936, 288] on div "does not contain" at bounding box center [925, 285] width 55 height 12
type input "j"
type input "con"
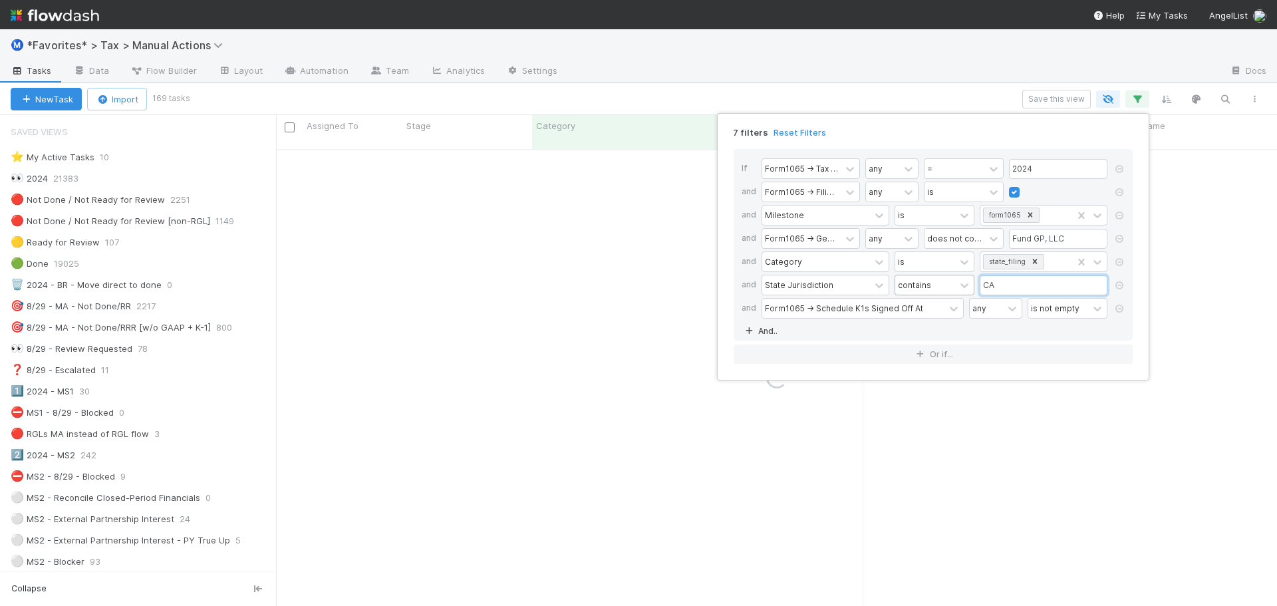
type input "CA"
click at [759, 330] on link "And.." at bounding box center [762, 330] width 42 height 19
click at [782, 326] on div "Assigned To" at bounding box center [789, 331] width 49 height 12
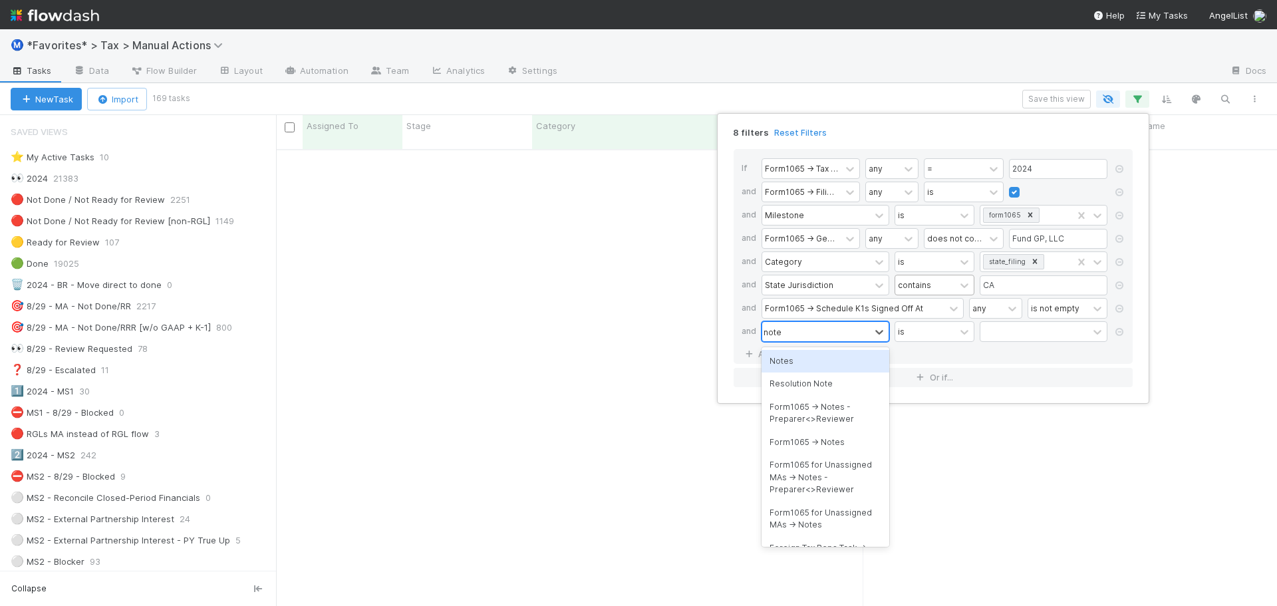
type input "notes"
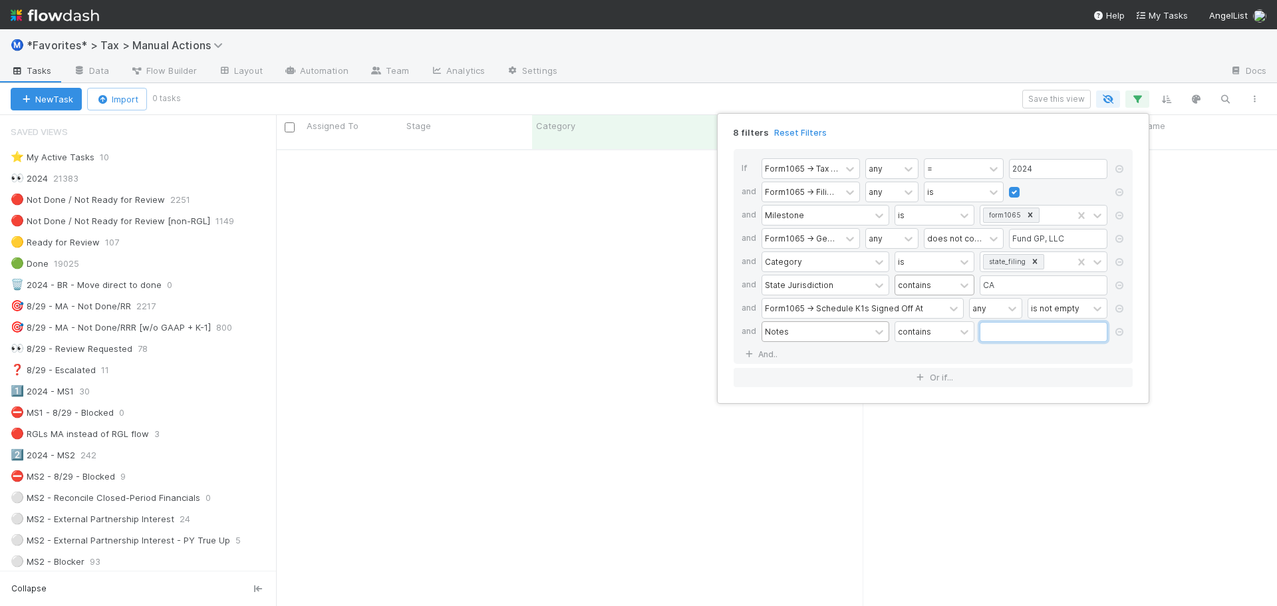
paste input "Confirmed CA Filing Fees"
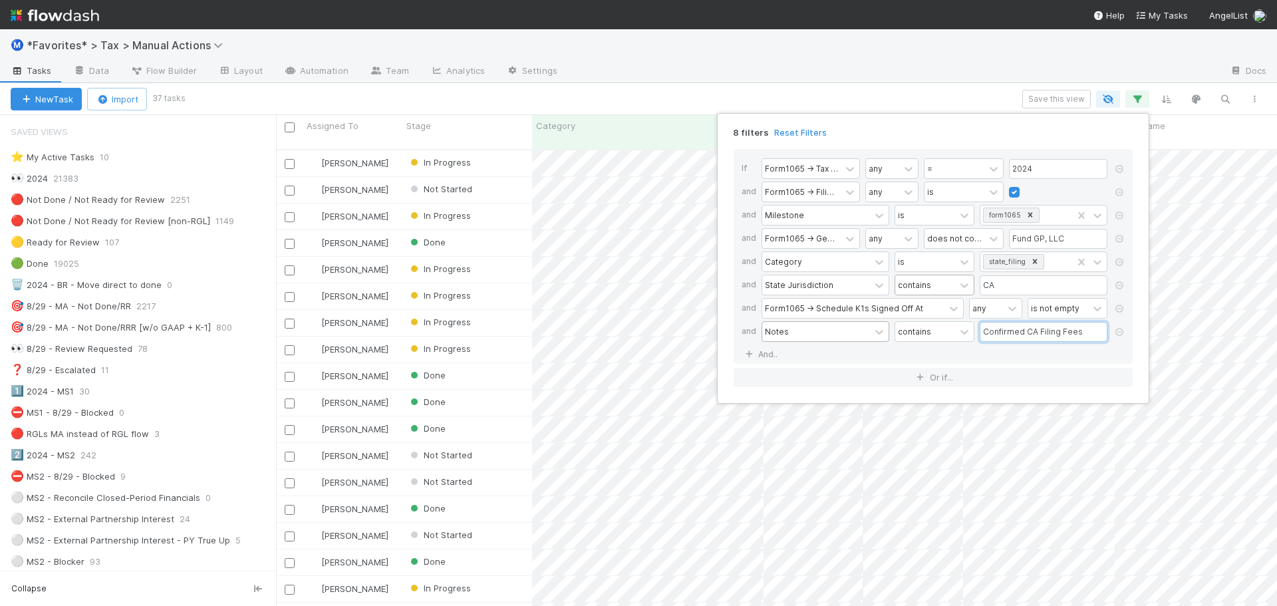
scroll to position [457, 991]
type input "Confirmed CA Filing Fees"
click at [853, 72] on div "8 filters Reset Filters If Form1065 -> Tax Year any = 2024 and Form1065 -> Fili…" at bounding box center [638, 303] width 1277 height 606
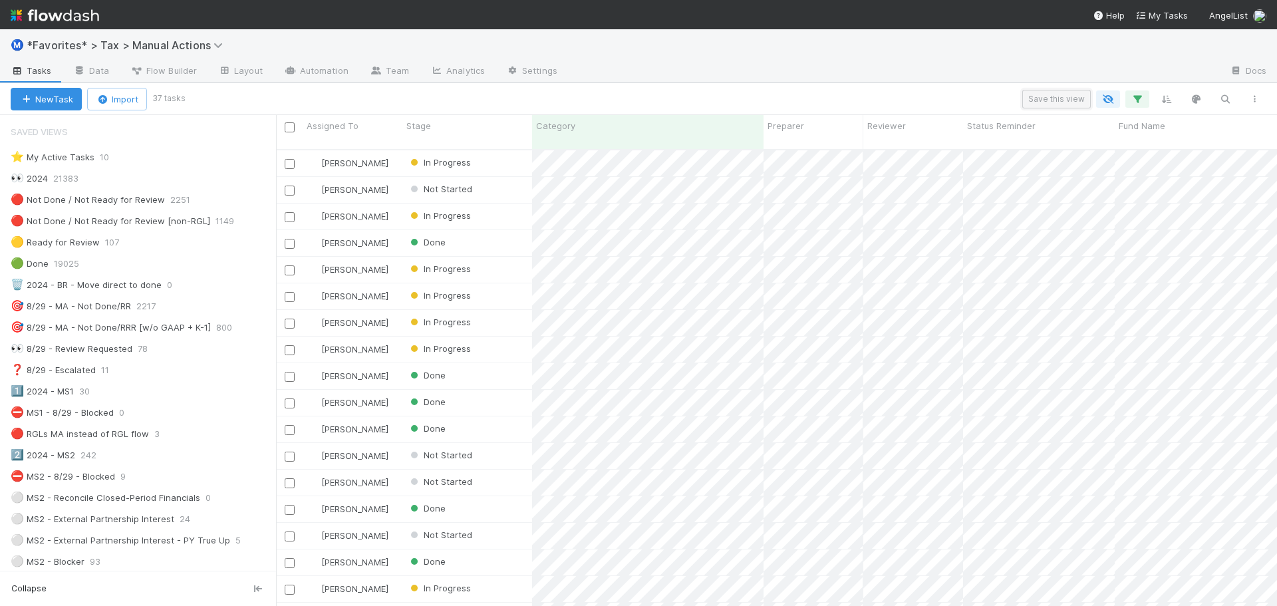
click at [1052, 100] on button "Save this view" at bounding box center [1056, 99] width 68 height 19
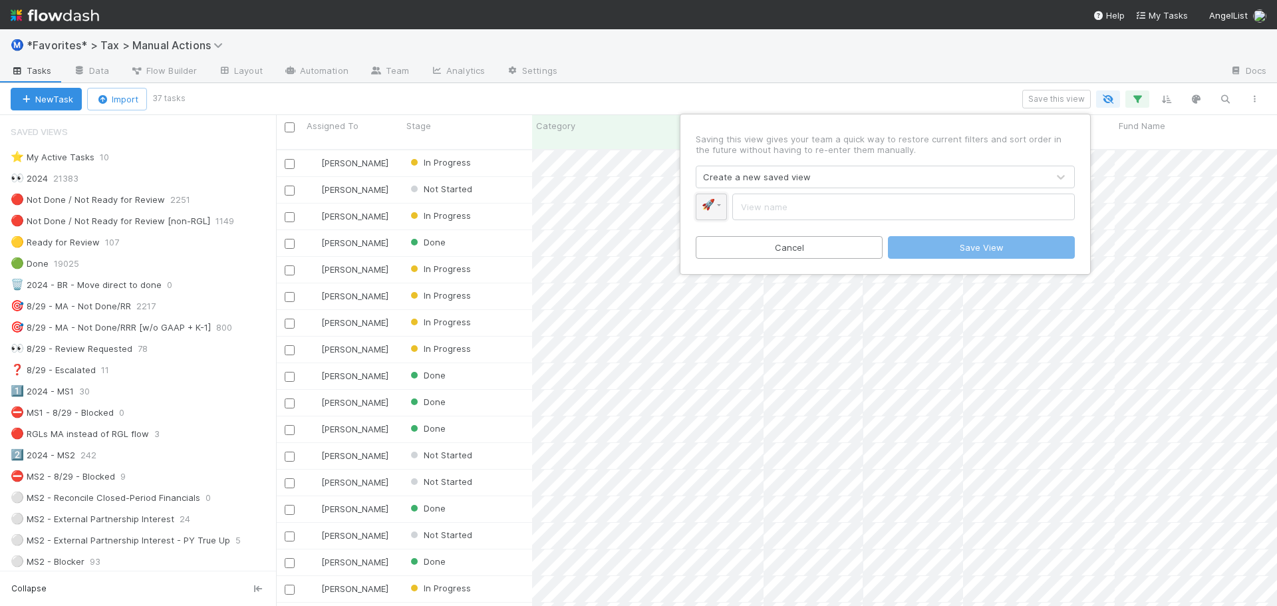
click at [718, 213] on link "🚀" at bounding box center [710, 206] width 31 height 27
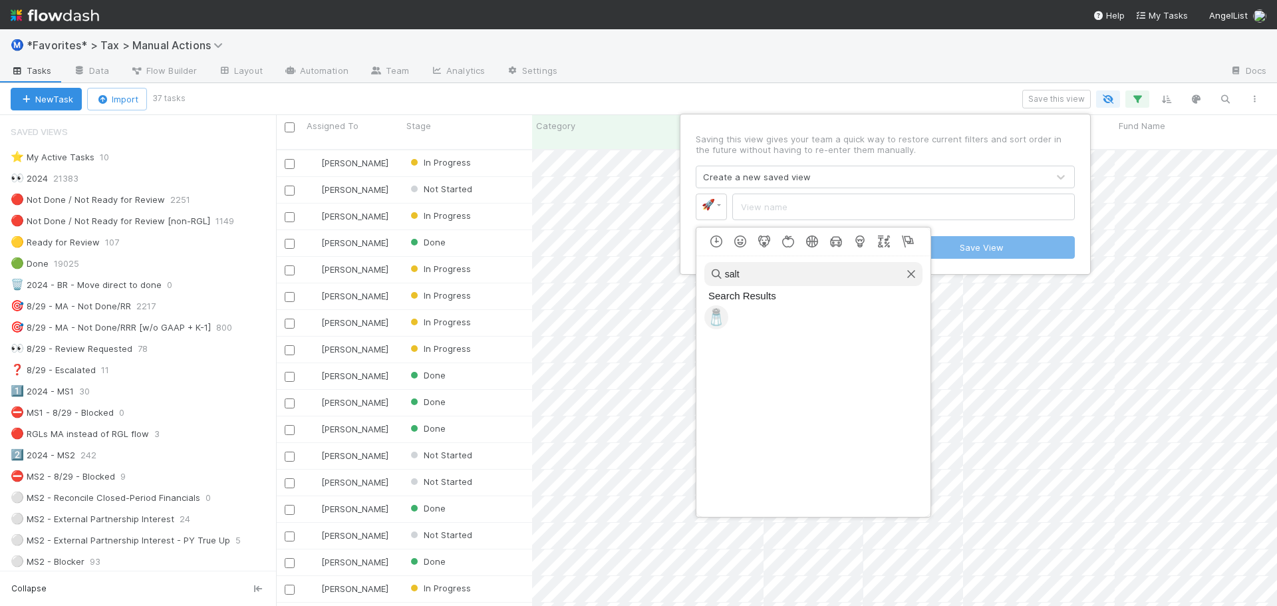
type input "salt"
click at [718, 311] on span "🧂" at bounding box center [716, 317] width 20 height 19
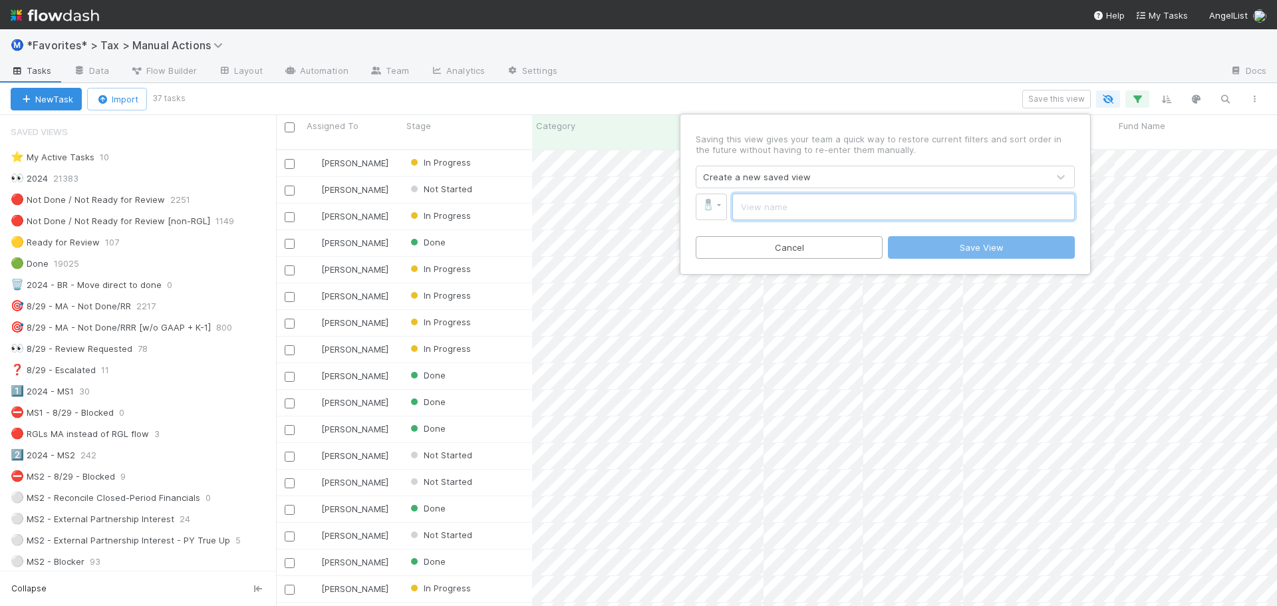
click at [802, 208] on input "text" at bounding box center [903, 206] width 342 height 27
type input "MS4 - Unblocked CA BYOGP"
click at [977, 240] on button "Save View" at bounding box center [981, 247] width 187 height 23
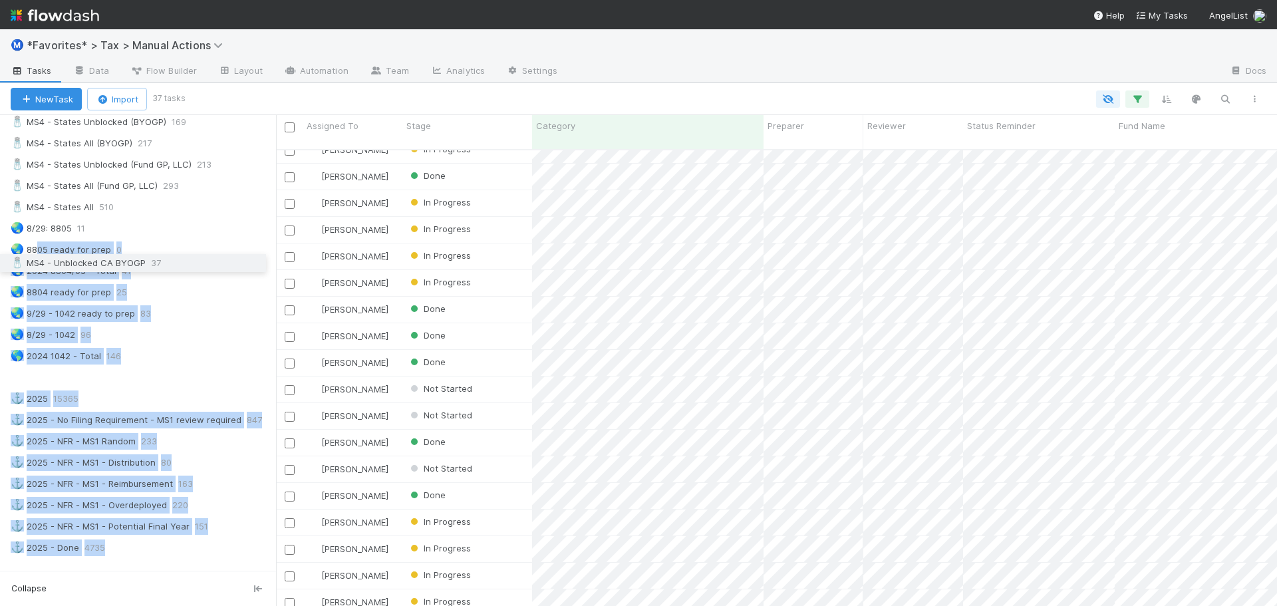
scroll to position [1064, 0]
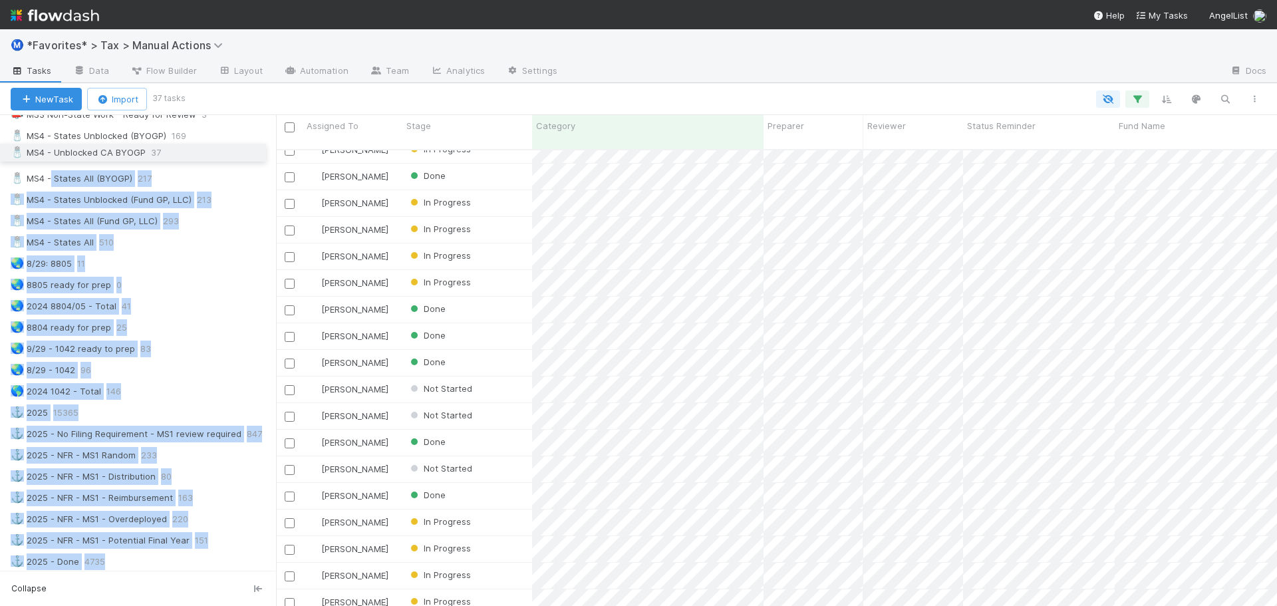
drag, startPoint x: 17, startPoint y: 404, endPoint x: 51, endPoint y: 152, distance: 253.7
click at [219, 159] on div "🧂 MS4 - Unblocked CA BYOGP 37" at bounding box center [143, 157] width 265 height 17
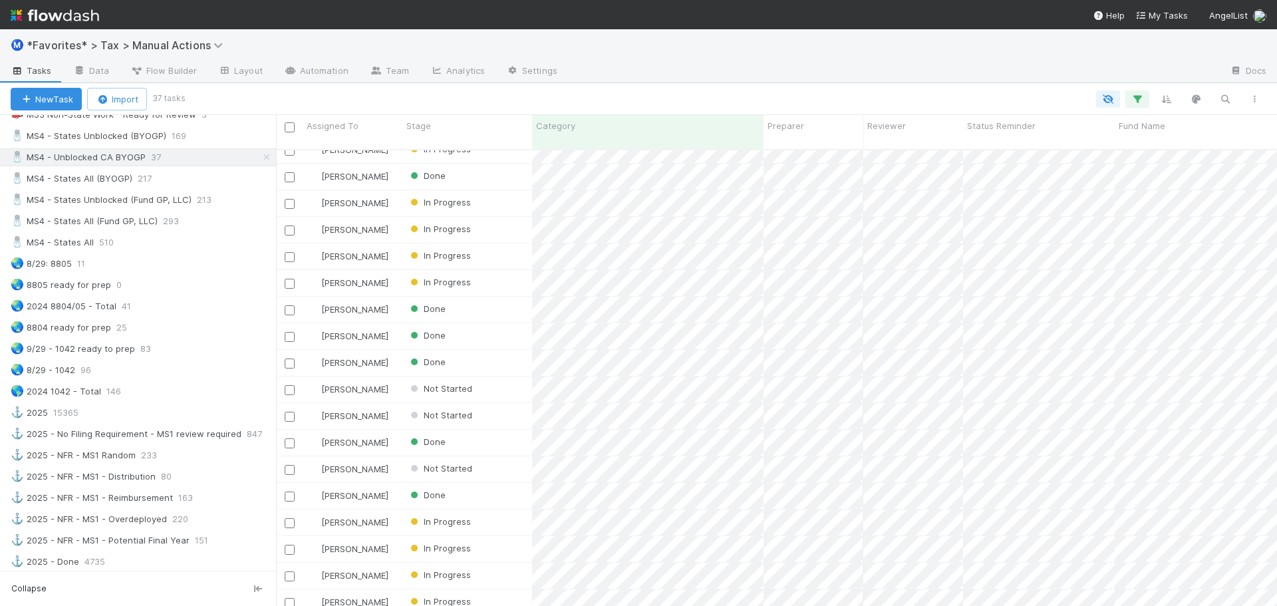
click at [207, 159] on div "🧂 MS4 - Unblocked CA BYOGP 37" at bounding box center [143, 157] width 265 height 17
click at [1140, 94] on icon "button" at bounding box center [1136, 99] width 13 height 12
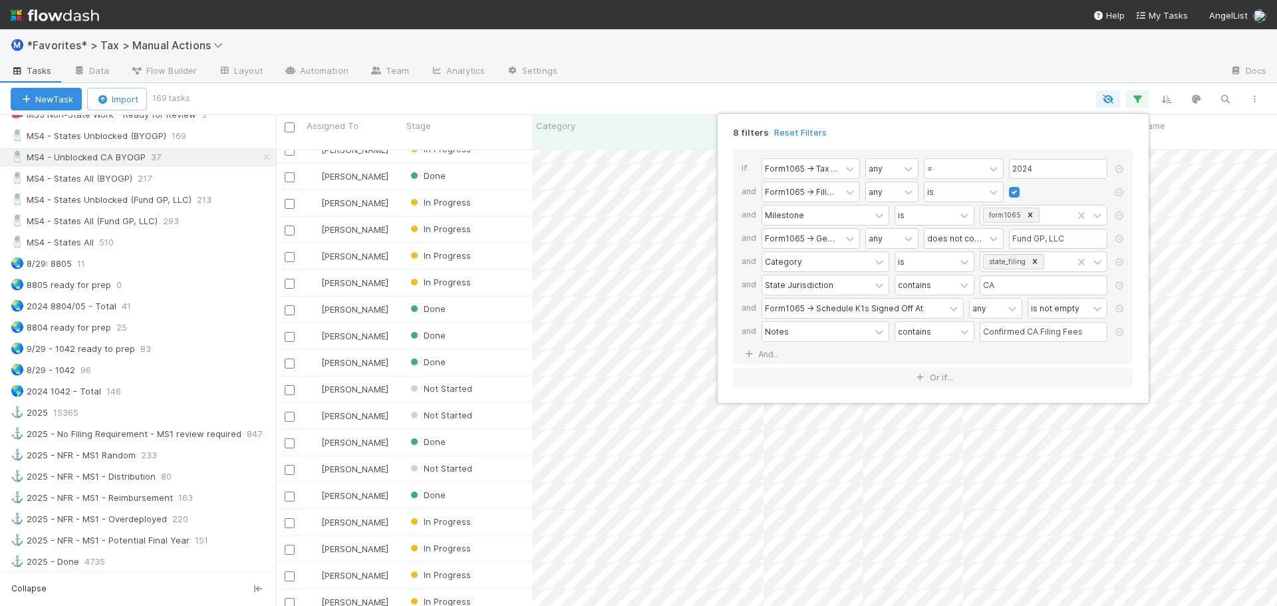
click at [947, 61] on div "8 filters Reset Filters If Form1065 -> Tax Year any = 2024 and Form1065 -> Fili…" at bounding box center [638, 303] width 1277 height 606
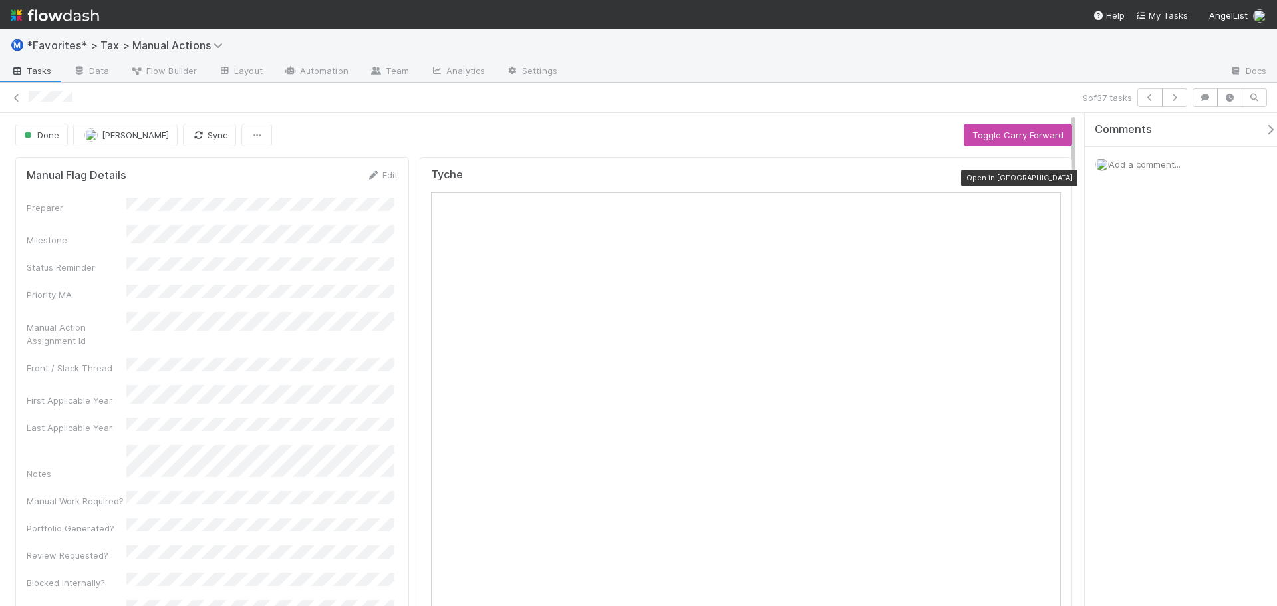
click at [1047, 176] on icon at bounding box center [1053, 178] width 13 height 9
click at [20, 96] on icon at bounding box center [16, 98] width 13 height 9
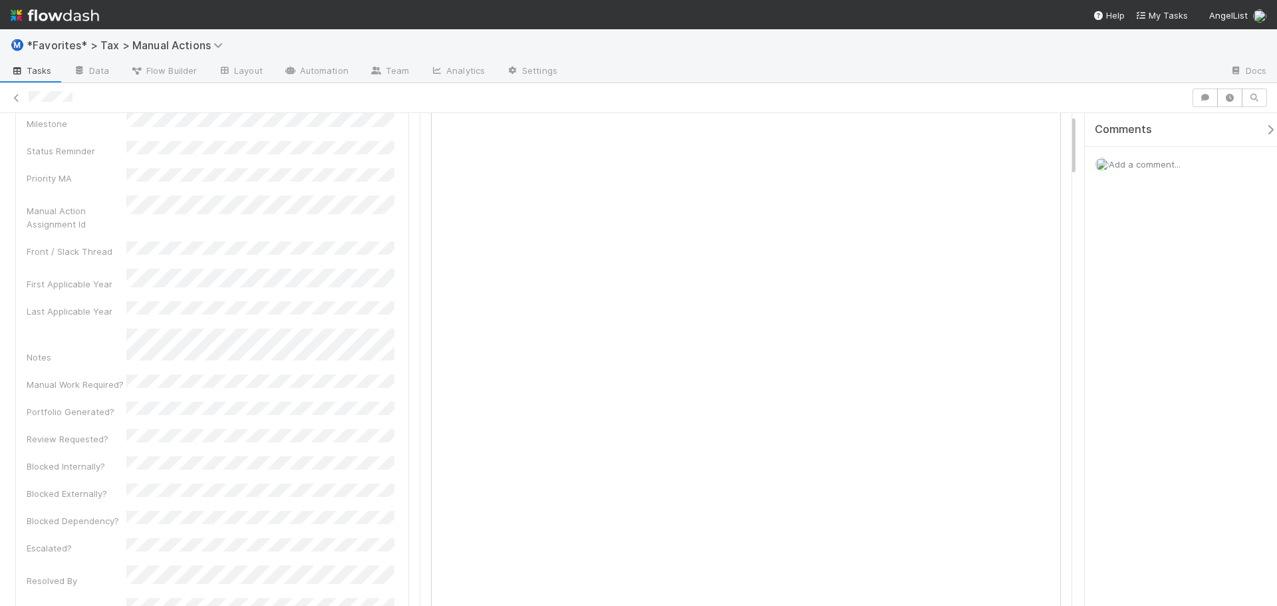
scroll to position [133, 0]
click at [235, 312] on div "Notes" at bounding box center [212, 329] width 371 height 35
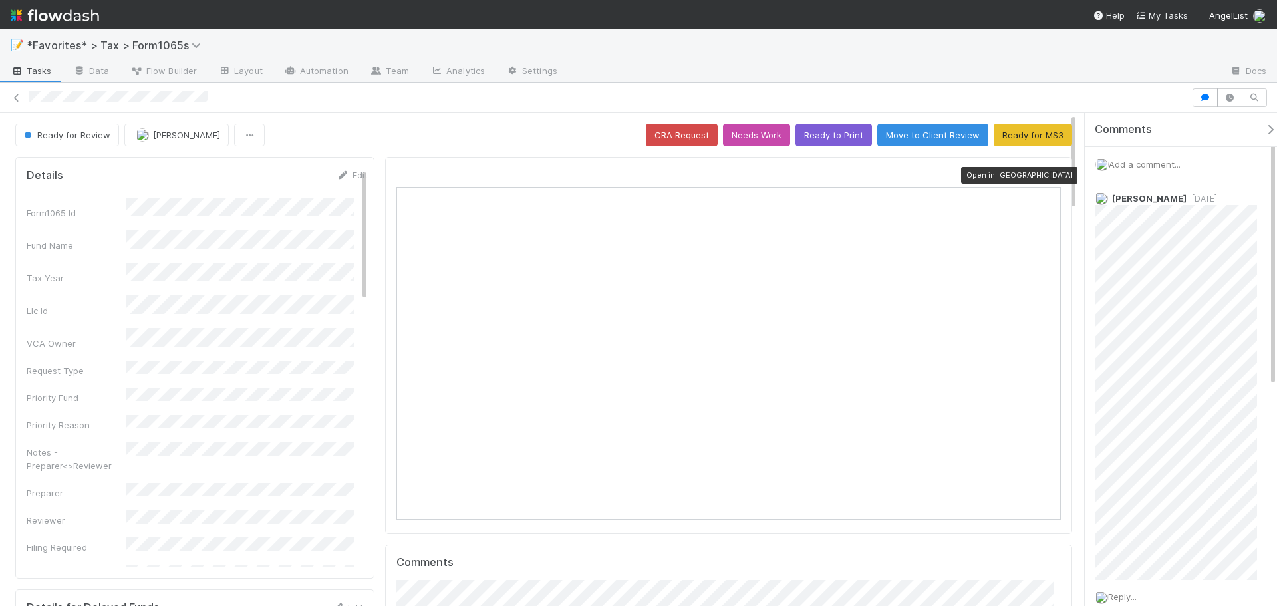
click at [1047, 174] on icon at bounding box center [1053, 175] width 13 height 9
